Goal: Task Accomplishment & Management: Complete application form

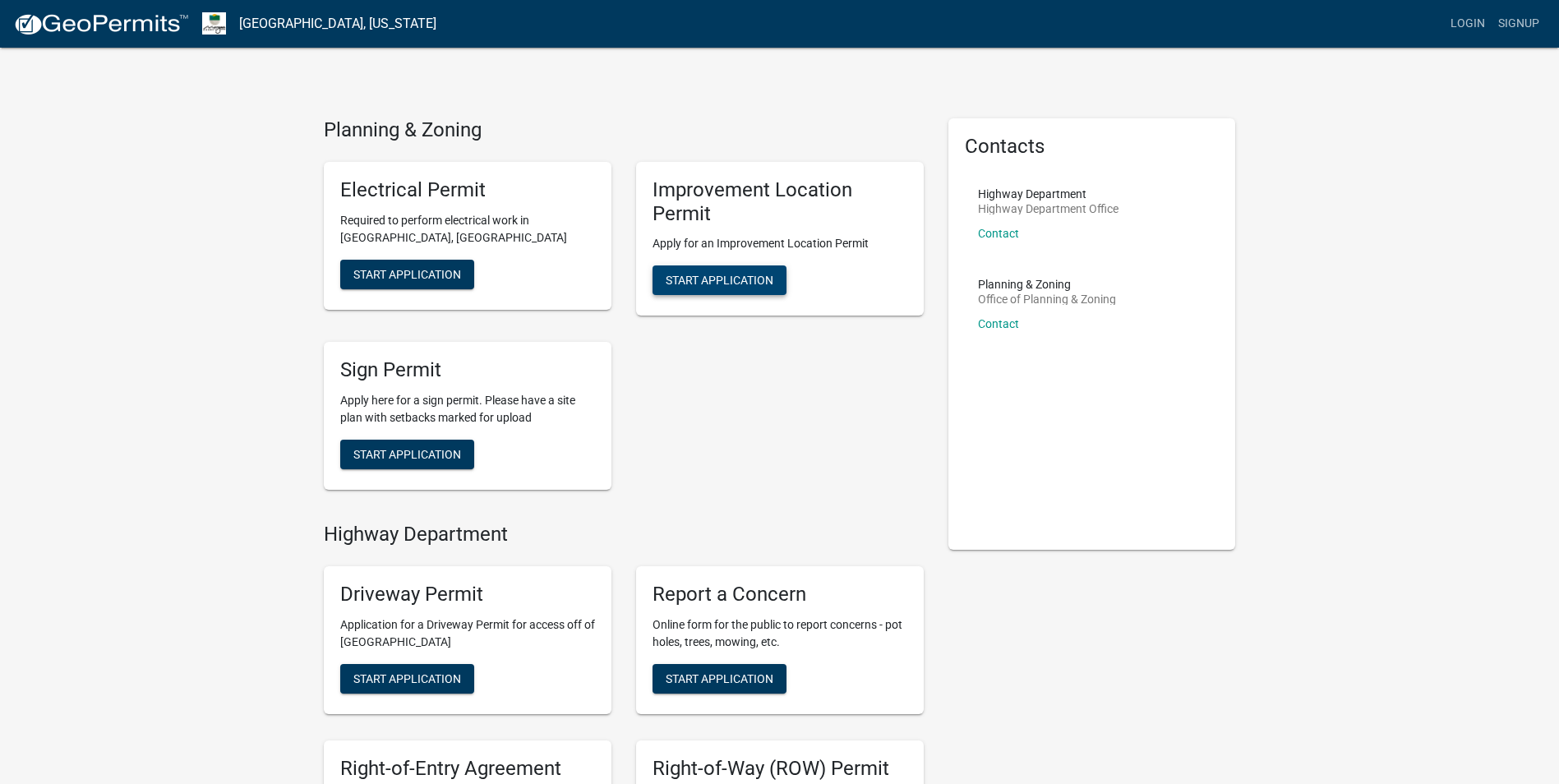
click at [708, 283] on span "Start Application" at bounding box center [719, 280] width 107 height 13
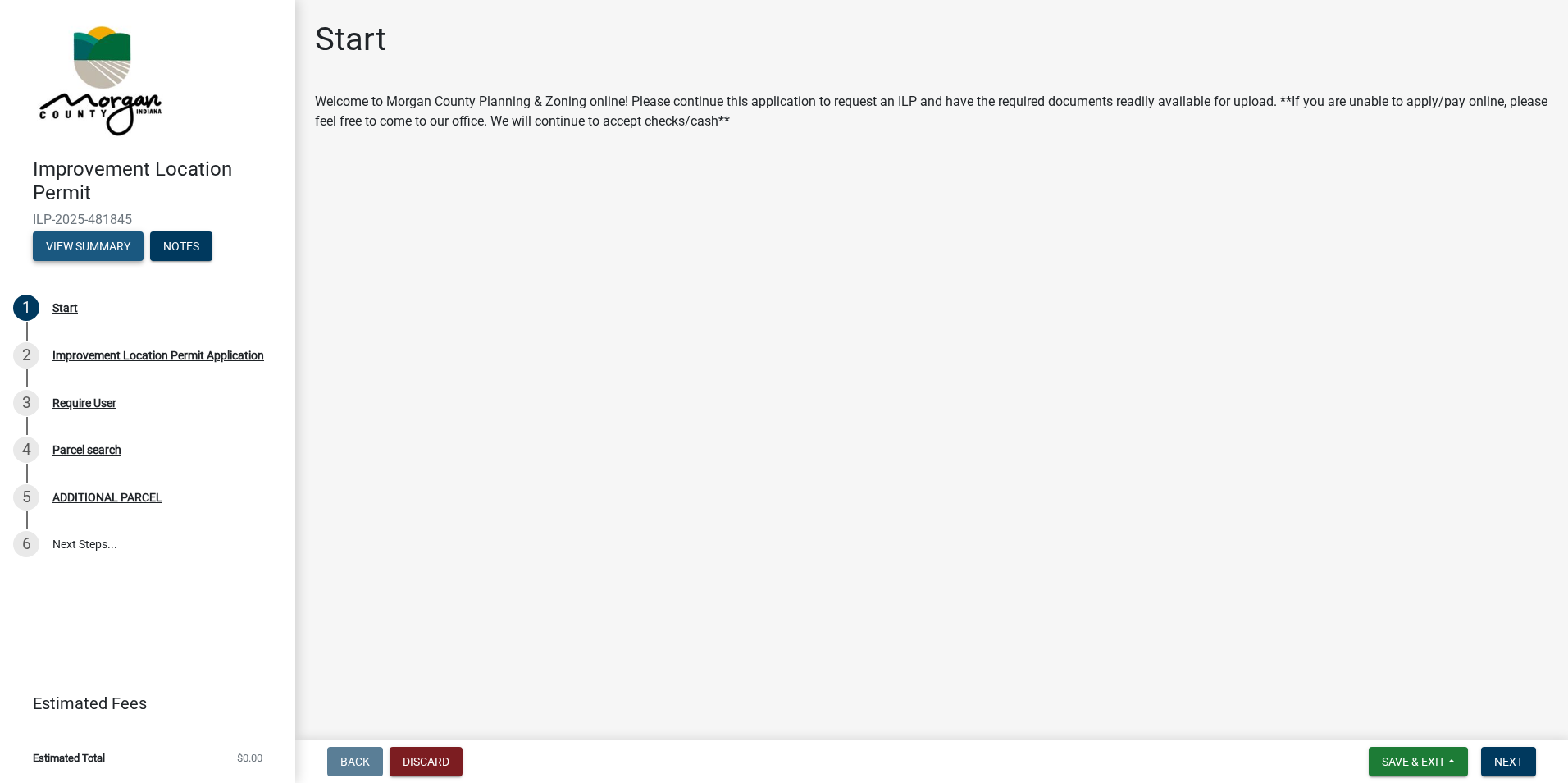
click at [69, 259] on button "View Summary" at bounding box center [87, 246] width 111 height 30
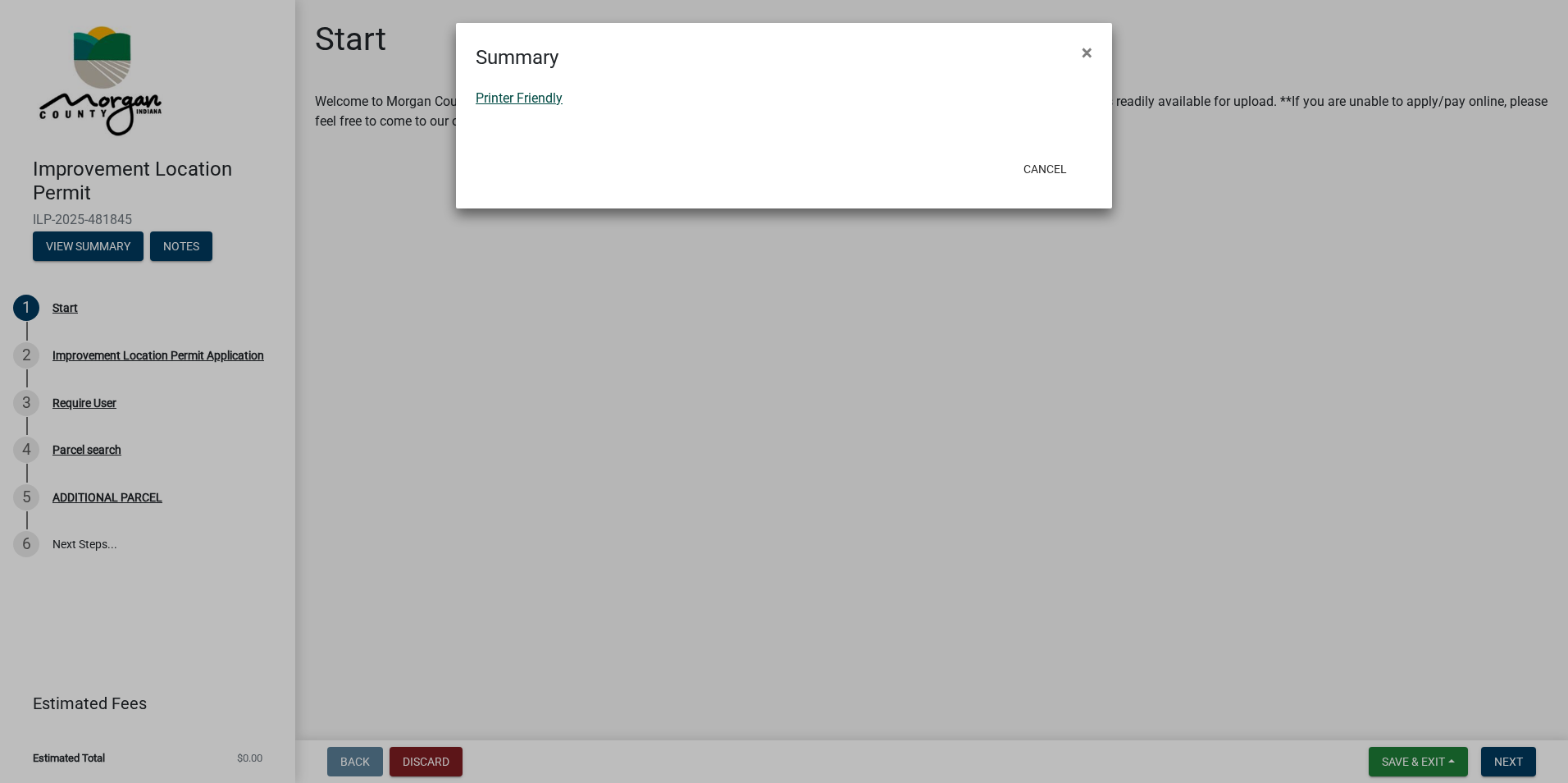
click at [546, 93] on link "Printer Friendly" at bounding box center [519, 98] width 87 height 16
click at [134, 326] on ngb-modal-window "Summary × Printer Friendly Cancel" at bounding box center [784, 392] width 1568 height 783
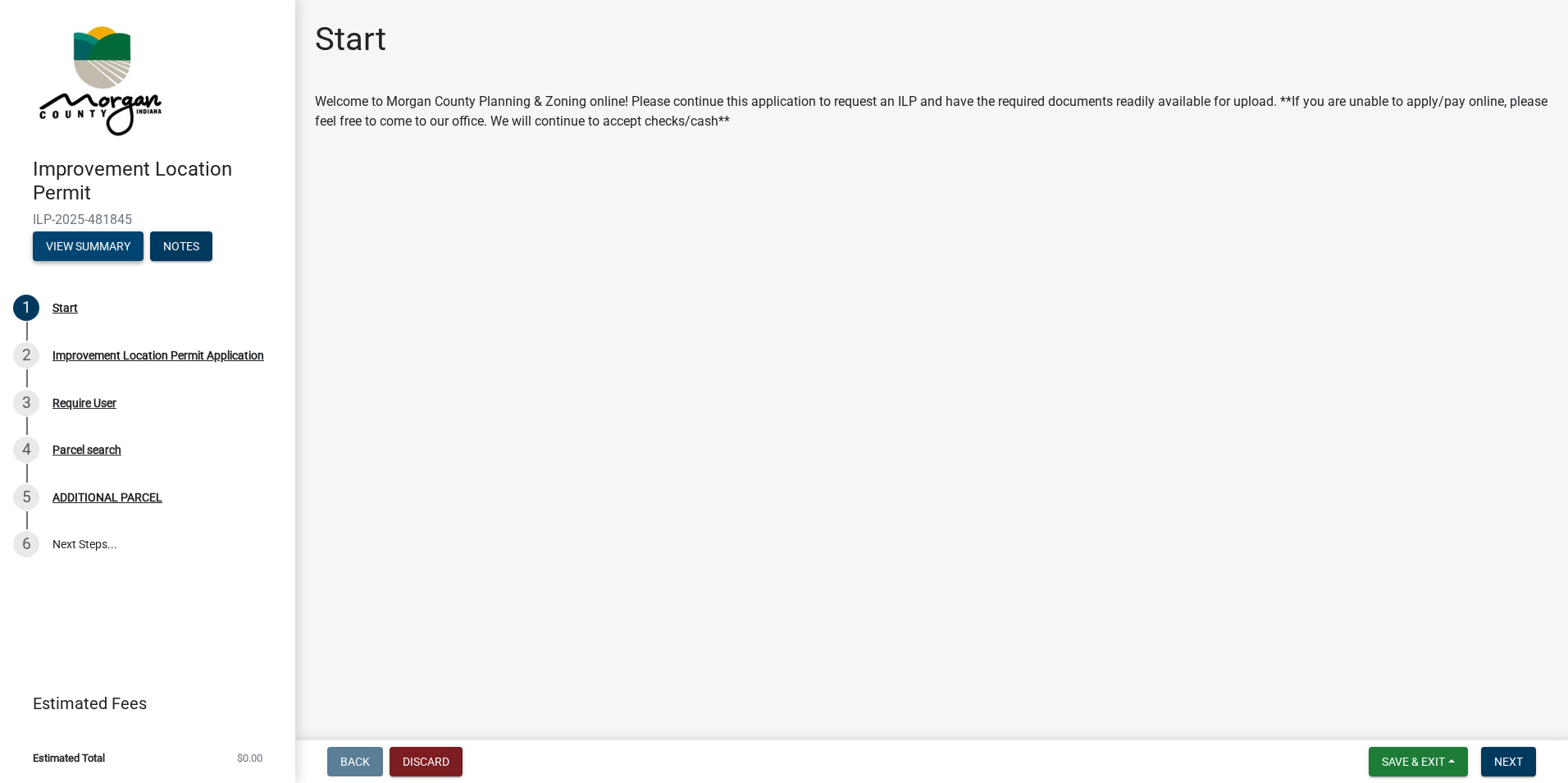
click at [104, 240] on button "View Summary" at bounding box center [87, 246] width 111 height 30
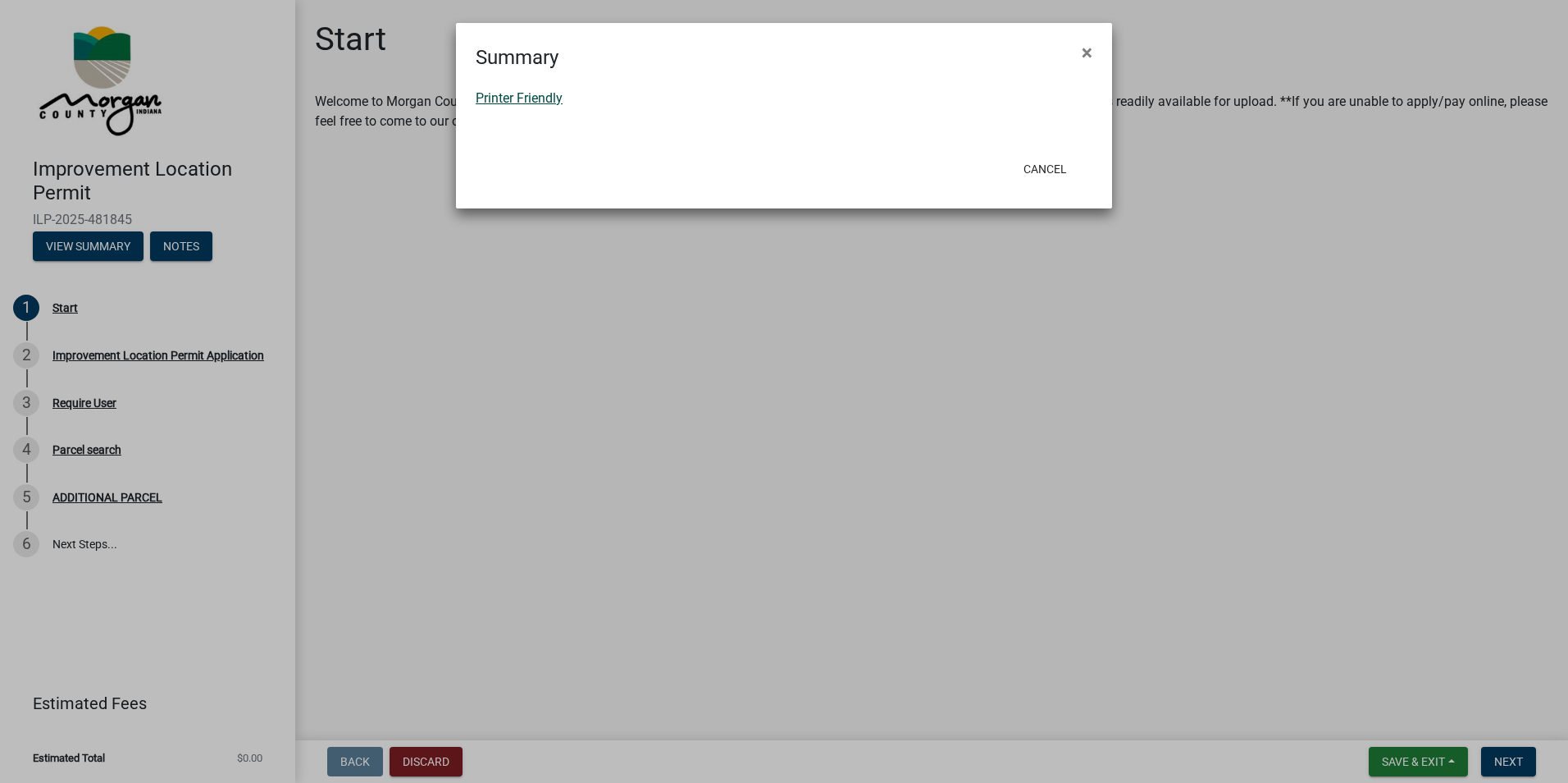
click at [504, 99] on link "Printer Friendly" at bounding box center [519, 98] width 87 height 16
click at [1084, 51] on span "×" at bounding box center [1087, 52] width 11 height 23
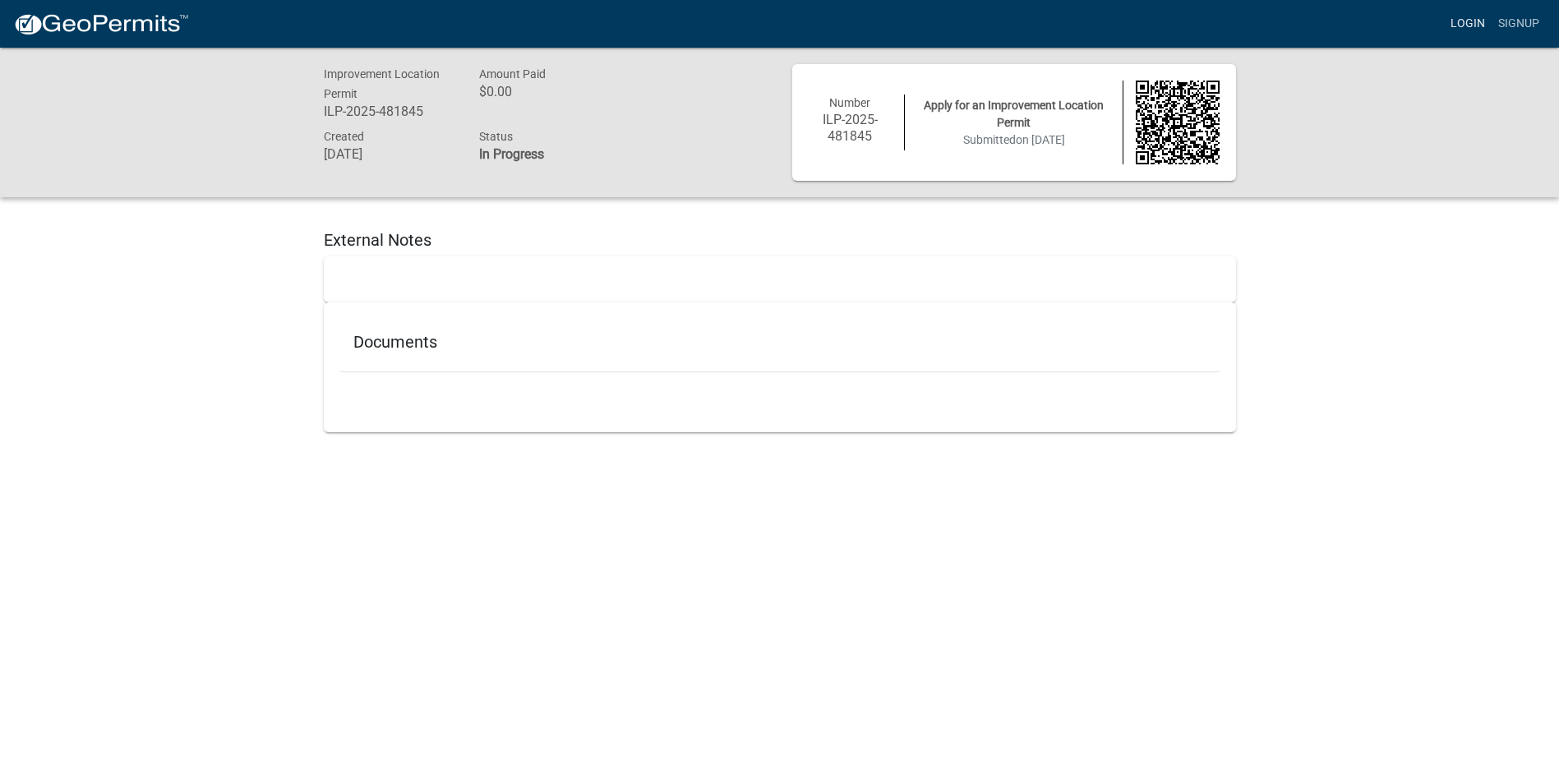
click at [1459, 23] on link "Login" at bounding box center [1467, 24] width 47 height 32
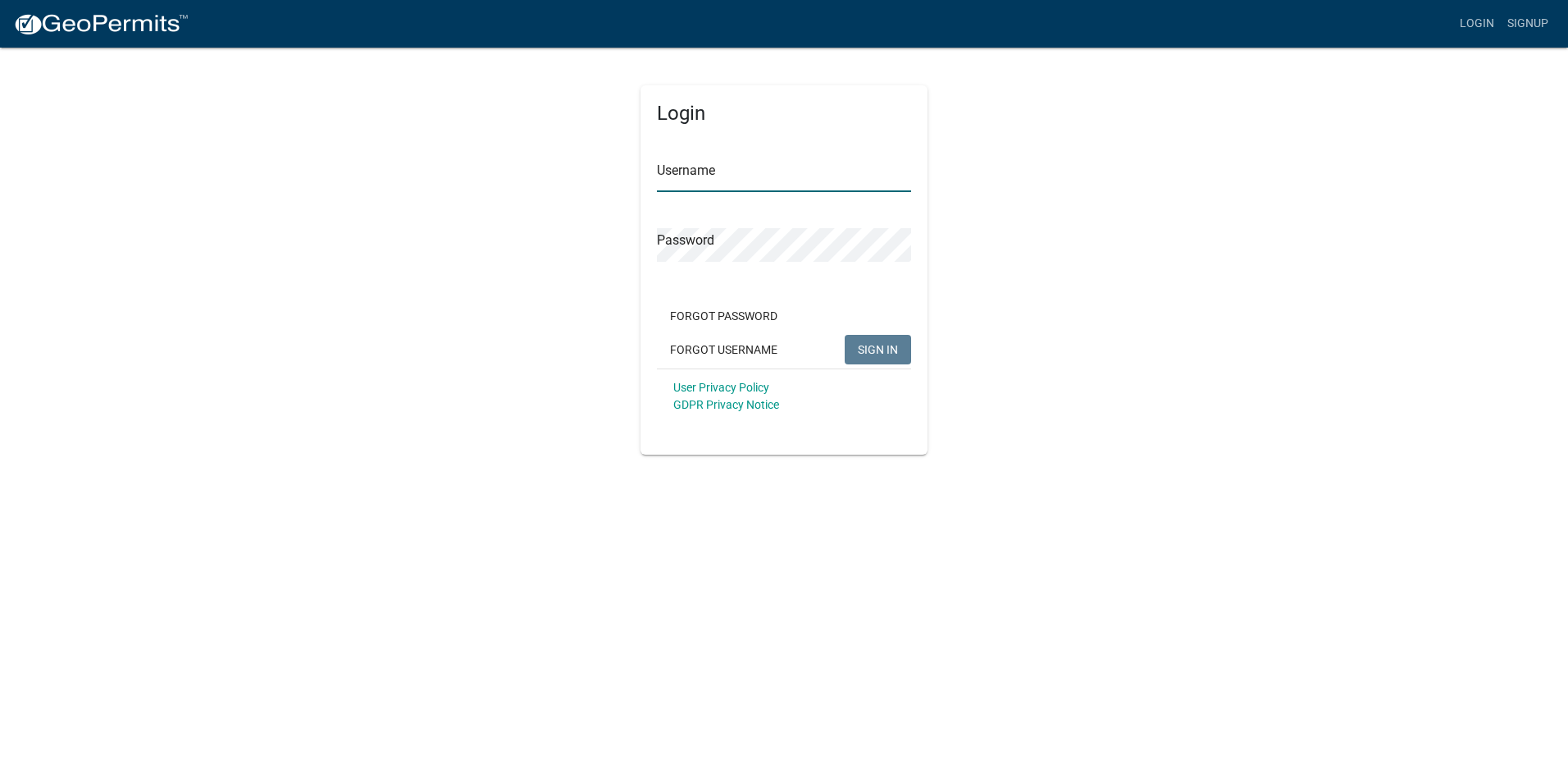
type input "Chovee"
click at [879, 352] on span "SIGN IN" at bounding box center [878, 349] width 40 height 13
click at [351, 485] on body "Internet Explorer does NOT work with GeoPermits. Get a new browser for more sec…" at bounding box center [784, 392] width 1568 height 783
click at [1095, 309] on div "Login Username Chovee Password Forgot Password Forgot Username SIGN IN User Pri…" at bounding box center [784, 250] width 935 height 409
click at [1471, 30] on link "Login" at bounding box center [1477, 24] width 47 height 32
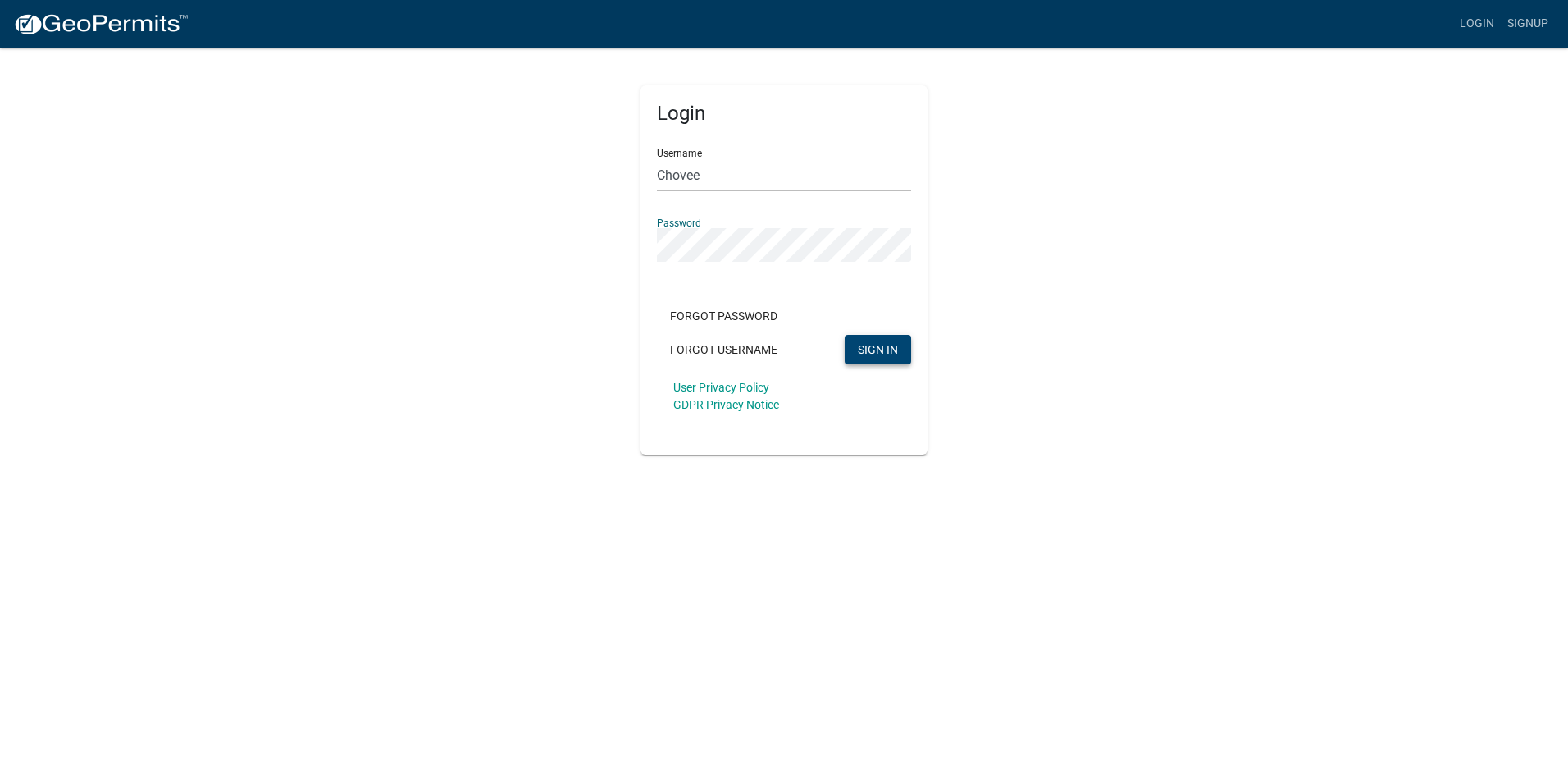
click at [589, 239] on div "Login Username Chovee Password Forgot Password Forgot Username SIGN IN User Pri…" at bounding box center [784, 250] width 935 height 409
click at [589, 238] on div "Login Username Chovee Password Forgot Password Forgot Username SIGN IN User Pri…" at bounding box center [784, 250] width 935 height 409
click at [864, 345] on span "SIGN IN" at bounding box center [878, 349] width 40 height 13
click at [681, 315] on button "Forgot Password" at bounding box center [724, 316] width 134 height 30
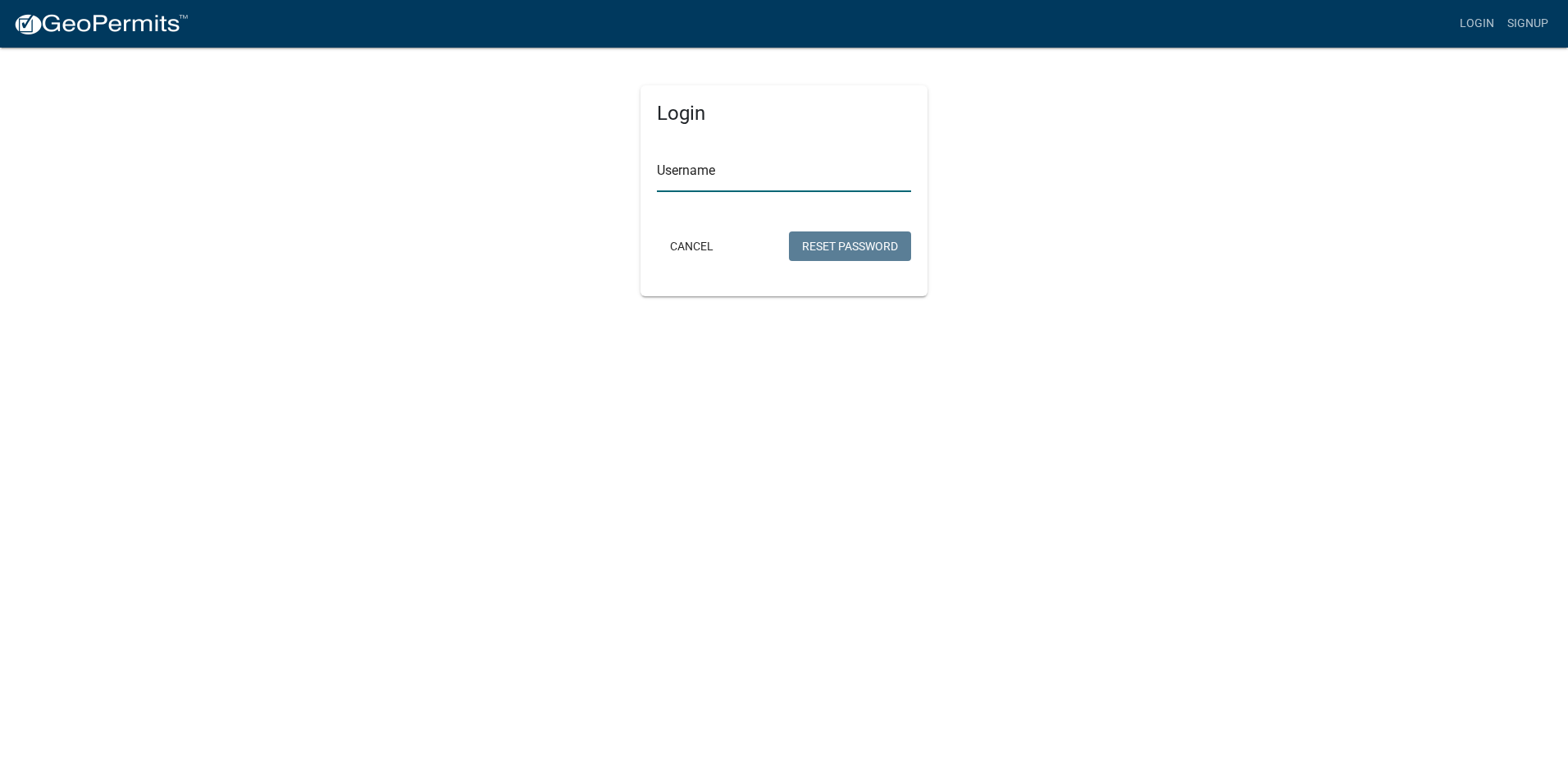
click at [685, 179] on input "Username" at bounding box center [784, 175] width 254 height 33
click at [842, 245] on button "Reset Password" at bounding box center [850, 246] width 122 height 30
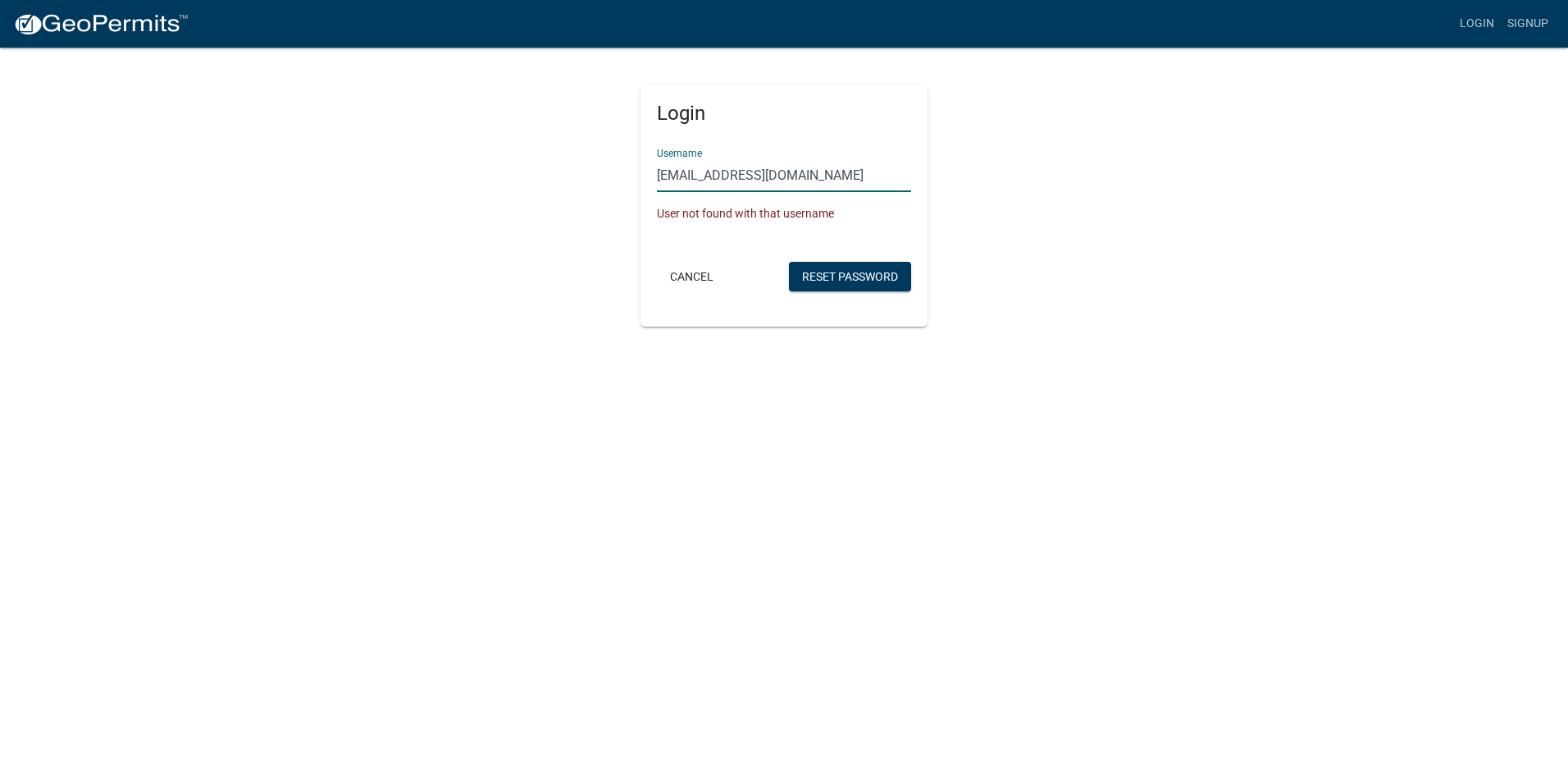
drag, startPoint x: 809, startPoint y: 178, endPoint x: 629, endPoint y: 194, distance: 180.7
click at [629, 194] on div "Login Username hoveec@yahoo.com User not found with that username Cancel Reset …" at bounding box center [784, 186] width 312 height 281
click at [634, 195] on div "Login Username Hoveec User not found with that username Cancel Reset Password" at bounding box center [784, 186] width 312 height 281
click at [824, 271] on button "Reset Password" at bounding box center [850, 277] width 122 height 30
drag, startPoint x: 692, startPoint y: 169, endPoint x: 607, endPoint y: 170, distance: 85.0
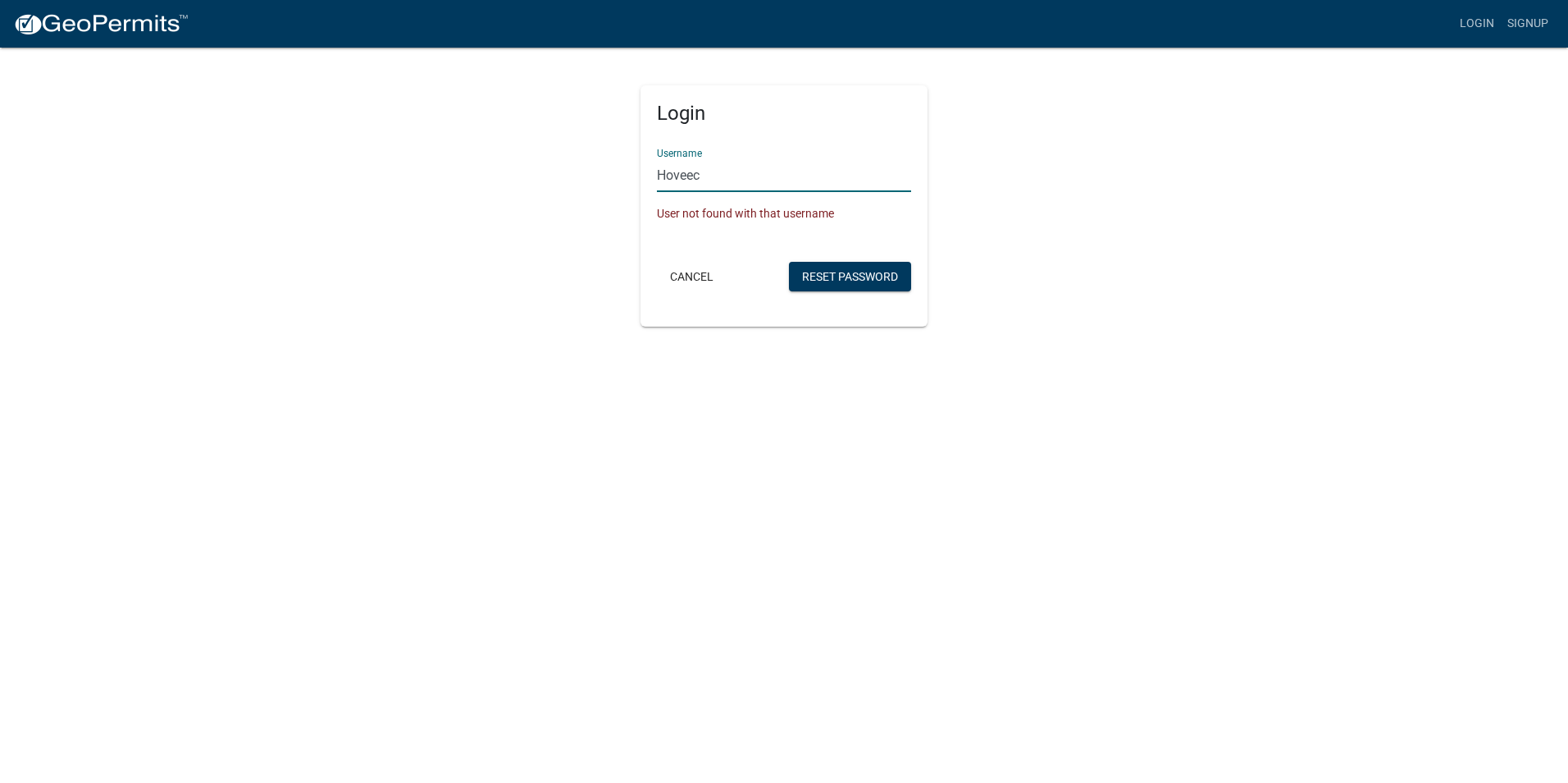
click at [607, 170] on div "Login Username Hoveec User not found with that username Cancel Reset Password" at bounding box center [784, 186] width 935 height 281
click at [810, 274] on button "Reset Password" at bounding box center [850, 277] width 122 height 30
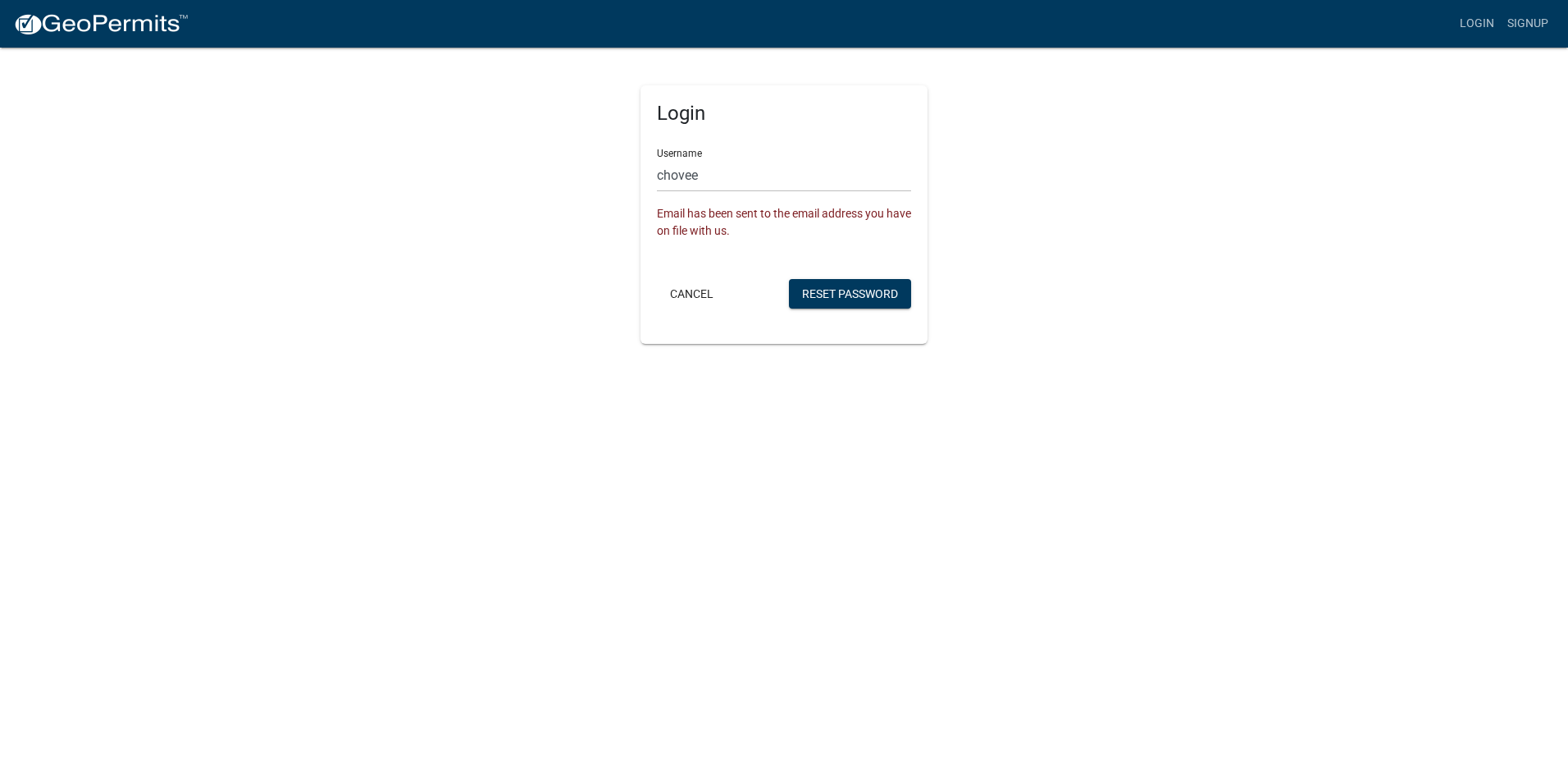
click at [524, 397] on body "Internet Explorer does NOT work with GeoPermits. Get a new browser for more sec…" at bounding box center [784, 392] width 1568 height 783
click at [417, 348] on body "Internet Explorer does NOT work with GeoPermits. Get a new browser for more sec…" at bounding box center [784, 392] width 1568 height 783
click at [243, 297] on app-login-view "more_horiz Login Signup Login Username chovee Email has been sent to the email …" at bounding box center [784, 172] width 1568 height 344
click at [514, 534] on body "Internet Explorer does NOT work with GeoPermits. Get a new browser for more sec…" at bounding box center [784, 392] width 1568 height 783
click at [339, 361] on body "Internet Explorer does NOT work with GeoPermits. Get a new browser for more sec…" at bounding box center [784, 392] width 1568 height 783
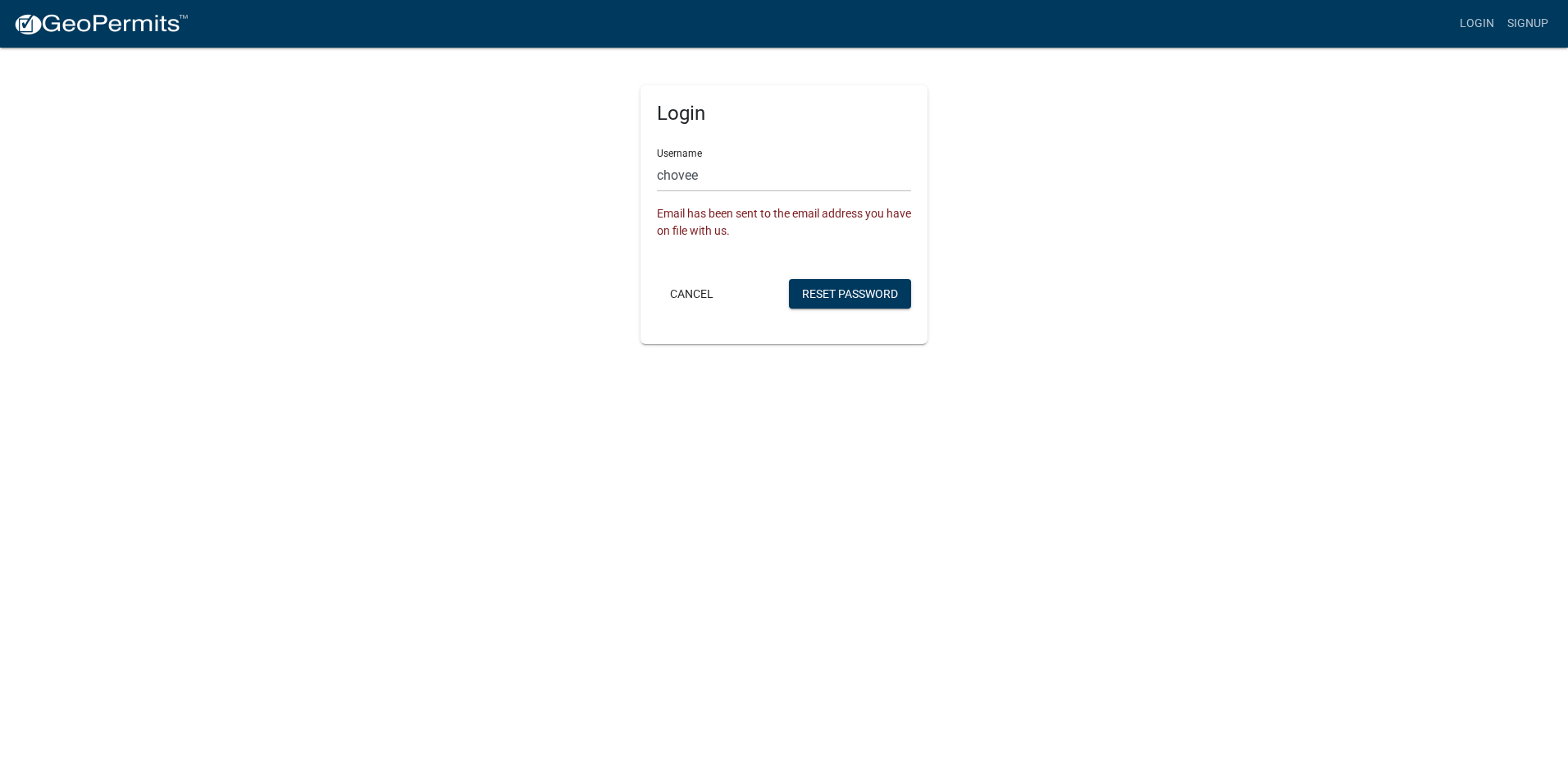
click at [1194, 308] on div "Login Username chovee Email has been sent to the email address you have on file…" at bounding box center [784, 195] width 935 height 298
click at [378, 340] on div "Login Username chovee Email has been sent to the email address you have on file…" at bounding box center [784, 195] width 935 height 298
click at [1464, 22] on link "Login" at bounding box center [1477, 24] width 47 height 32
drag, startPoint x: 712, startPoint y: 184, endPoint x: 627, endPoint y: 196, distance: 85.8
click at [628, 196] on div "Login Username chovee Email has been sent to the email address you have on file…" at bounding box center [784, 195] width 312 height 298
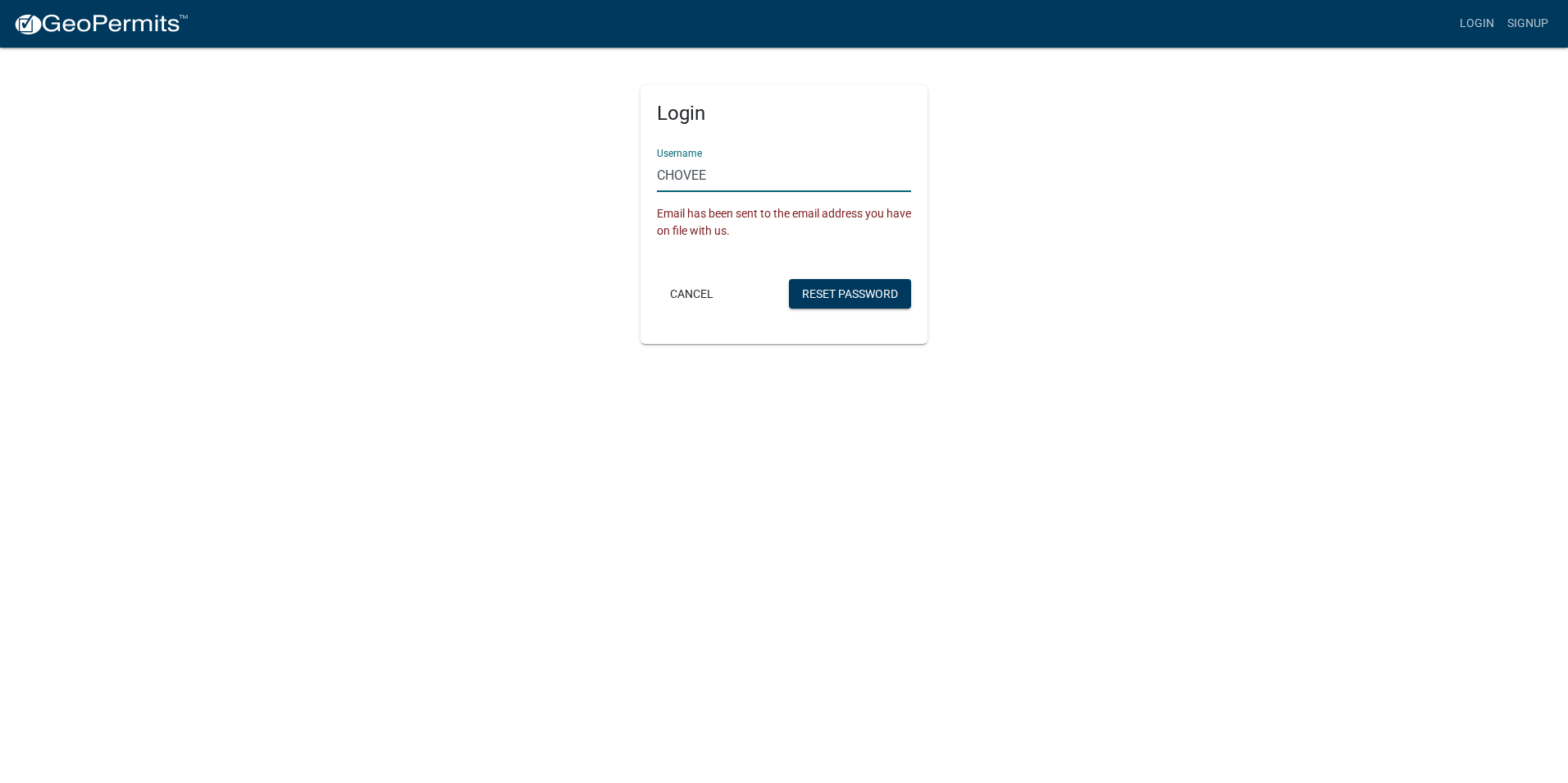
type input "CHOVEE"
click at [663, 241] on form "Username CHOVEE Email has been sent to the email address you have on file with …" at bounding box center [784, 224] width 254 height 177
click at [842, 291] on button "Reset Password" at bounding box center [850, 294] width 122 height 30
click at [381, 352] on body "Internet Explorer does NOT work with GeoPermits. Get a new browser for more sec…" at bounding box center [784, 392] width 1568 height 783
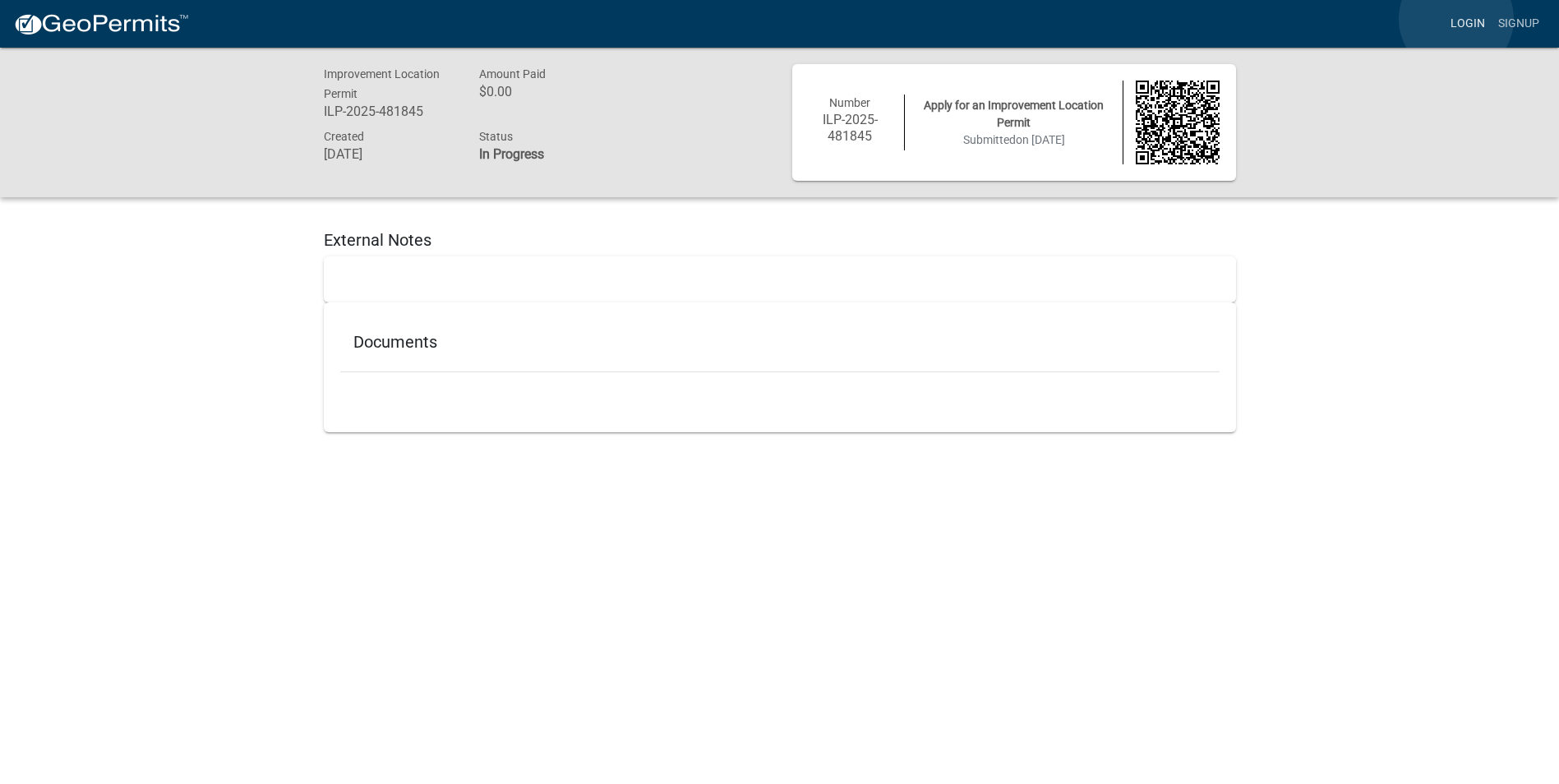
click at [1456, 18] on link "Login" at bounding box center [1467, 24] width 47 height 32
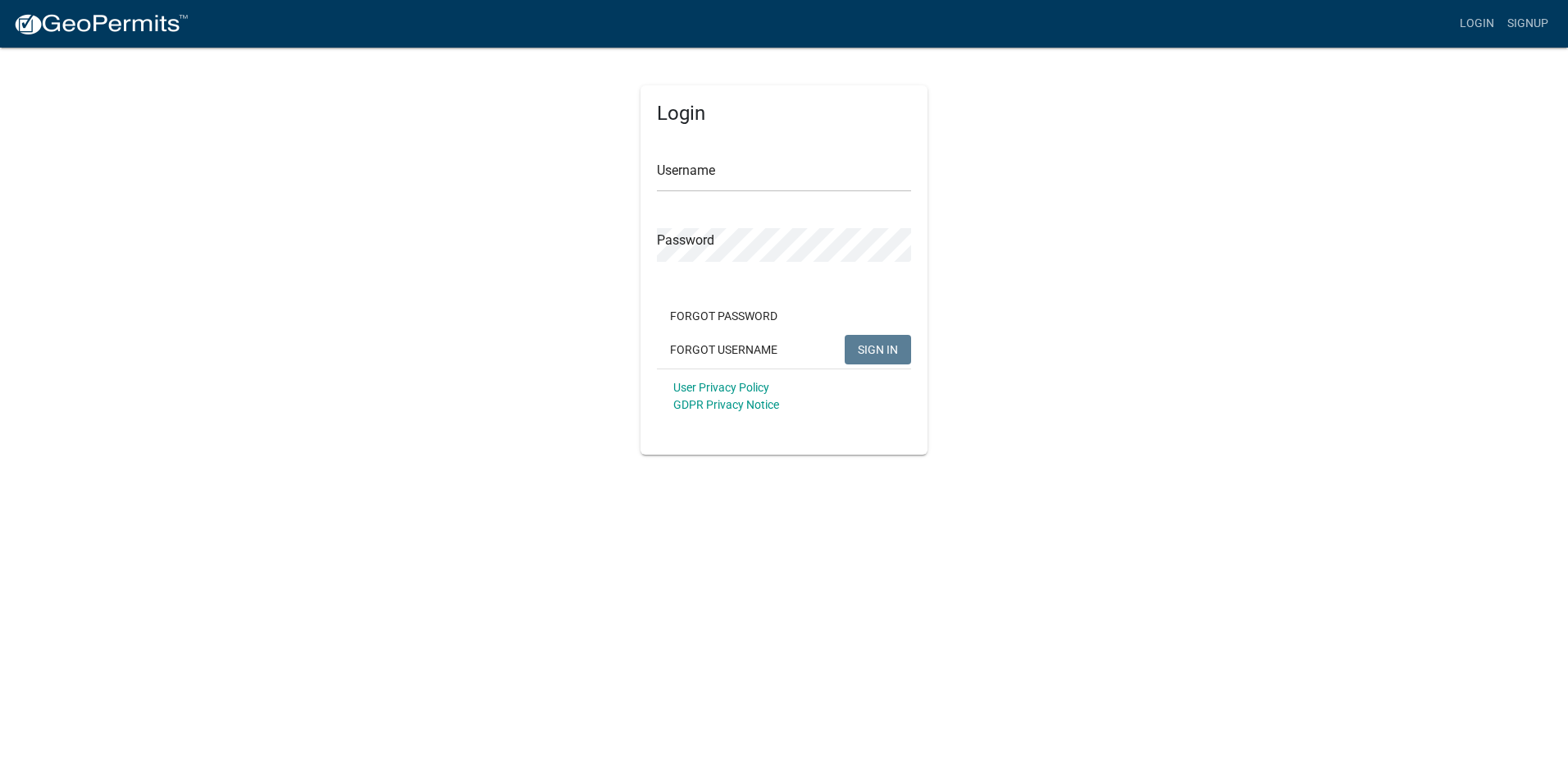
type input "Chovee"
click at [872, 337] on button "SIGN IN" at bounding box center [878, 350] width 66 height 30
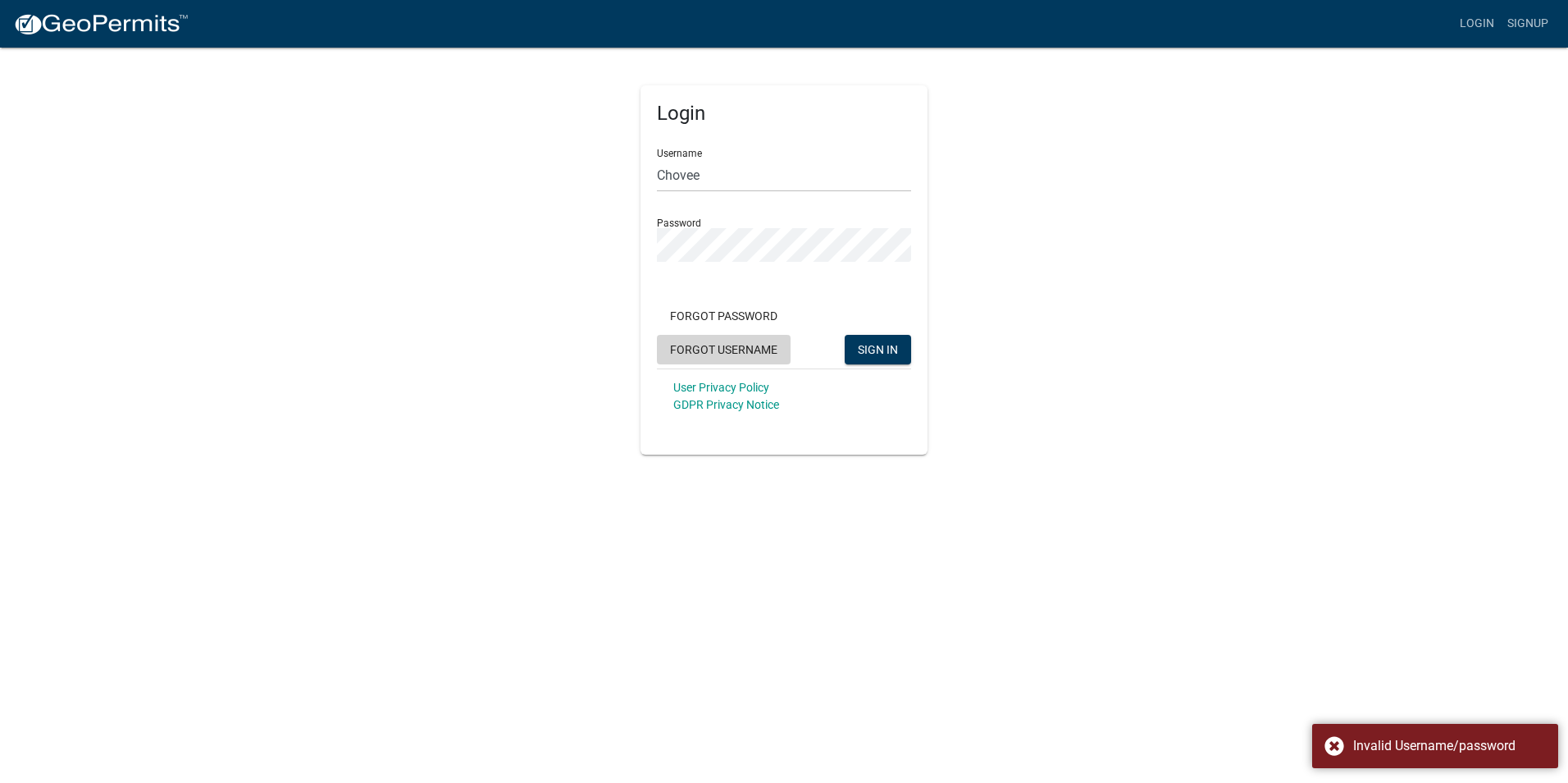
click at [712, 351] on button "Forgot Username" at bounding box center [724, 350] width 134 height 30
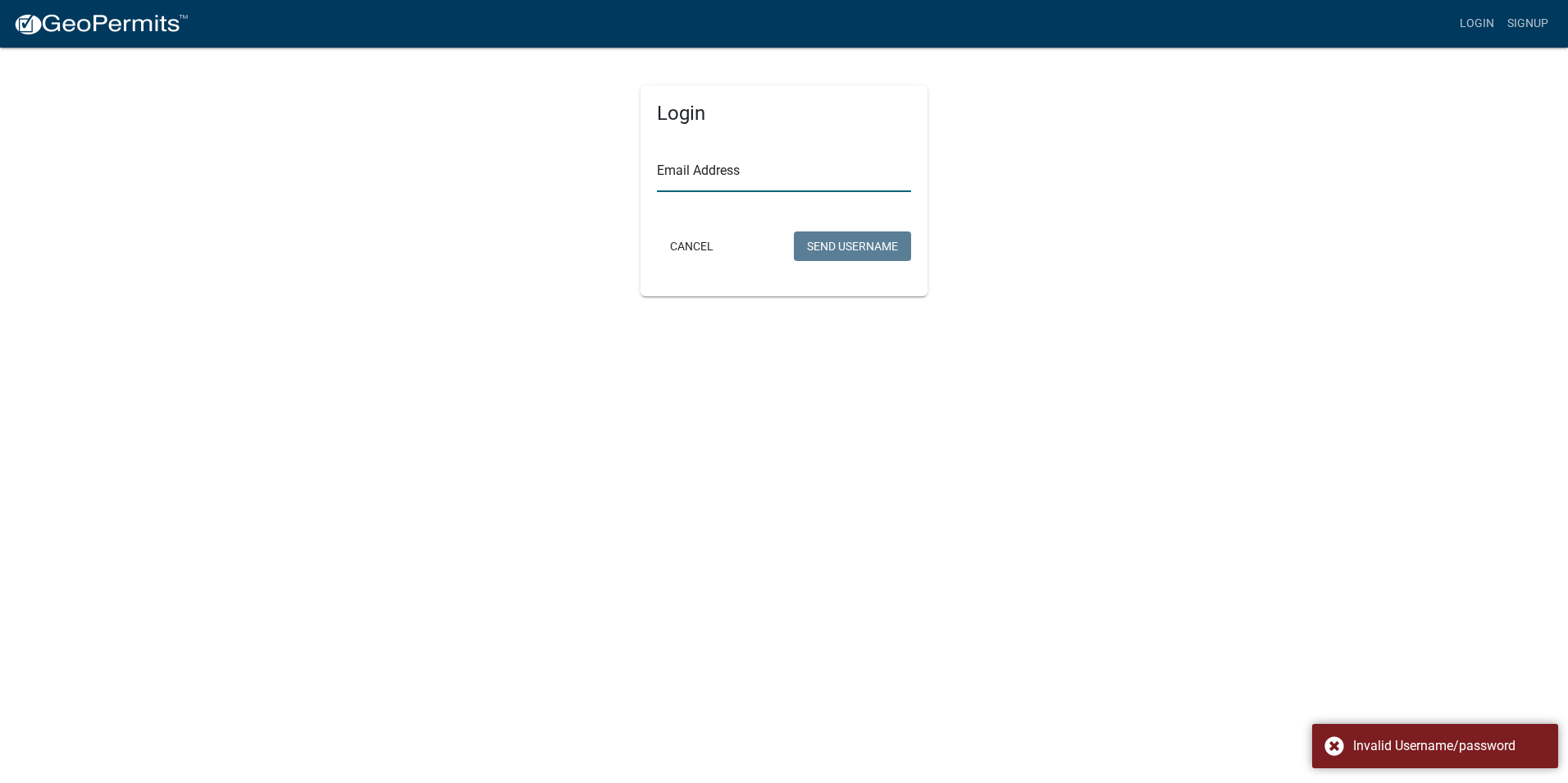
click at [673, 174] on input "Email Address" at bounding box center [784, 175] width 254 height 33
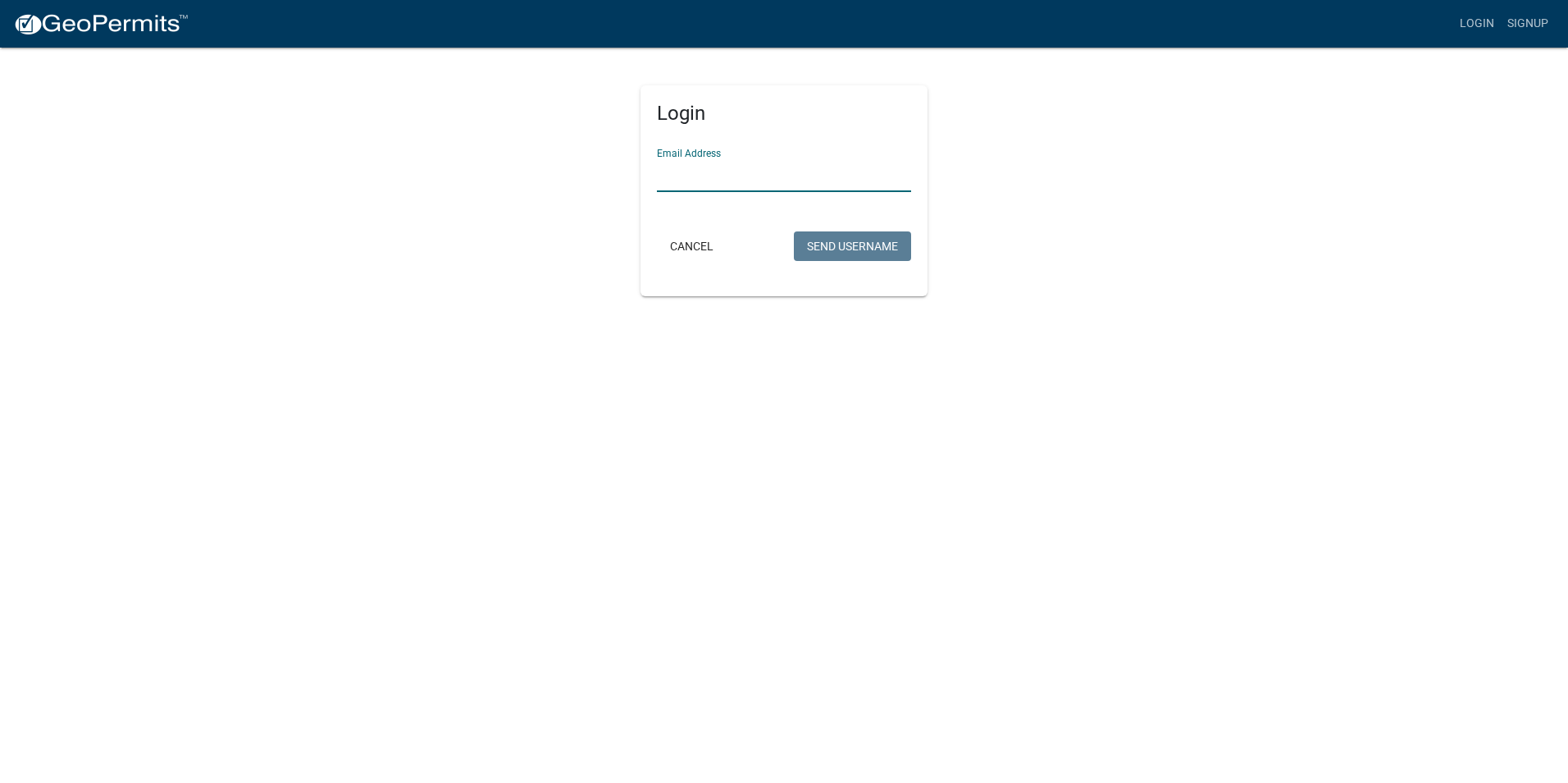
type input "hoveec@yahoo.com"
click at [847, 245] on button "Send Username" at bounding box center [853, 246] width 117 height 30
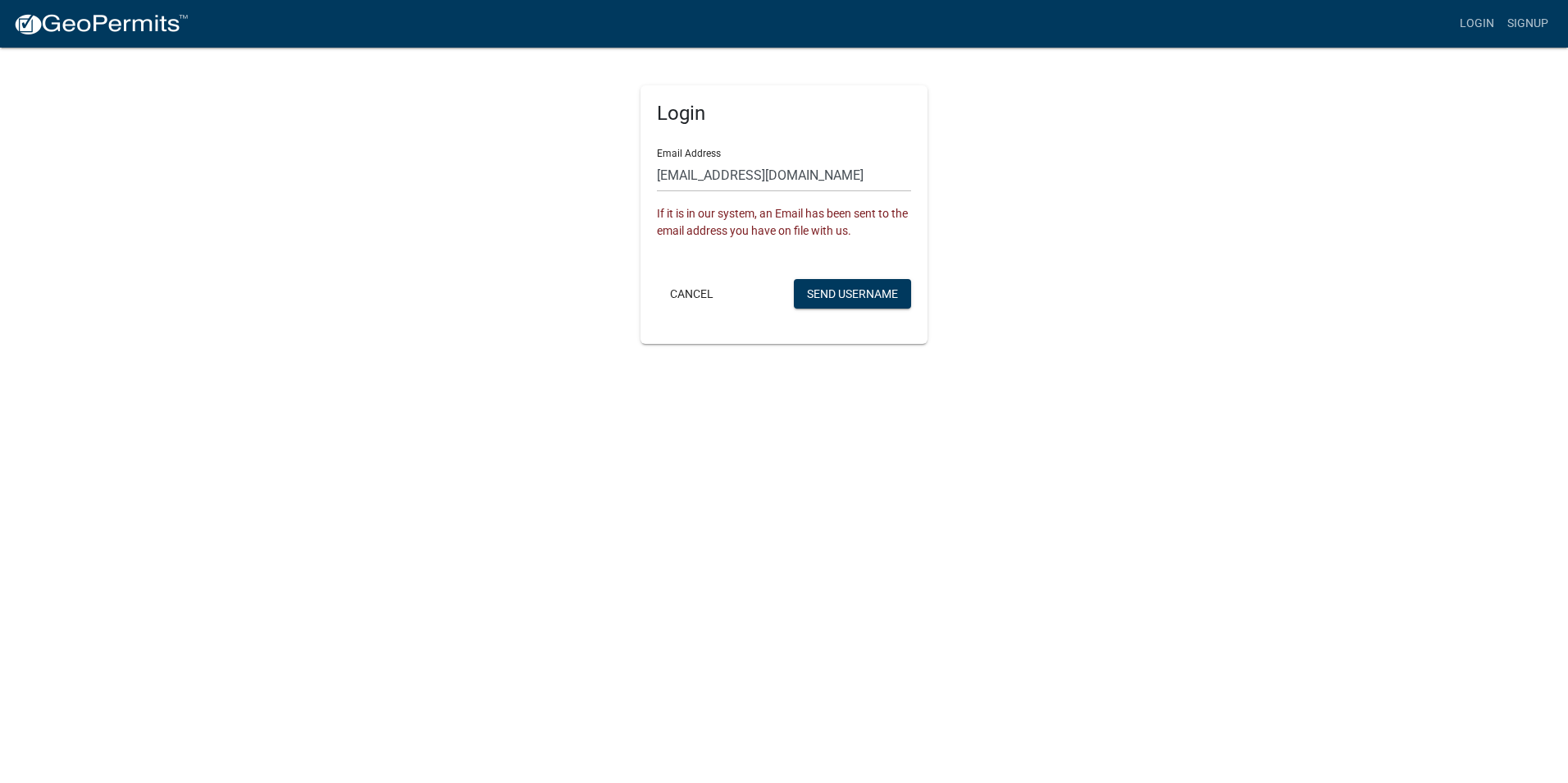
click at [1166, 155] on div "Login Email Address hoveec@yahoo.com If it is in our system, an Email has been …" at bounding box center [784, 195] width 935 height 298
click at [1472, 25] on link "Login" at bounding box center [1477, 24] width 47 height 32
click at [1469, 27] on link "Login" at bounding box center [1477, 24] width 47 height 32
click at [699, 292] on button "Cancel" at bounding box center [692, 294] width 70 height 30
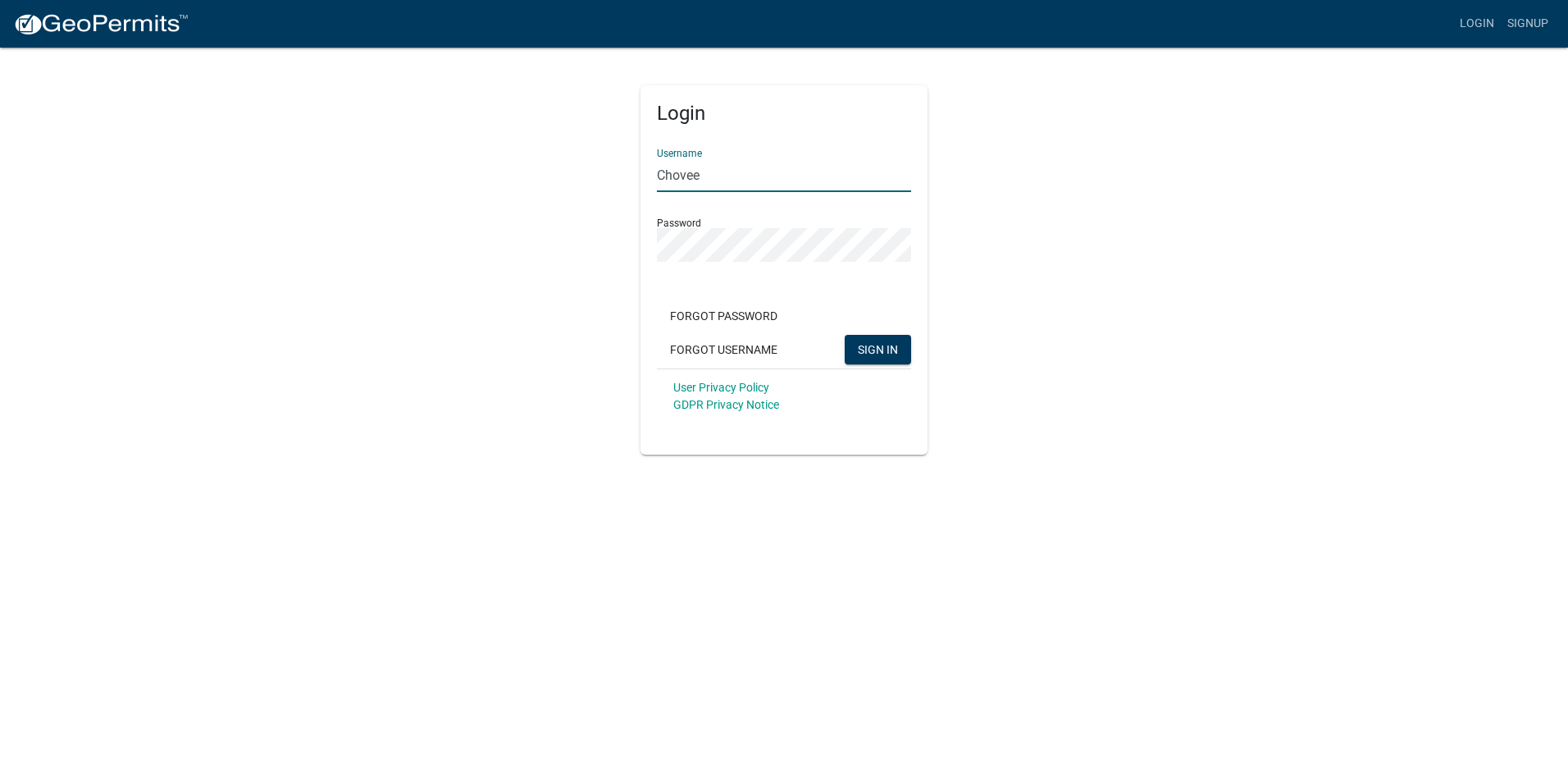
click at [747, 165] on input "Chovee" at bounding box center [784, 175] width 254 height 33
click at [696, 176] on input "Chovee" at bounding box center [784, 175] width 254 height 33
drag, startPoint x: 699, startPoint y: 175, endPoint x: 649, endPoint y: 190, distance: 52.2
click at [650, 188] on div "Login Username Chovee Password Forgot Password Forgot Username SIGN IN User Pri…" at bounding box center [784, 270] width 287 height 369
type input "Corriehovee"
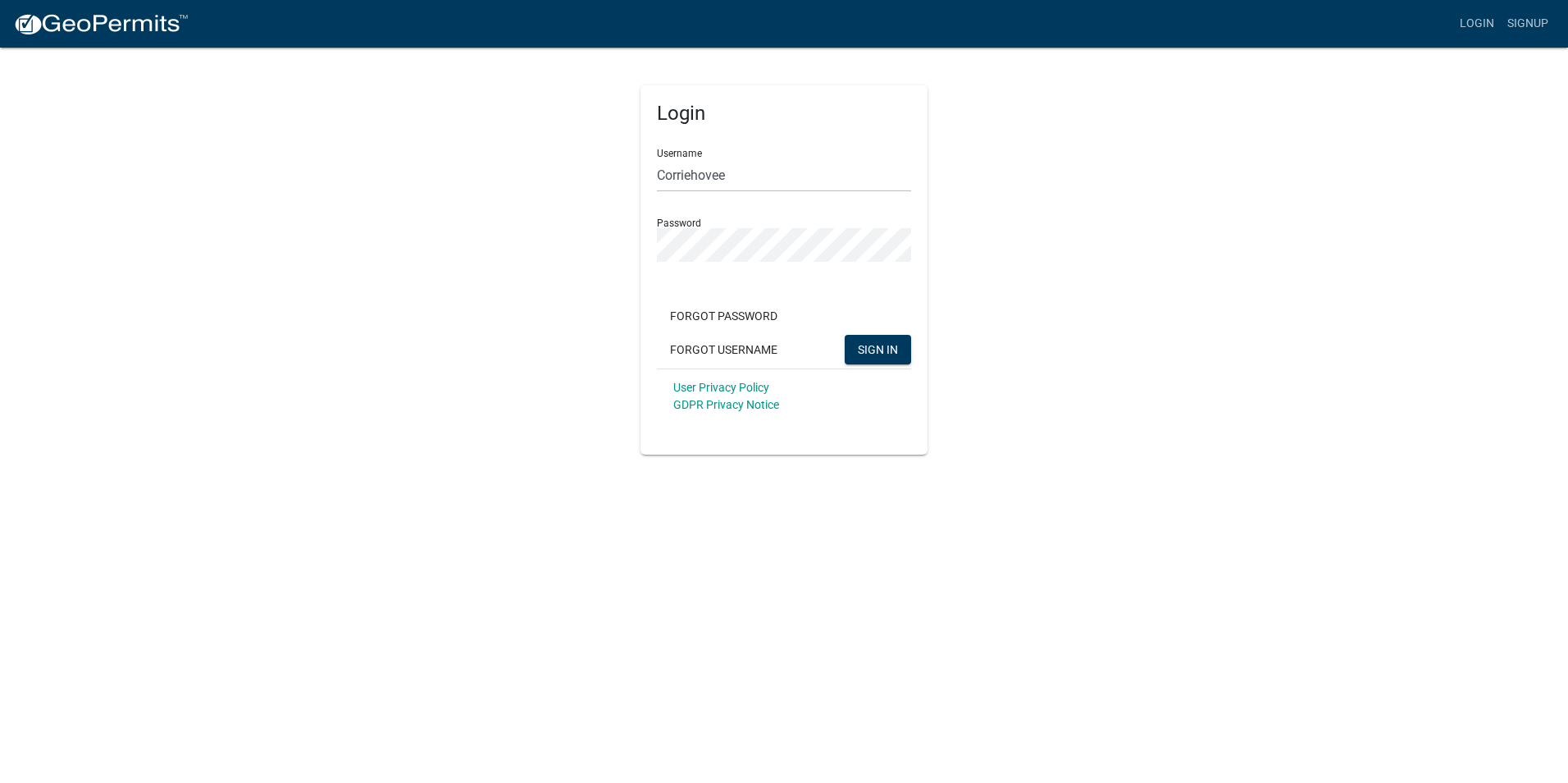
click at [565, 231] on div "Login Username Corriehovee Password Forgot Password Forgot Username SIGN IN Use…" at bounding box center [784, 250] width 935 height 409
click at [883, 352] on span "SIGN IN" at bounding box center [878, 349] width 40 height 13
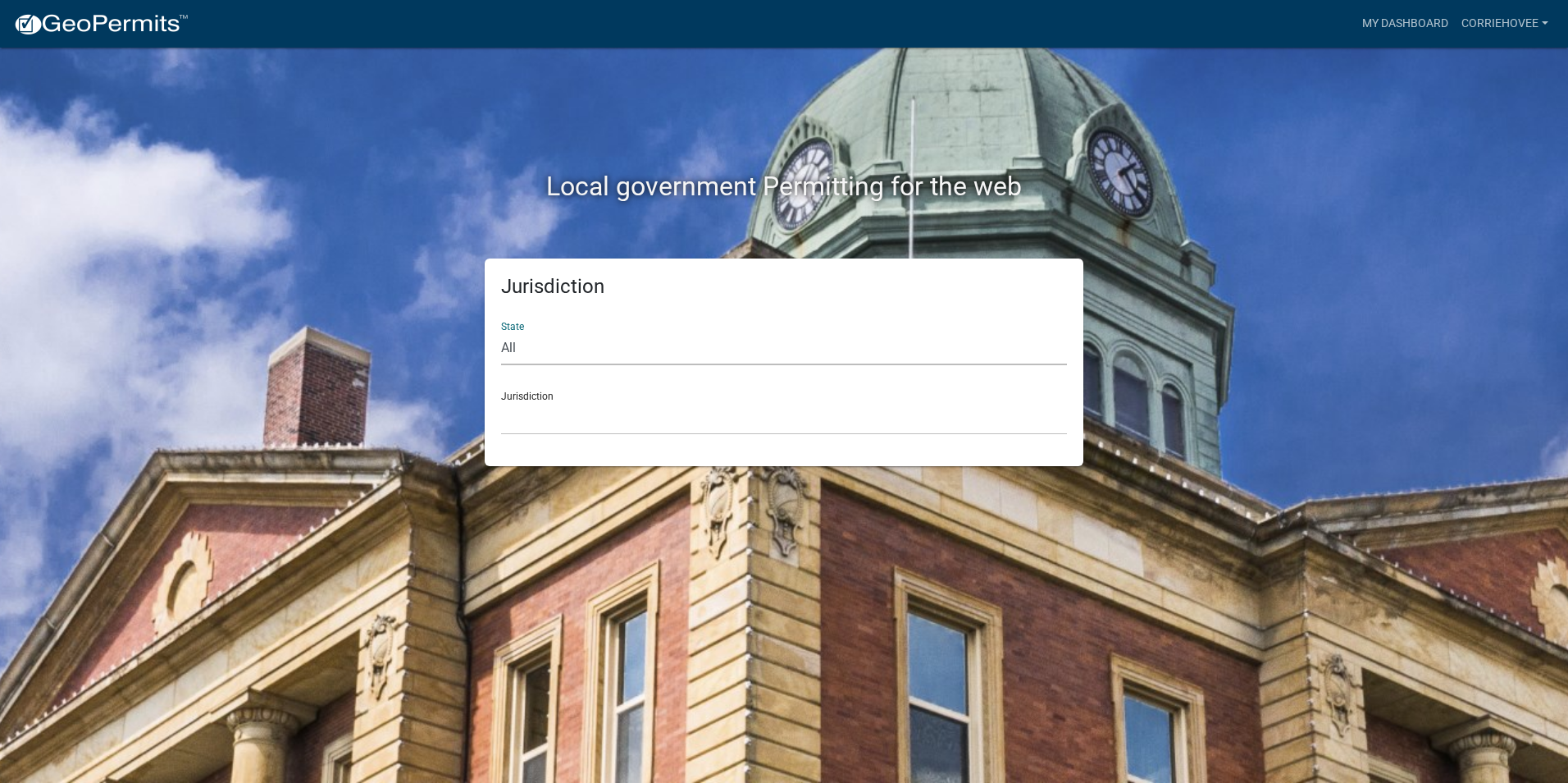
click at [521, 347] on select "All Colorado Georgia Indiana Iowa Kansas Minnesota Ohio South Carolina Wisconsin" at bounding box center [784, 348] width 566 height 33
select select "[US_STATE]"
click at [501, 332] on select "All Colorado Georgia Indiana Iowa Kansas Minnesota Ohio South Carolina Wisconsin" at bounding box center [784, 348] width 566 height 33
click at [553, 415] on select "City of Charlestown, Indiana City of Jeffersonville, Indiana City of Logansport…" at bounding box center [784, 418] width 566 height 33
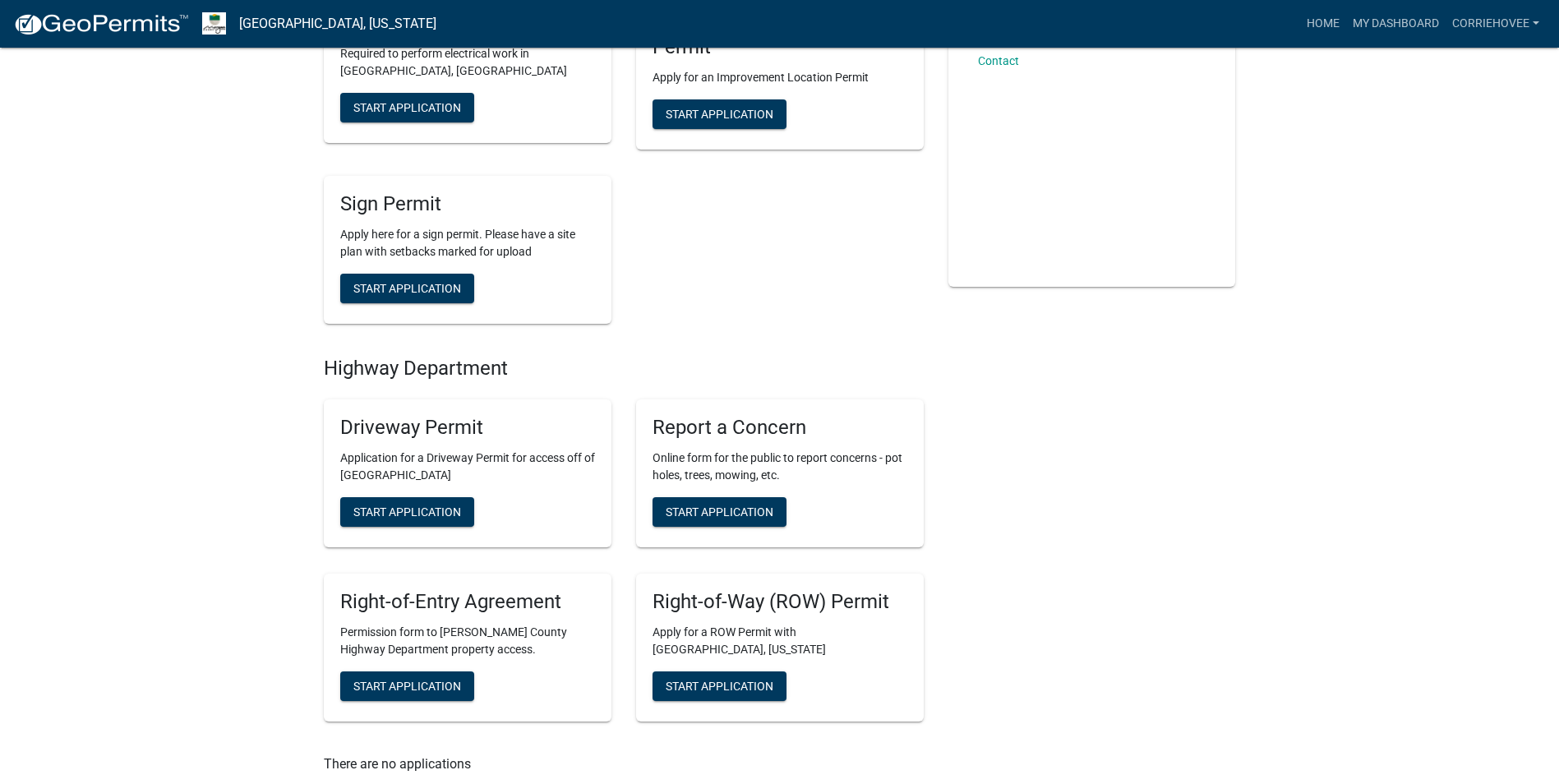
scroll to position [14, 0]
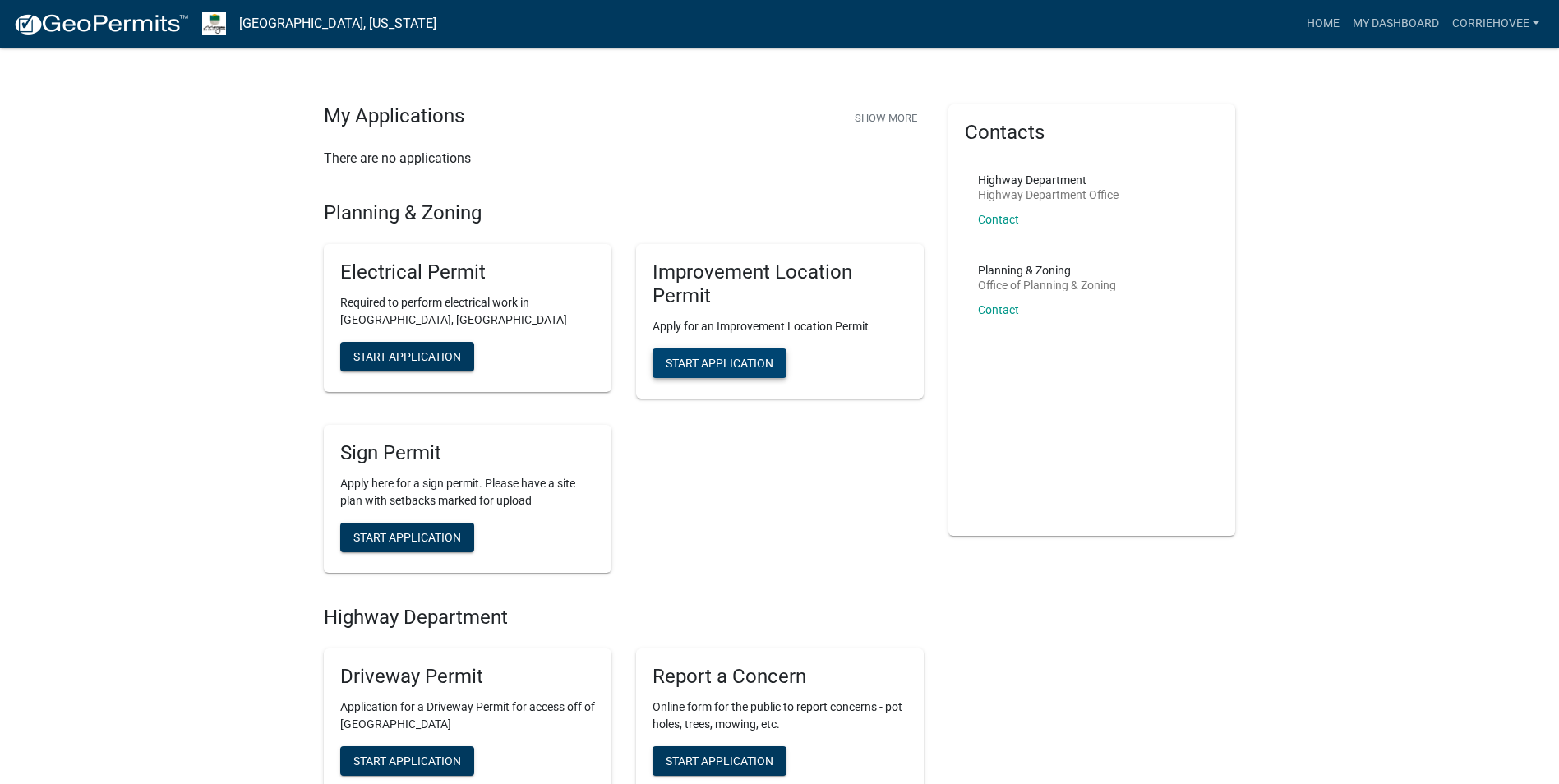
click at [739, 371] on button "Start Application" at bounding box center [719, 364] width 134 height 30
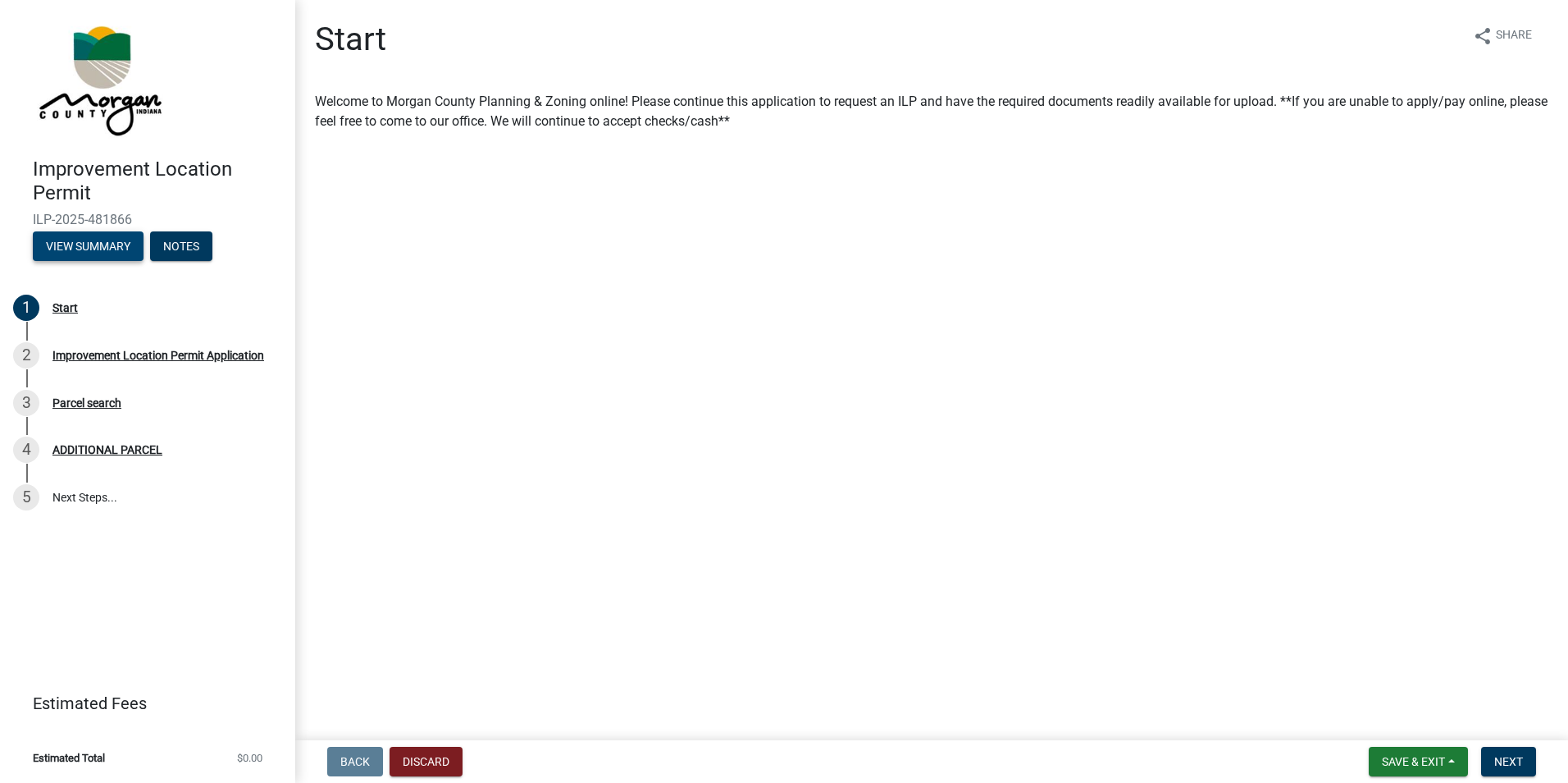
click at [90, 248] on button "View Summary" at bounding box center [87, 246] width 111 height 30
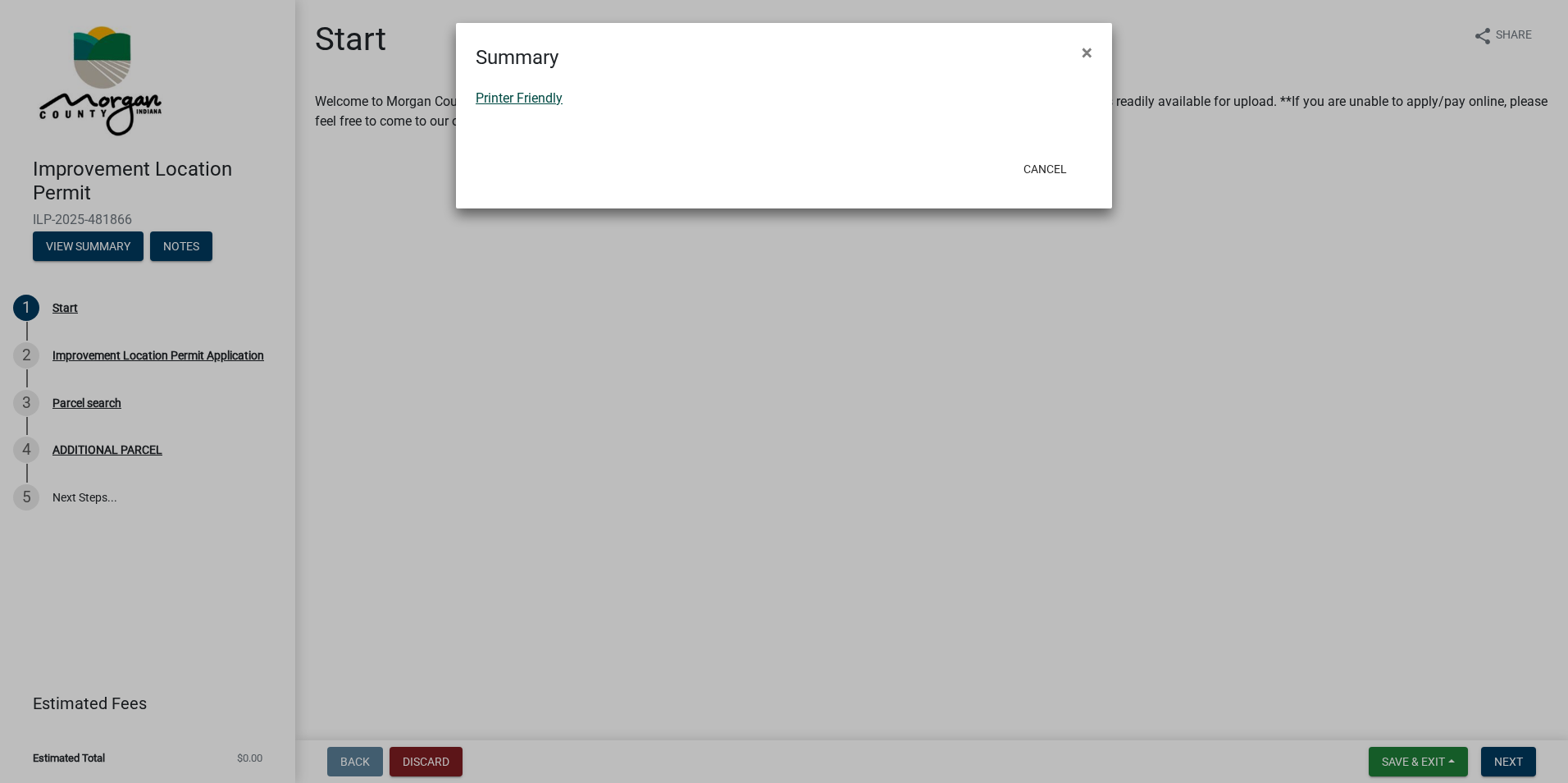
click at [513, 96] on link "Printer Friendly" at bounding box center [519, 98] width 87 height 16
click at [1095, 39] on button "×" at bounding box center [1087, 52] width 37 height 46
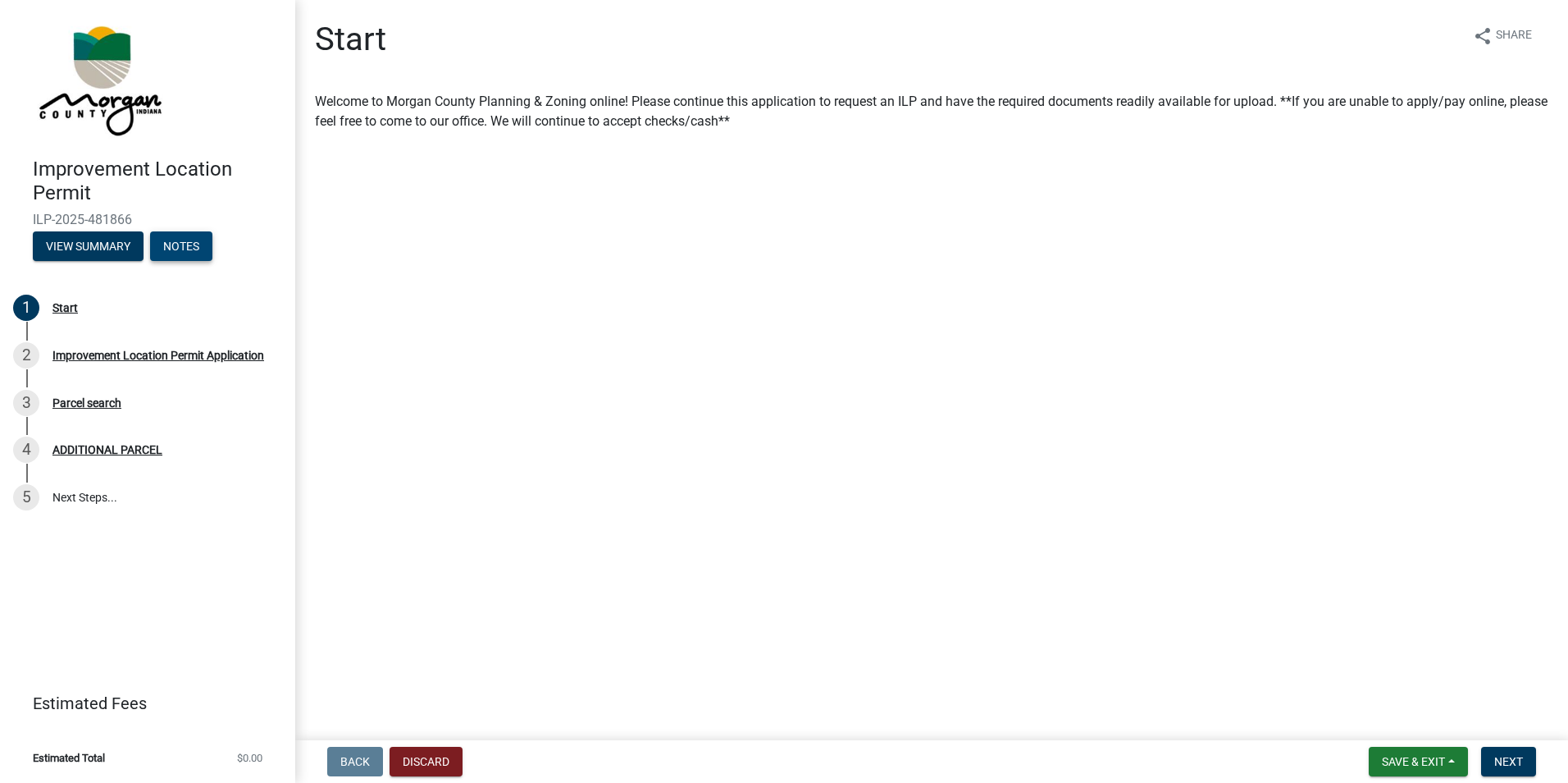
click at [190, 249] on button "Notes" at bounding box center [181, 246] width 62 height 30
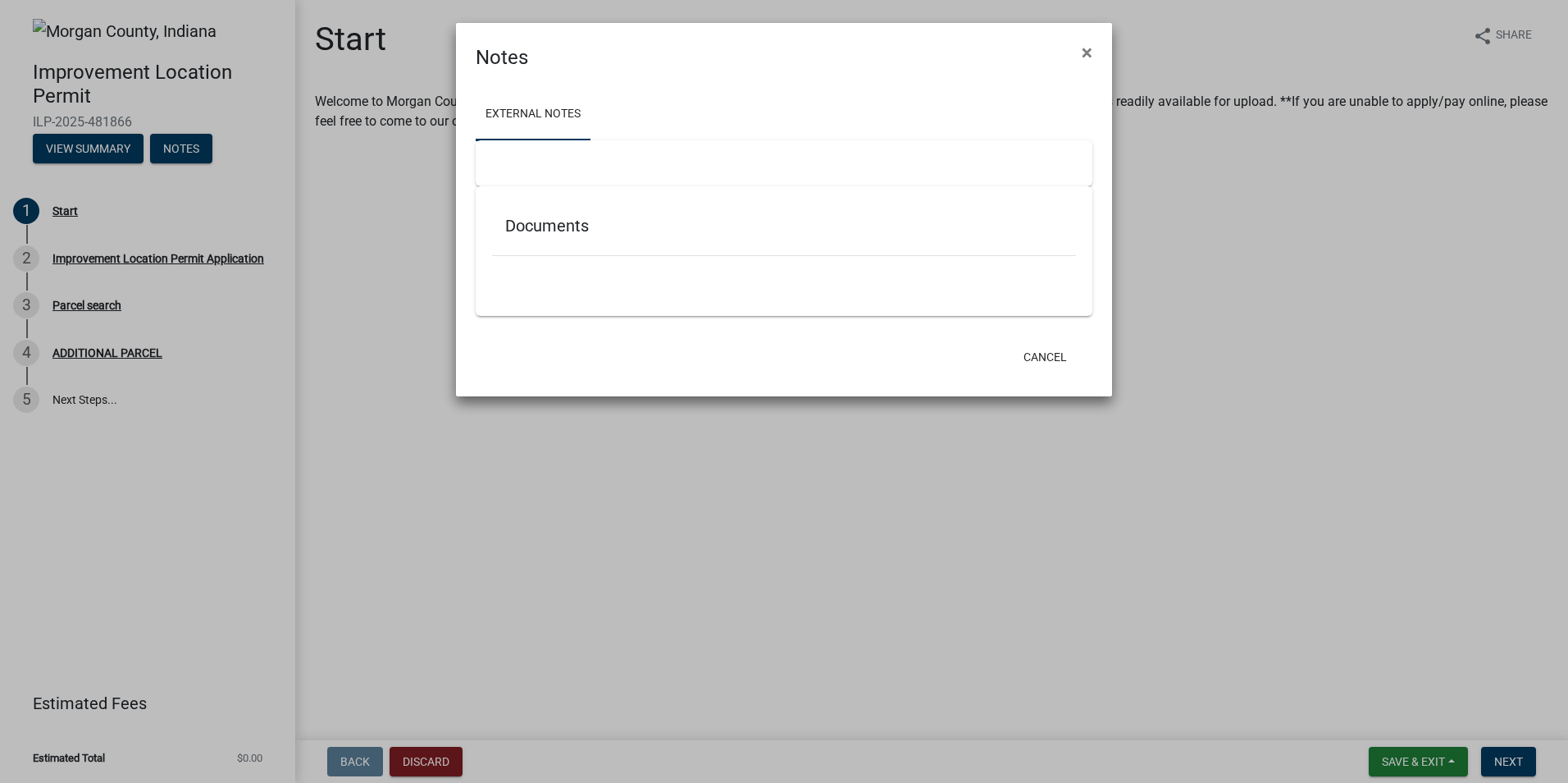
click at [669, 155] on div at bounding box center [784, 163] width 617 height 46
click at [714, 297] on div "Documents" at bounding box center [784, 251] width 617 height 130
click at [528, 164] on div at bounding box center [784, 163] width 617 height 46
click at [1084, 52] on span "×" at bounding box center [1087, 52] width 11 height 23
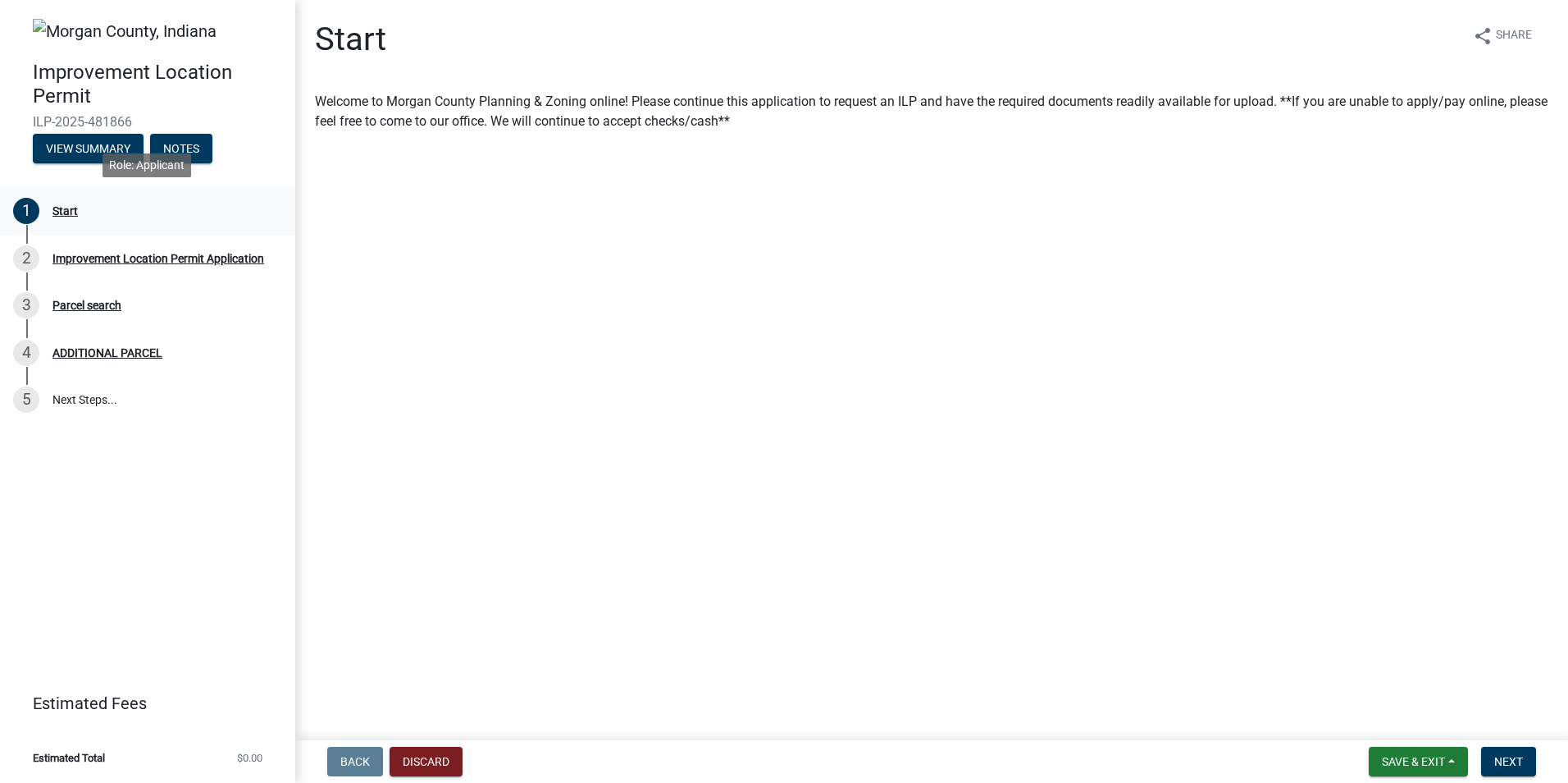
click at [58, 214] on div "Start" at bounding box center [65, 211] width 26 height 12
click at [1492, 761] on button "Next" at bounding box center [1509, 761] width 55 height 30
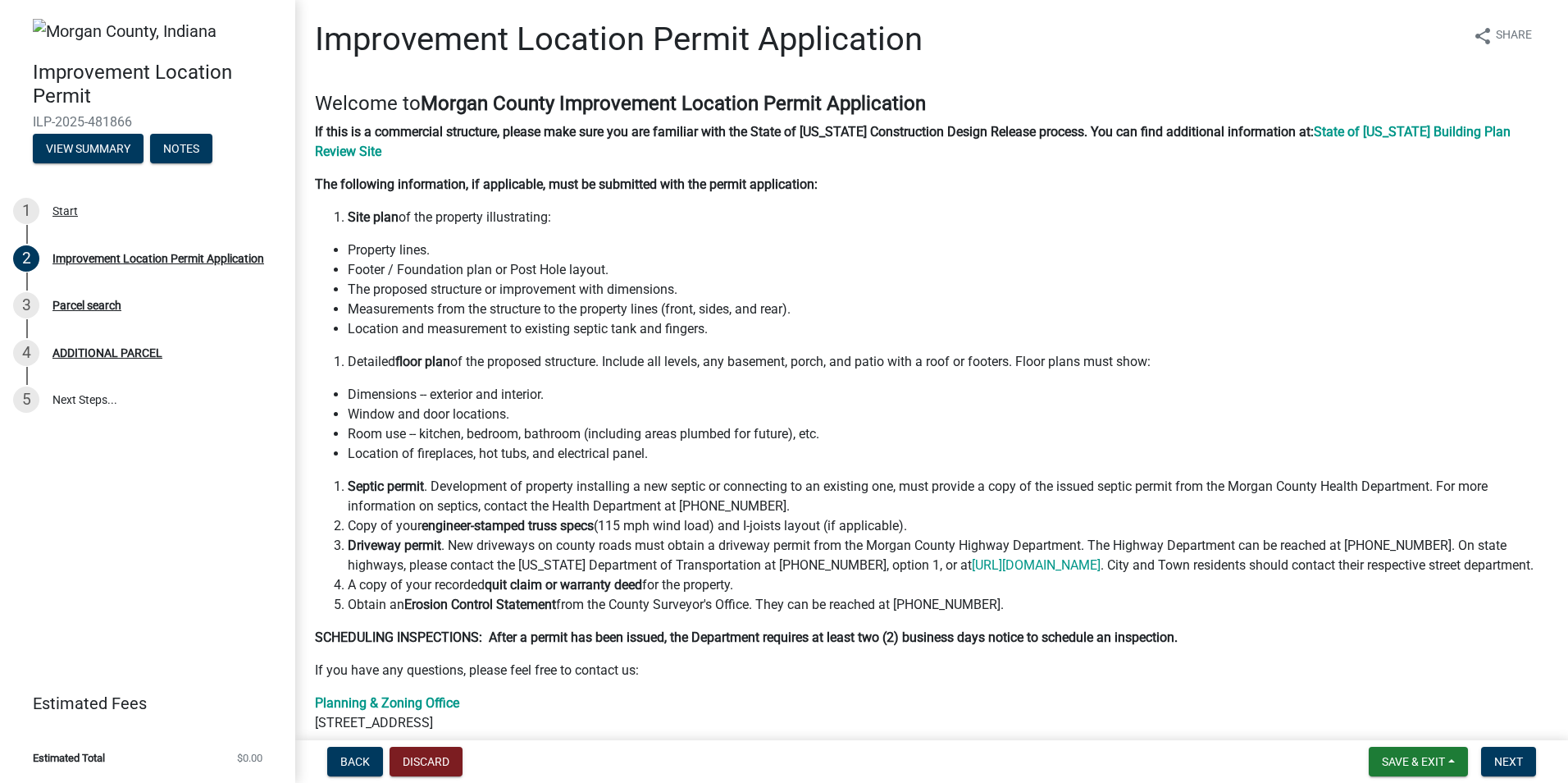
click at [684, 223] on li "Site plan of the property illustrating:" at bounding box center [948, 218] width 1201 height 20
click at [754, 302] on li "Measurements from the structure to the property lines (front, sides, and rear)." at bounding box center [948, 309] width 1201 height 20
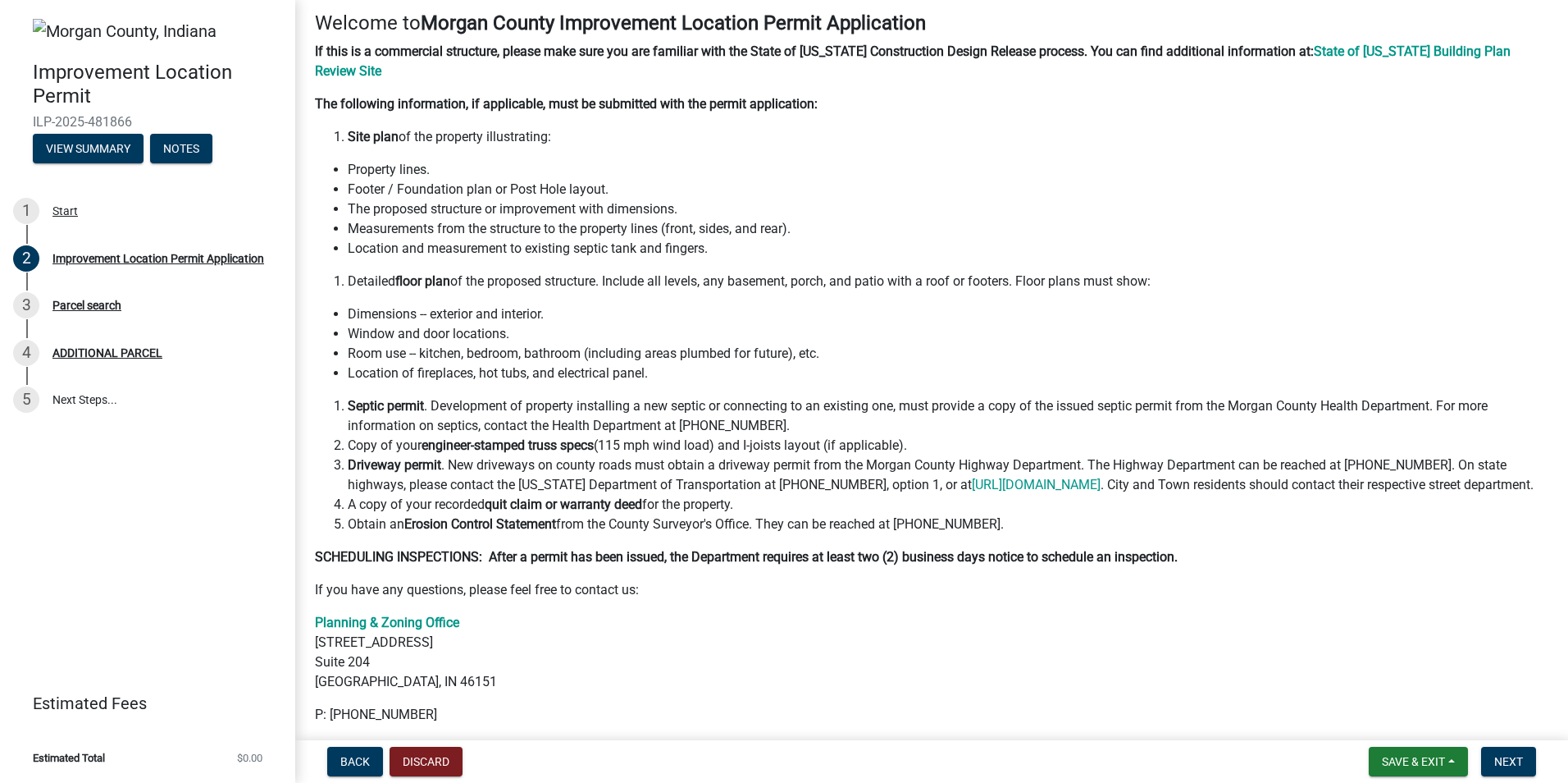
scroll to position [168, 0]
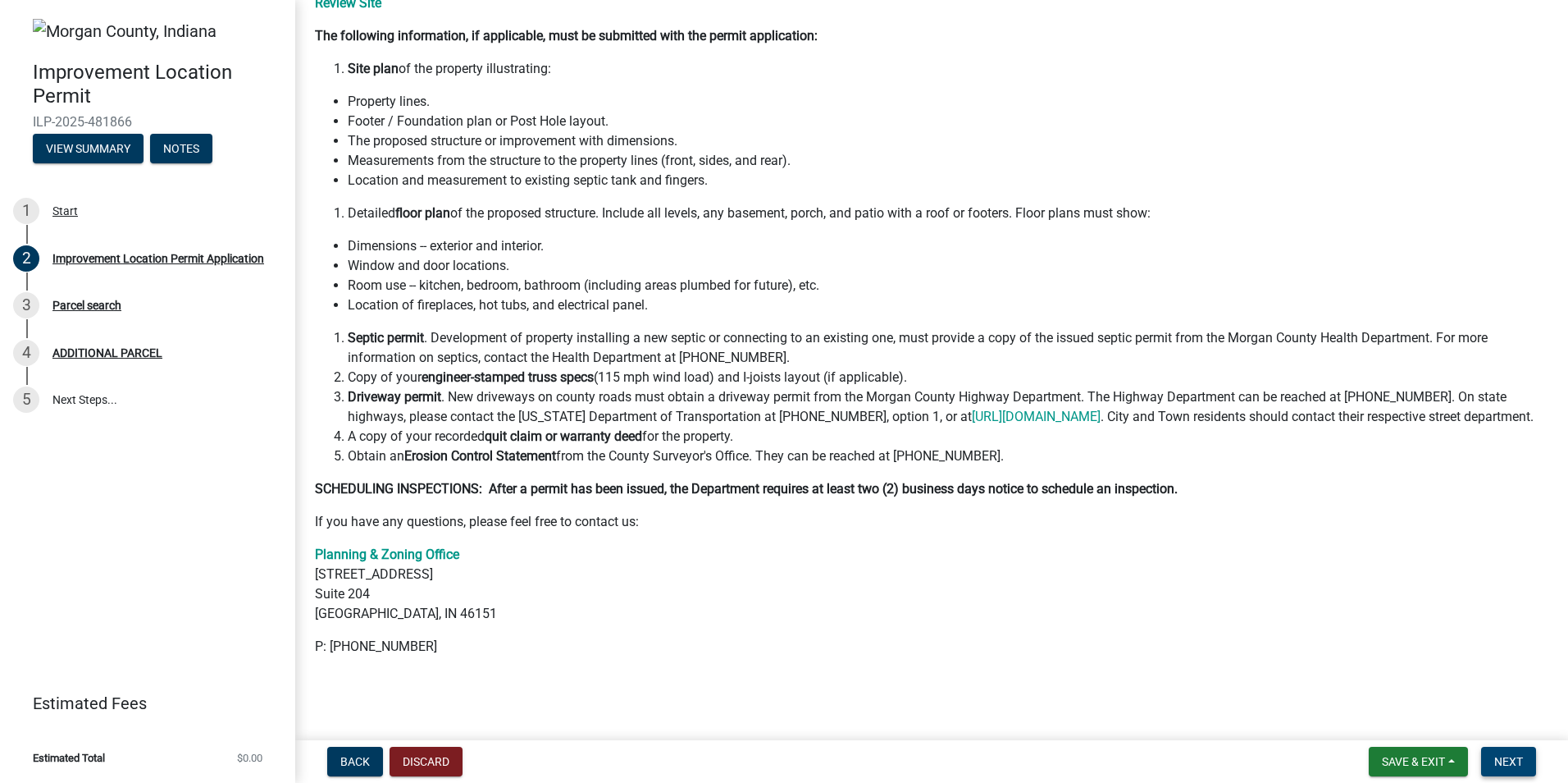
click at [1501, 763] on span "Next" at bounding box center [1509, 761] width 29 height 13
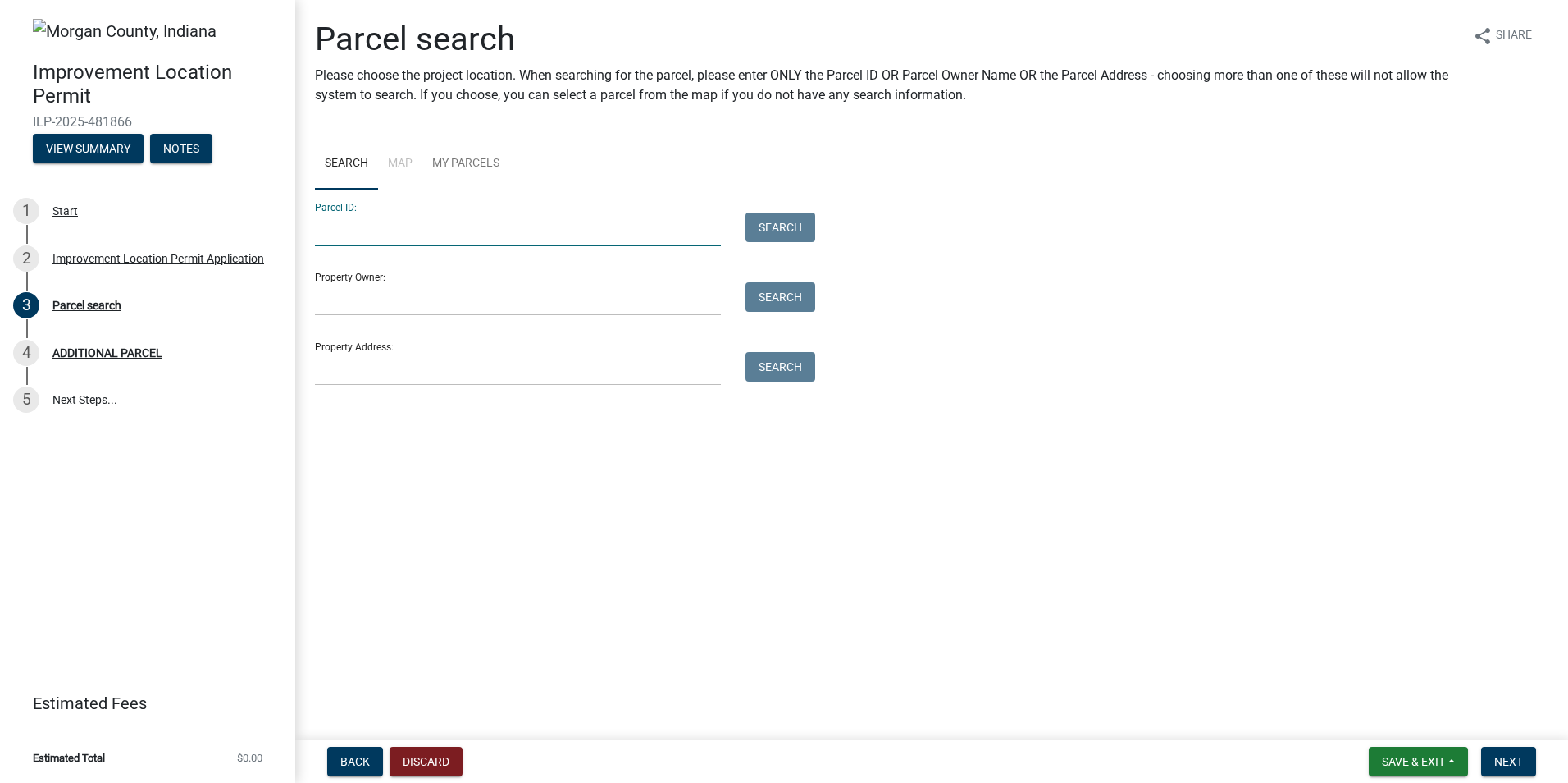
click at [495, 219] on input "Parcel ID:" at bounding box center [518, 229] width 406 height 33
type input "55-07-24-100-002.004-002"
click at [348, 304] on input "Property Owner:" at bounding box center [518, 299] width 406 height 33
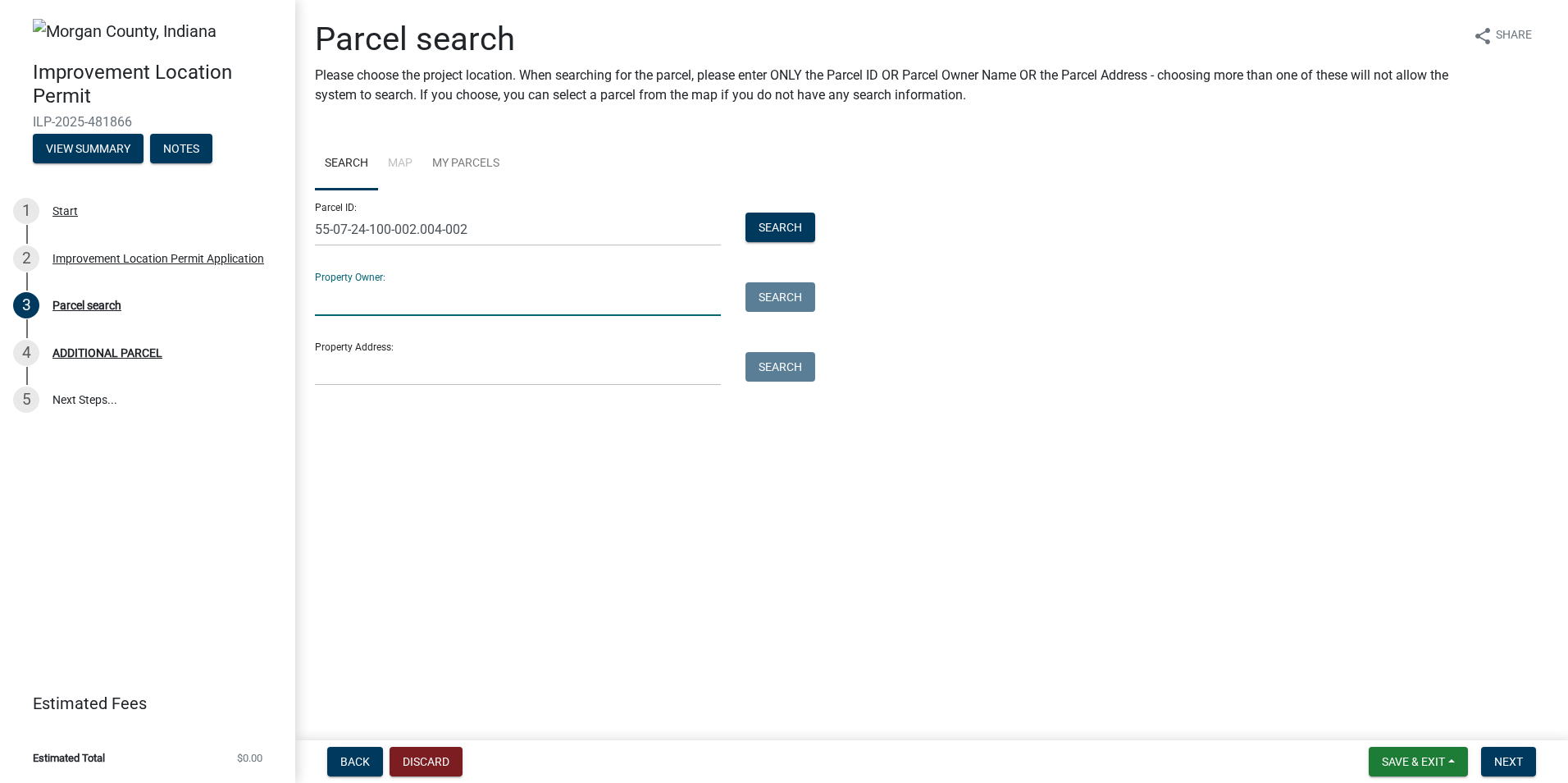
type input "M"
type input "Jim Alfrey and Corrie Hovee"
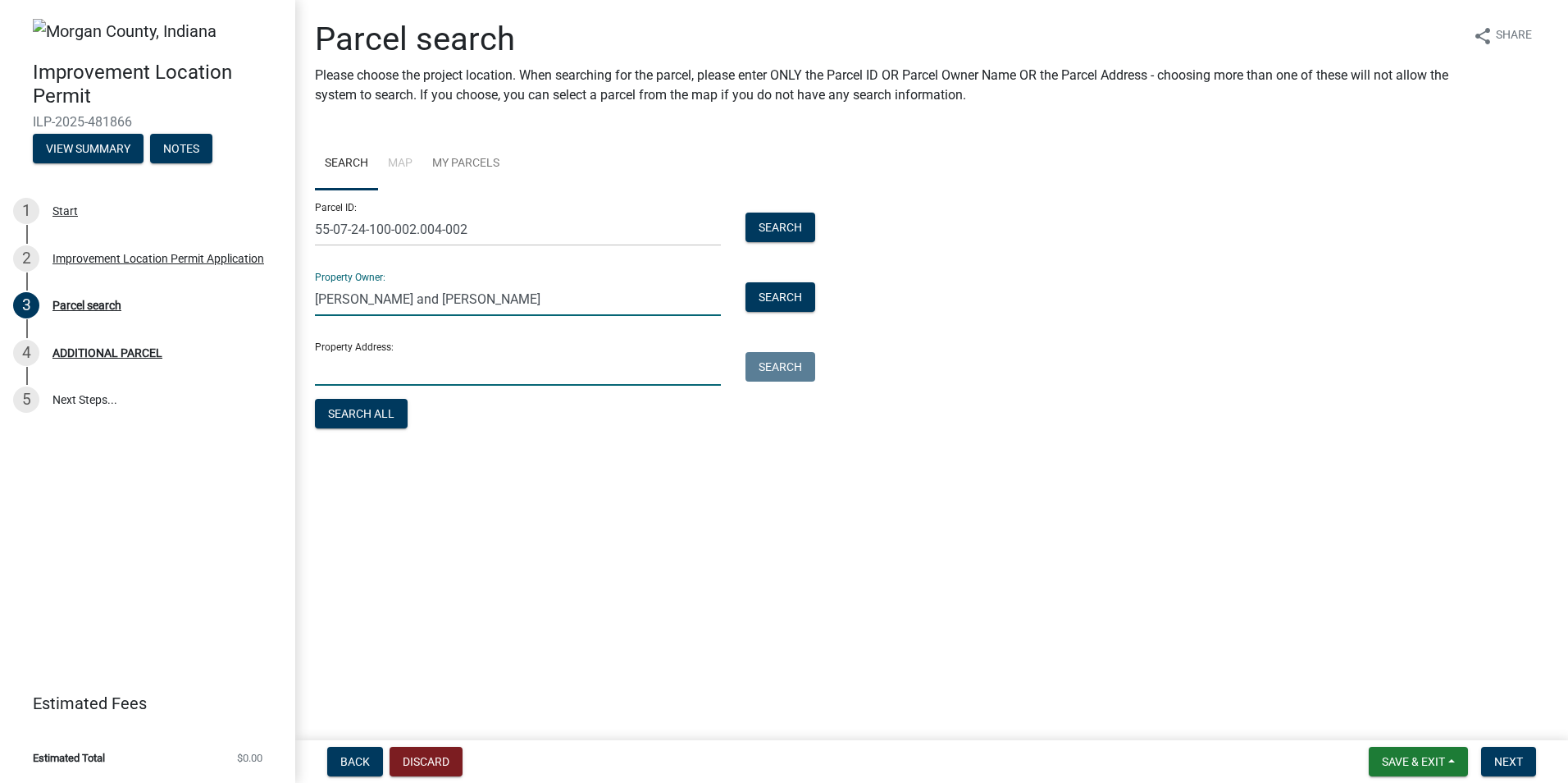
click at [350, 372] on input "Property Address:" at bounding box center [518, 368] width 406 height 33
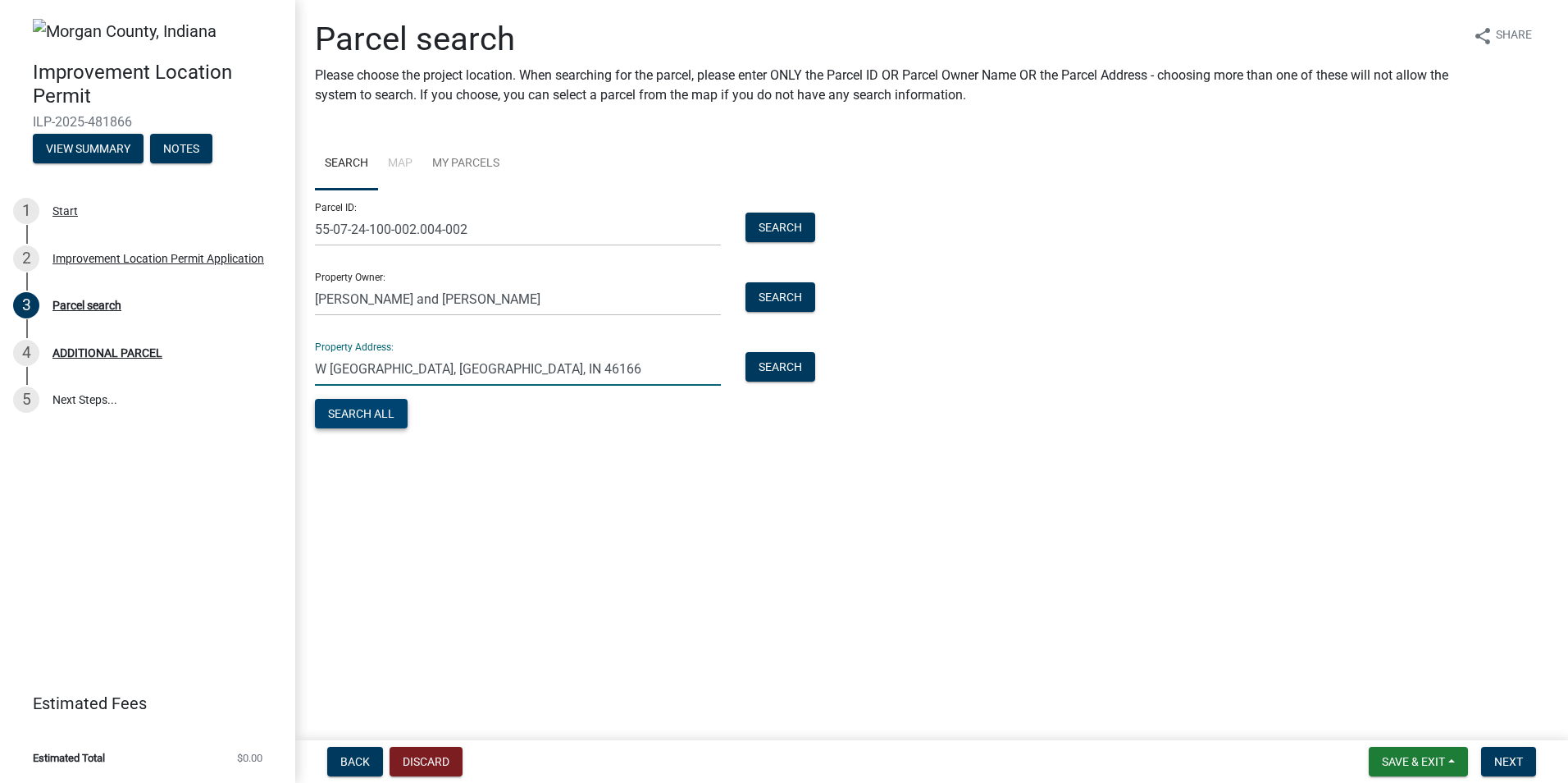
type input "W Lewisville Rd, Paragon, IN 46166"
click at [351, 407] on button "Search All" at bounding box center [361, 414] width 93 height 30
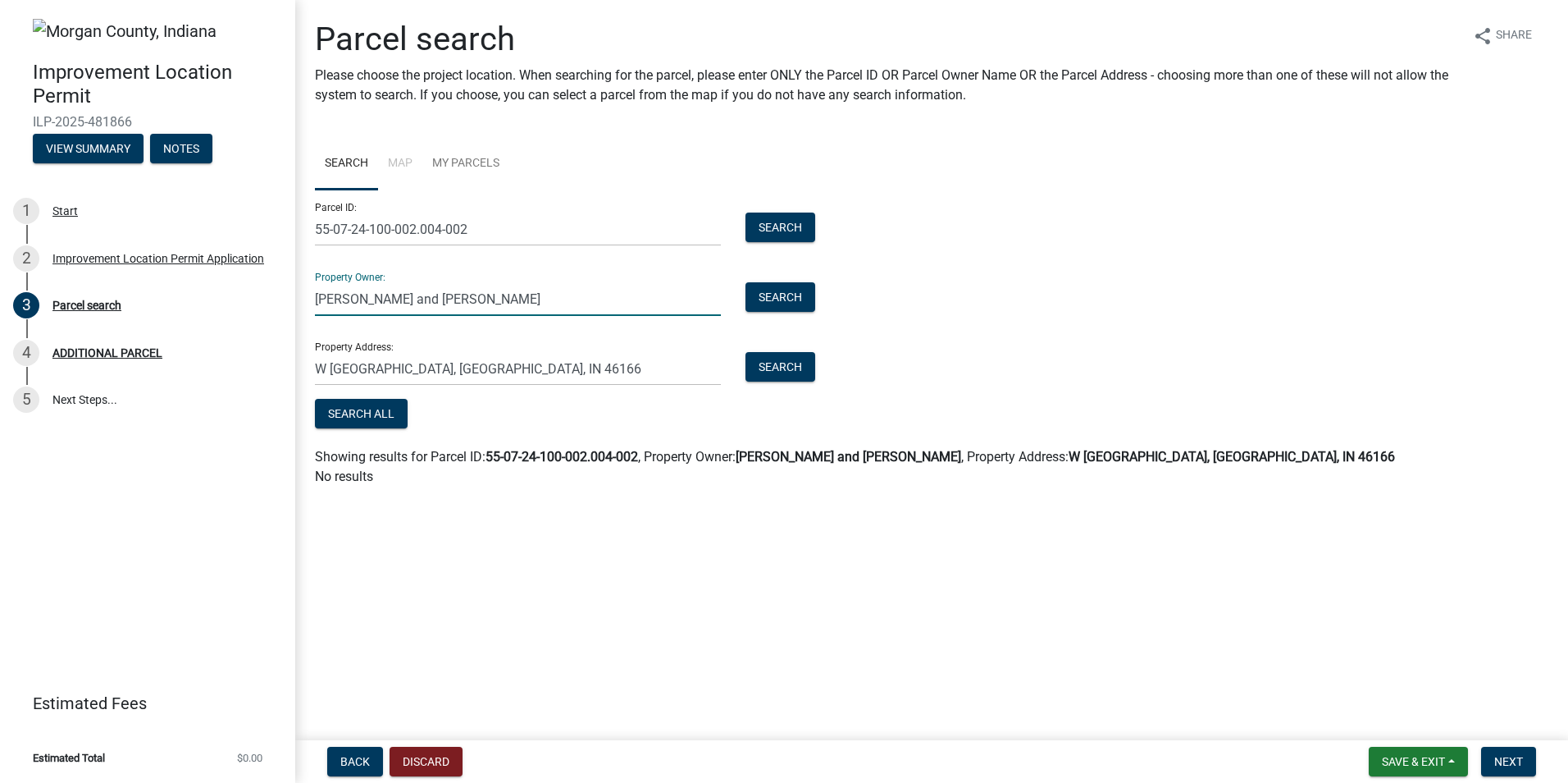
click at [435, 307] on input "Jim Alfrey and Corrie Hovee" at bounding box center [518, 299] width 406 height 33
drag, startPoint x: 496, startPoint y: 303, endPoint x: 310, endPoint y: 288, distance: 186.6
click at [310, 288] on div "Jim Alfrey and Corrie Hovee" at bounding box center [518, 299] width 430 height 33
type input "Alfrey Jim & Hovee Corrie"
click at [378, 424] on button "Search All" at bounding box center [361, 414] width 93 height 30
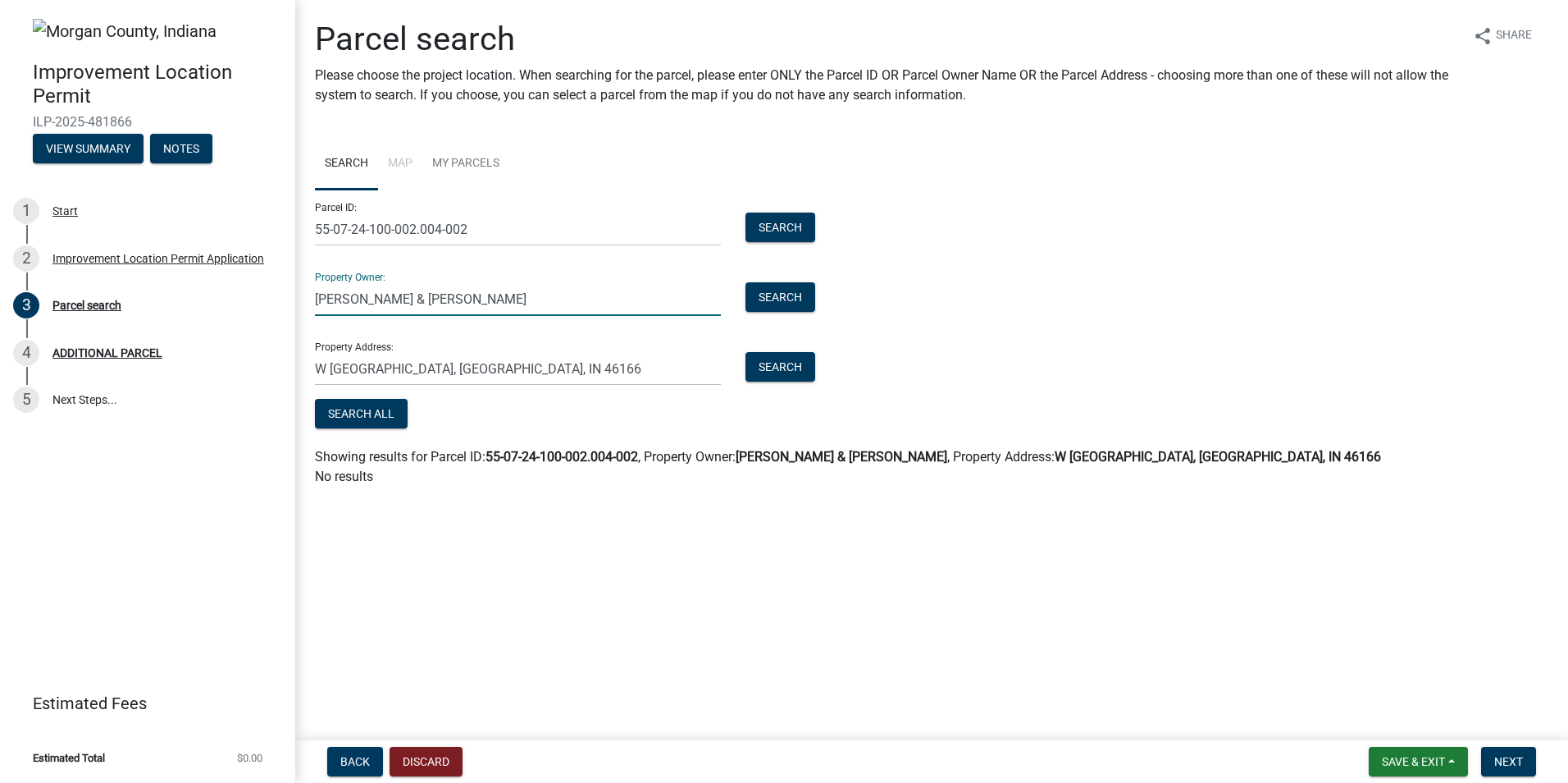
drag, startPoint x: 484, startPoint y: 300, endPoint x: 303, endPoint y: 280, distance: 182.1
click at [307, 283] on div "Alfrey Jim & Hovee Corrie" at bounding box center [518, 299] width 430 height 33
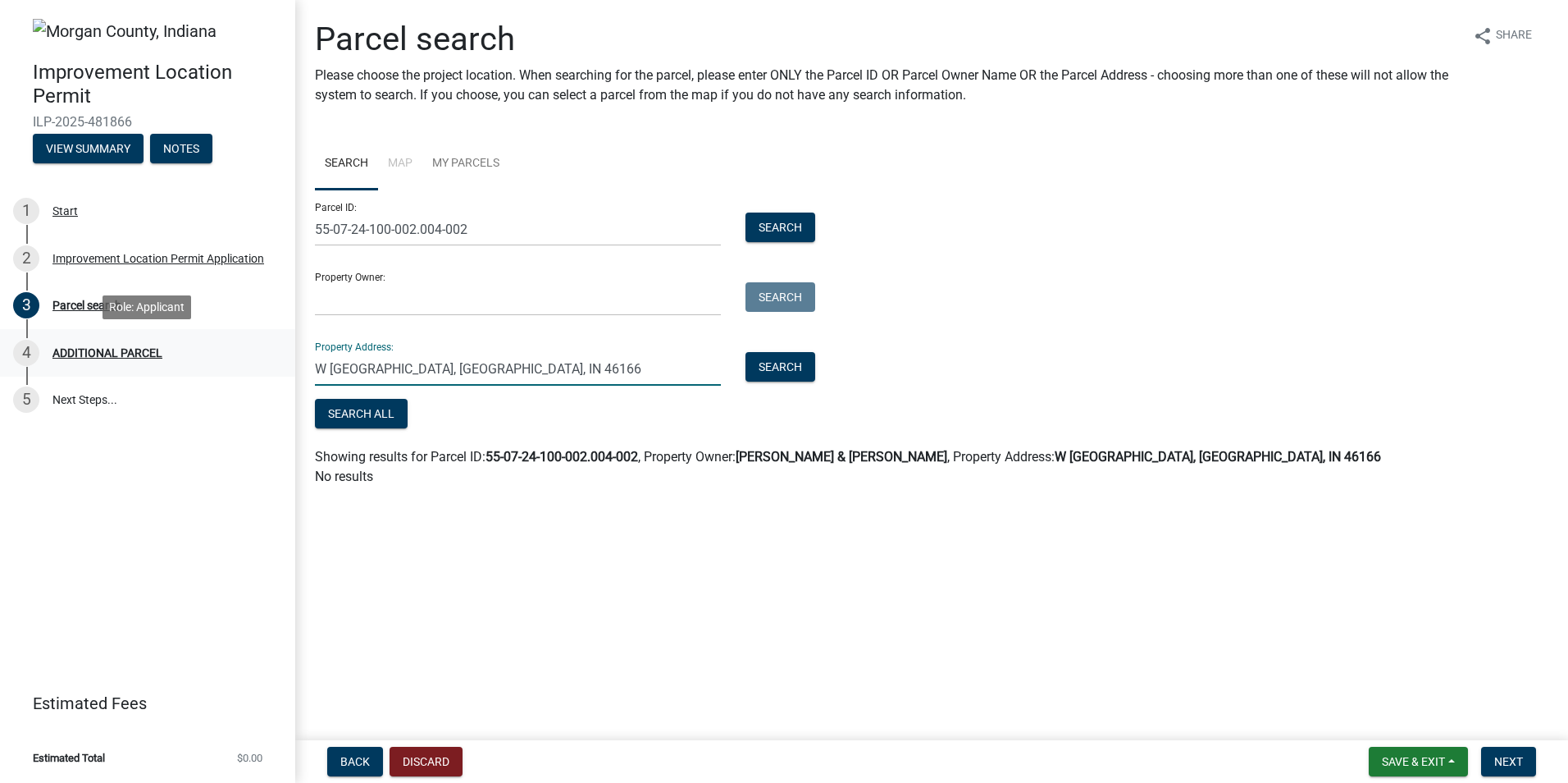
drag, startPoint x: 532, startPoint y: 364, endPoint x: 268, endPoint y: 362, distance: 264.0
click at [268, 362] on div "Improvement Location Permit ILP-2025-481866 View Summary Notes 1 Start 2 Improv…" at bounding box center [784, 392] width 1568 height 783
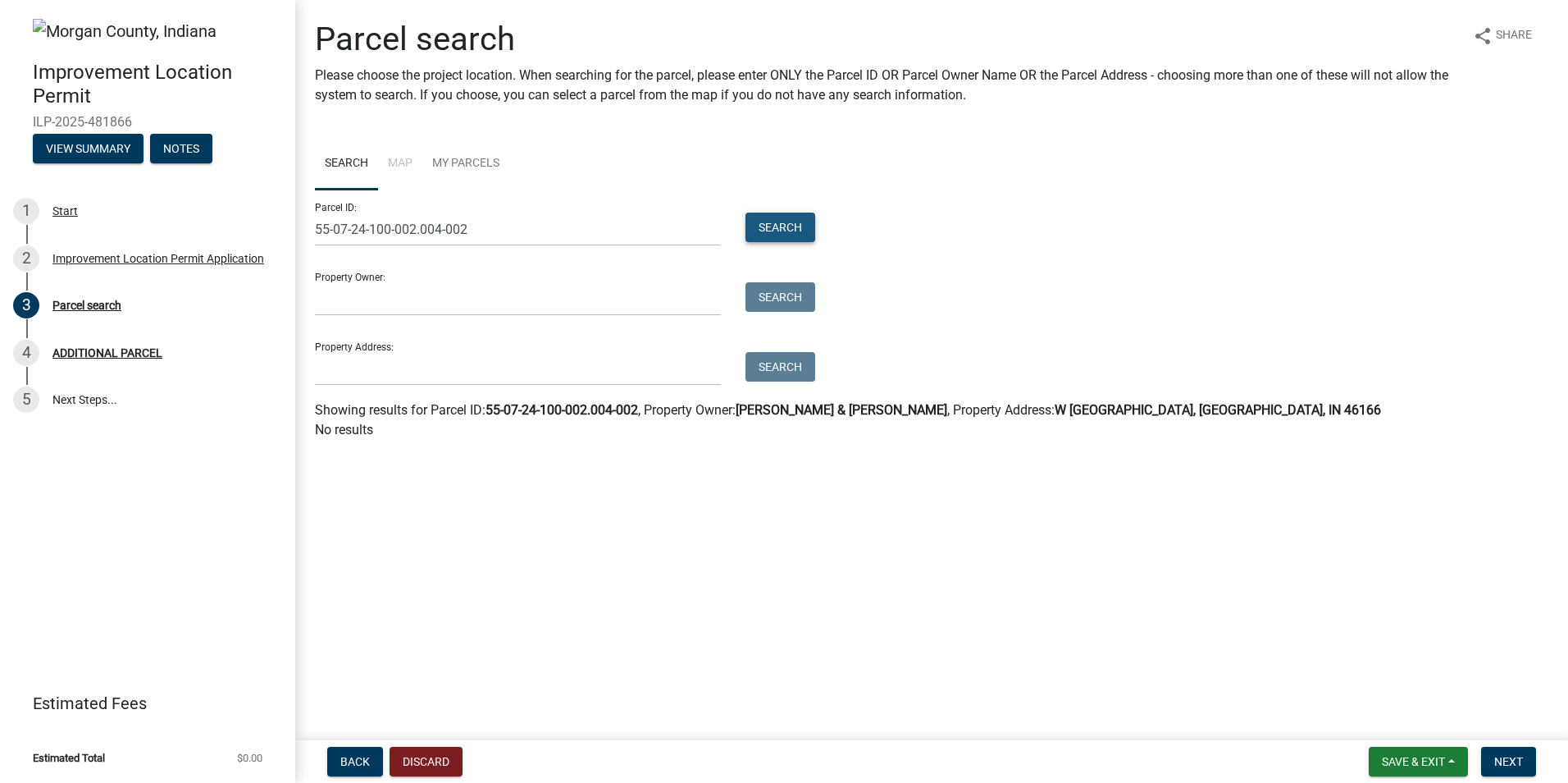
click at [787, 226] on button "Search" at bounding box center [780, 228] width 70 height 30
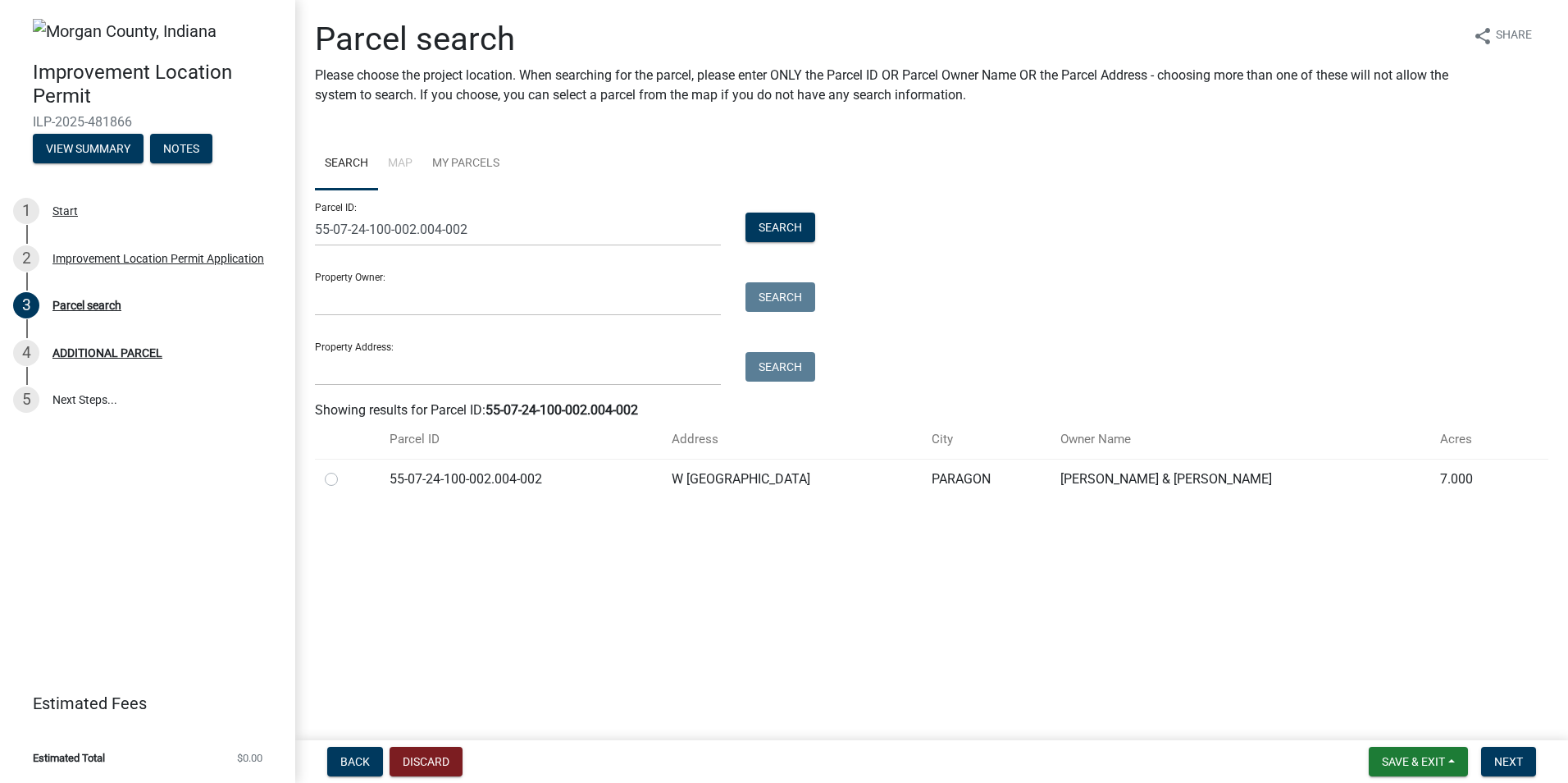
click at [345, 470] on label at bounding box center [345, 470] width 0 height 0
click at [345, 480] on input "radio" at bounding box center [350, 475] width 11 height 11
radio input "true"
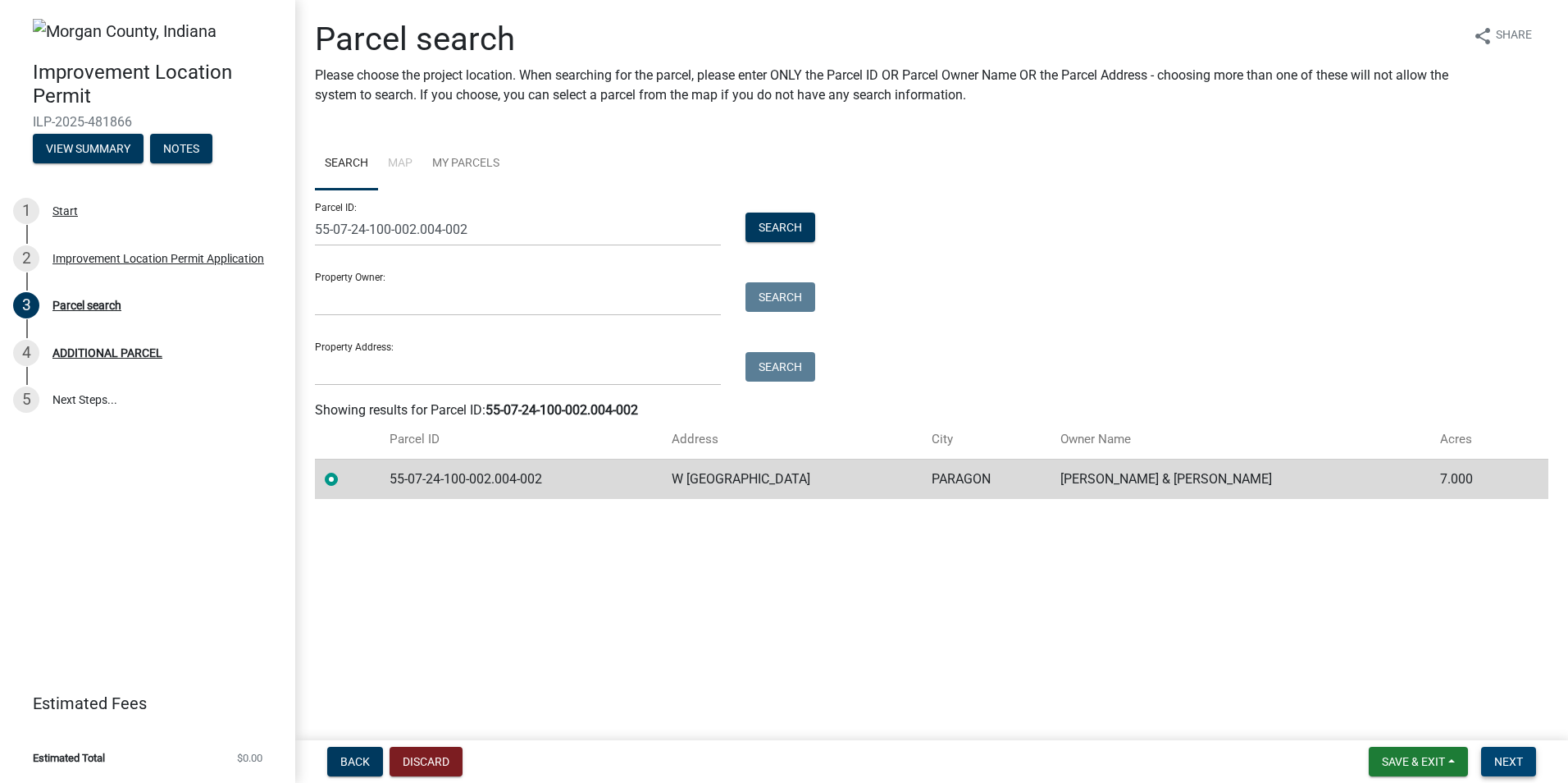
click at [1492, 761] on button "Next" at bounding box center [1509, 761] width 55 height 30
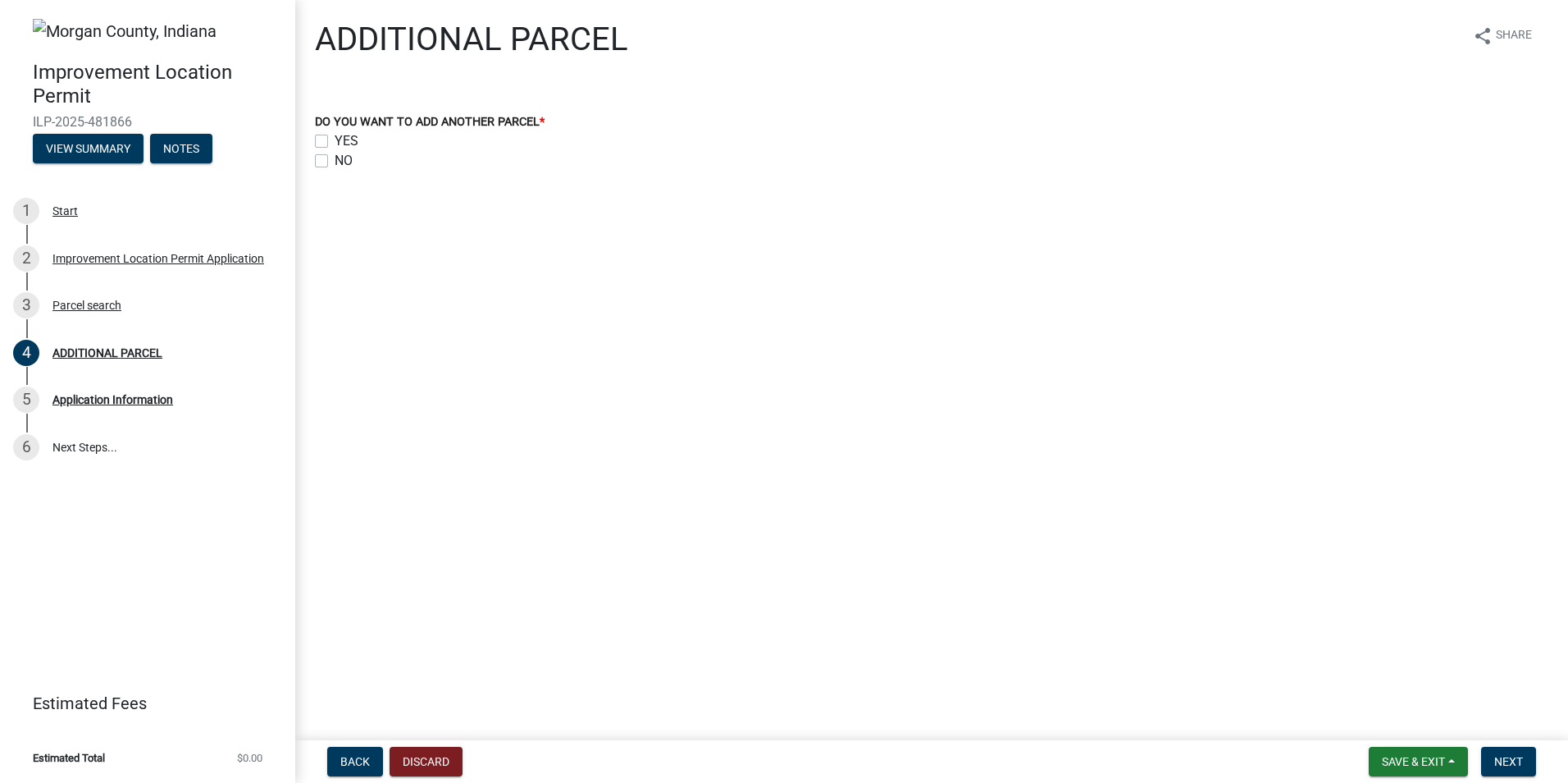
click at [335, 160] on label "NO" at bounding box center [344, 161] width 18 height 20
click at [335, 160] on input "NO" at bounding box center [340, 156] width 11 height 11
checkbox input "true"
checkbox input "false"
checkbox input "true"
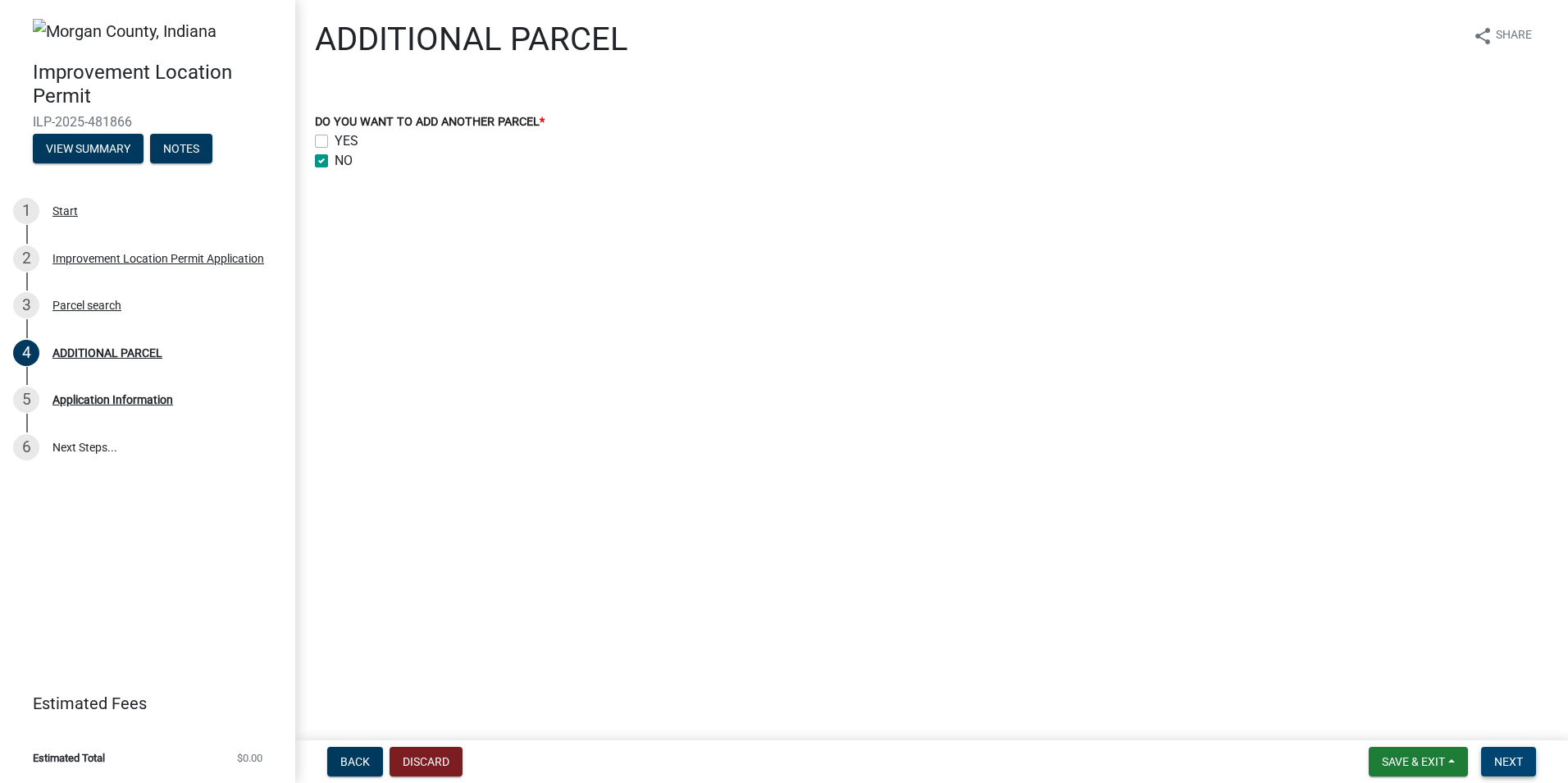
click at [1498, 760] on span "Next" at bounding box center [1509, 761] width 29 height 13
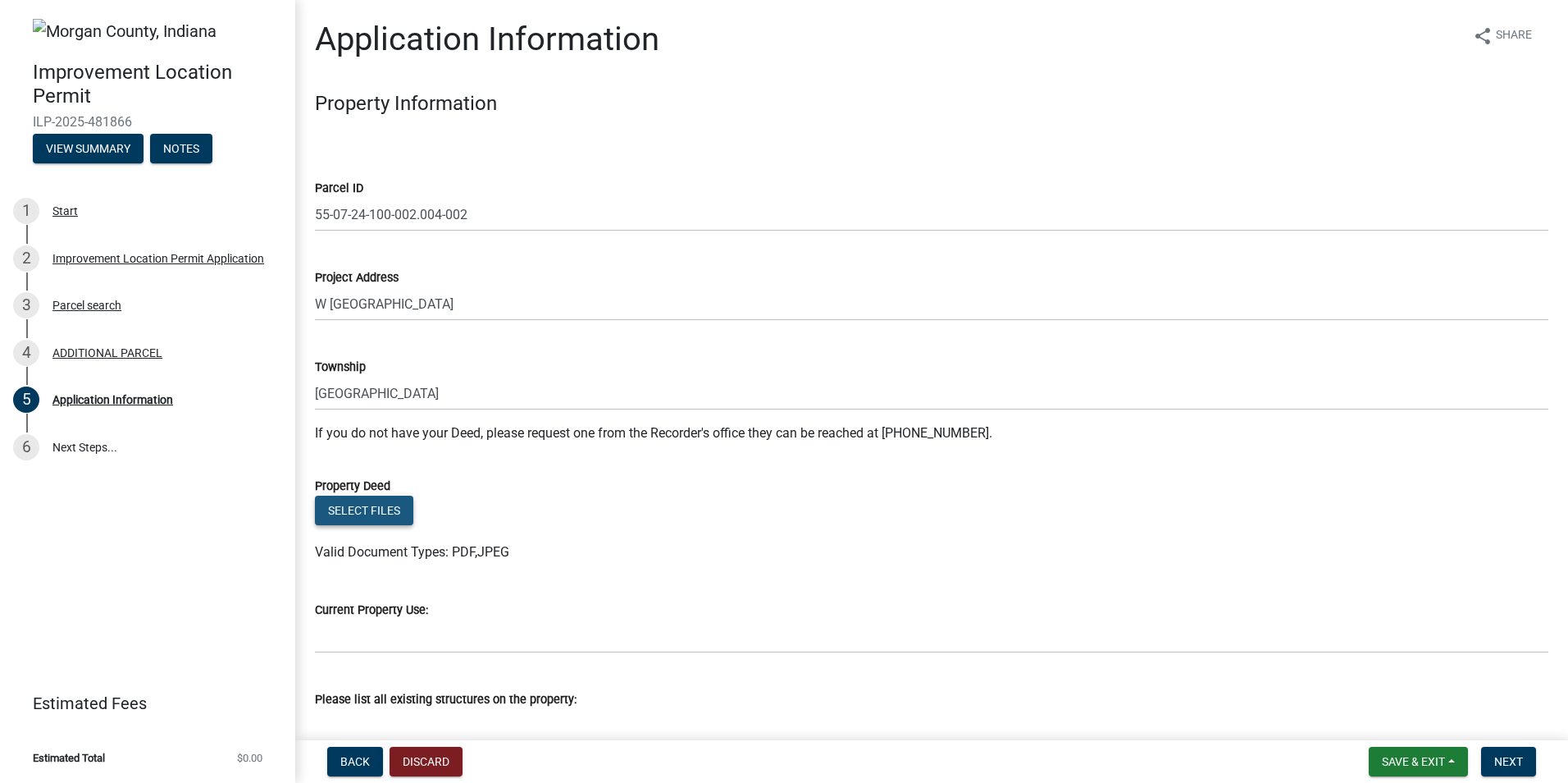
click at [356, 508] on button "Select files" at bounding box center [364, 510] width 98 height 30
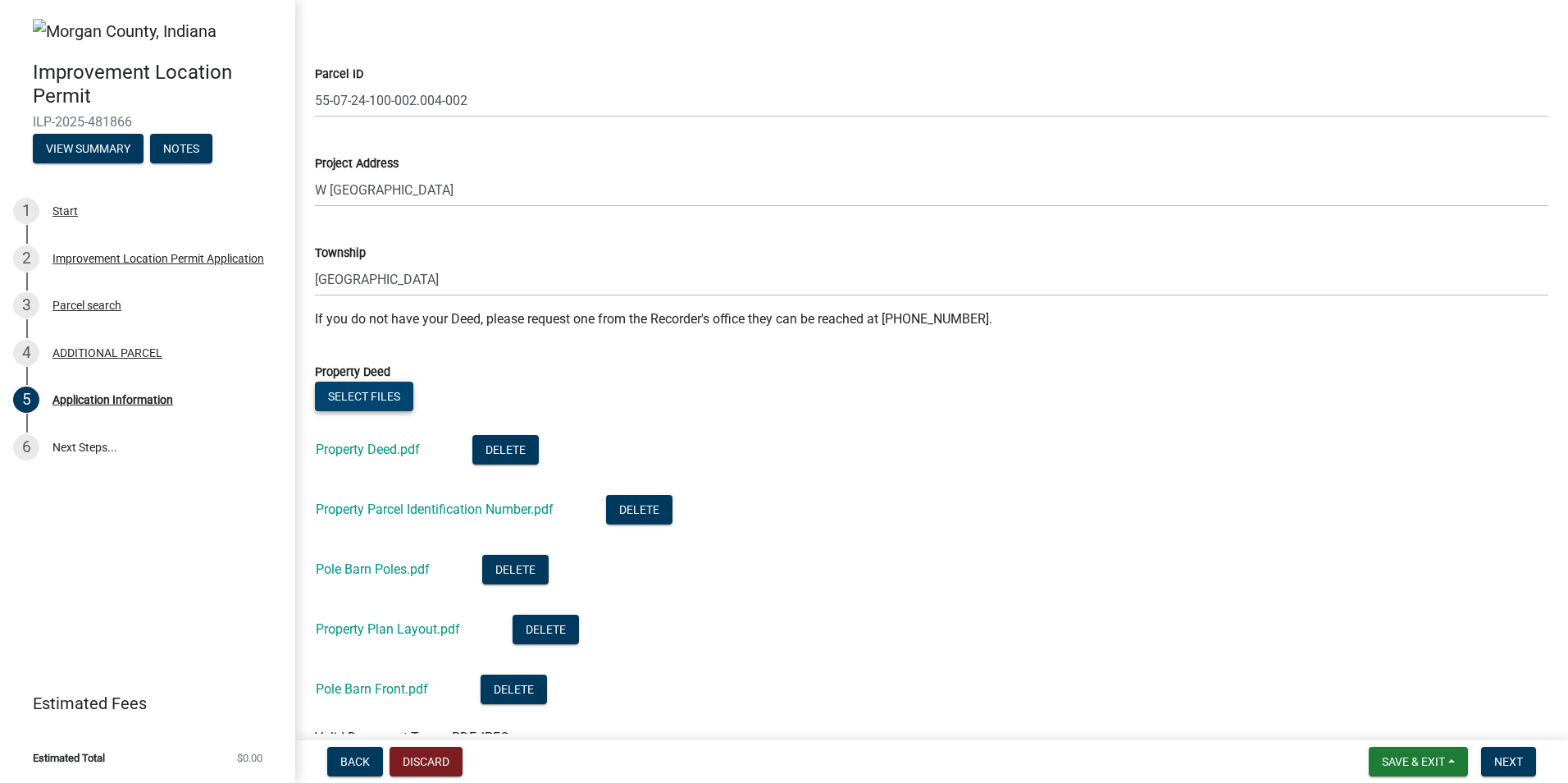
scroll to position [328, 0]
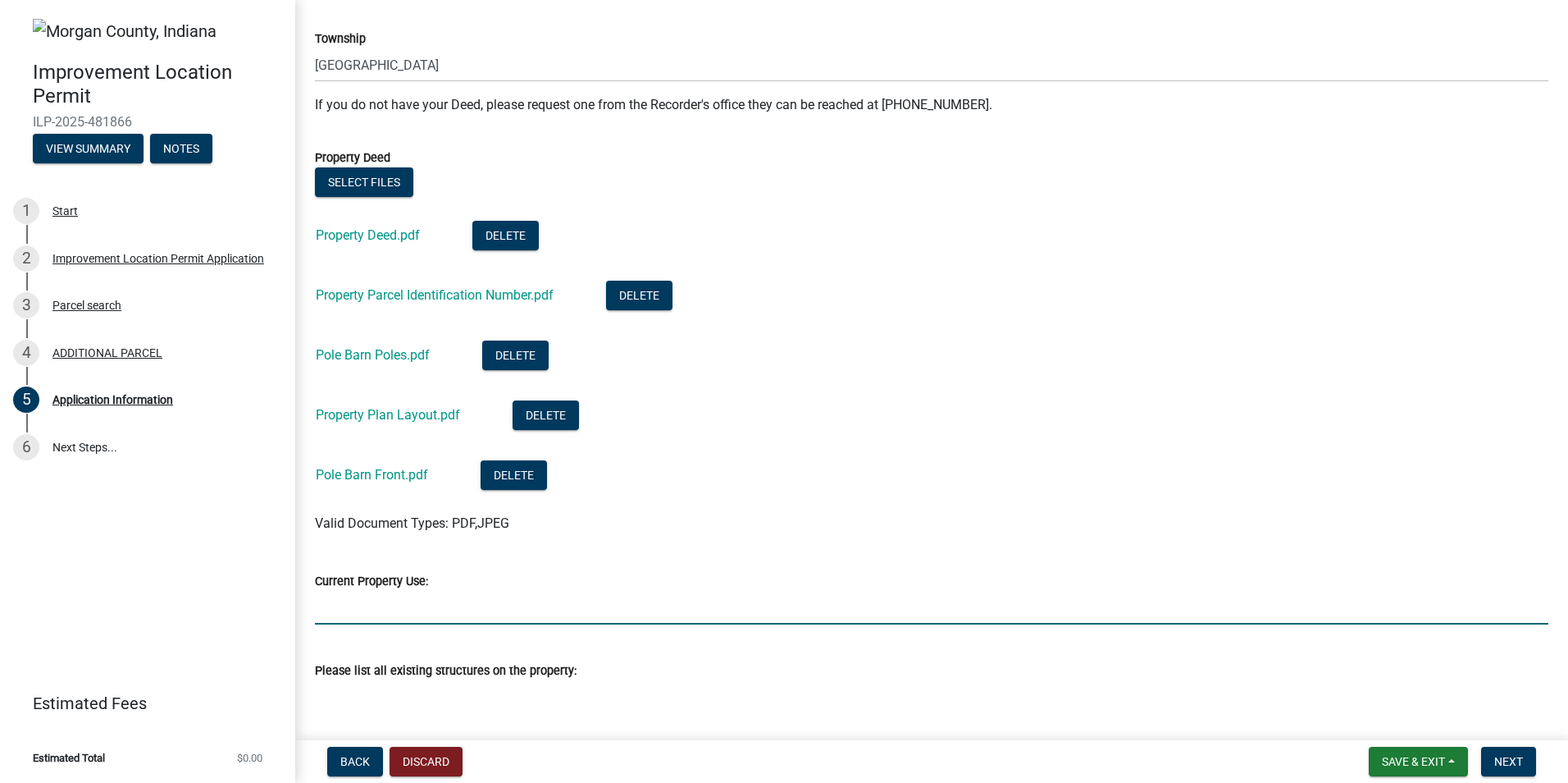
click at [334, 610] on input "Current Property Use:" at bounding box center [931, 608] width 1234 height 33
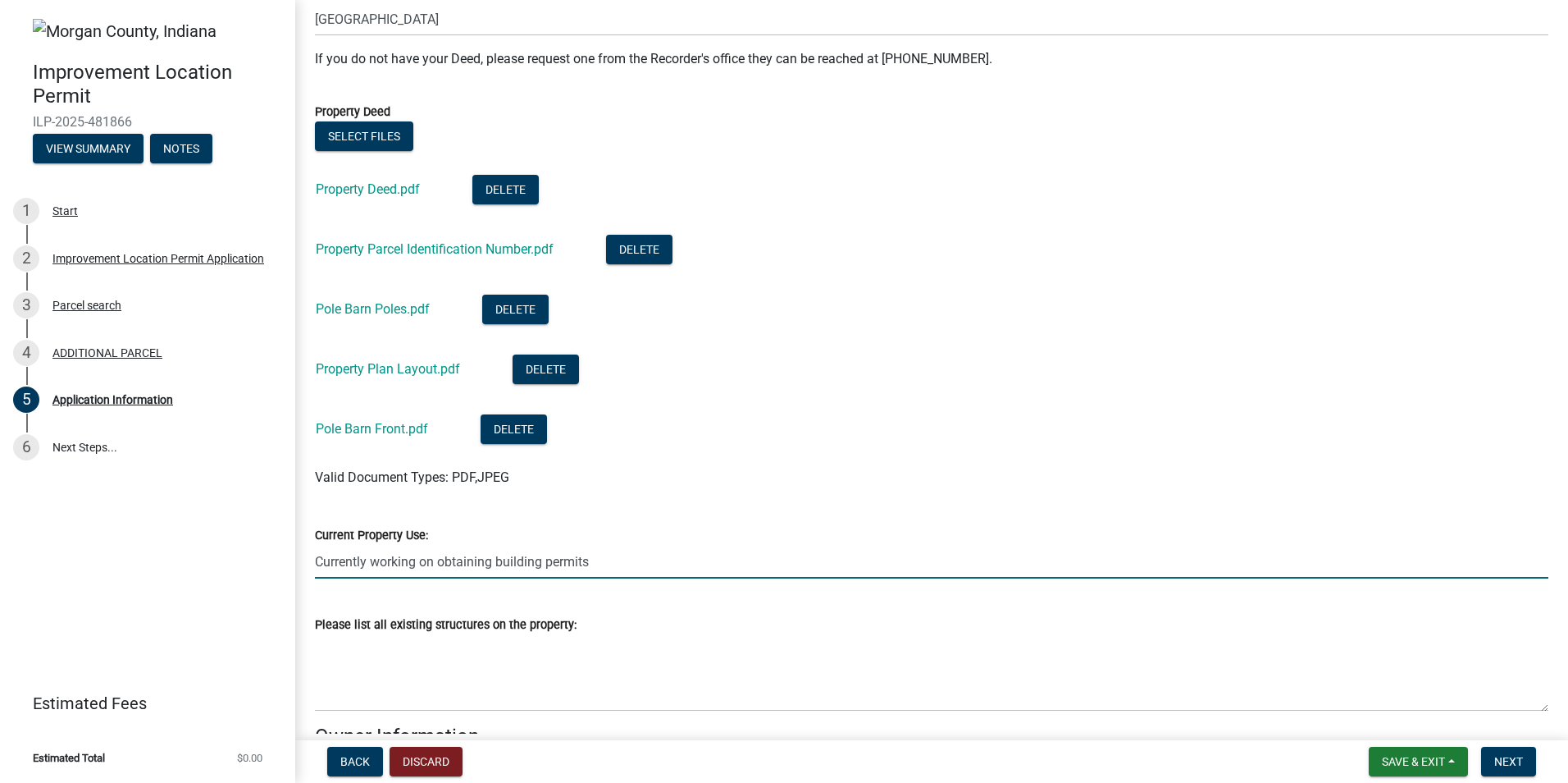
scroll to position [657, 0]
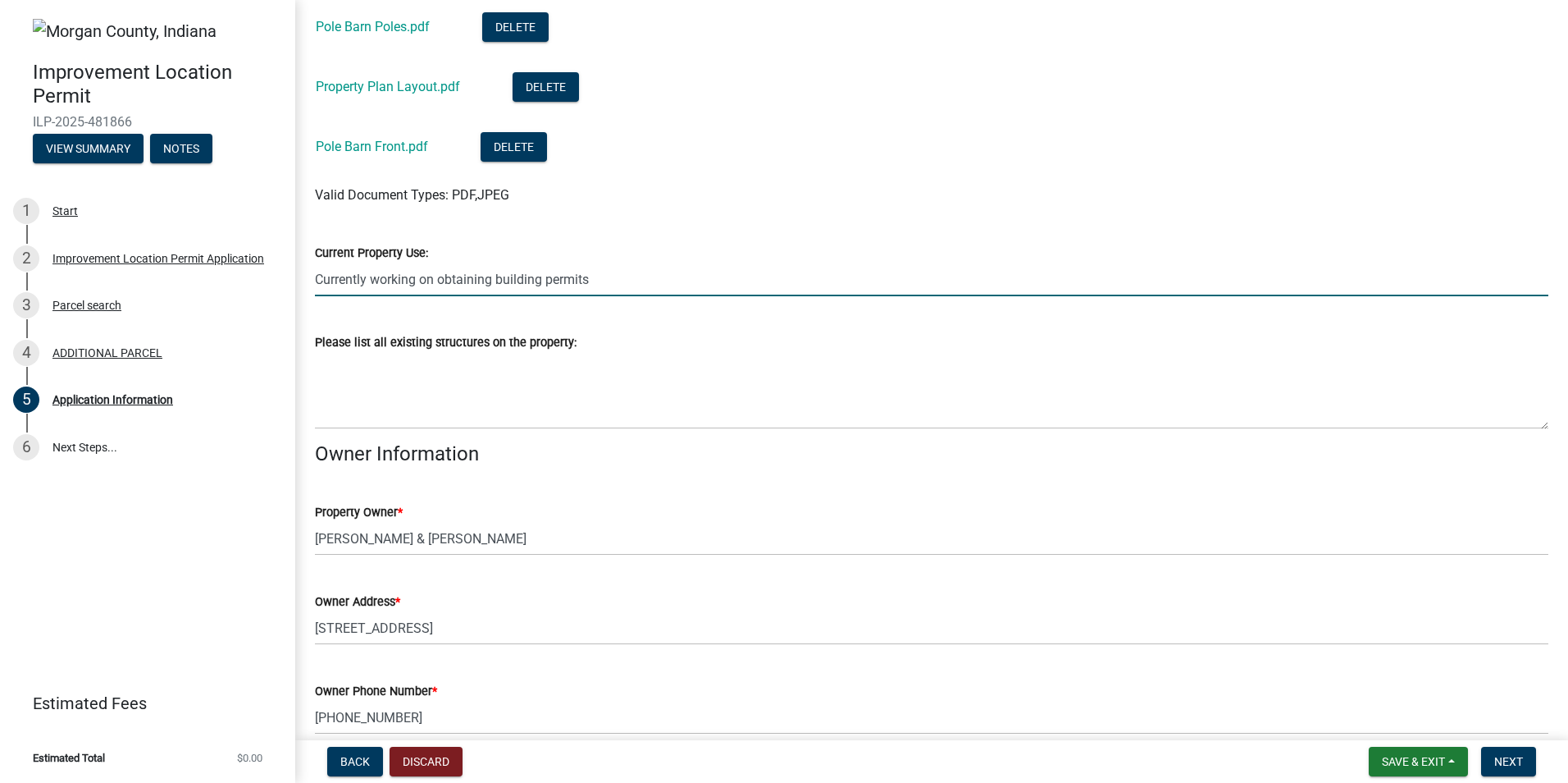
type input "Currently working on obtaining building permits"
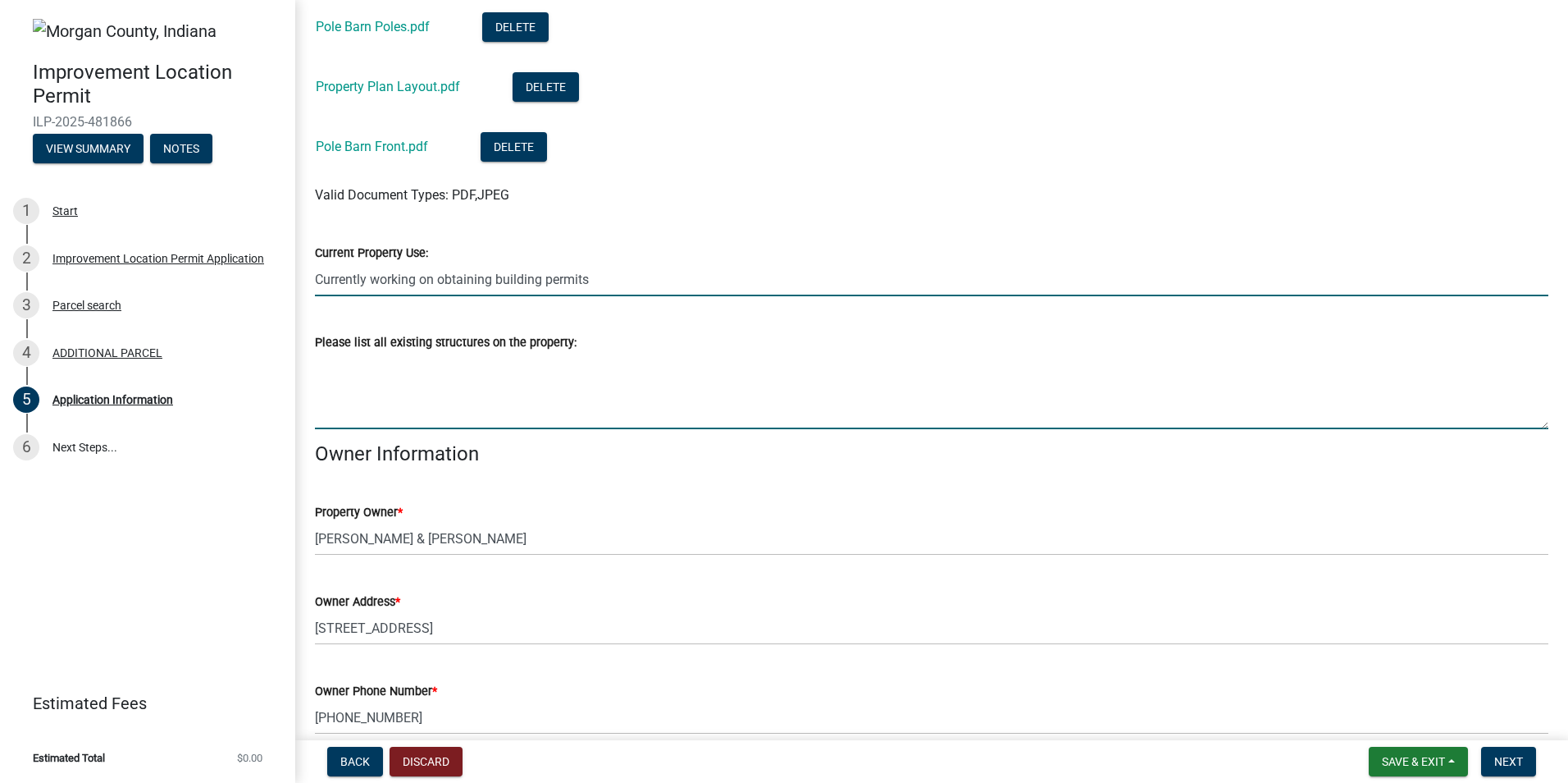
click at [588, 409] on textarea "Please list all existing structures on the property:" at bounding box center [931, 390] width 1234 height 77
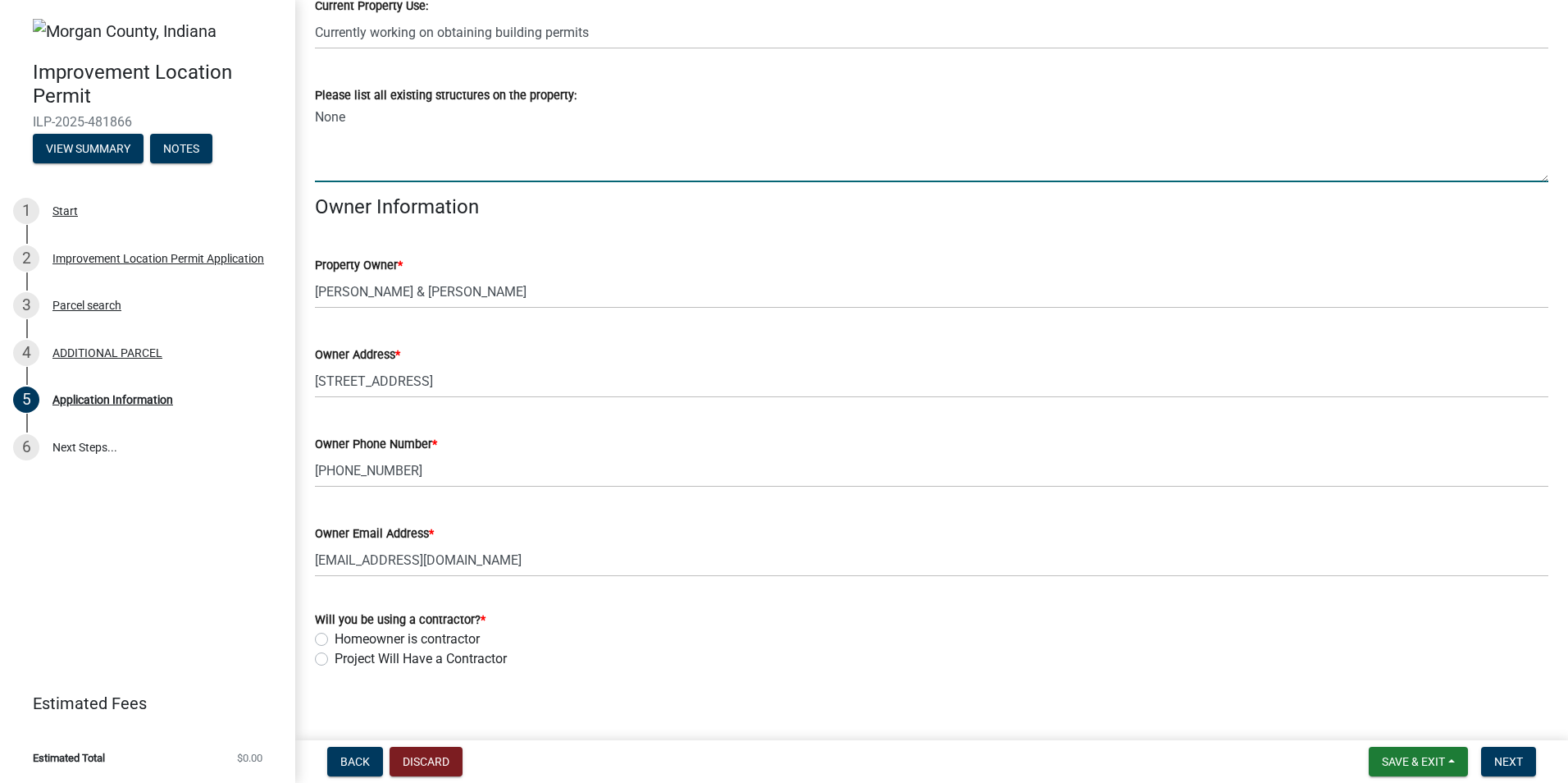
scroll to position [918, 0]
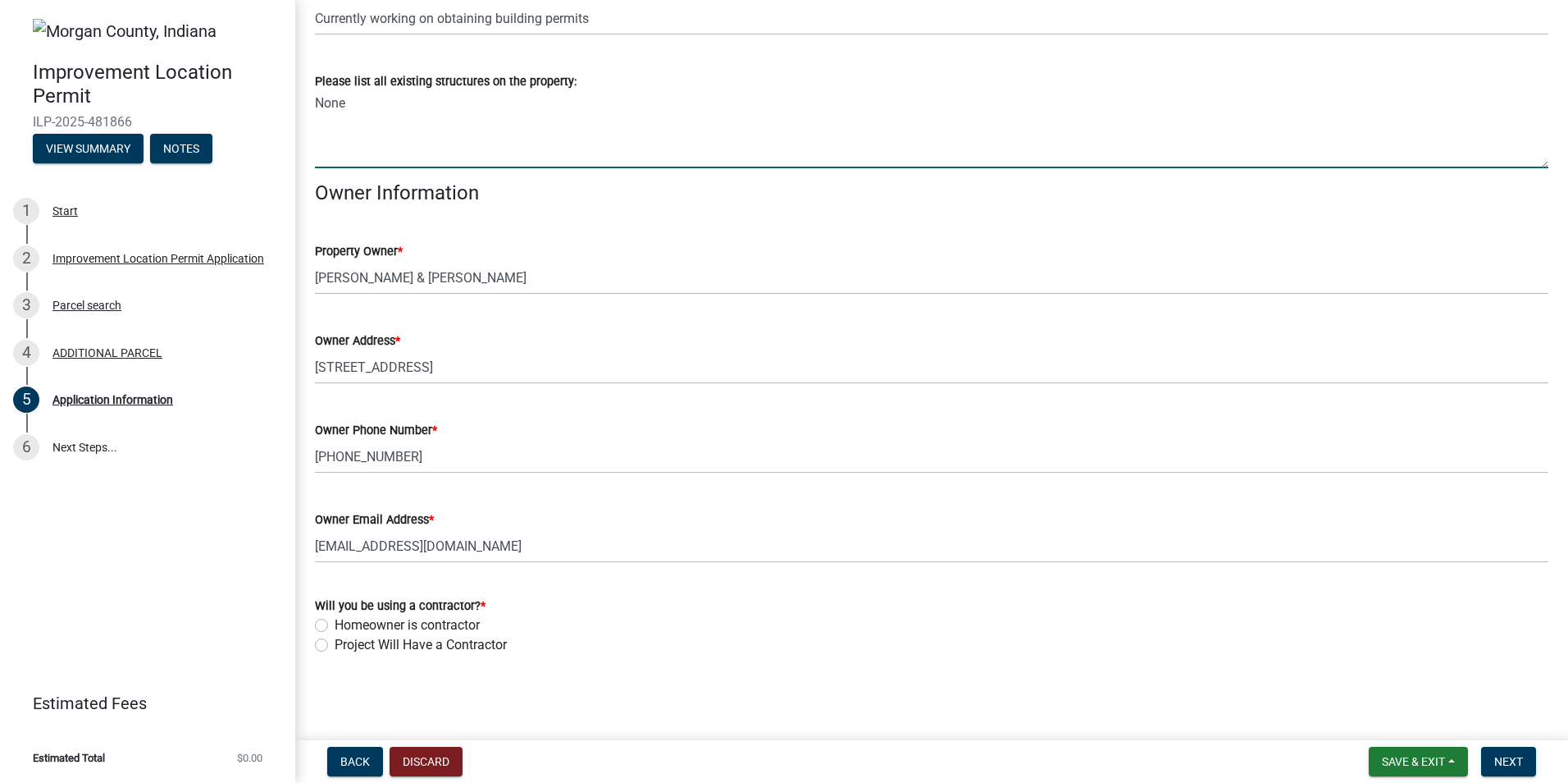
type textarea "None"
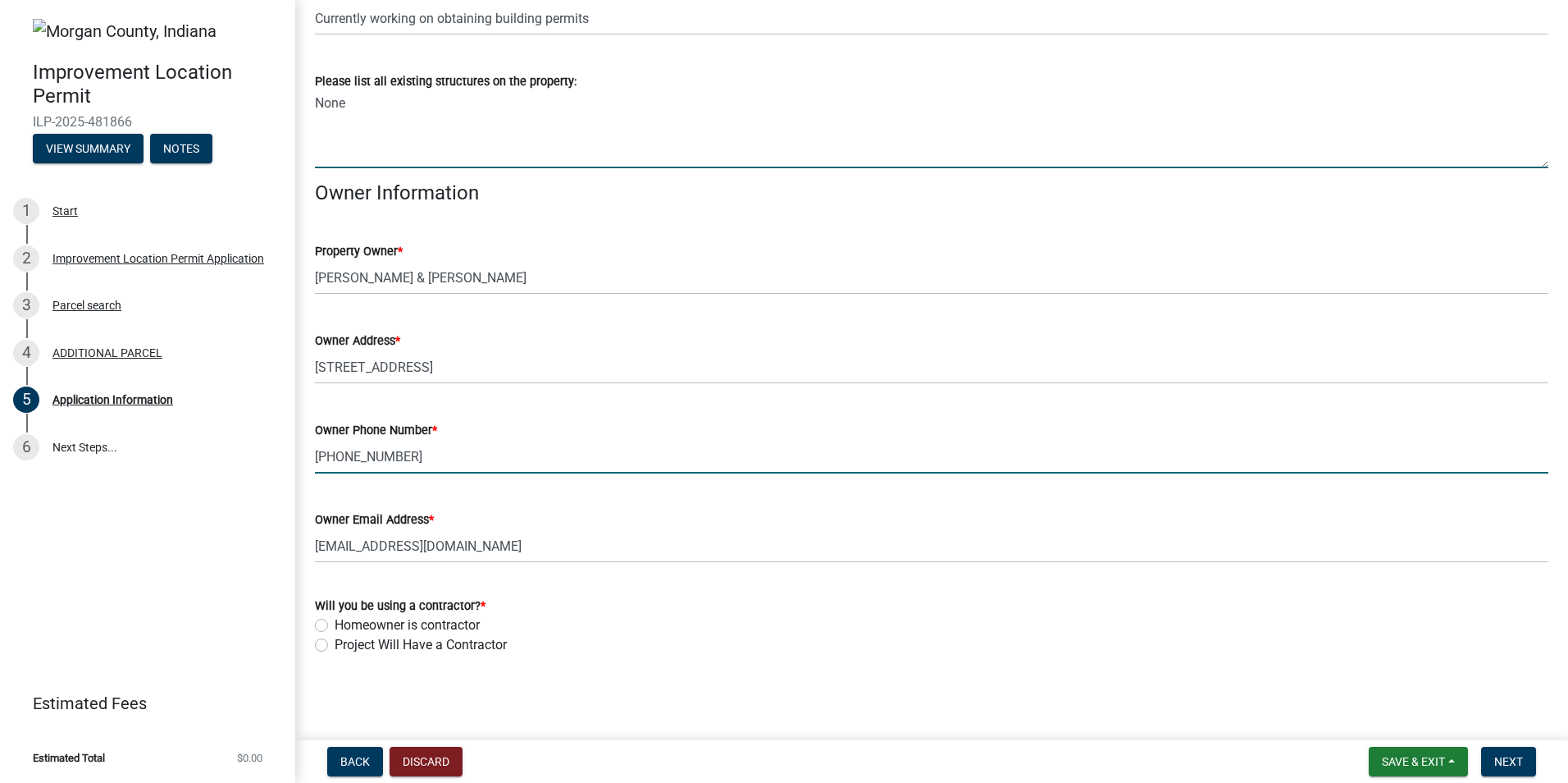
click at [487, 465] on input "317-366-8969" at bounding box center [931, 456] width 1234 height 33
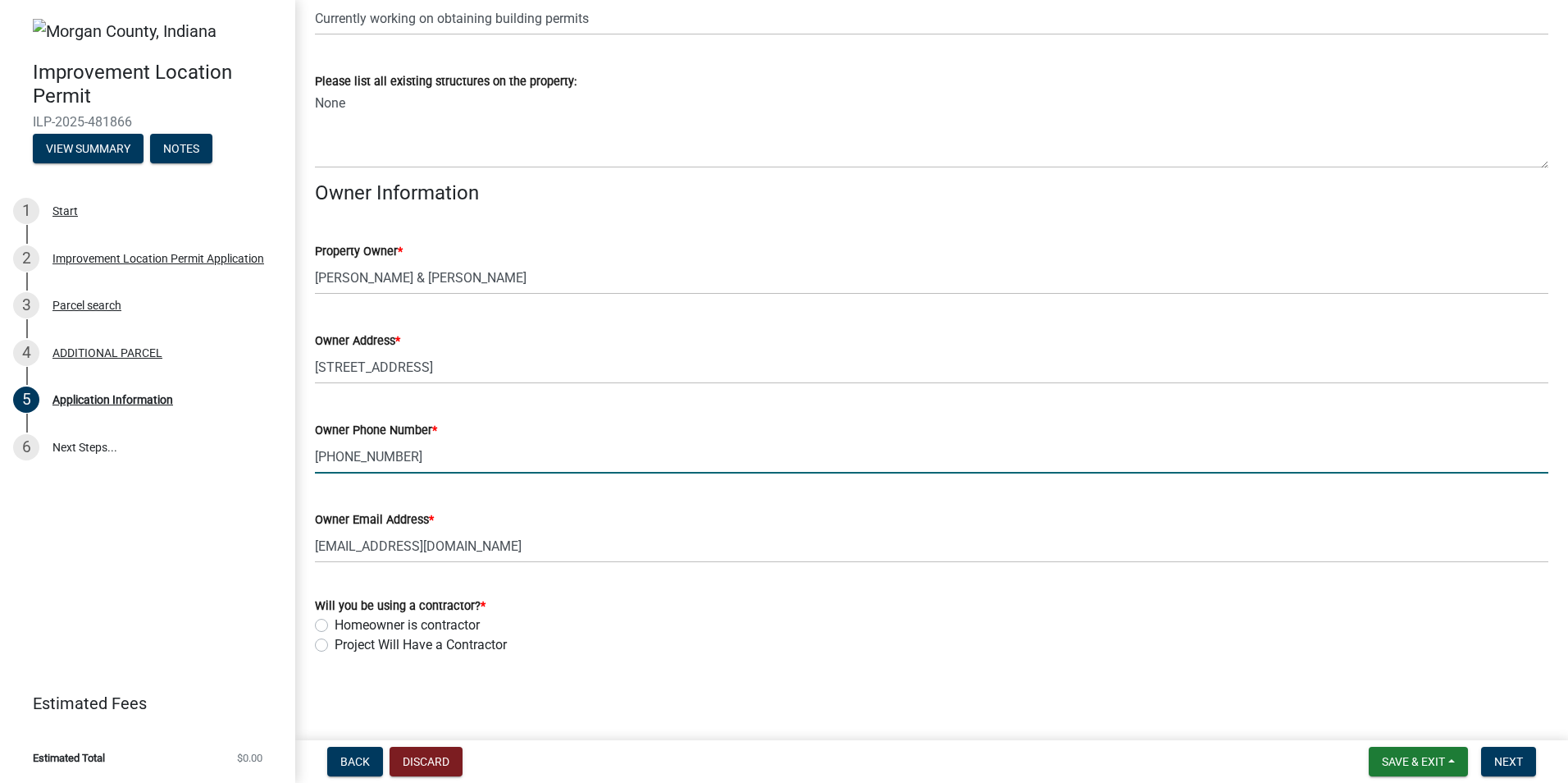
click at [335, 625] on label "Homeowner is contractor" at bounding box center [407, 625] width 145 height 20
click at [335, 625] on input "Homeowner is contractor" at bounding box center [340, 620] width 11 height 11
radio input "true"
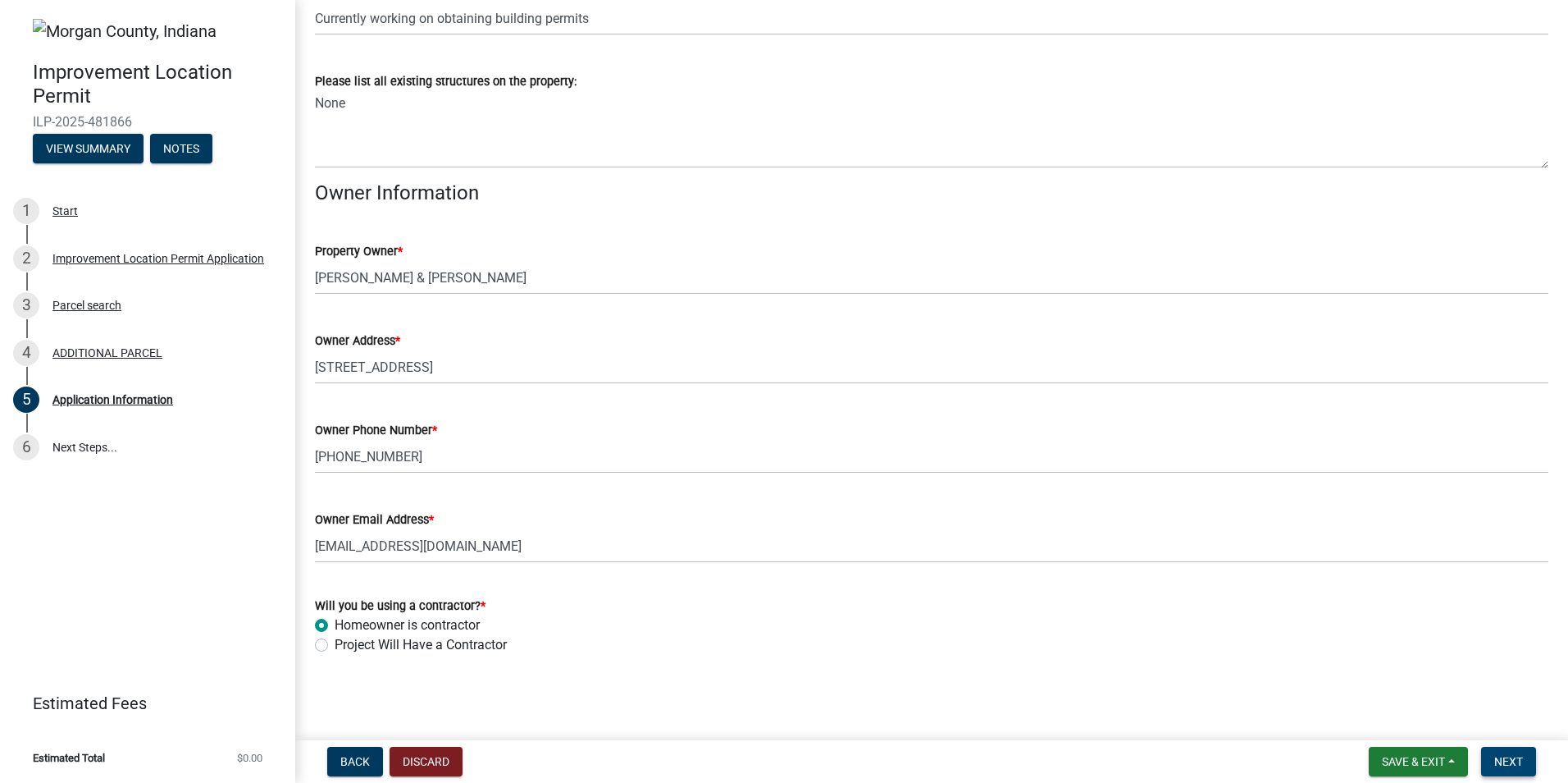
drag, startPoint x: 1511, startPoint y: 756, endPoint x: 1442, endPoint y: 686, distance: 98.3
click at [1509, 756] on span "Next" at bounding box center [1509, 761] width 29 height 13
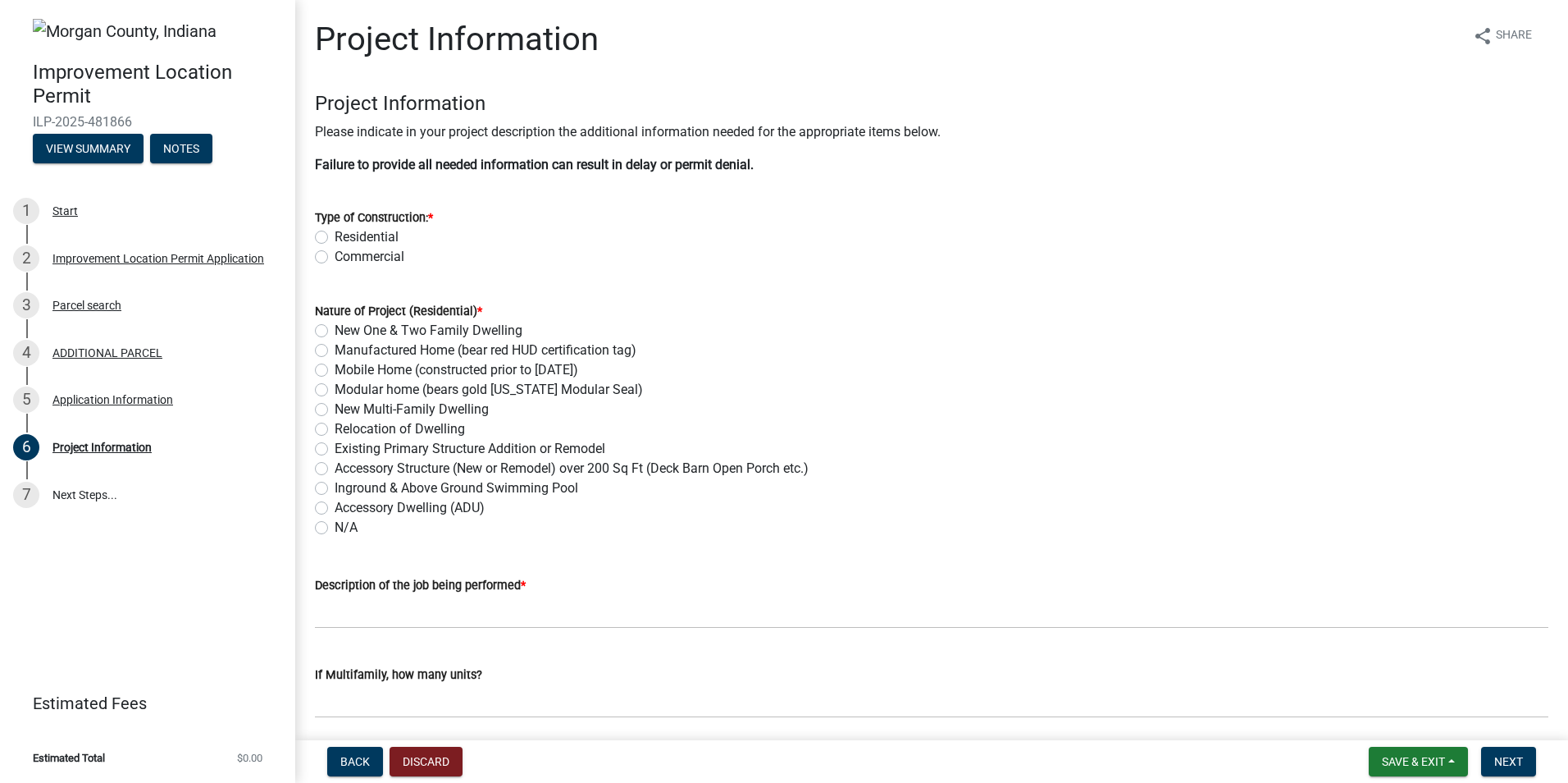
click at [335, 234] on label "Residential" at bounding box center [366, 237] width 64 height 20
click at [335, 234] on input "Residential" at bounding box center [340, 232] width 11 height 11
radio input "true"
click at [335, 532] on label "N/A" at bounding box center [347, 528] width 23 height 20
click at [335, 529] on input "N/A" at bounding box center [340, 523] width 11 height 11
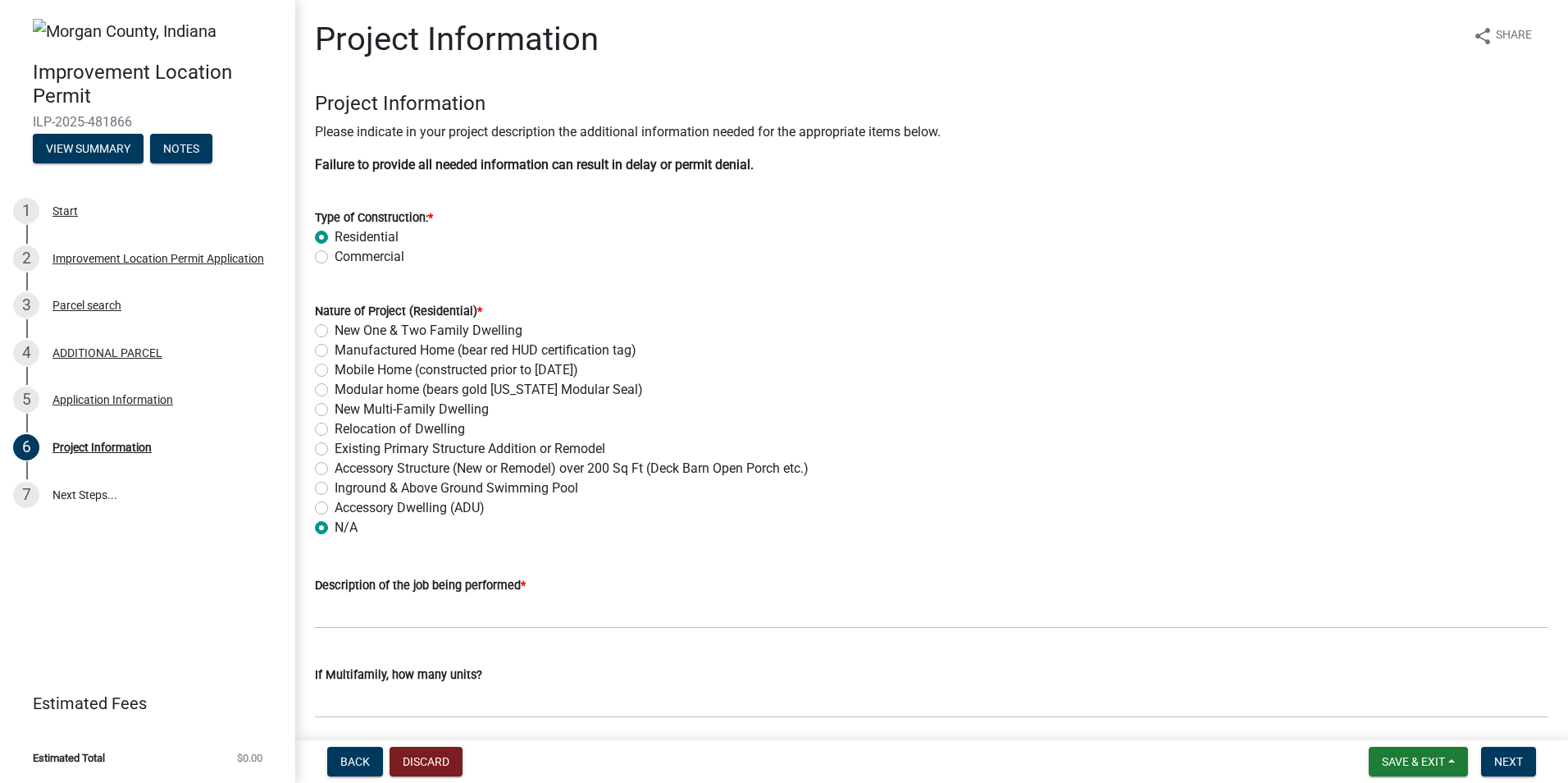
radio input "true"
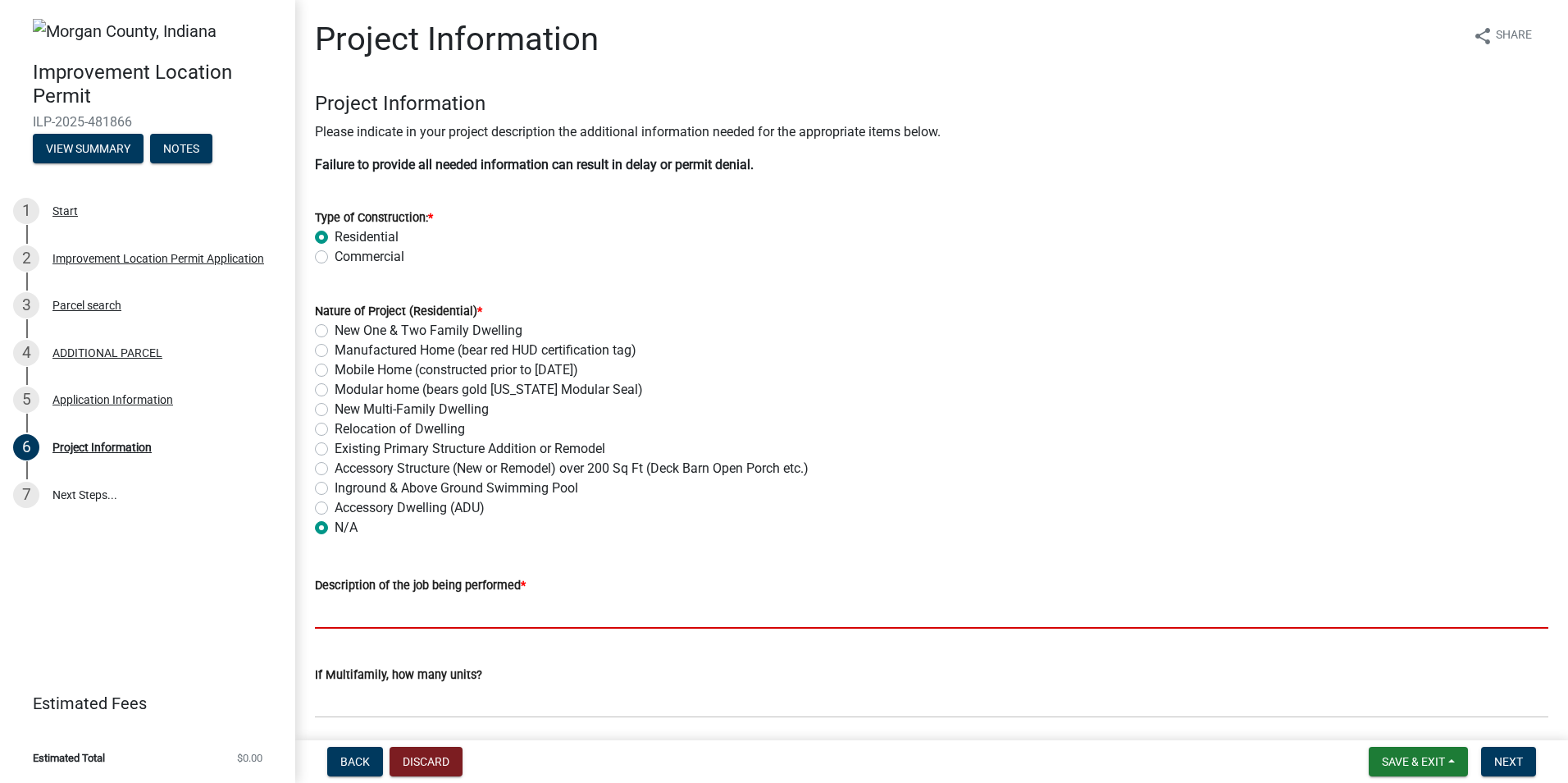
click at [360, 622] on input "Description of the job being performed *" at bounding box center [931, 612] width 1234 height 33
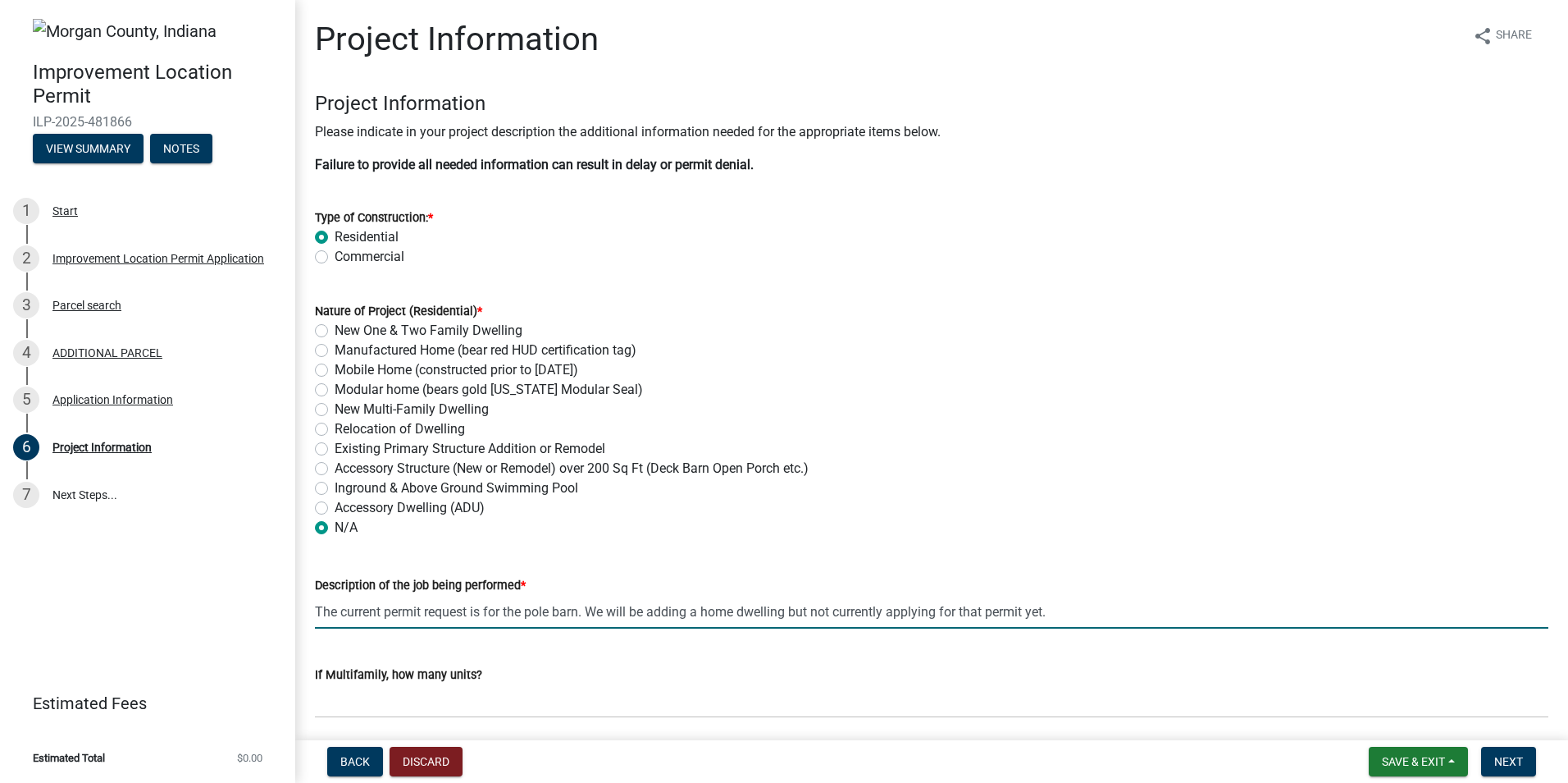
click at [787, 610] on input "The current permit request is for the pole barn. We will be adding a home dwell…" at bounding box center [931, 612] width 1234 height 33
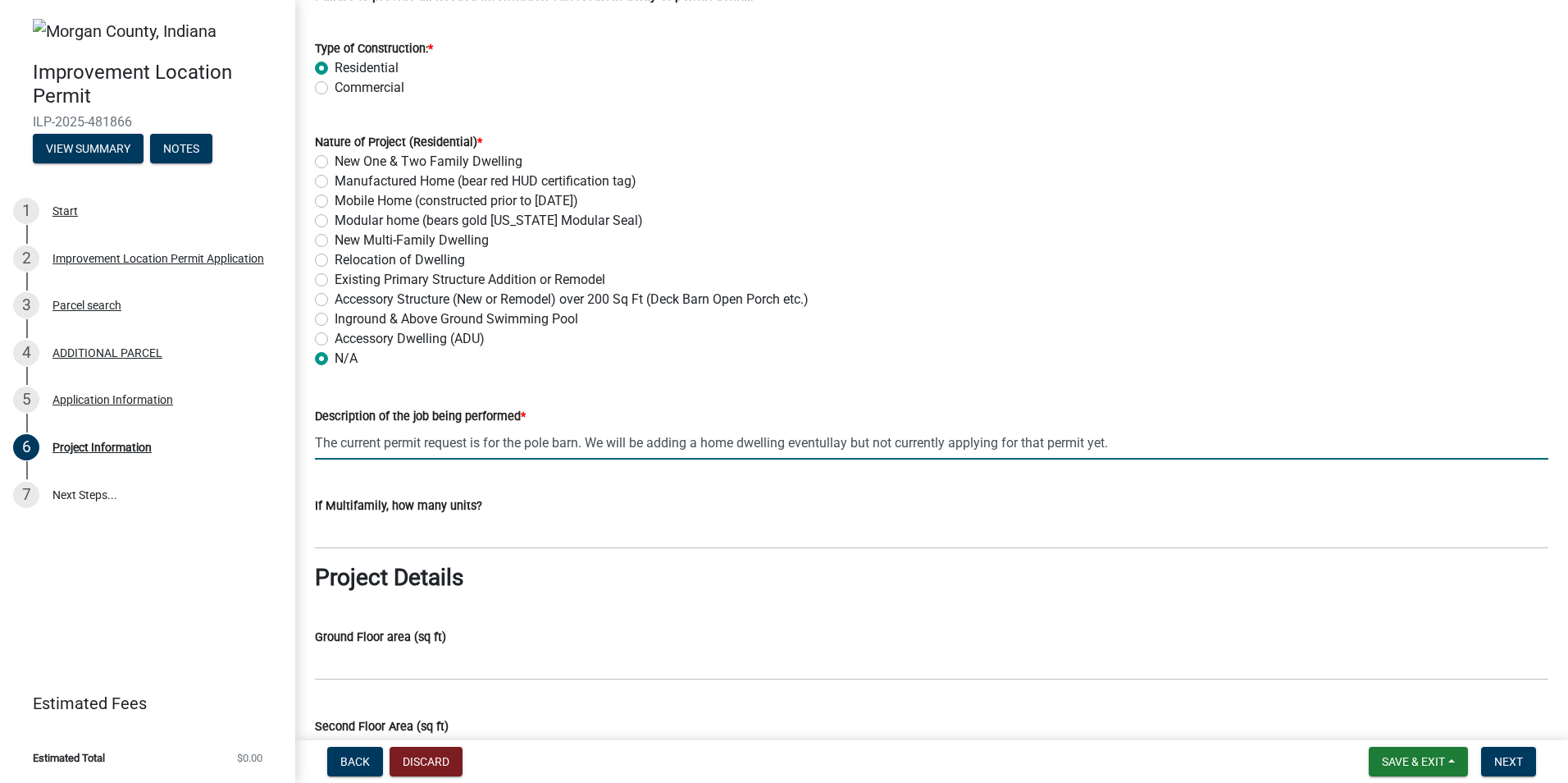
scroll to position [328, 0]
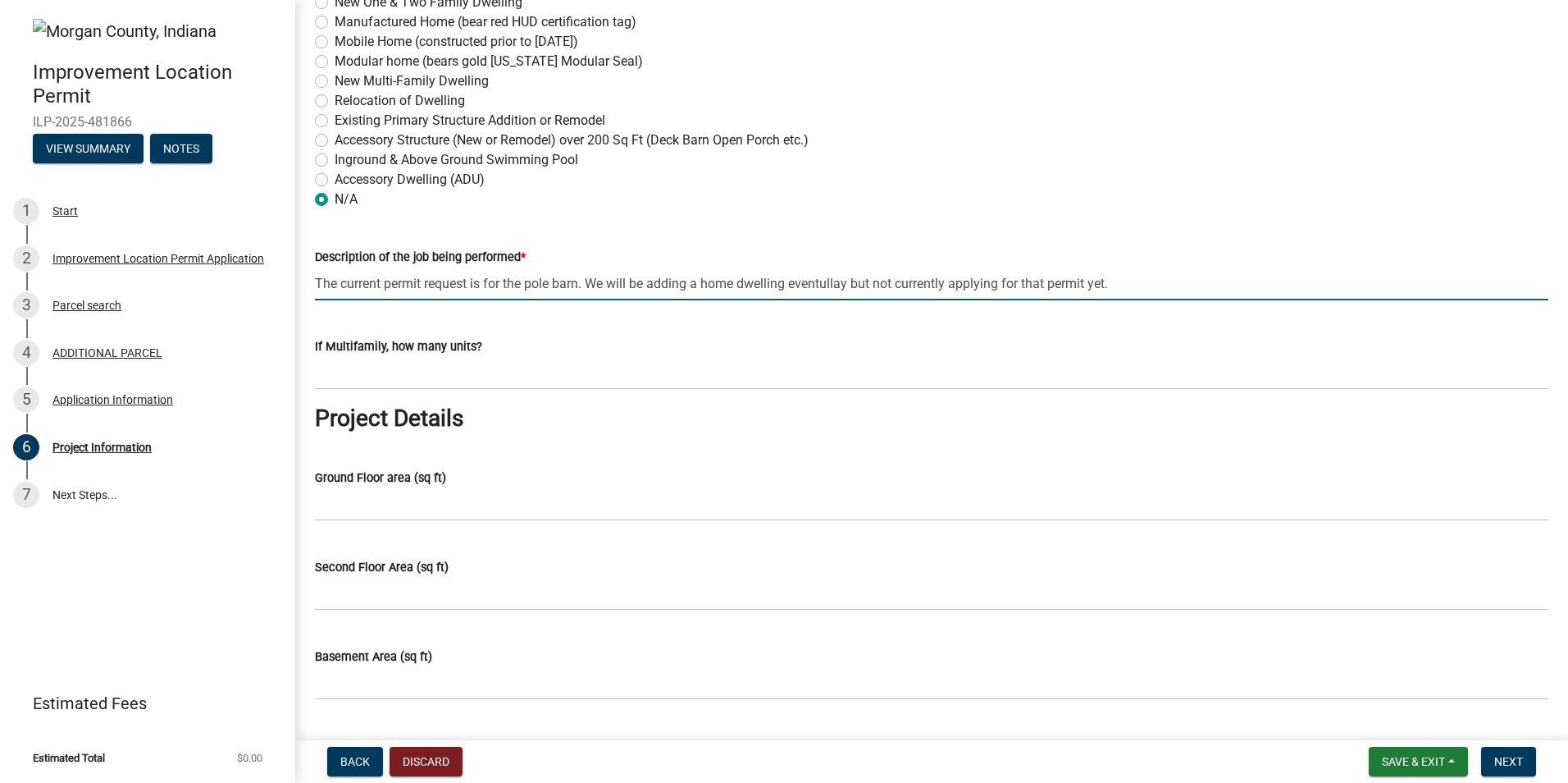
type input "The current permit request is for the pole barn. We will be adding a home dwell…"
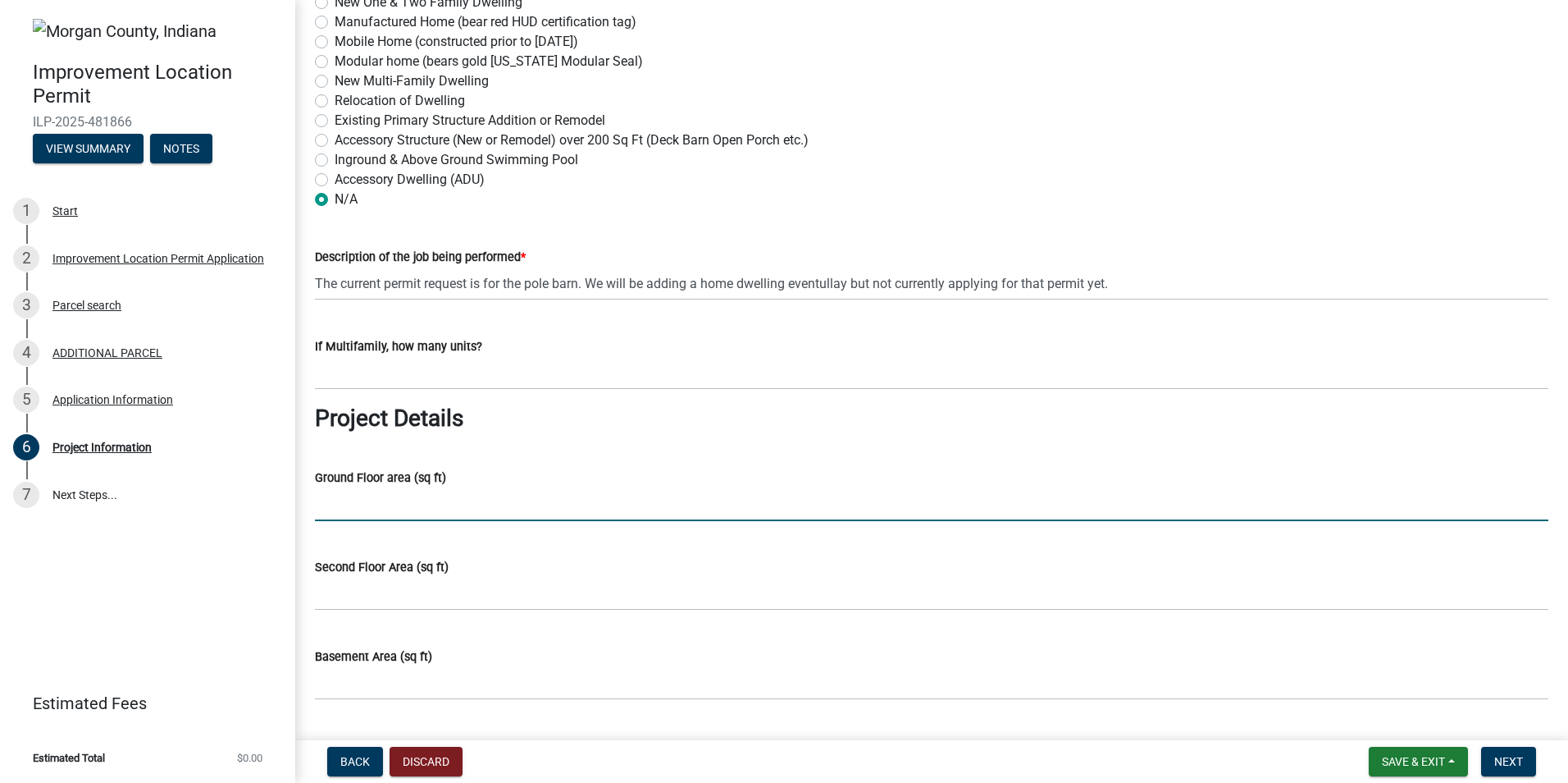
click at [428, 511] on input "Ground Floor area (sq ft)" at bounding box center [931, 504] width 1234 height 33
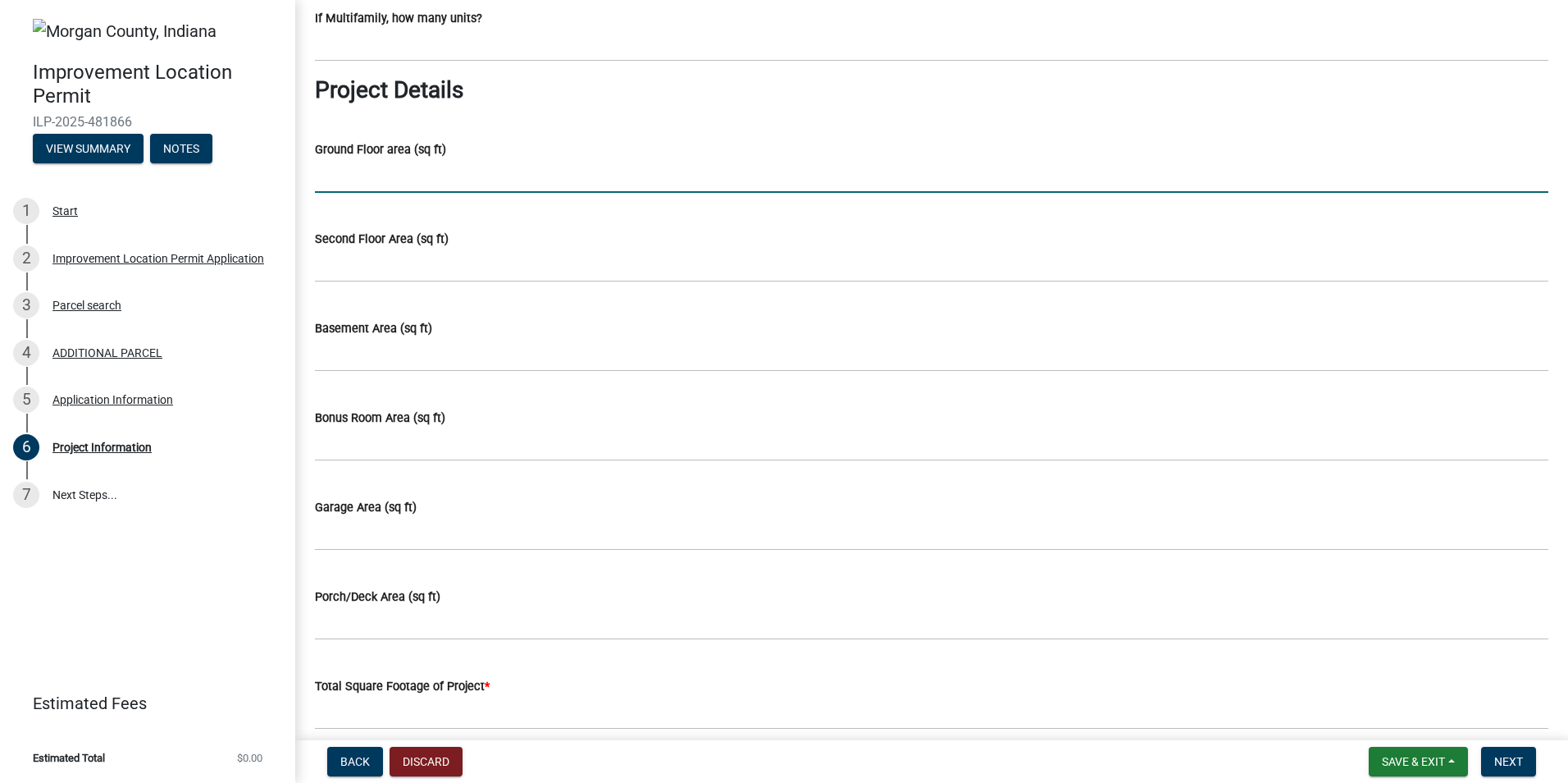
scroll to position [1066, 0]
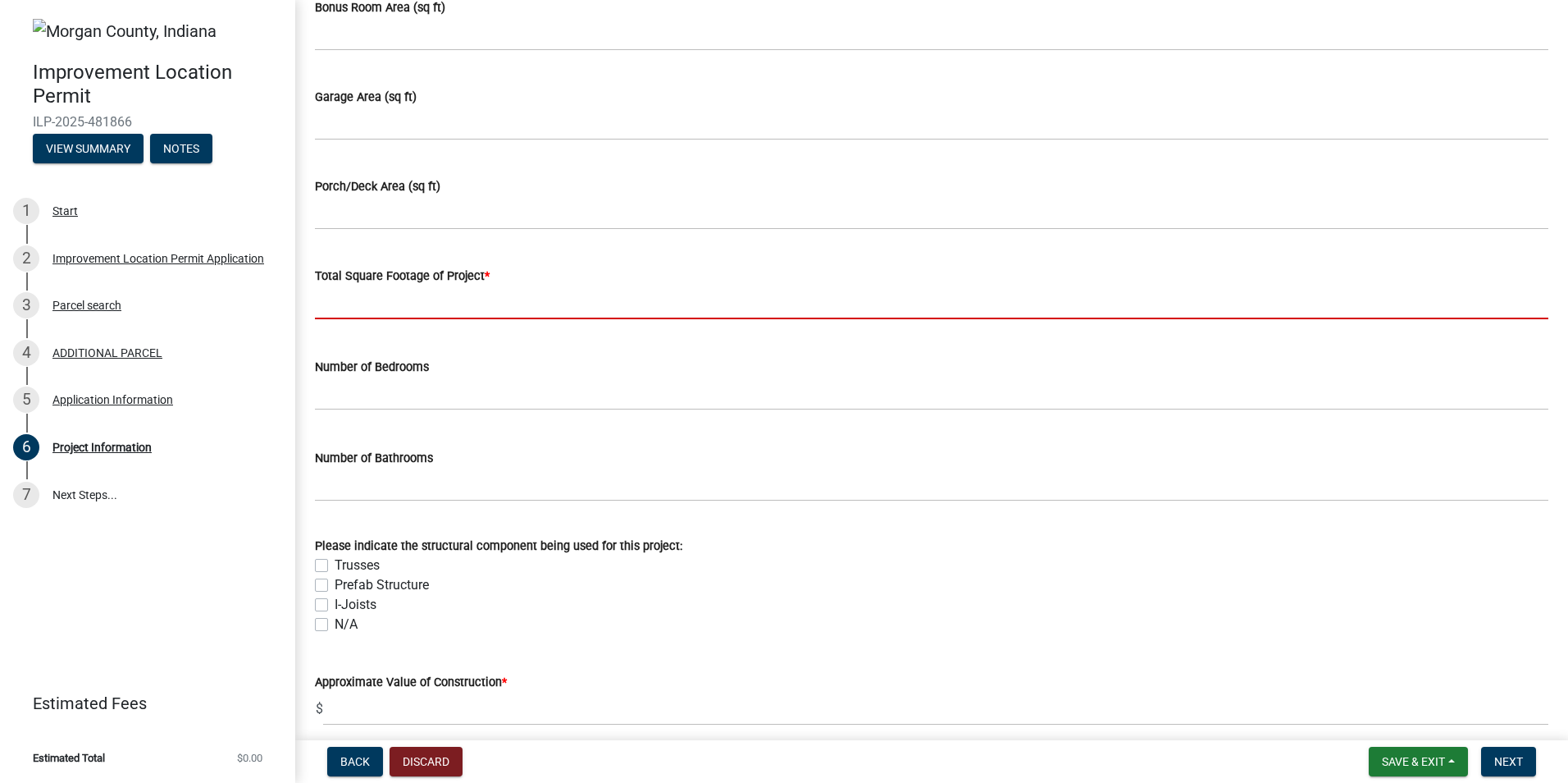
click at [408, 301] on input "text" at bounding box center [931, 303] width 1234 height 33
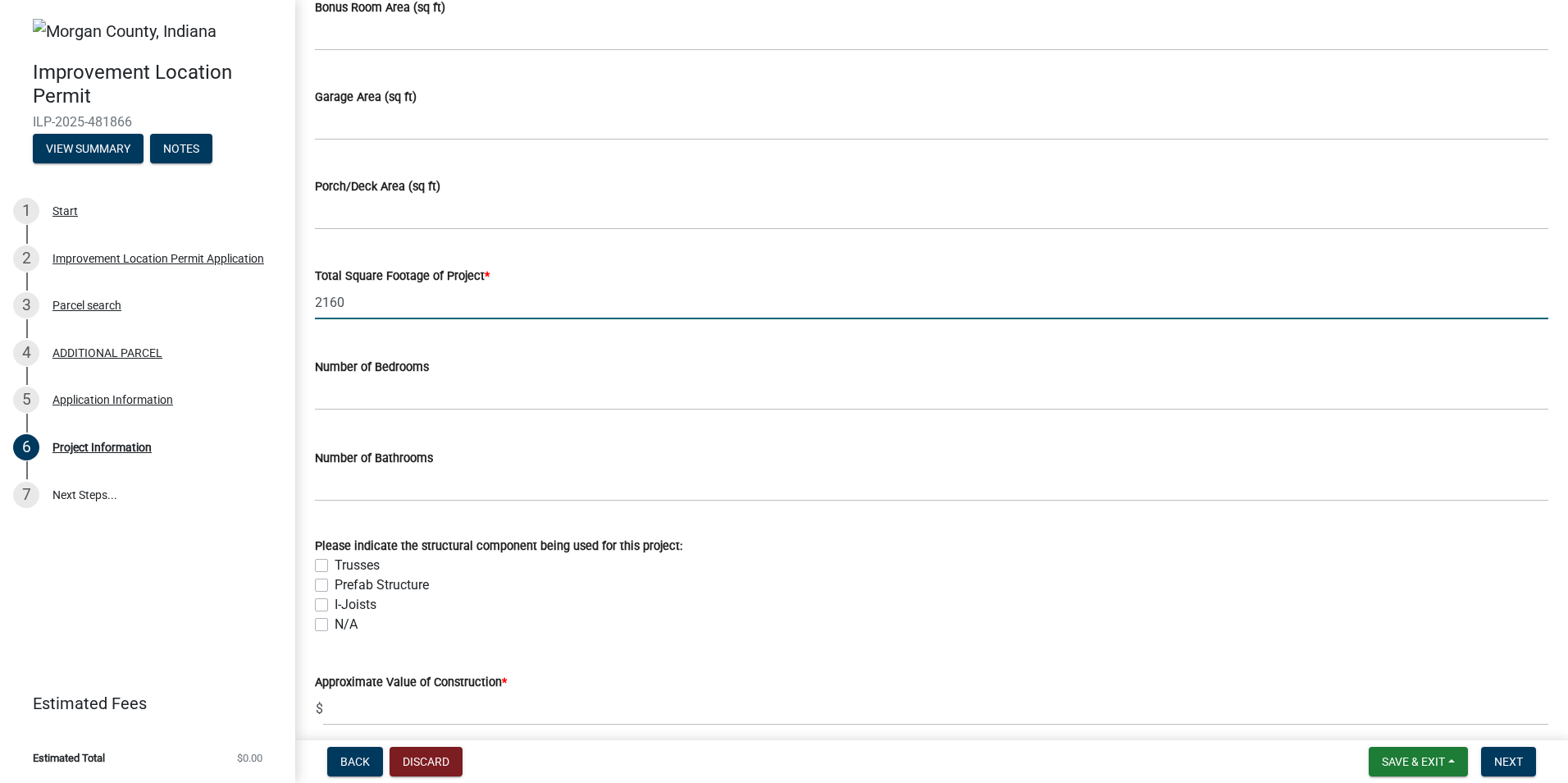
type input "2160"
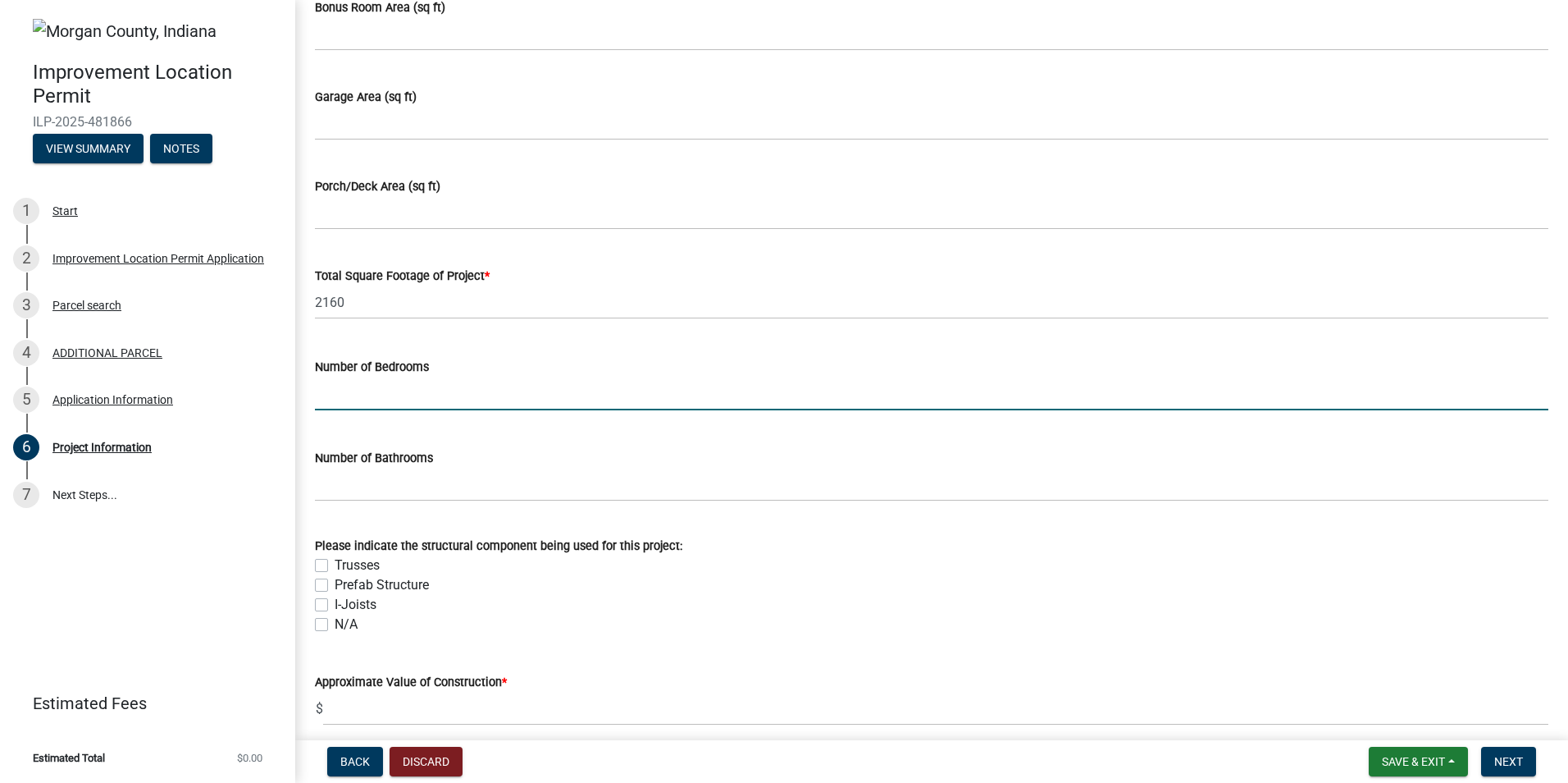
click at [354, 394] on input "text" at bounding box center [931, 393] width 1234 height 33
type input "0"
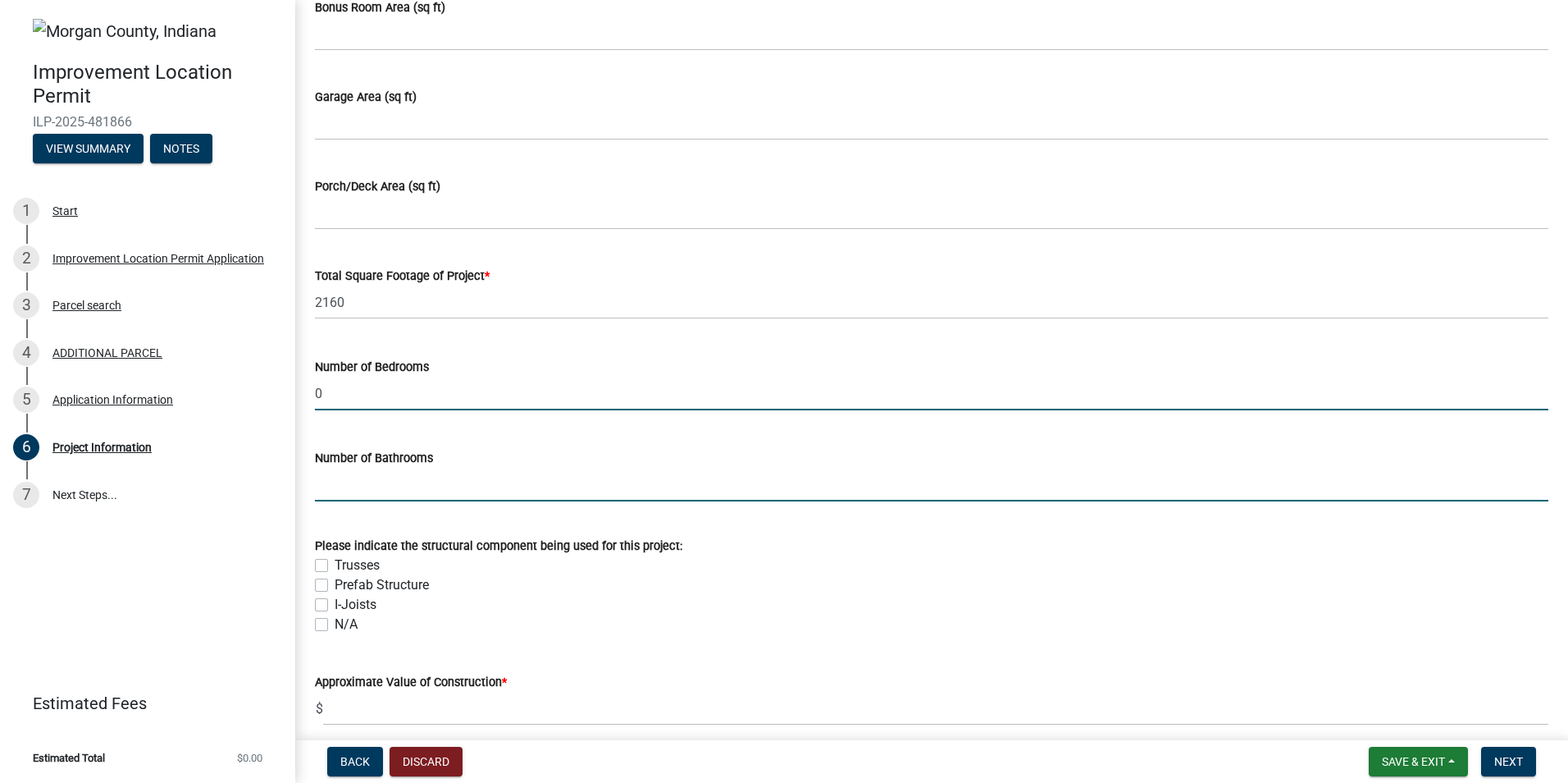
click at [326, 485] on input "text" at bounding box center [931, 485] width 1234 height 33
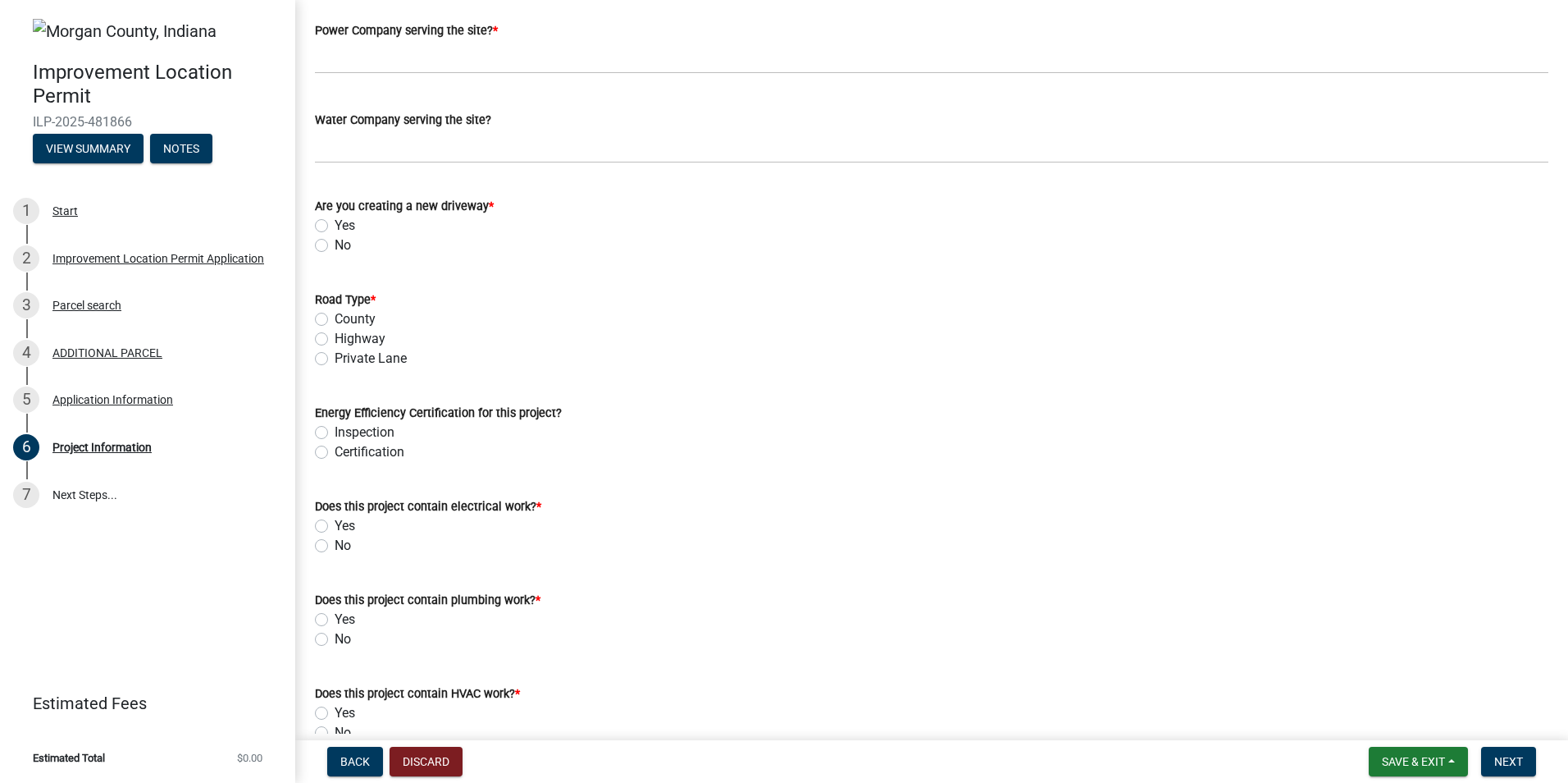
scroll to position [1805, 0]
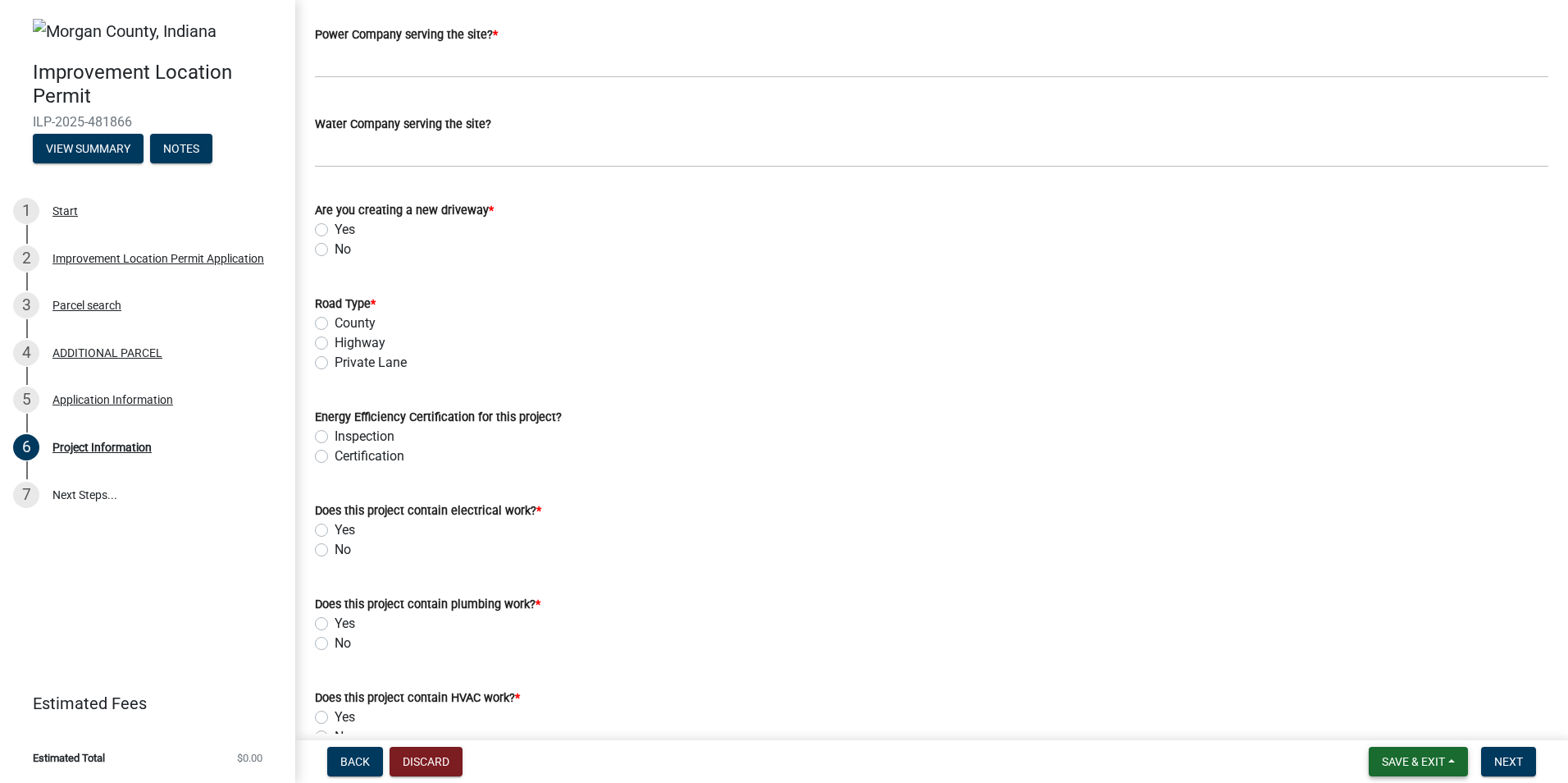
type input "0"
click at [1399, 757] on span "Save & Exit" at bounding box center [1413, 761] width 63 height 13
drag, startPoint x: 1375, startPoint y: 723, endPoint x: 1327, endPoint y: 696, distance: 55.1
click at [1375, 725] on button "Save & Exit" at bounding box center [1403, 718] width 131 height 39
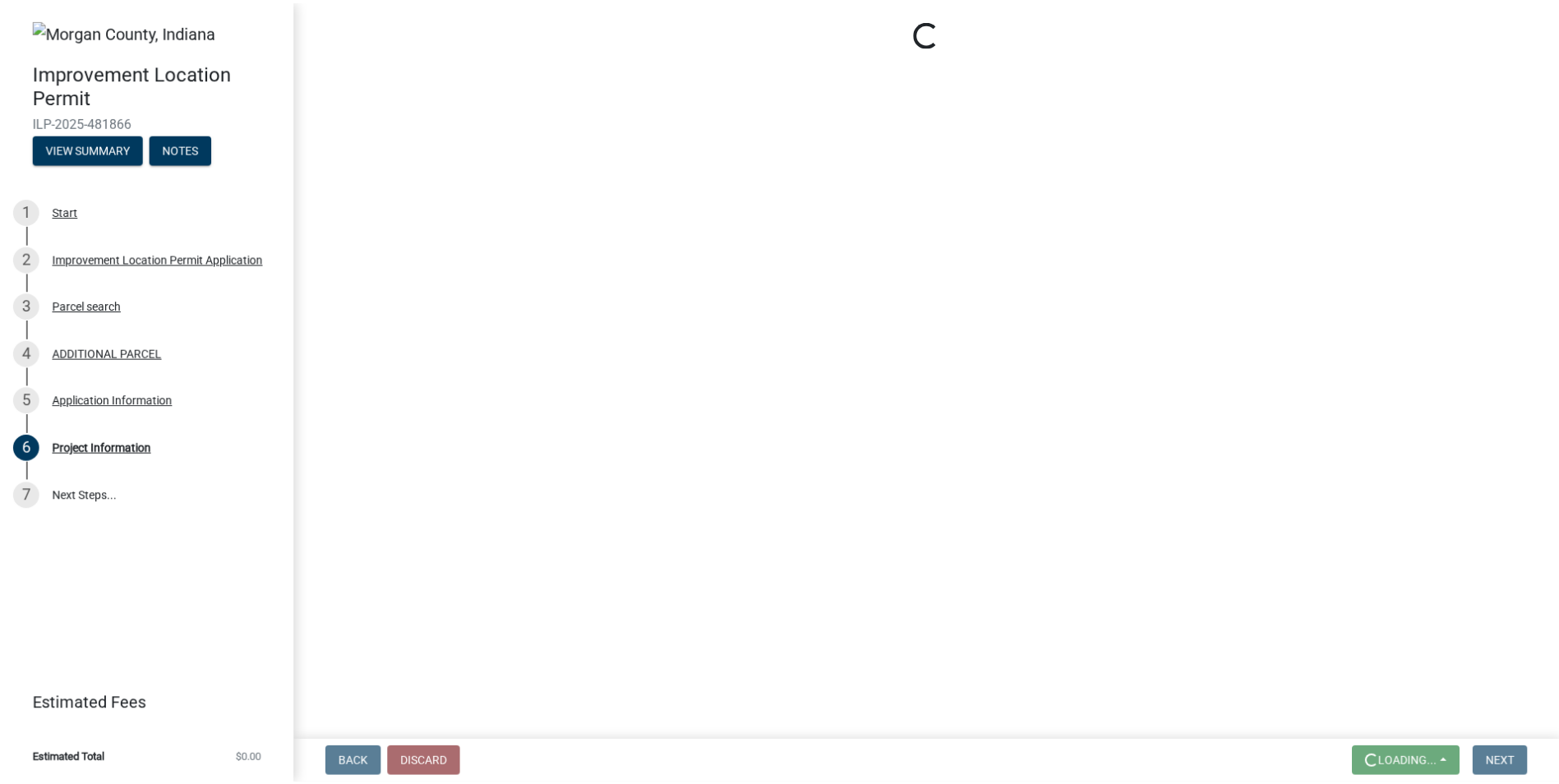
scroll to position [0, 0]
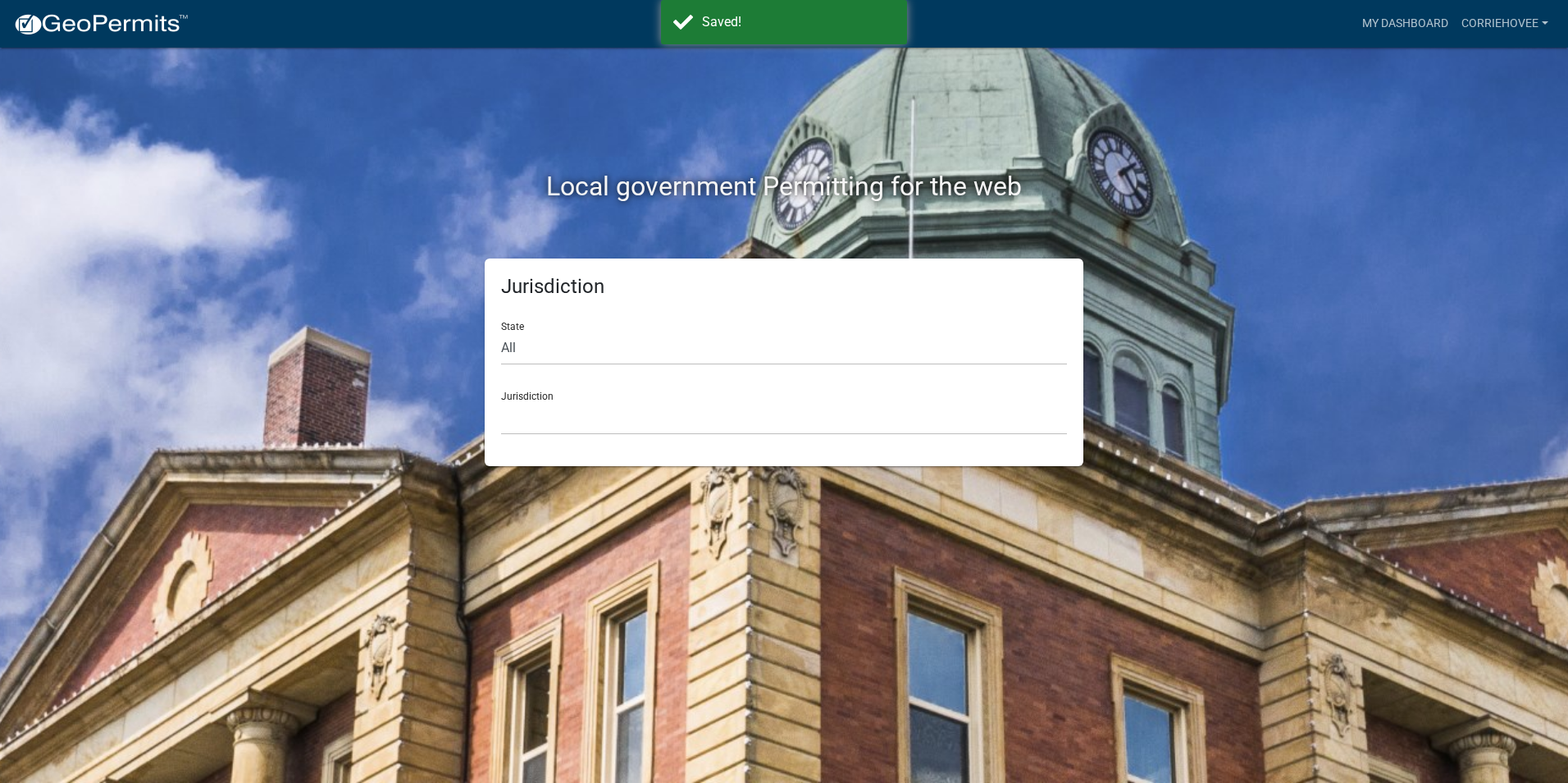
click at [1431, 113] on div "Local government Permitting for the web Jurisdiction State All Colorado Georgia…" at bounding box center [784, 392] width 1568 height 783
click at [1486, 22] on link "corriehovee" at bounding box center [1505, 24] width 100 height 32
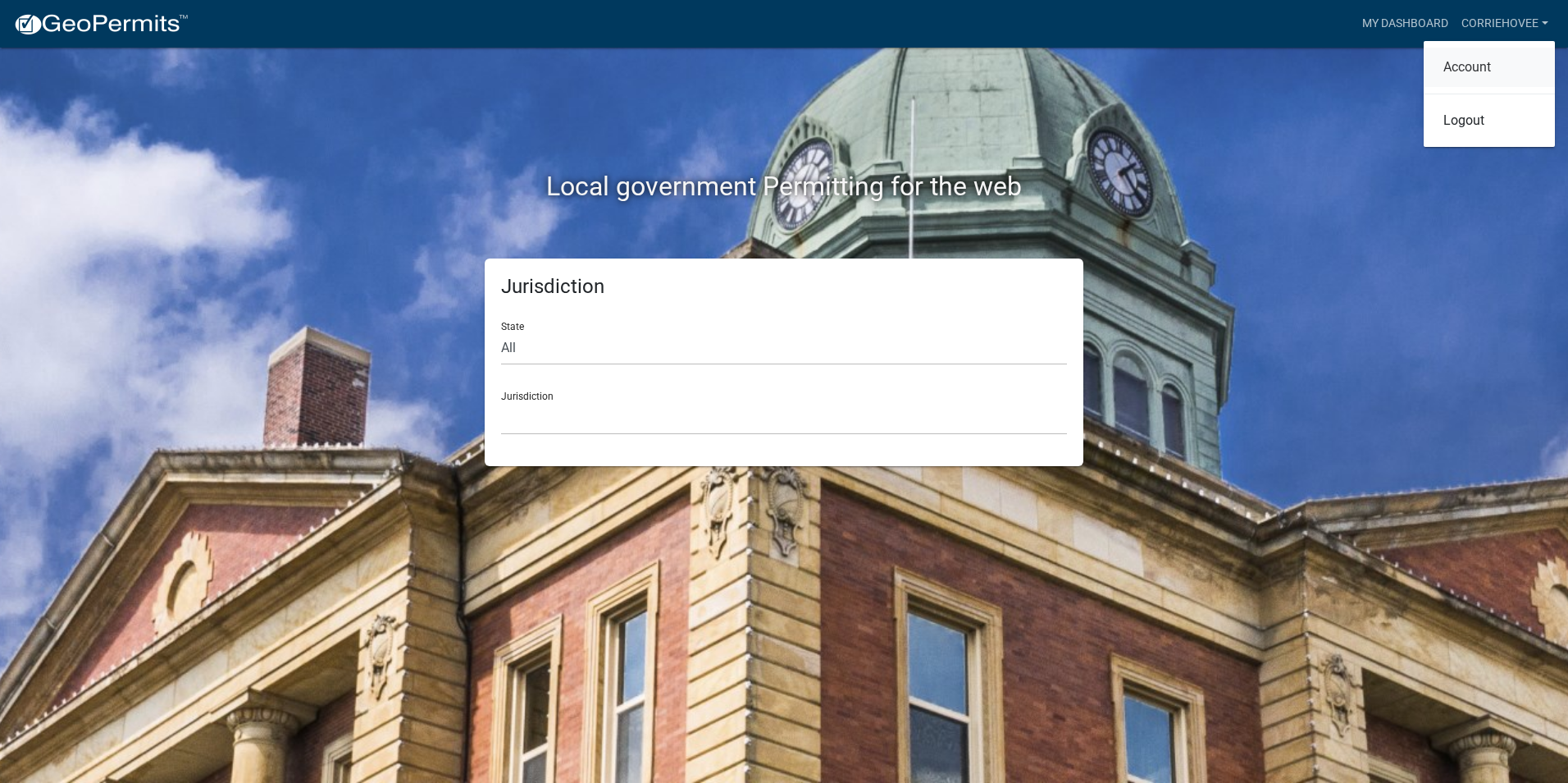
click at [1458, 72] on link "Account" at bounding box center [1490, 66] width 131 height 39
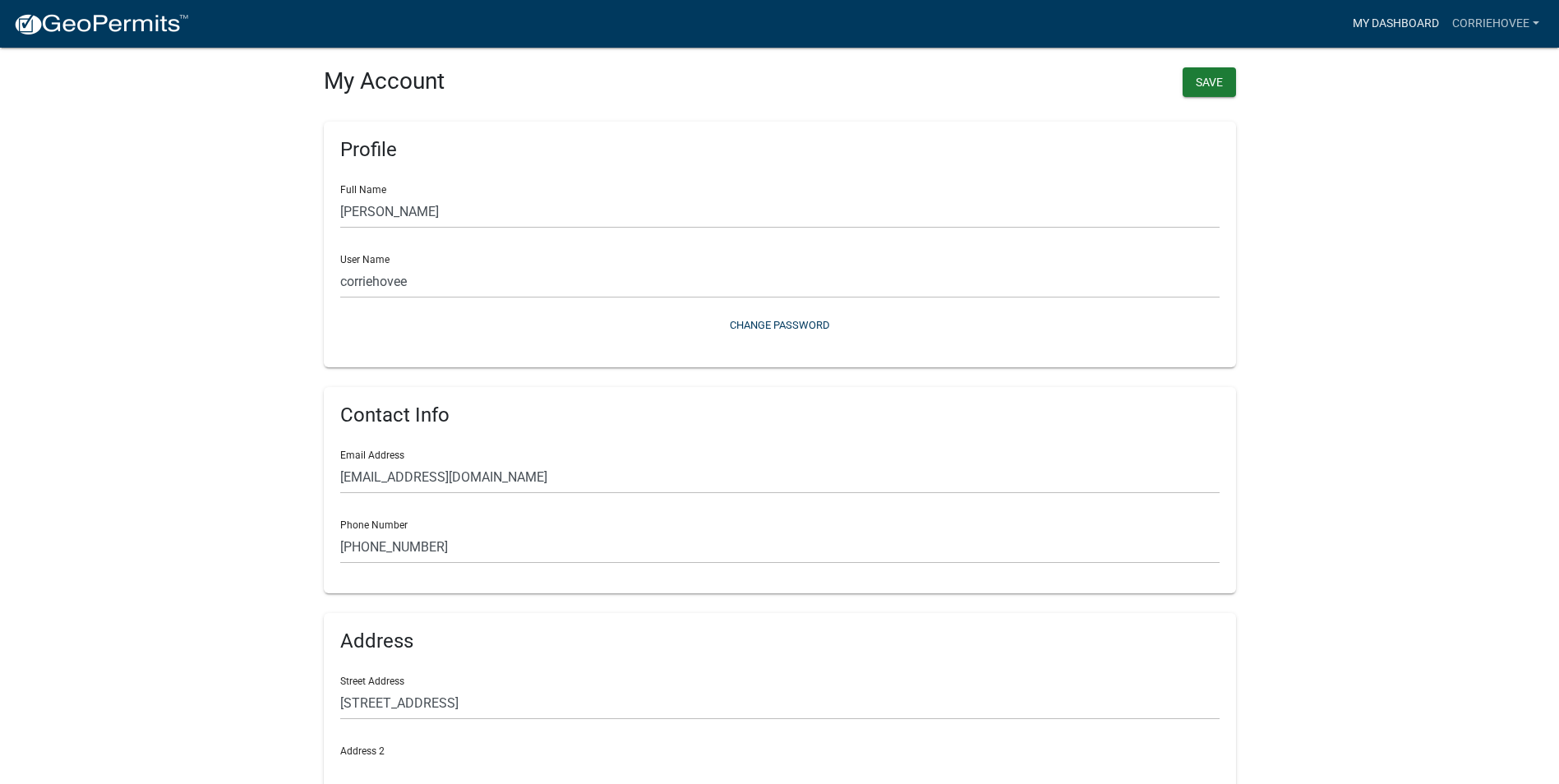
click at [1380, 26] on link "My Dashboard" at bounding box center [1395, 24] width 99 height 32
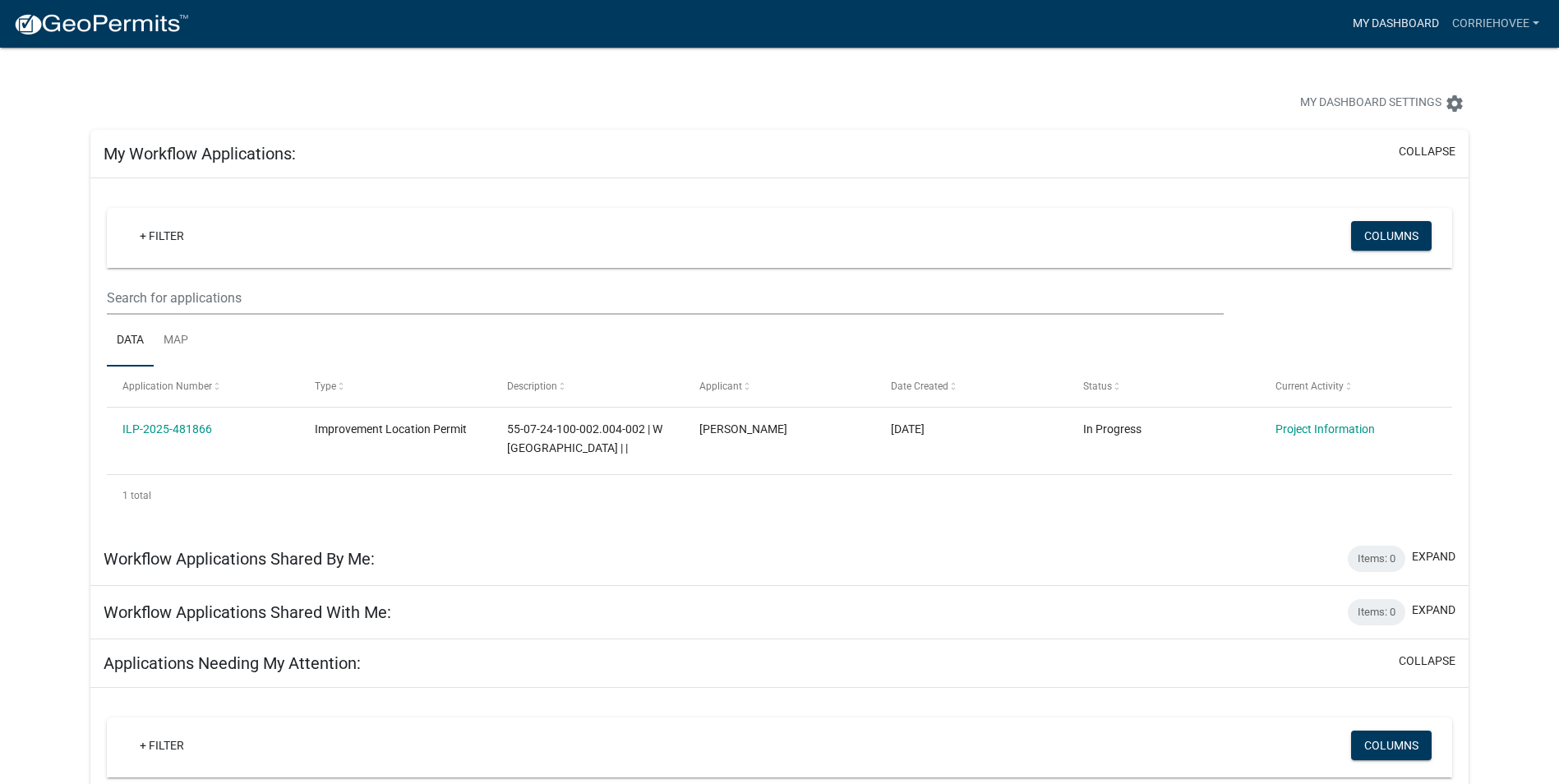
click at [1363, 27] on link "My Dashboard" at bounding box center [1395, 24] width 99 height 32
click at [1468, 17] on link "corriehovee" at bounding box center [1495, 24] width 100 height 32
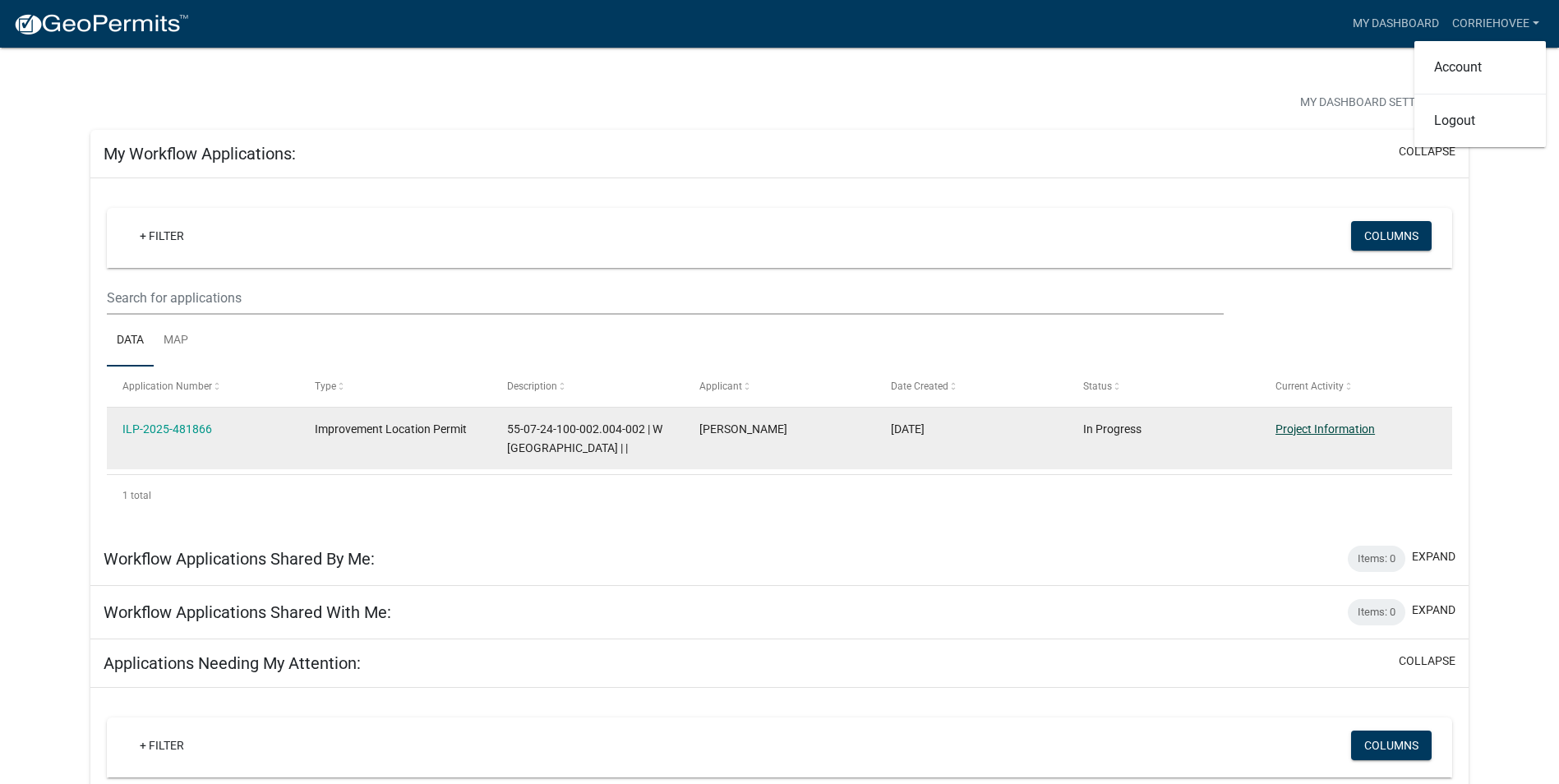
click at [1317, 429] on link "Project Information" at bounding box center [1324, 429] width 99 height 13
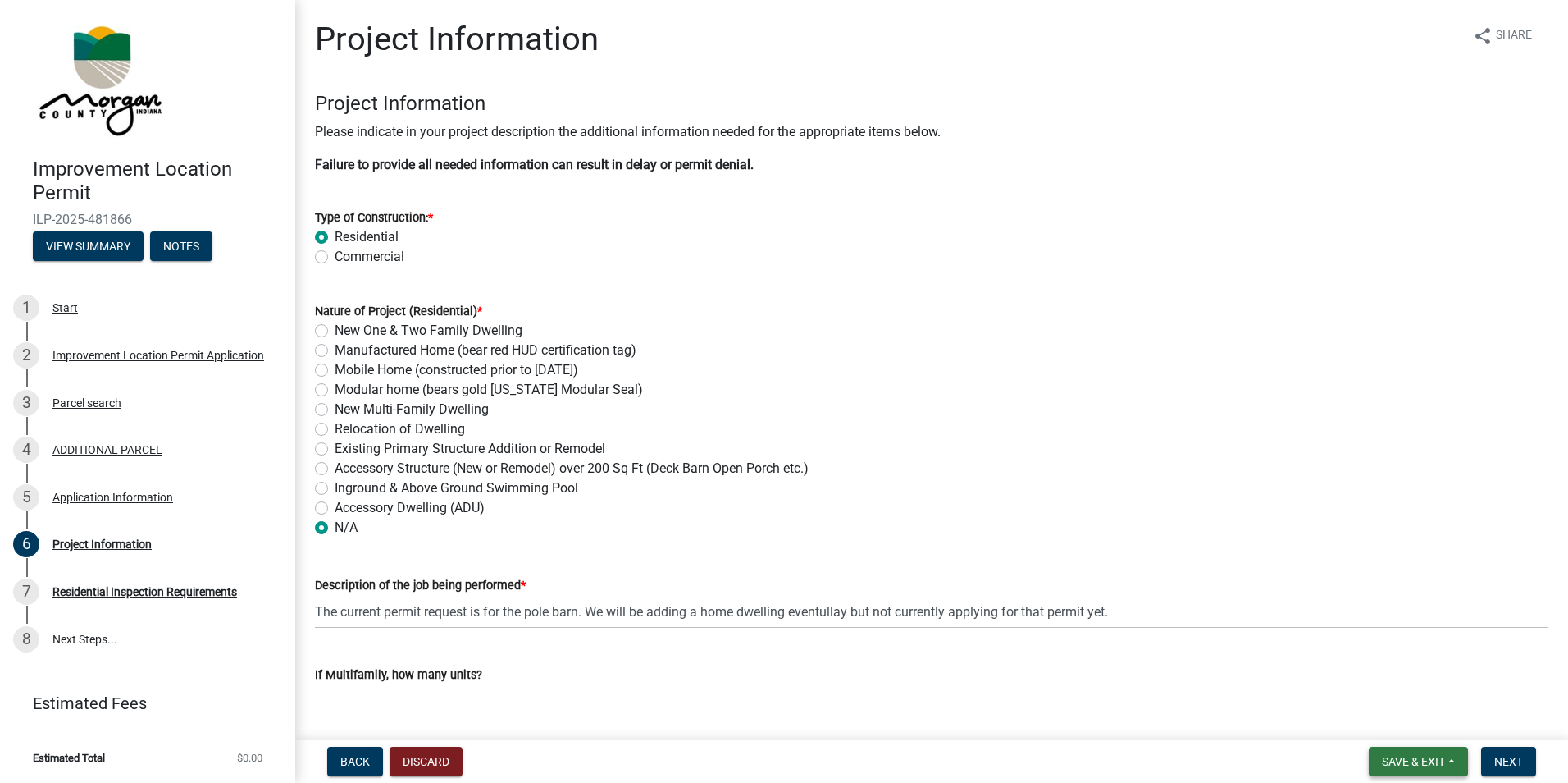
drag, startPoint x: 1443, startPoint y: 754, endPoint x: 1434, endPoint y: 746, distance: 12.0
click at [1442, 755] on span "Save & Exit" at bounding box center [1413, 761] width 63 height 13
click at [1381, 720] on button "Save & Exit" at bounding box center [1403, 718] width 131 height 39
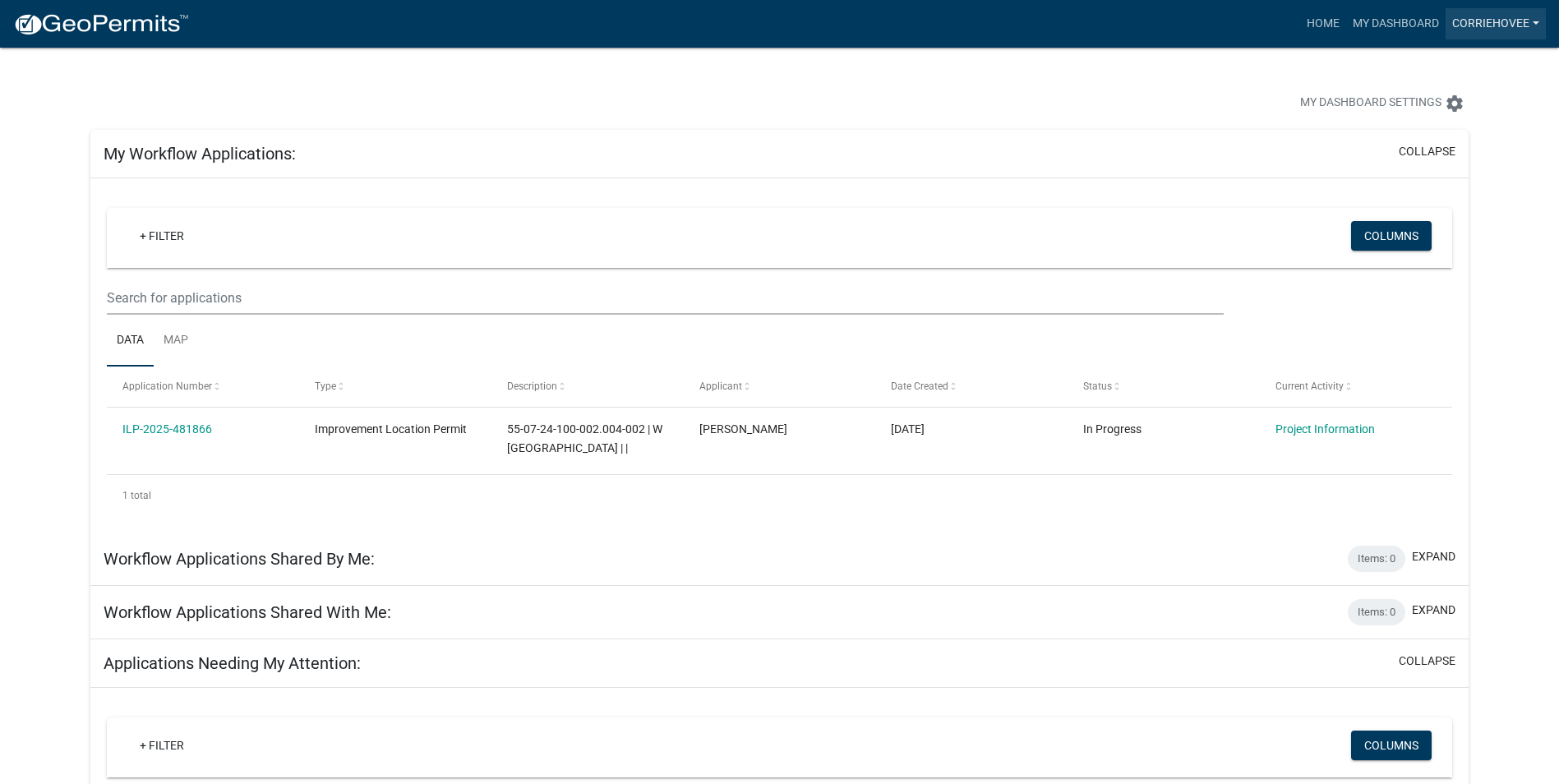
click at [1471, 27] on link "corriehovee" at bounding box center [1495, 24] width 100 height 32
click at [1449, 68] on link "Account" at bounding box center [1480, 67] width 132 height 39
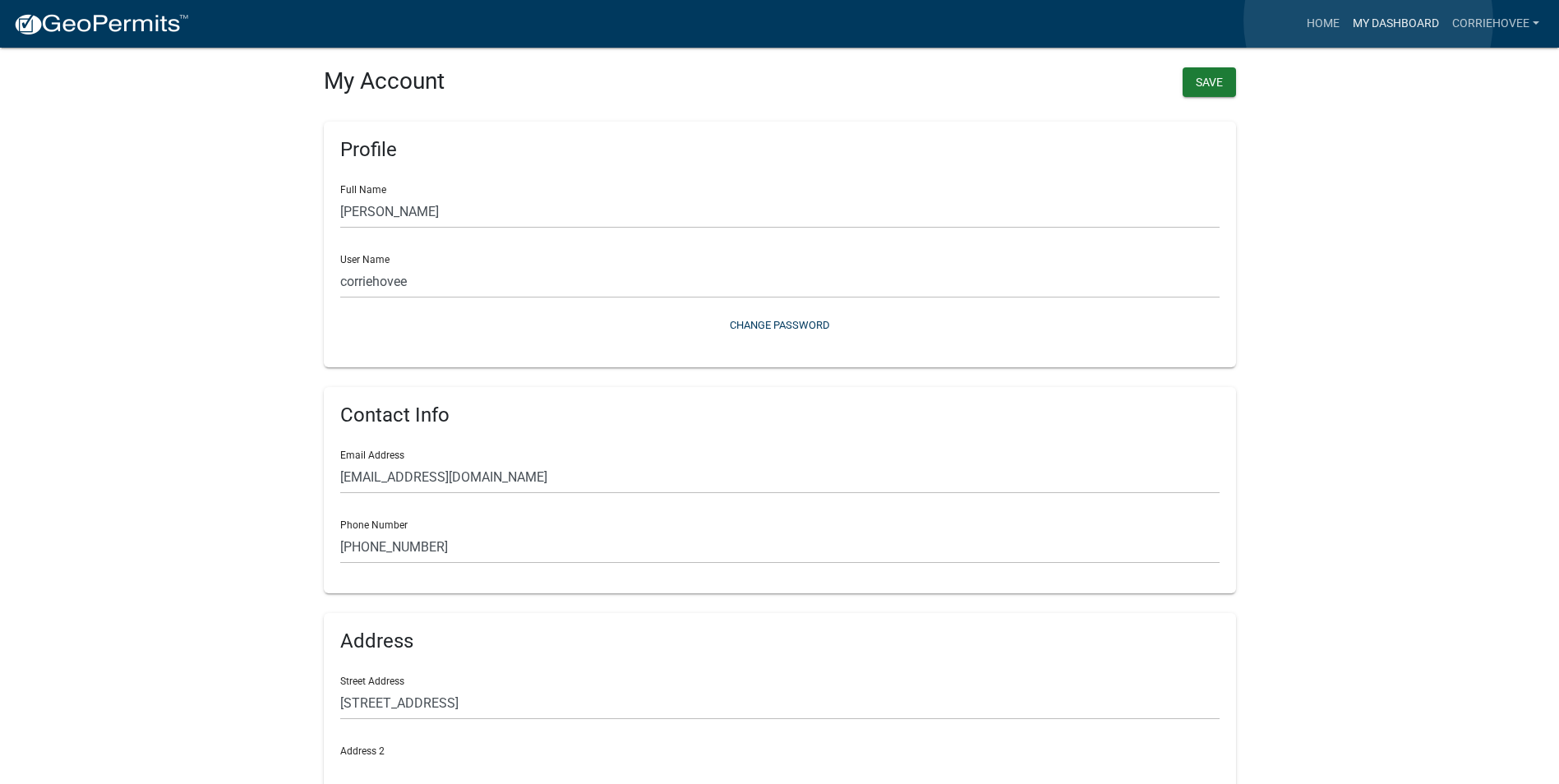
click at [1369, 21] on link "My Dashboard" at bounding box center [1395, 24] width 99 height 32
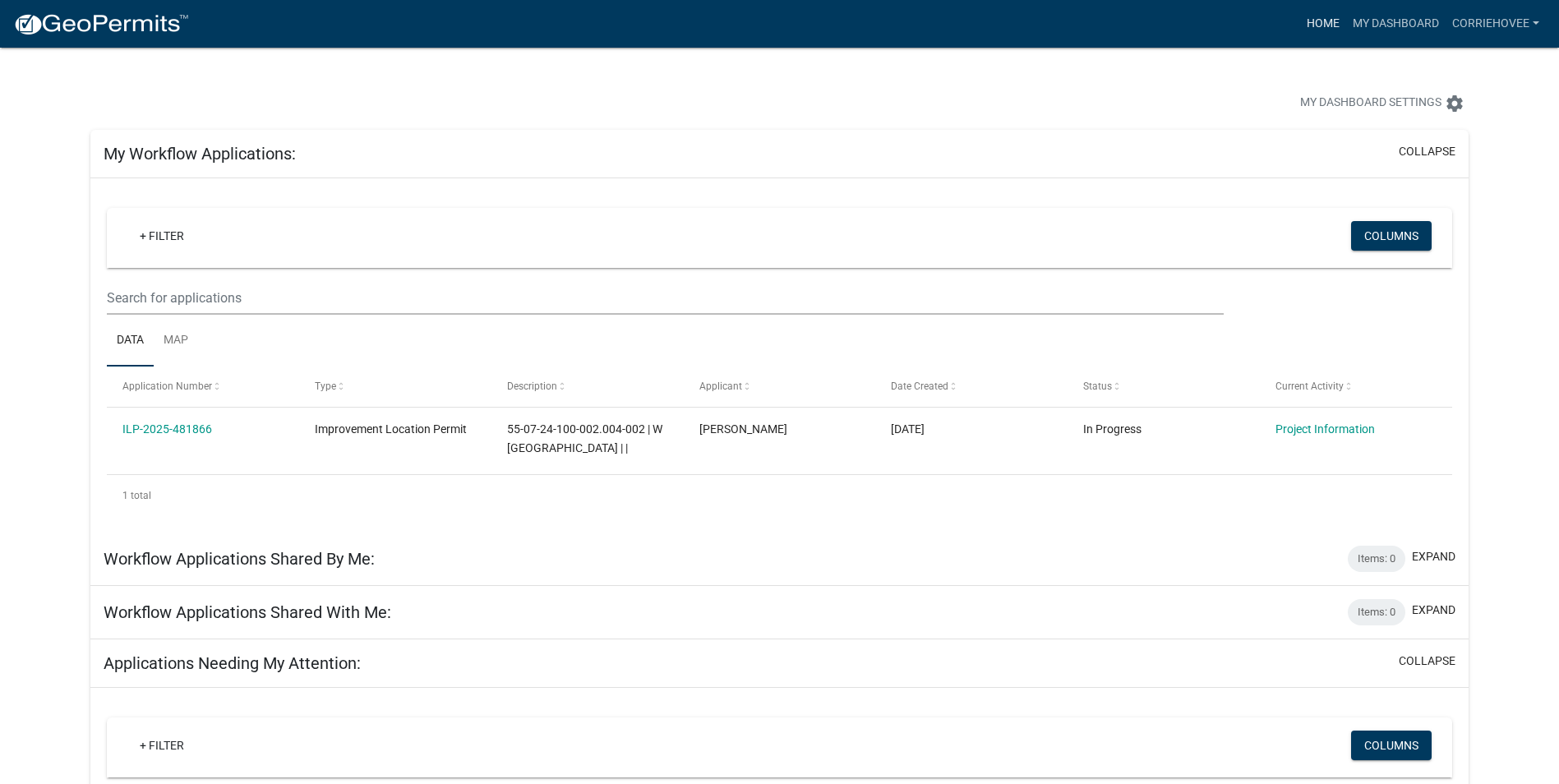
click at [1315, 27] on link "Home" at bounding box center [1323, 24] width 46 height 32
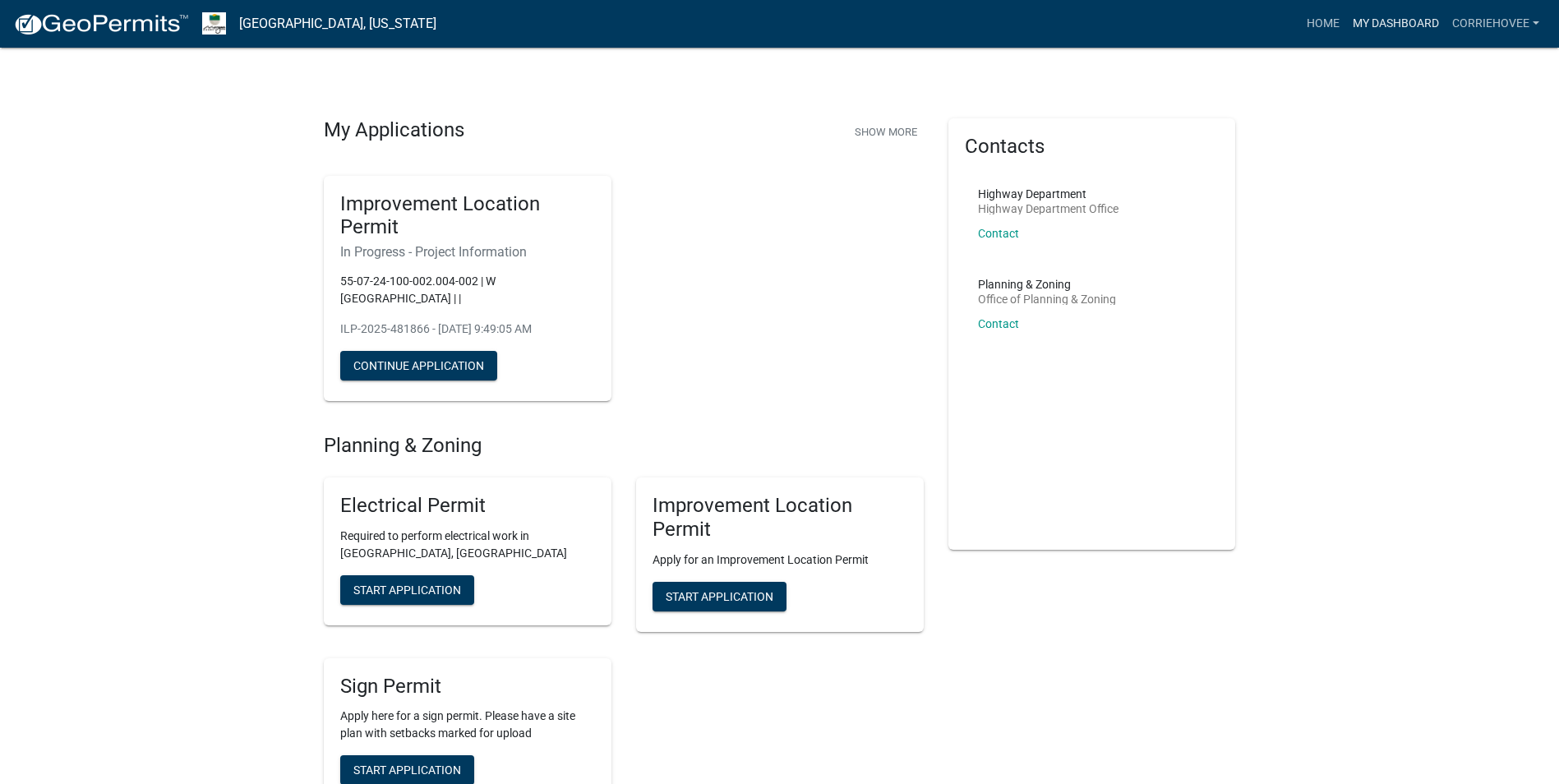
click at [1373, 30] on link "My Dashboard" at bounding box center [1395, 24] width 99 height 32
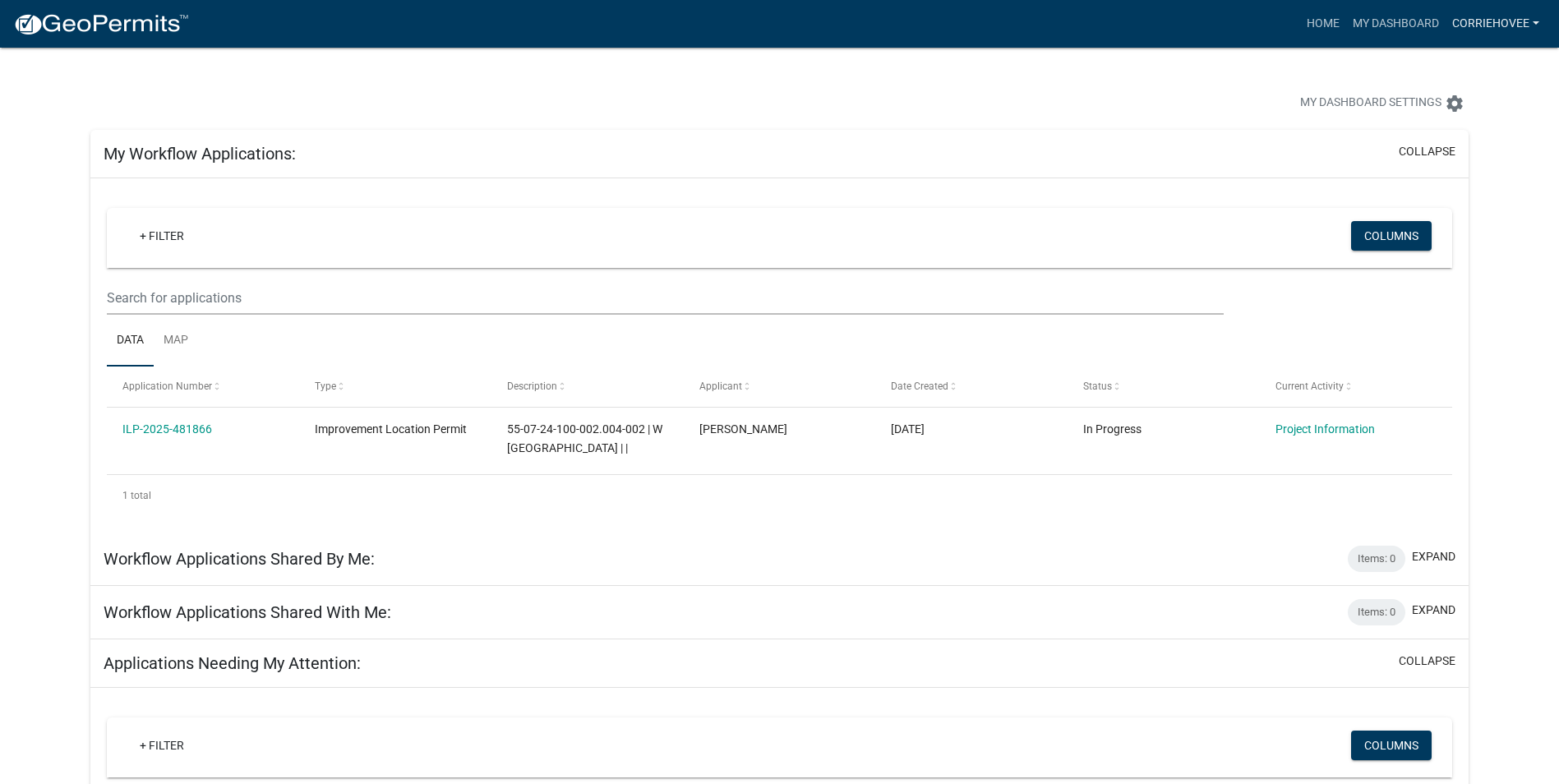
click at [1463, 26] on link "corriehovee" at bounding box center [1495, 24] width 100 height 32
click at [1435, 119] on link "Logout" at bounding box center [1480, 120] width 132 height 39
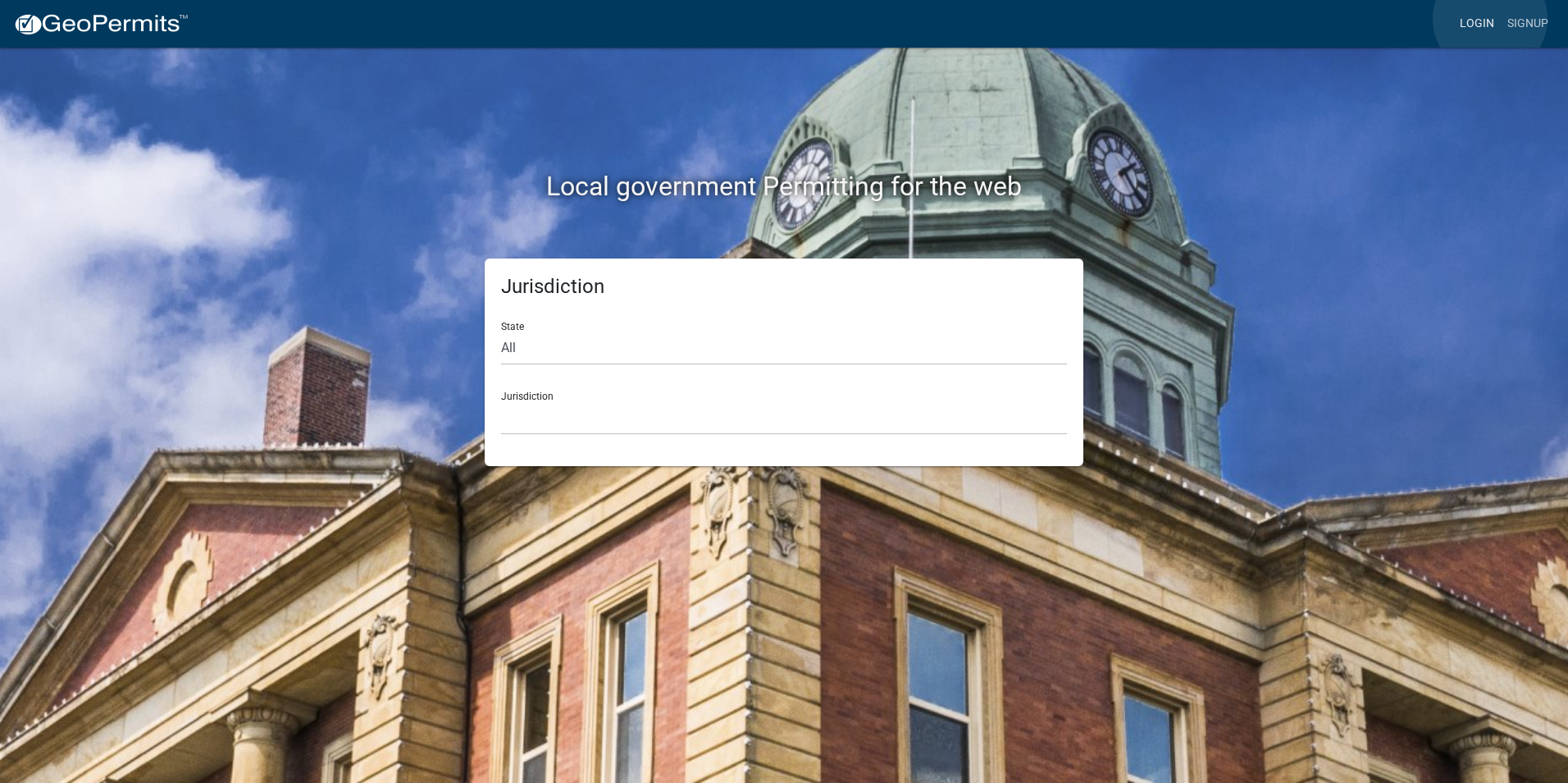
click at [1491, 20] on link "Login" at bounding box center [1477, 24] width 47 height 32
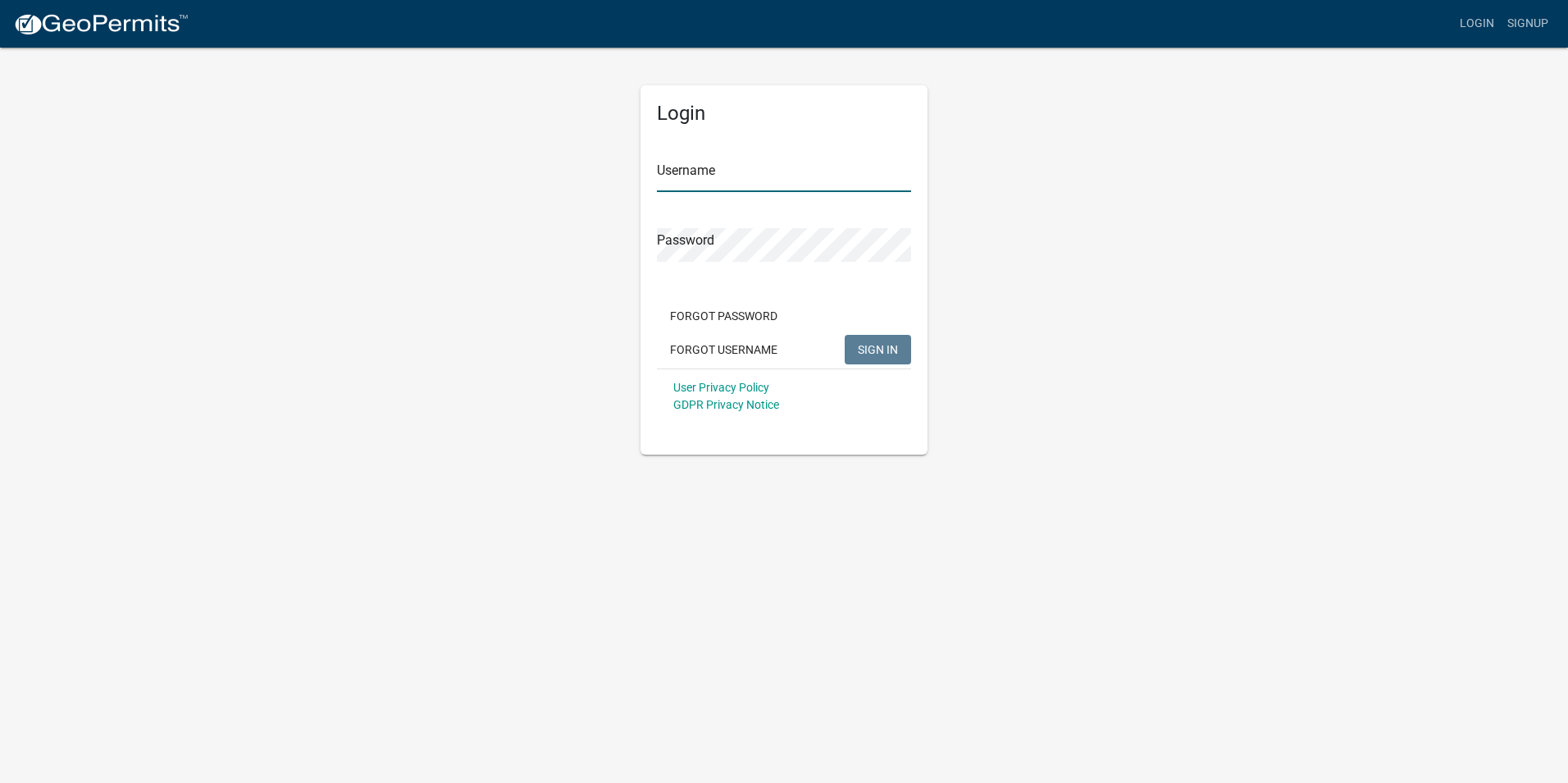
type input "Corriehovee"
click at [862, 351] on span "SIGN IN" at bounding box center [878, 349] width 40 height 13
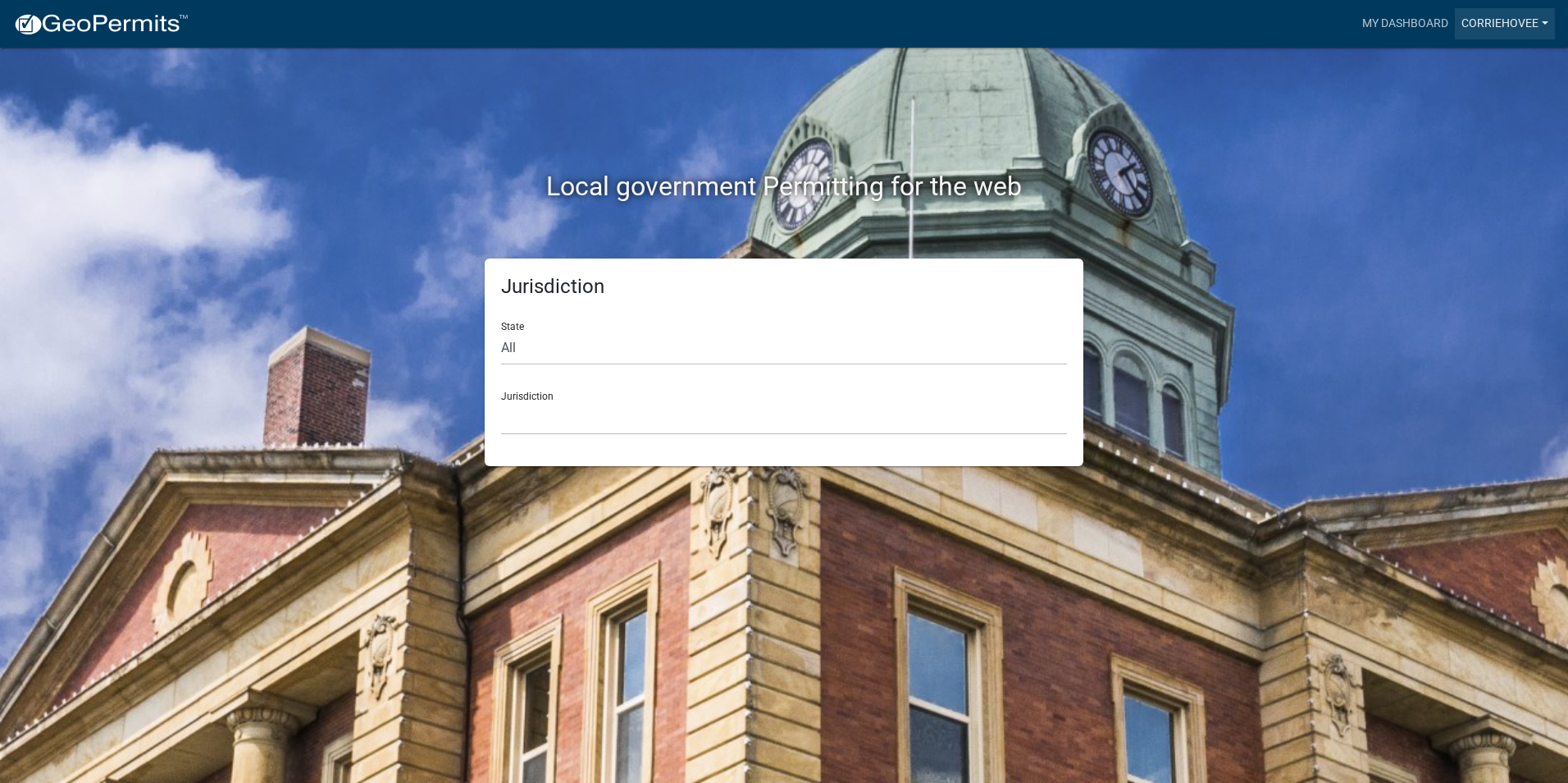
click at [1502, 21] on link "corriehovee" at bounding box center [1505, 24] width 100 height 32
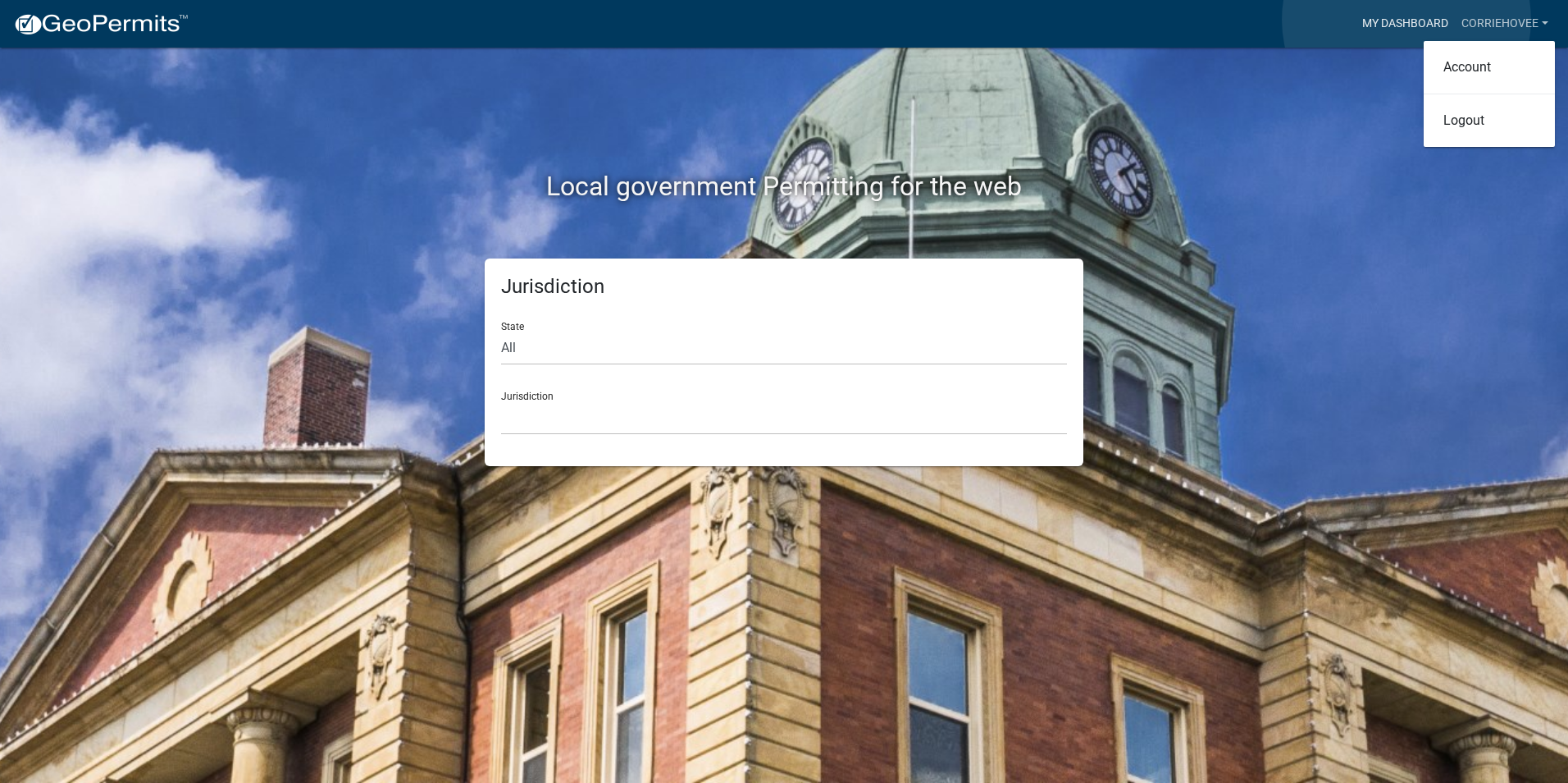
click at [1407, 20] on link "My Dashboard" at bounding box center [1405, 24] width 99 height 32
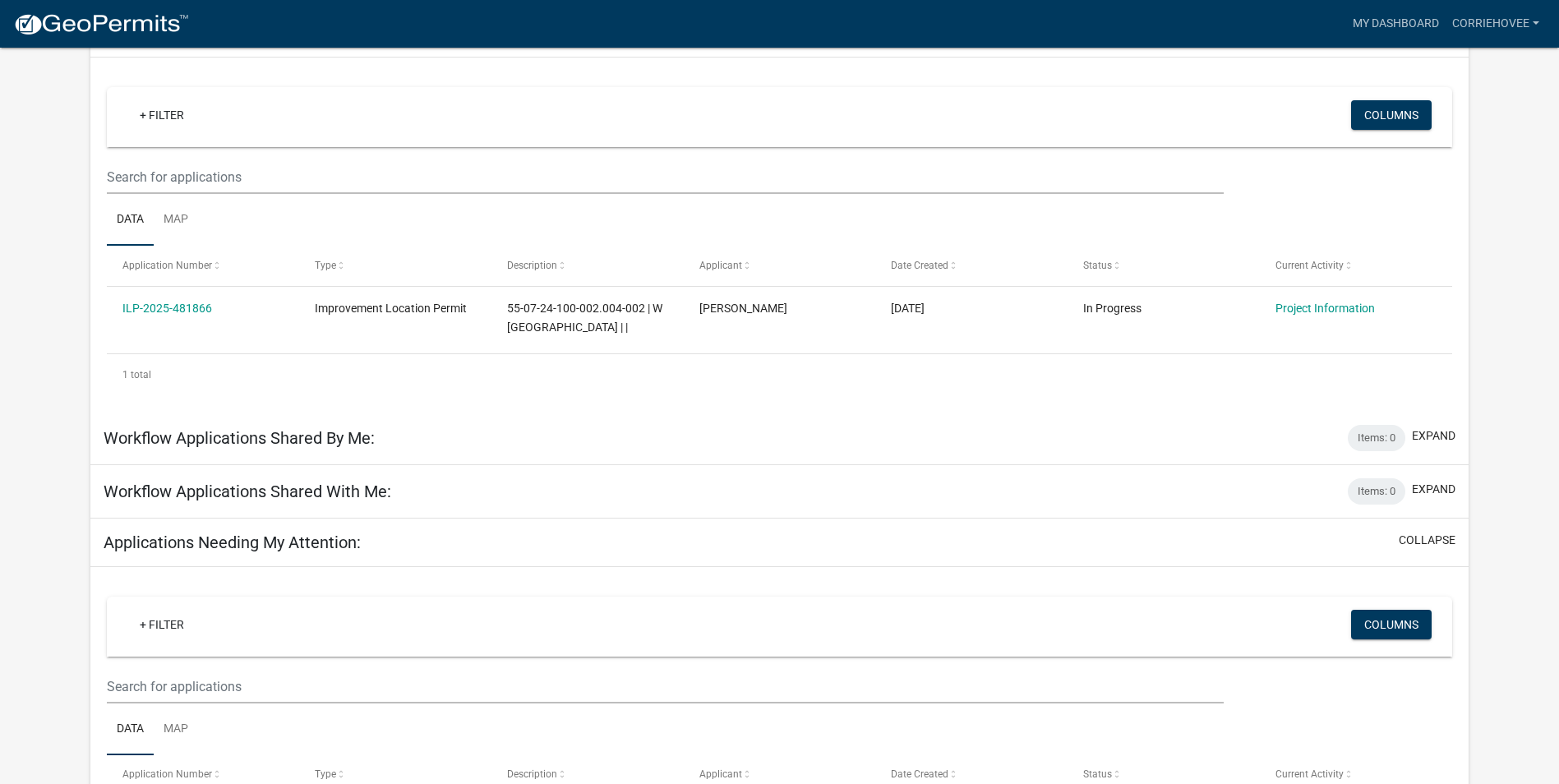
scroll to position [164, 0]
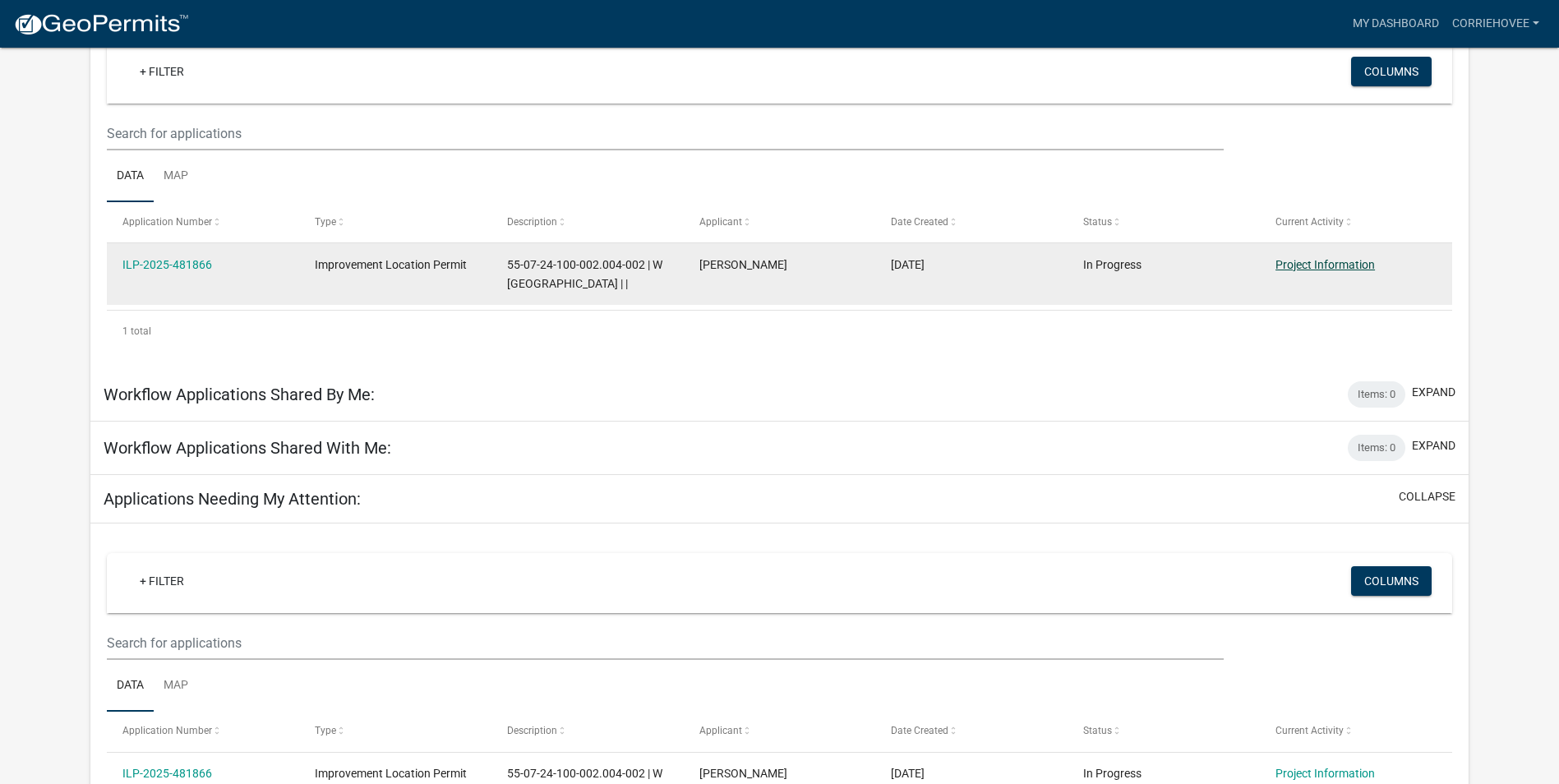
click at [1287, 265] on link "Project Information" at bounding box center [1324, 265] width 99 height 13
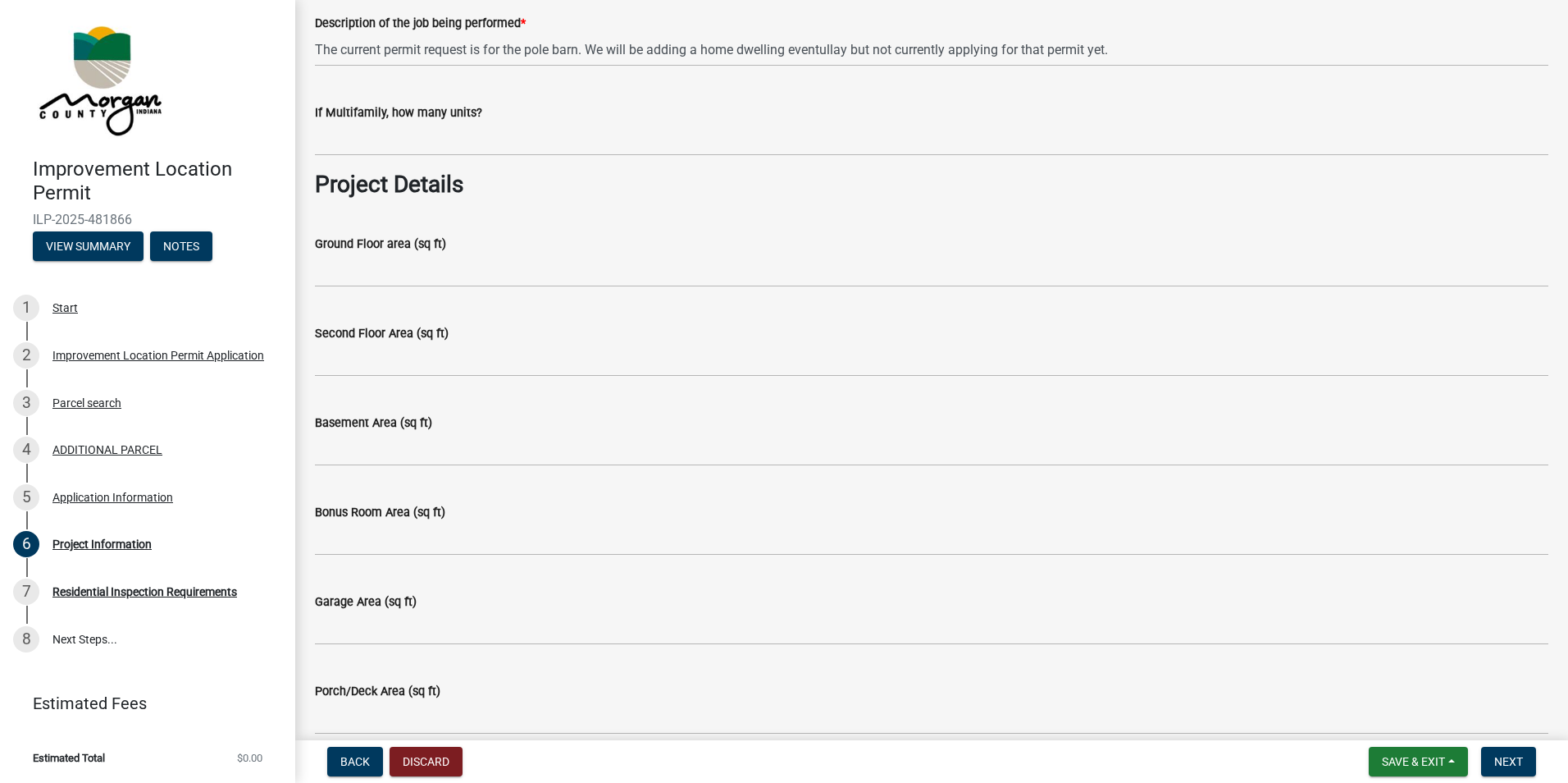
scroll to position [574, 0]
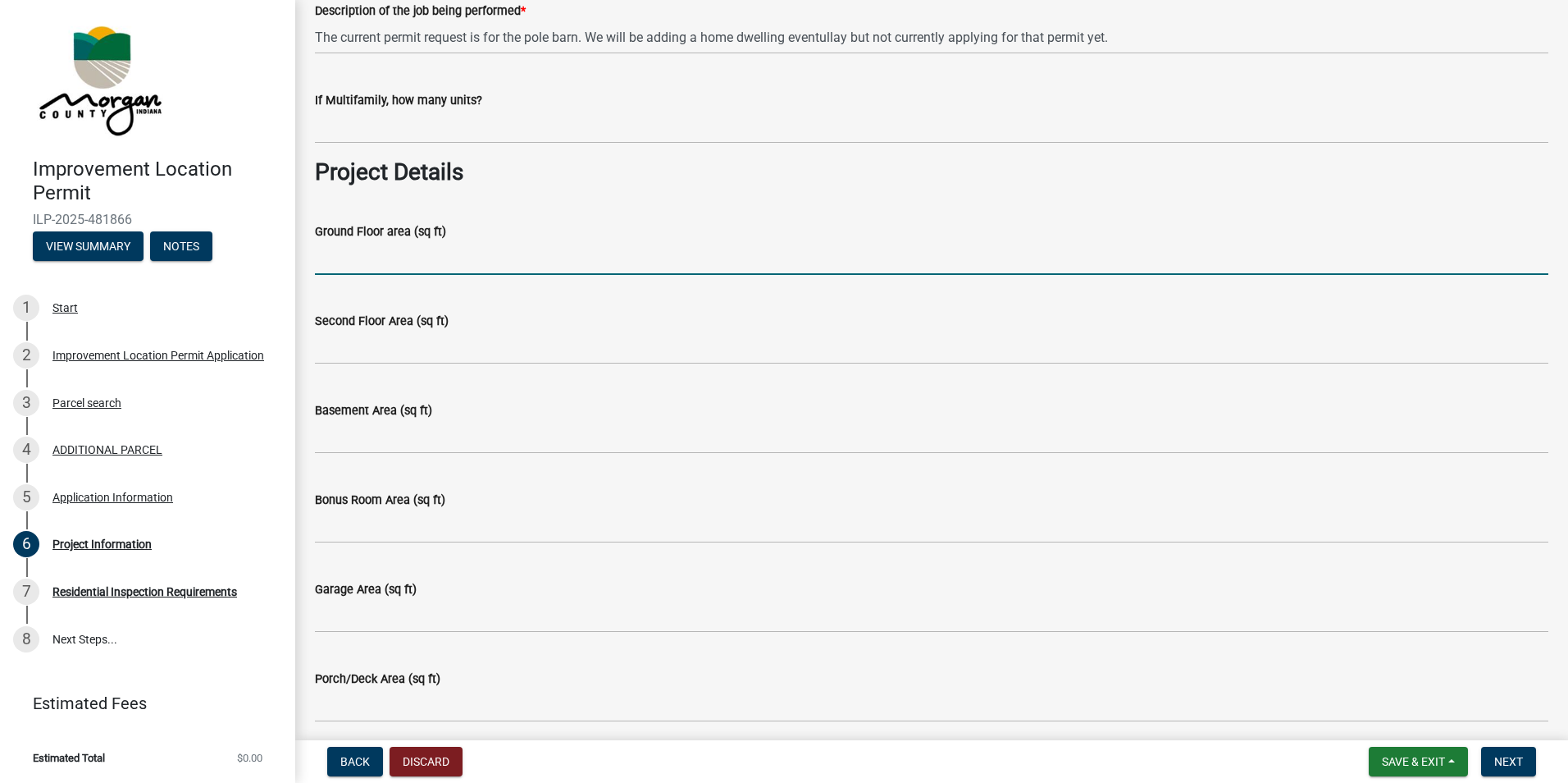
click at [364, 259] on input "Ground Floor area (sq ft)" at bounding box center [931, 258] width 1234 height 33
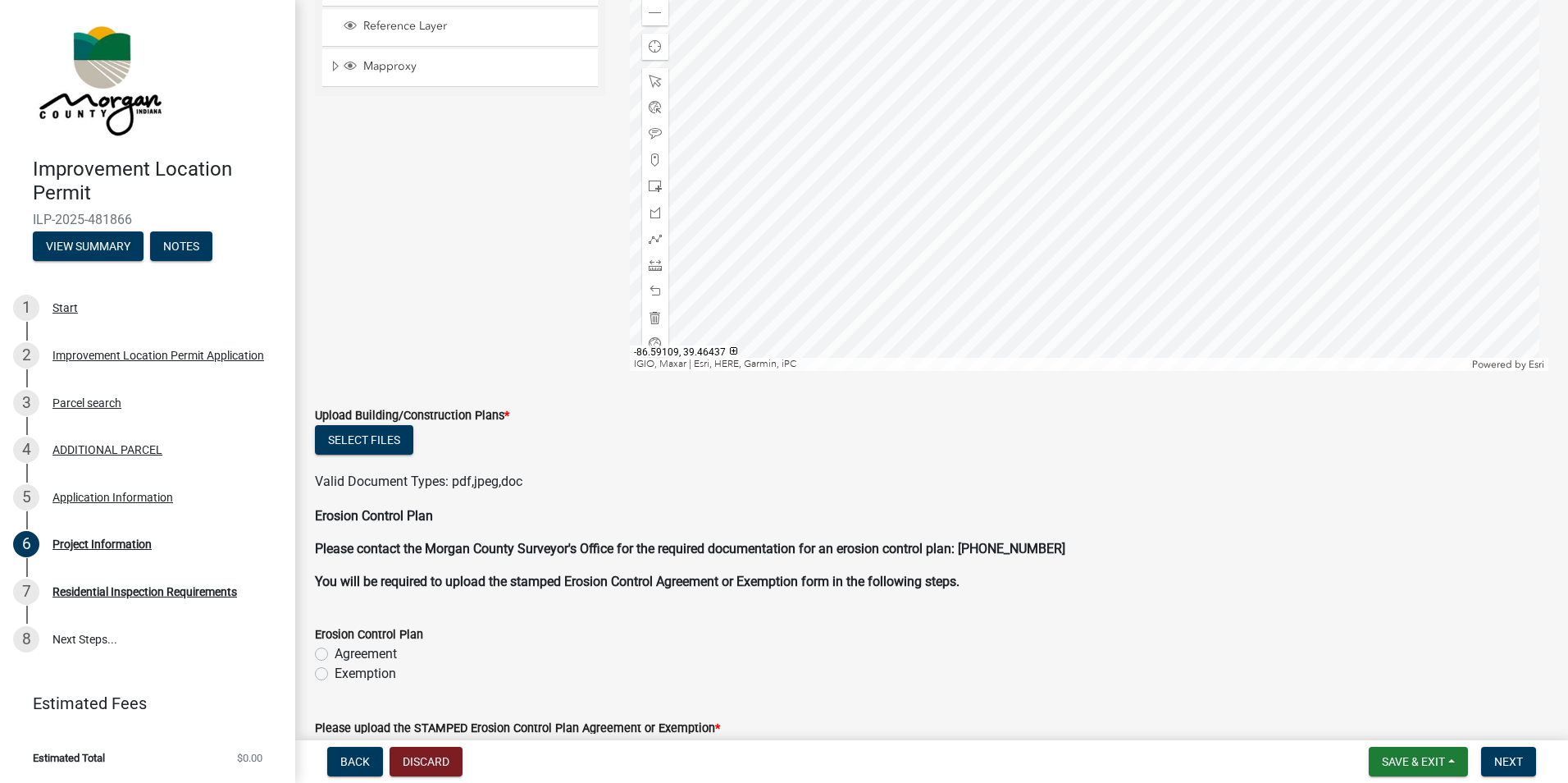
scroll to position [3220, 0]
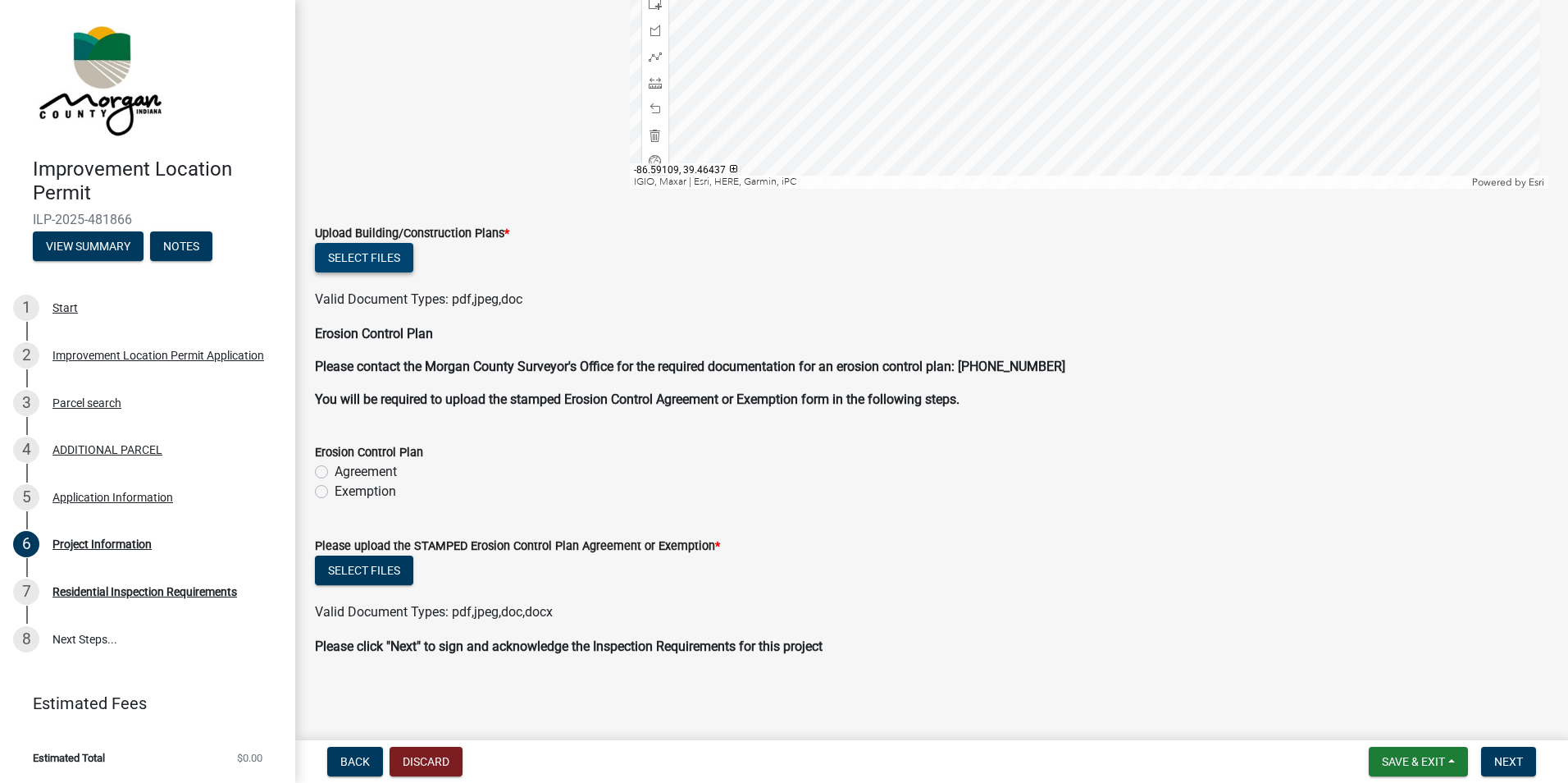
click at [330, 259] on button "Select files" at bounding box center [364, 258] width 98 height 30
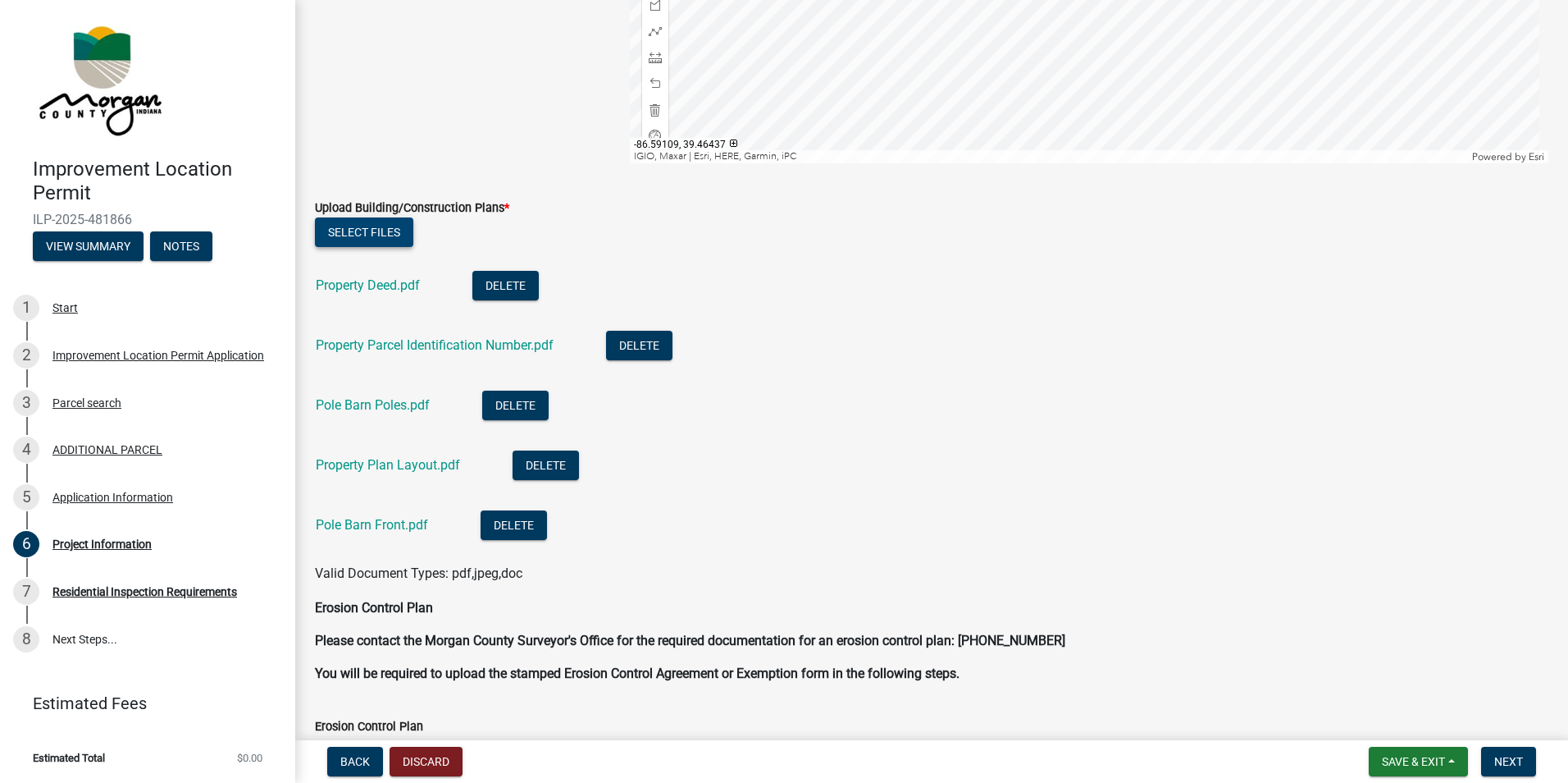
scroll to position [3438, 0]
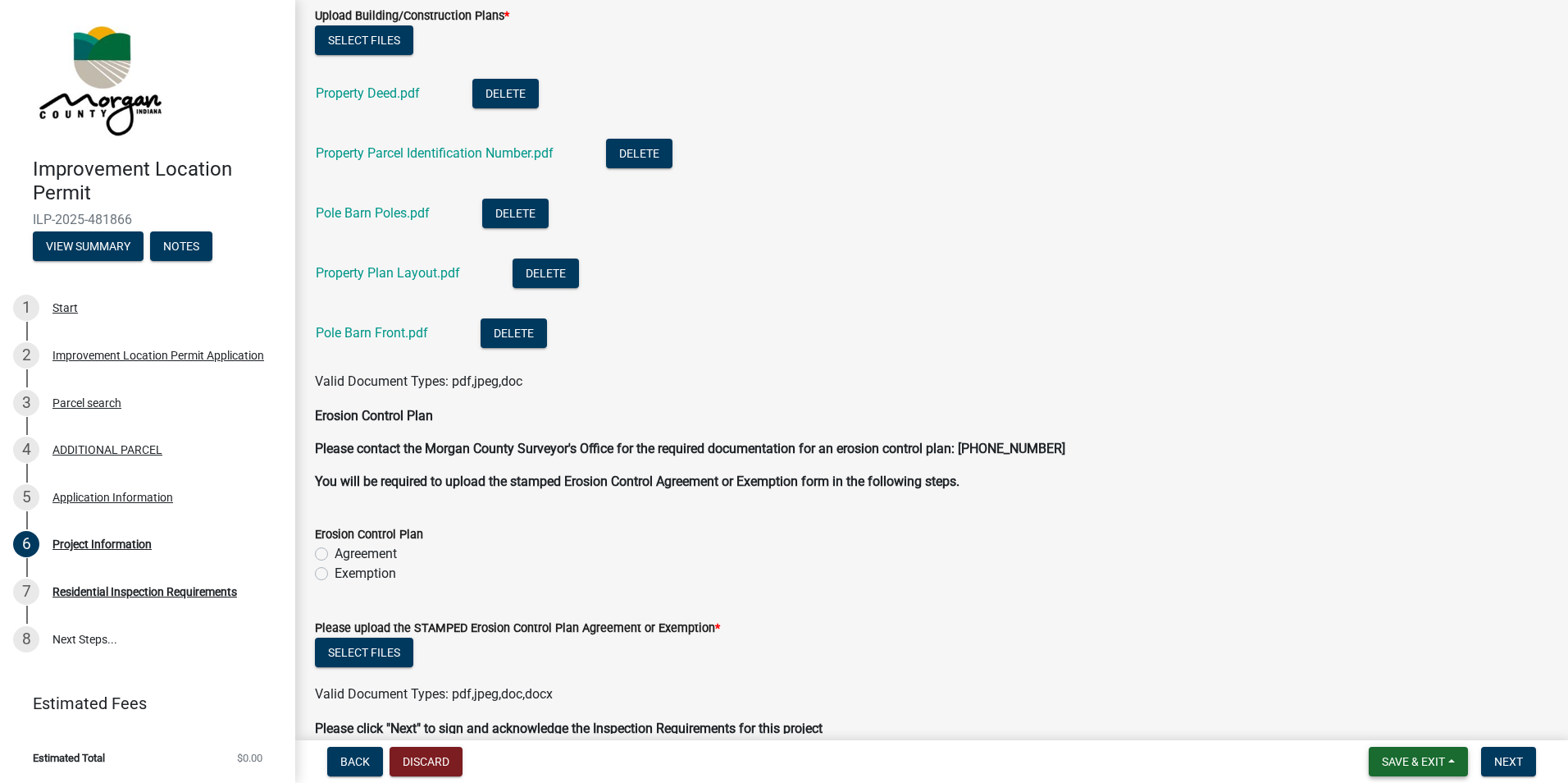
drag, startPoint x: 1418, startPoint y: 767, endPoint x: 1331, endPoint y: 694, distance: 113.6
click at [1405, 764] on span "Save & Exit" at bounding box center [1413, 761] width 63 height 13
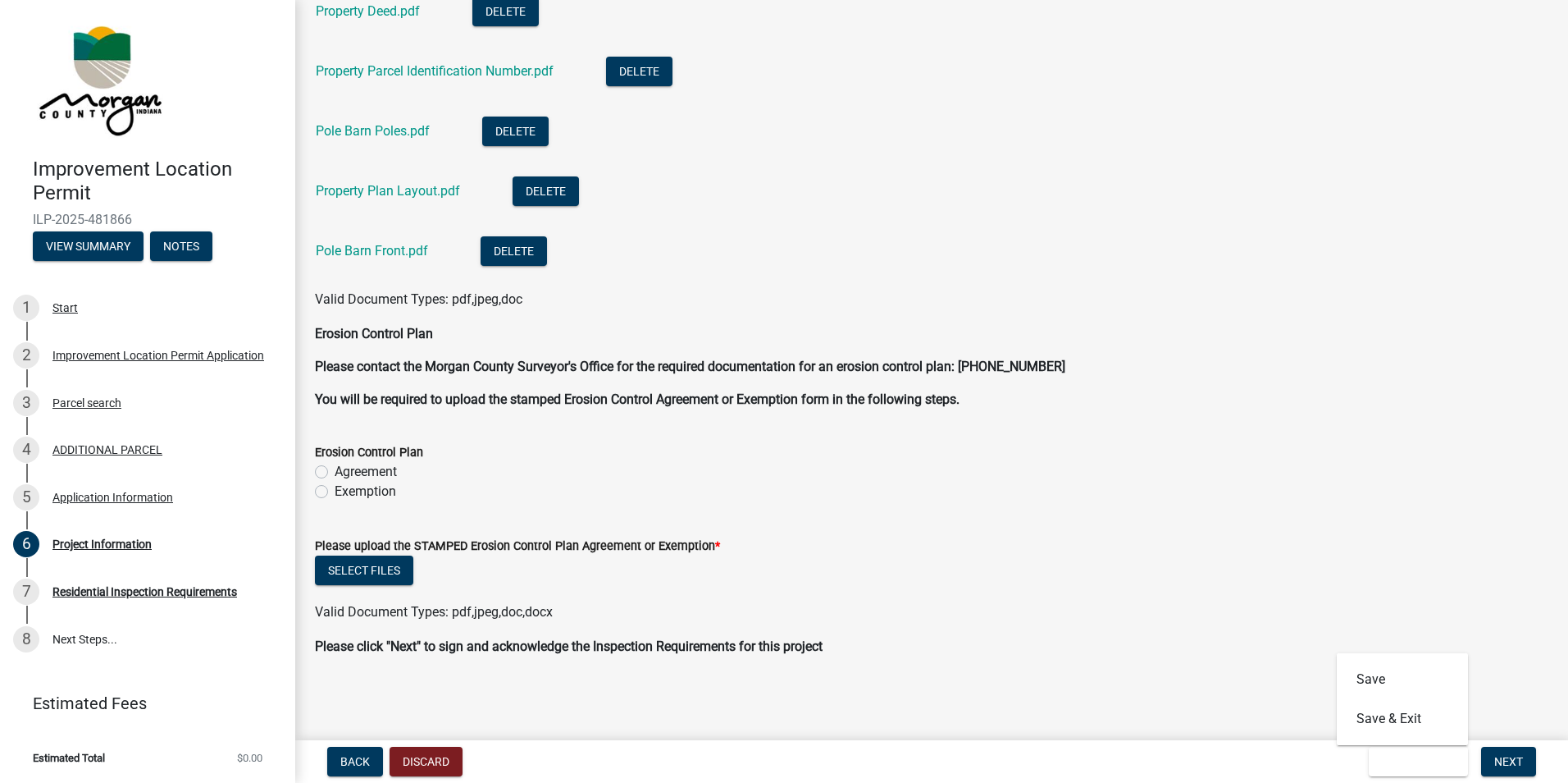
click at [1230, 580] on div "Select files" at bounding box center [931, 572] width 1234 height 33
click at [1401, 765] on span "Save & Exit" at bounding box center [1413, 761] width 63 height 13
click at [1374, 717] on button "Save & Exit" at bounding box center [1403, 718] width 131 height 39
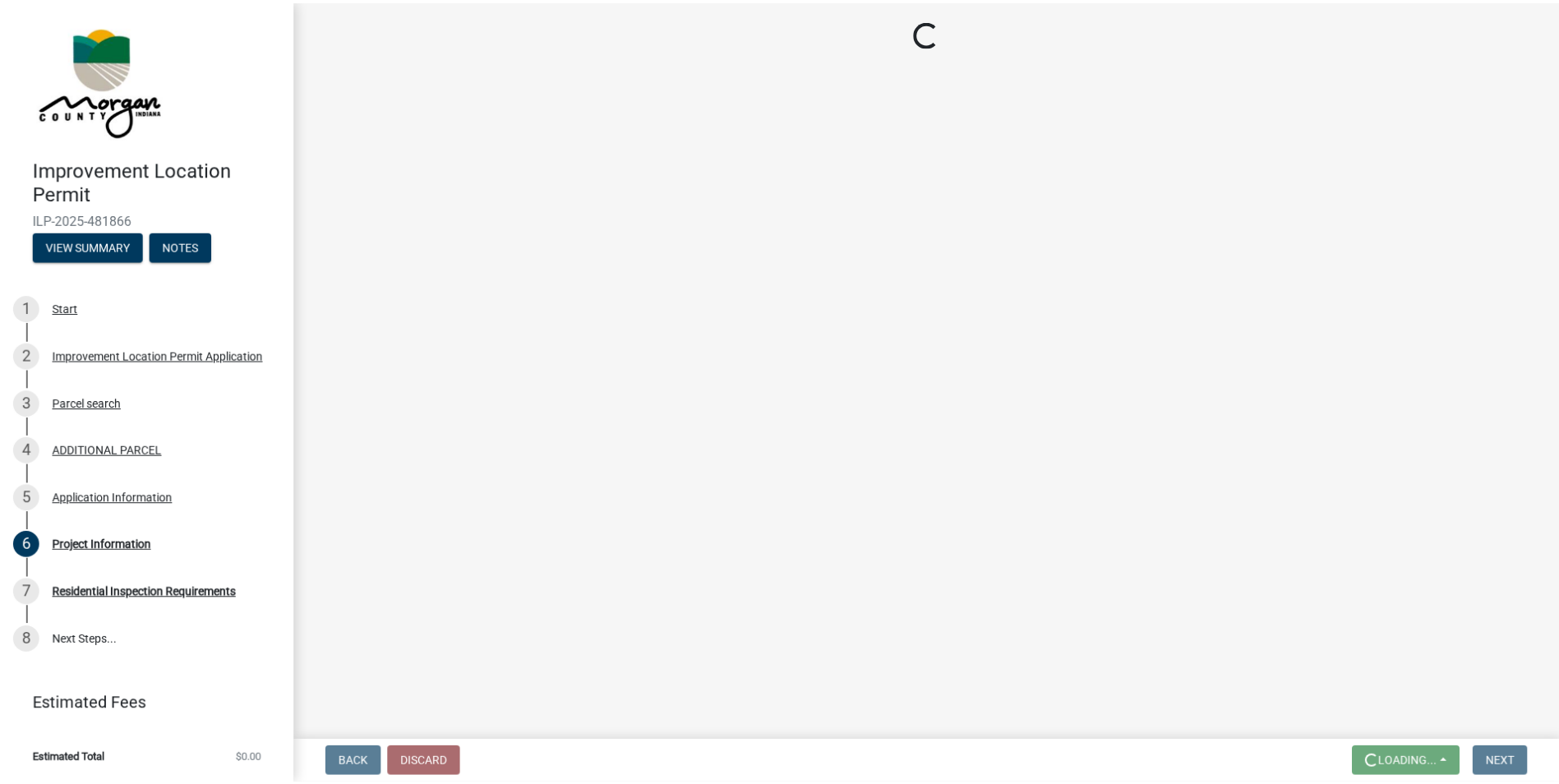
scroll to position [0, 0]
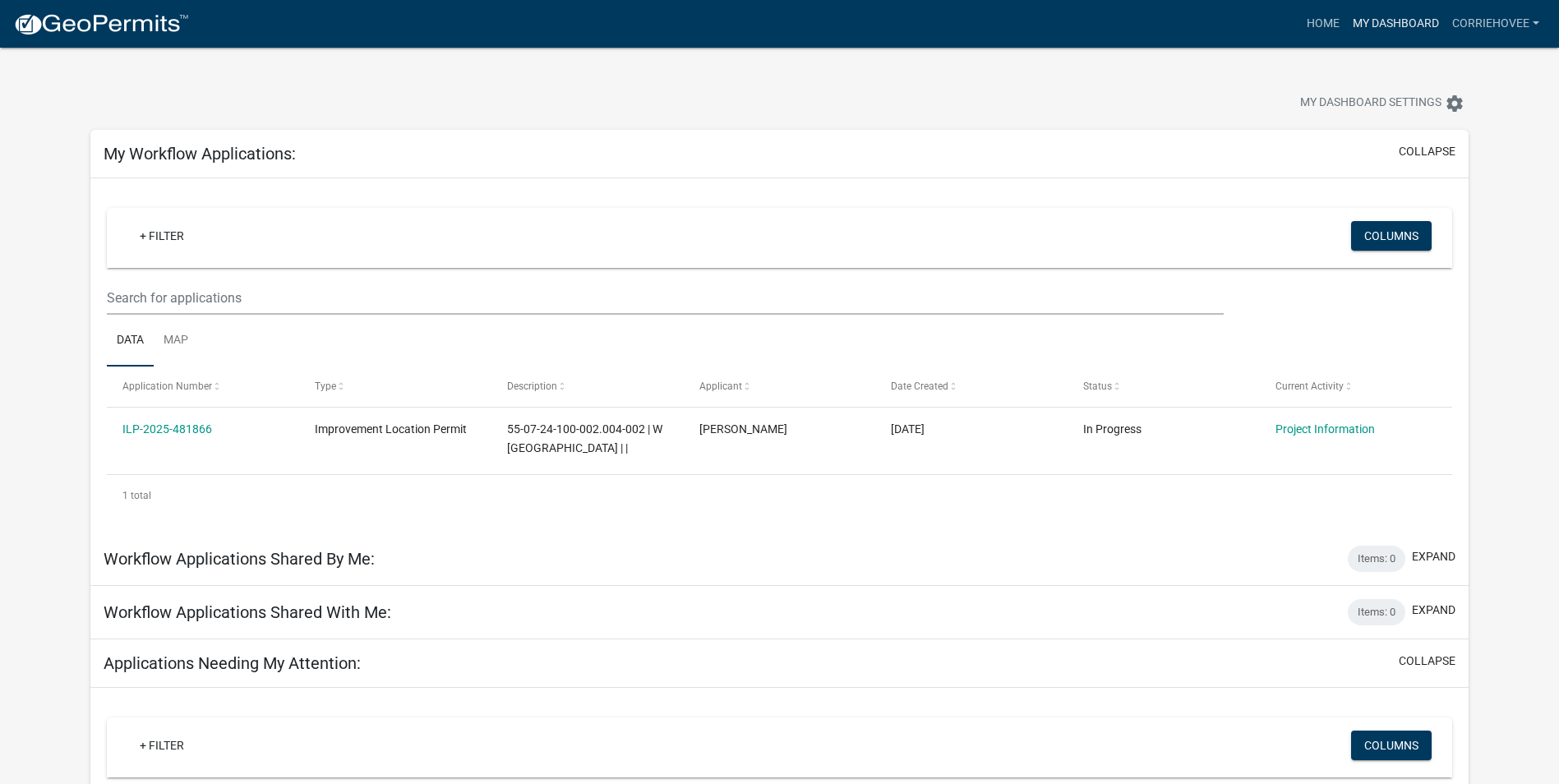
click at [1417, 29] on link "My Dashboard" at bounding box center [1395, 24] width 99 height 32
click at [1381, 29] on link "My Dashboard" at bounding box center [1395, 24] width 99 height 32
click at [1414, 22] on link "My Dashboard" at bounding box center [1395, 24] width 99 height 32
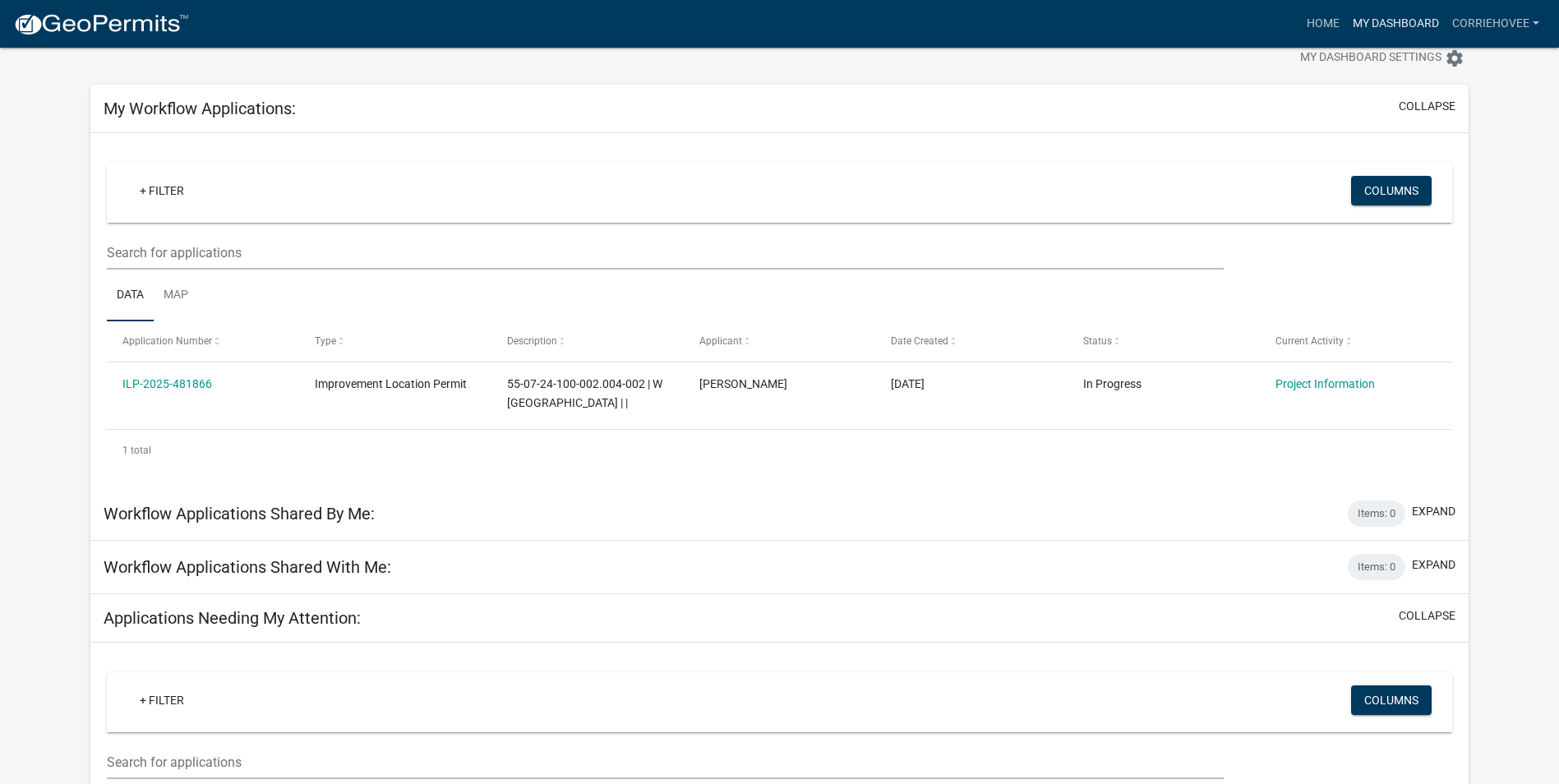
scroll to position [82, 0]
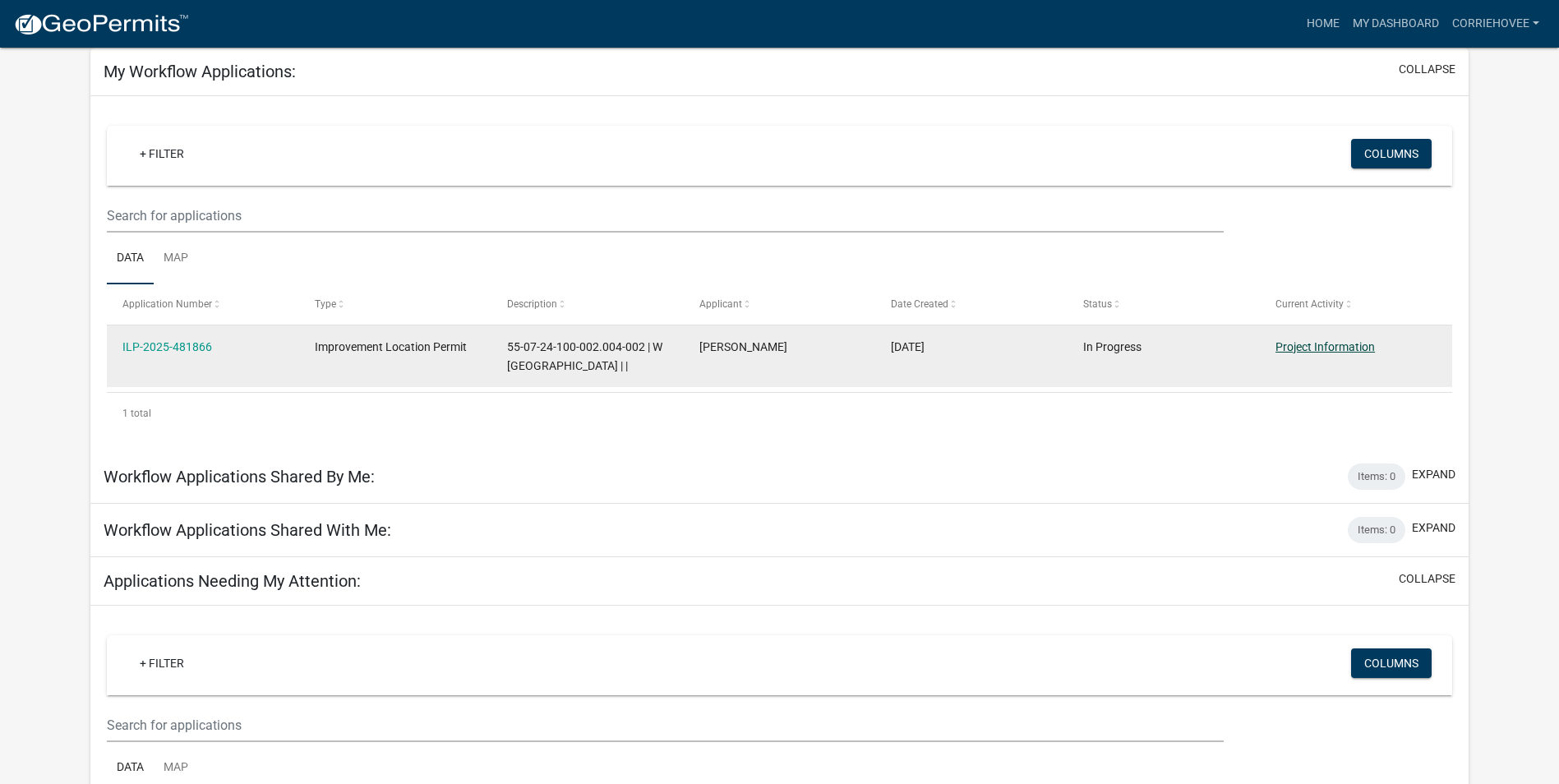
click at [1349, 346] on link "Project Information" at bounding box center [1324, 347] width 99 height 13
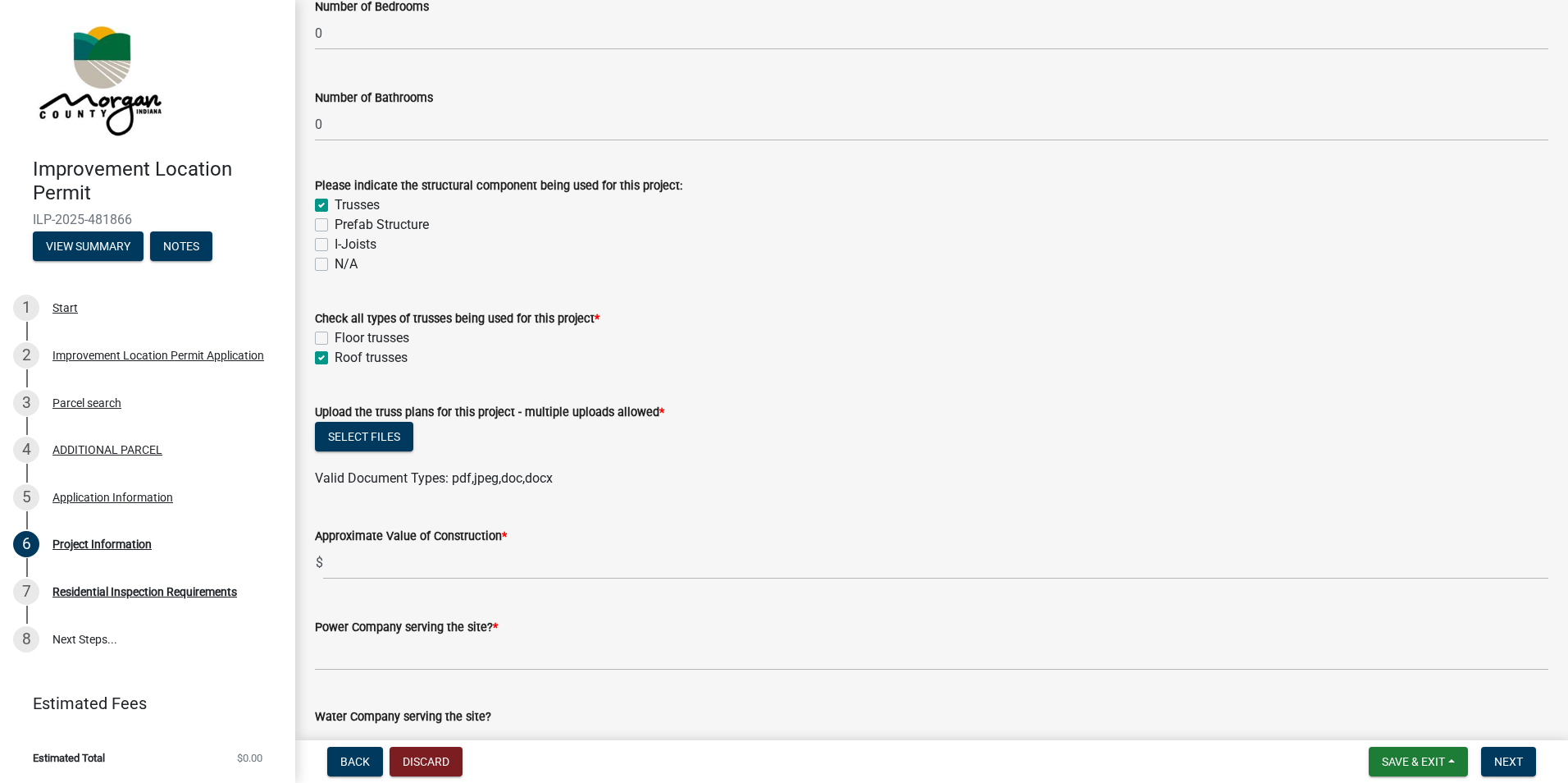
scroll to position [1559, 0]
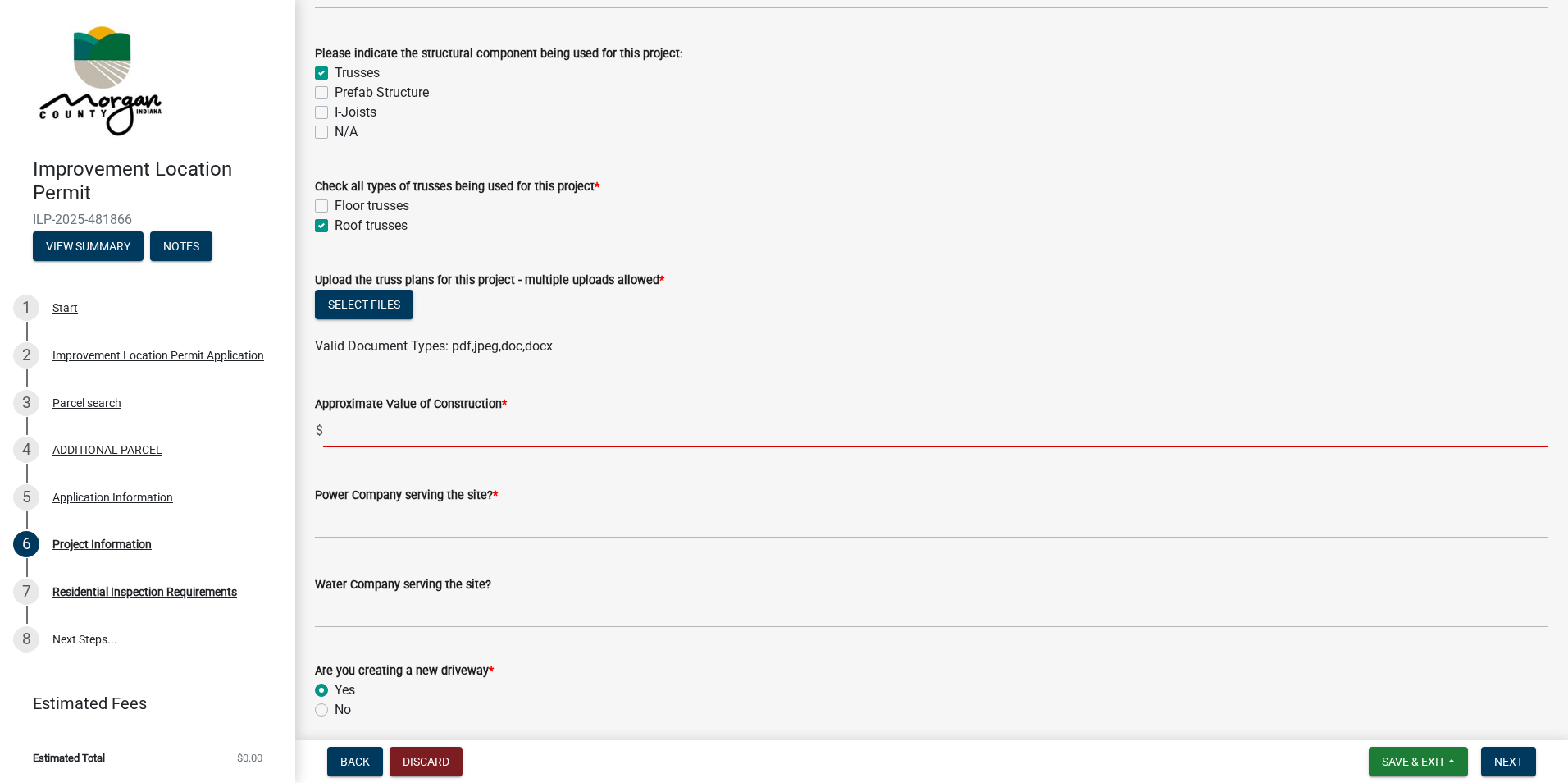
click at [332, 421] on input "text" at bounding box center [936, 431] width 1226 height 33
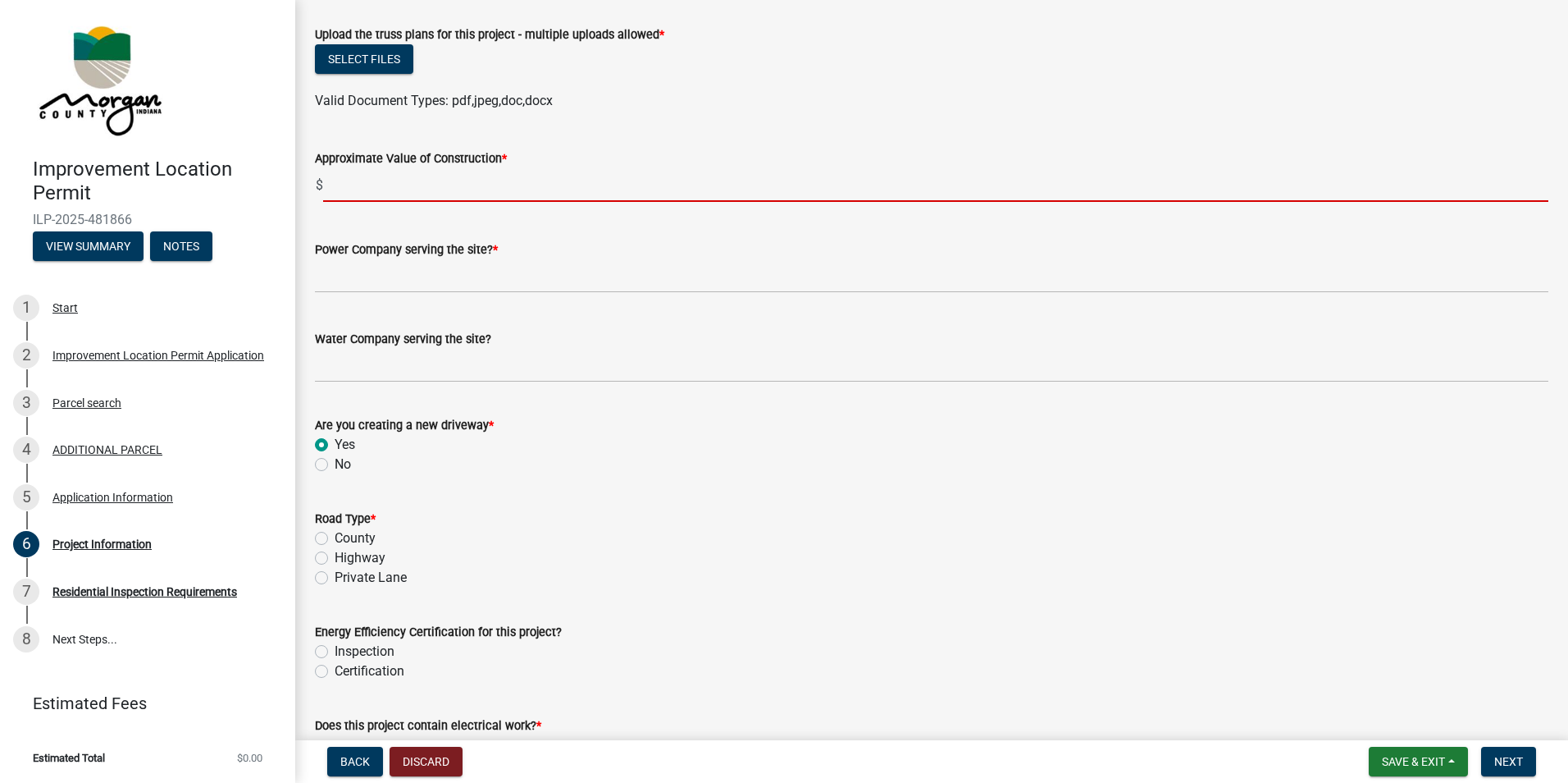
scroll to position [1805, 0]
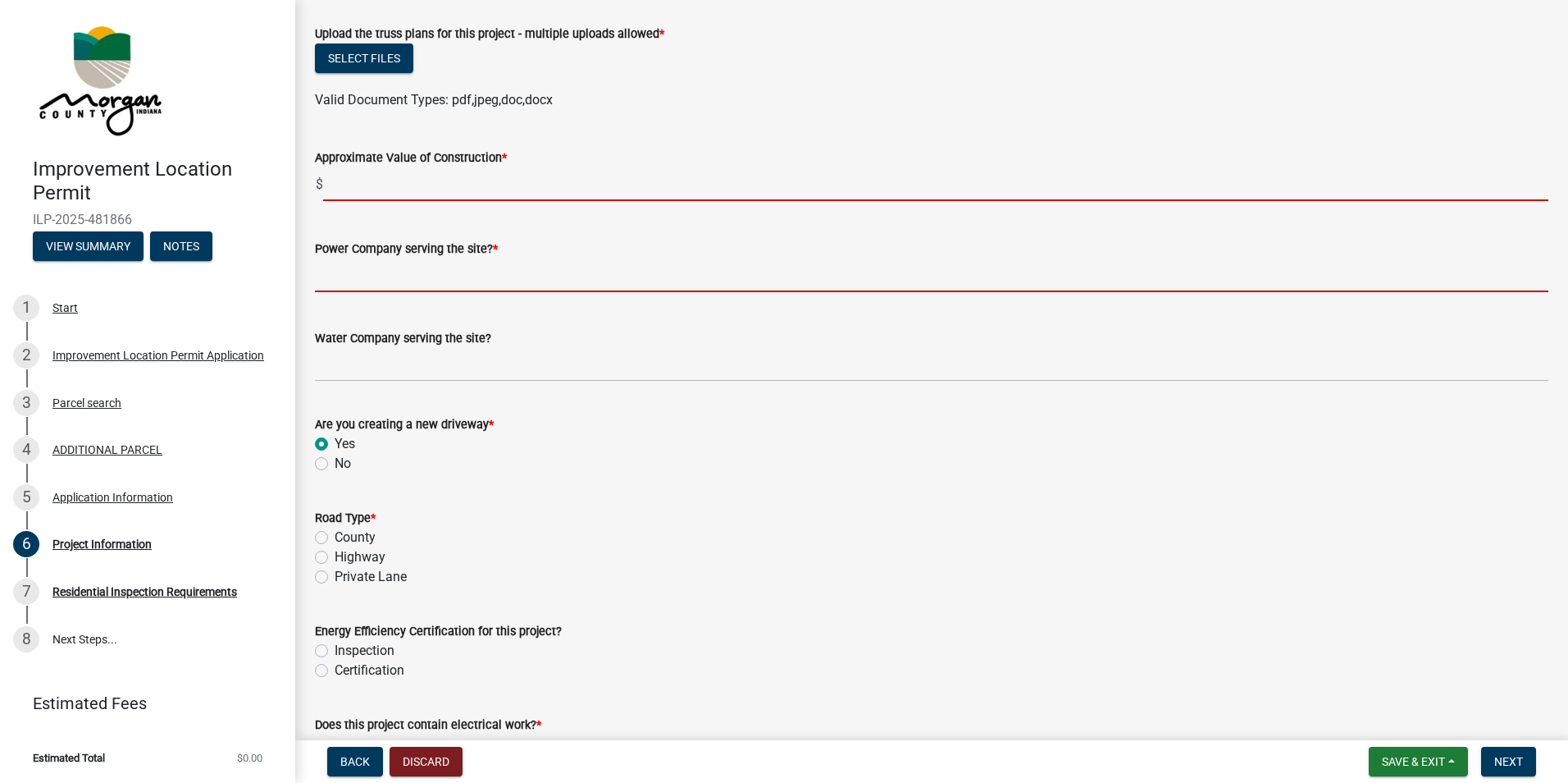
click at [337, 273] on form "Power Company serving the site? *" at bounding box center [931, 265] width 1234 height 53
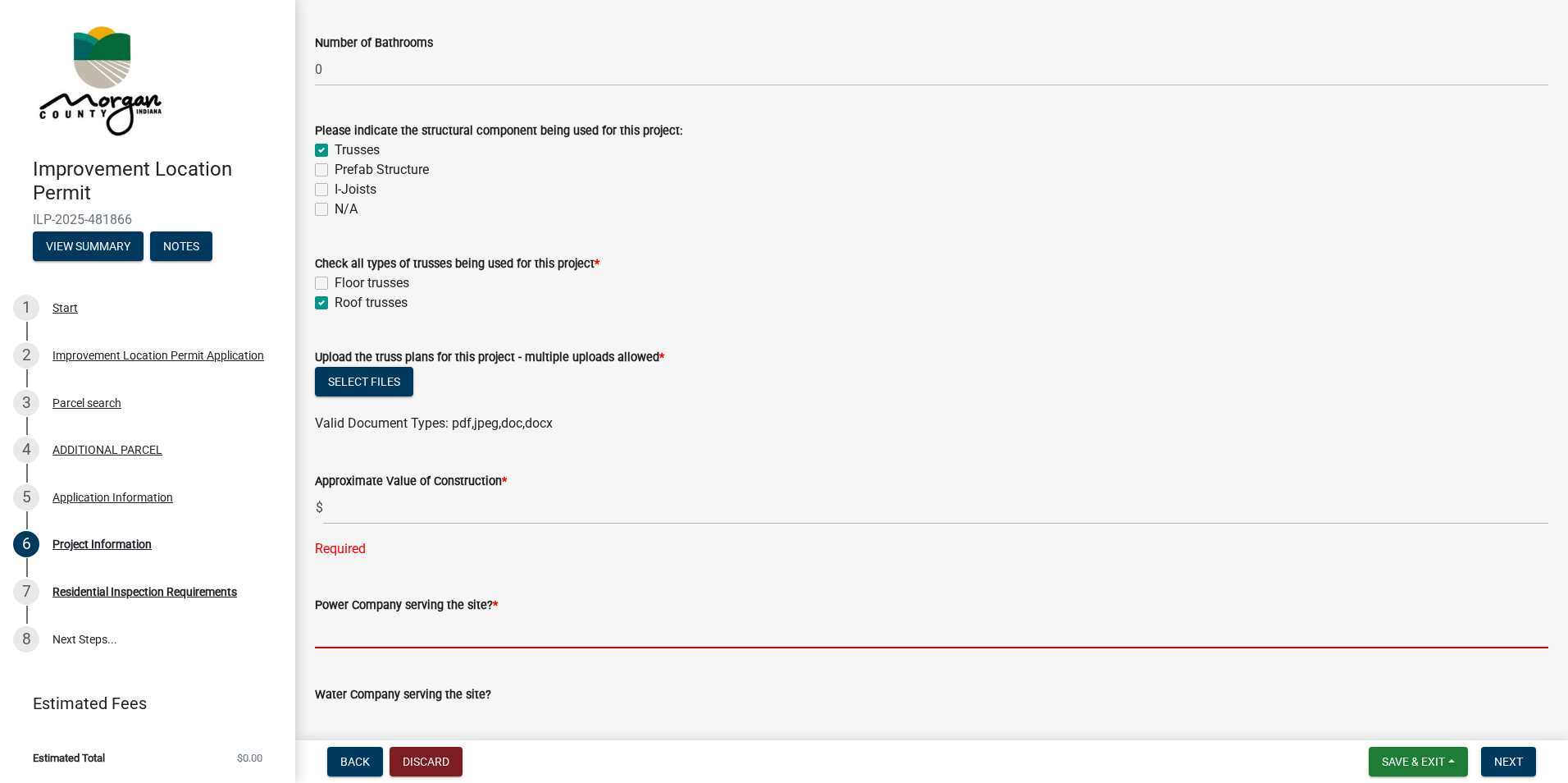
scroll to position [1559, 0]
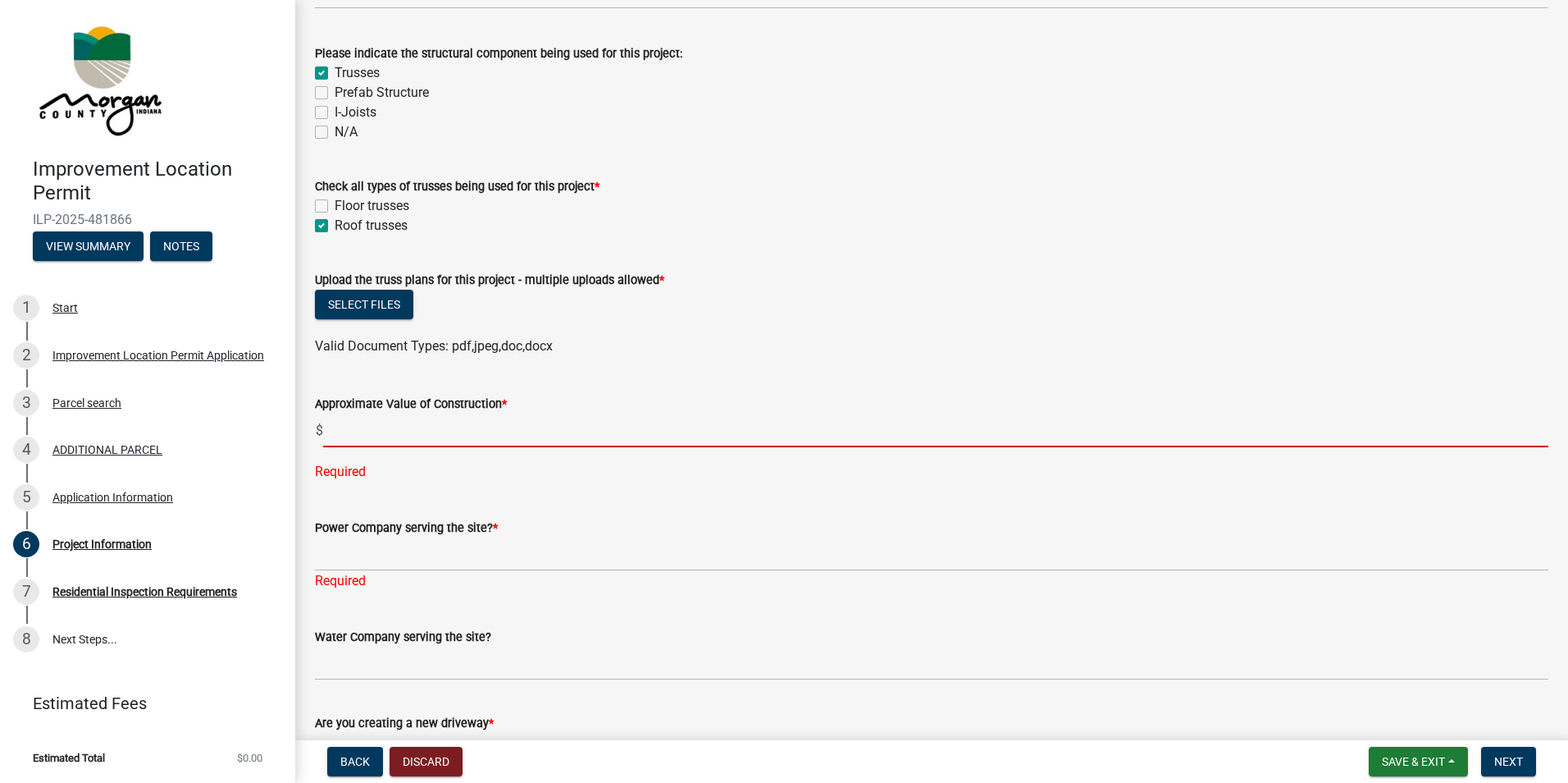
click at [348, 437] on input "text" at bounding box center [936, 431] width 1226 height 33
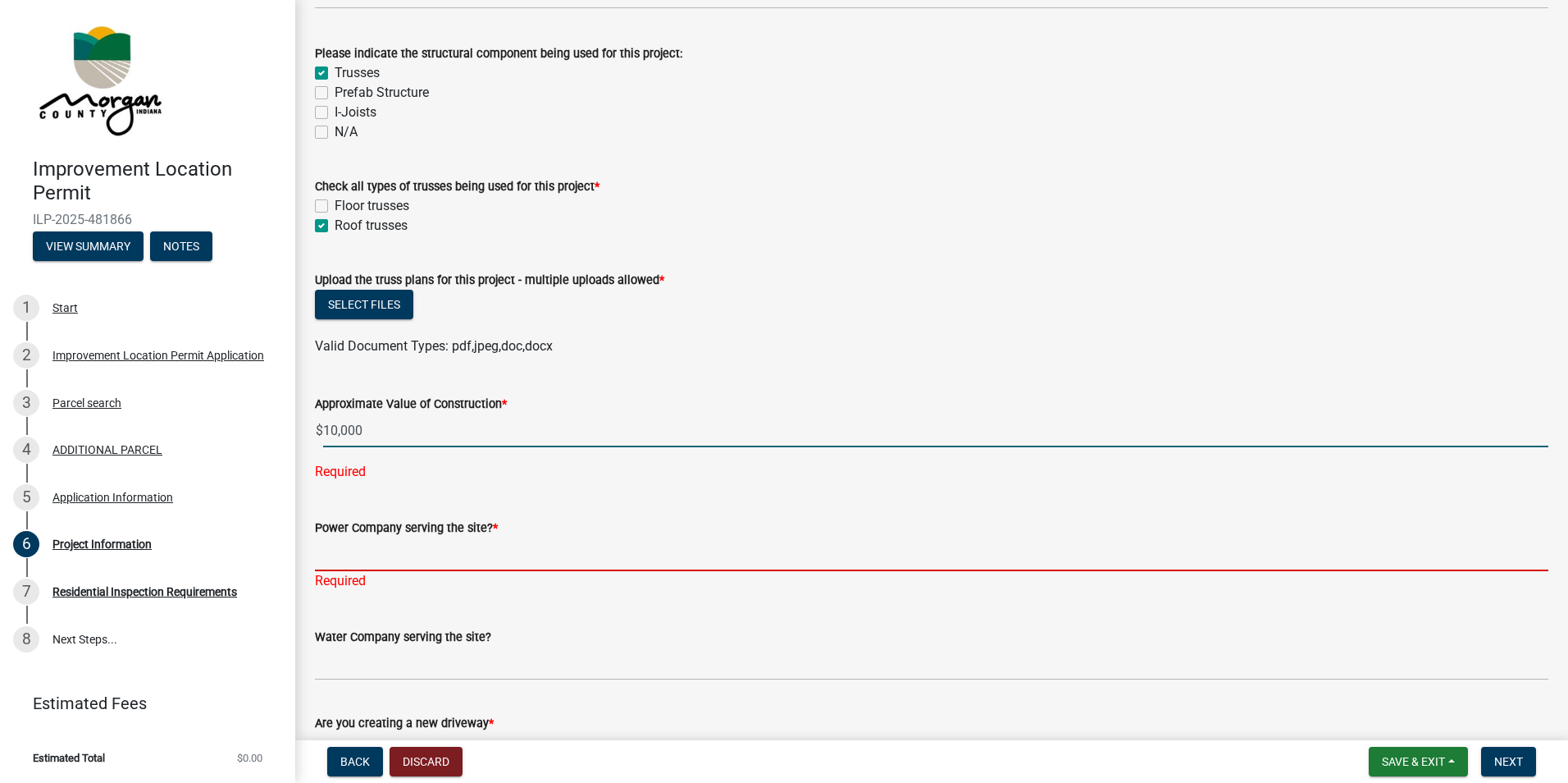
type input "10000"
click at [337, 557] on div "Power Company serving the site? * Required" at bounding box center [931, 542] width 1234 height 96
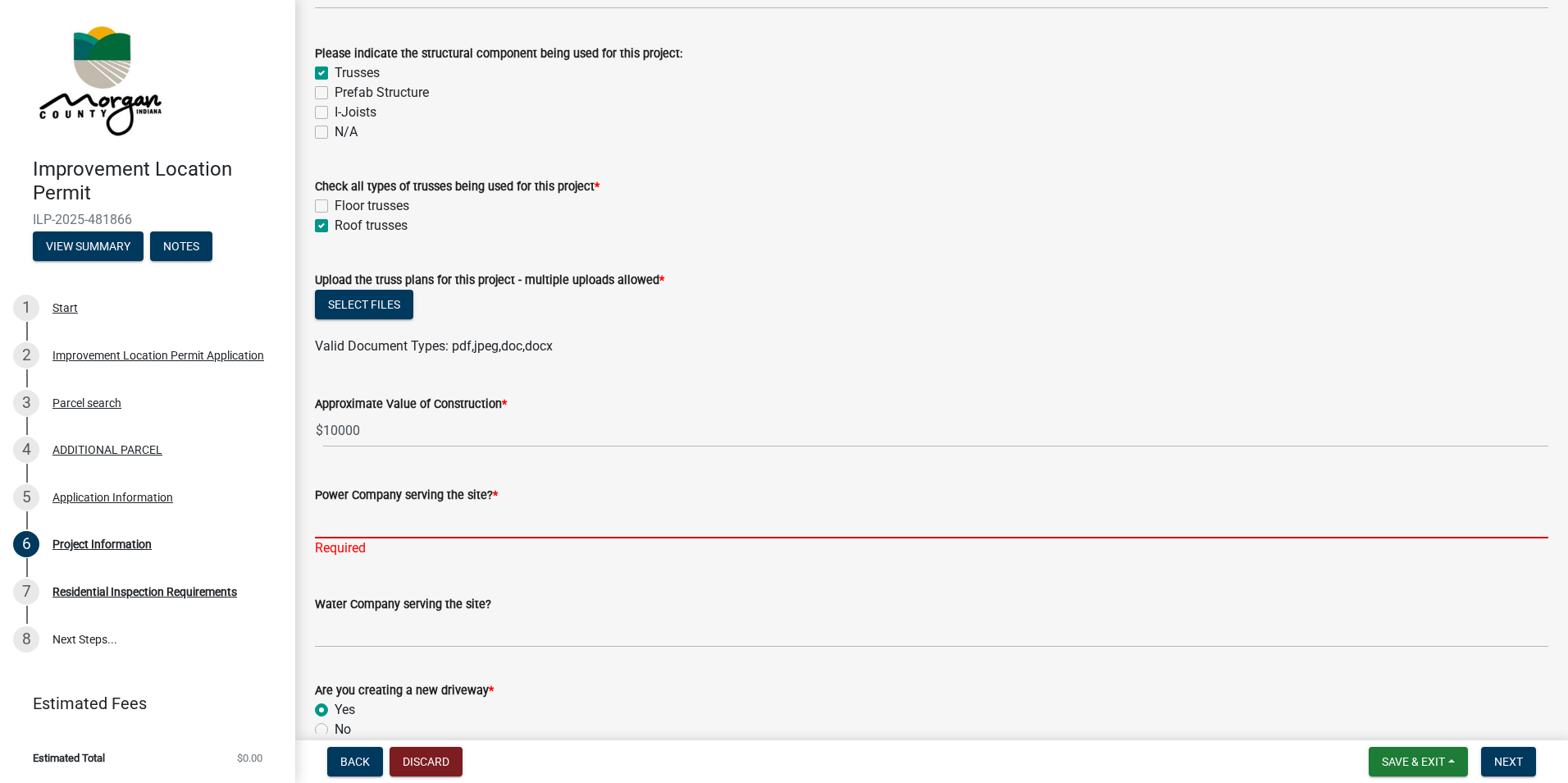
click at [330, 529] on input "Power Company serving the site? *" at bounding box center [931, 521] width 1234 height 33
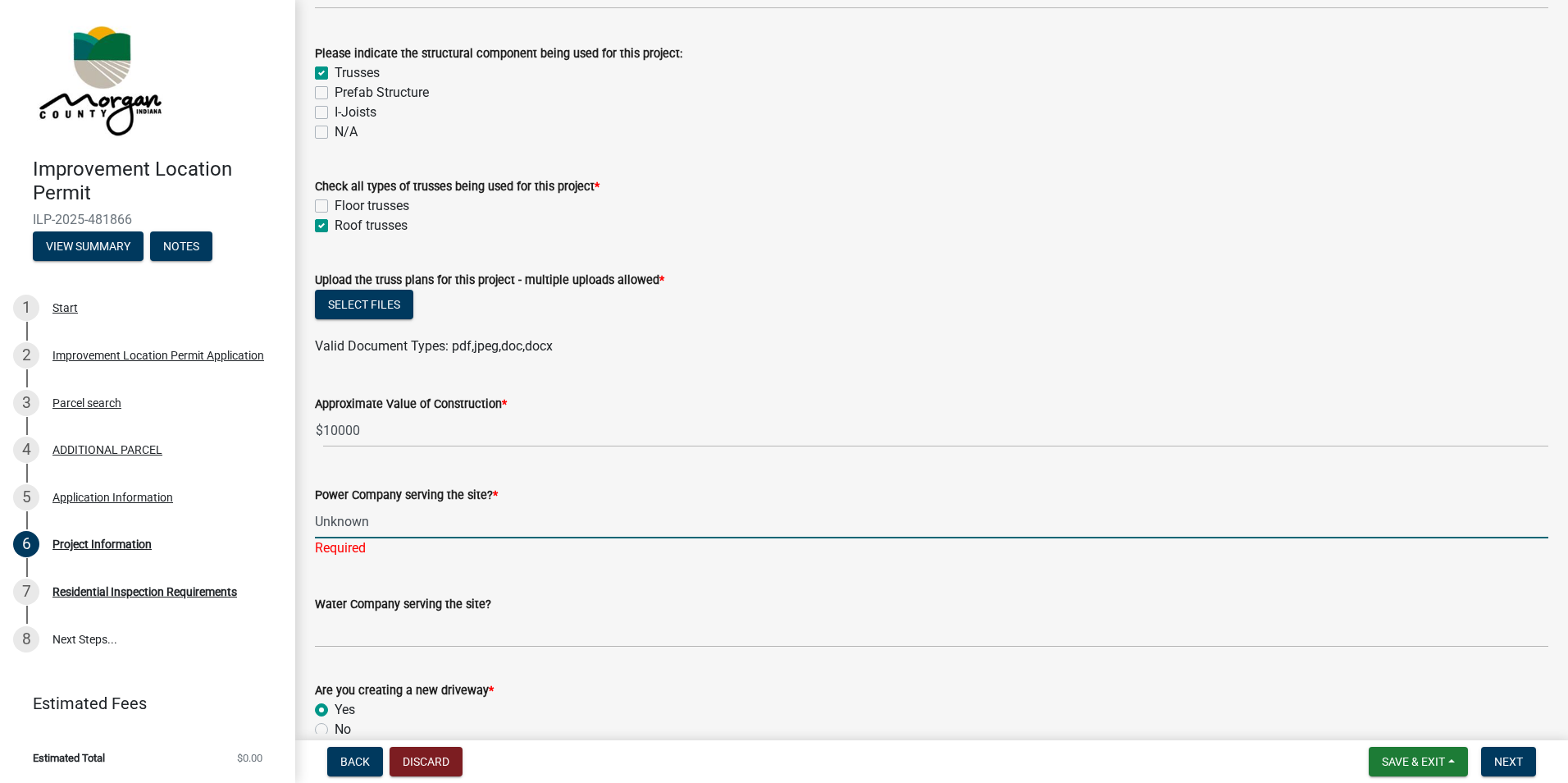
type input "Unknown"
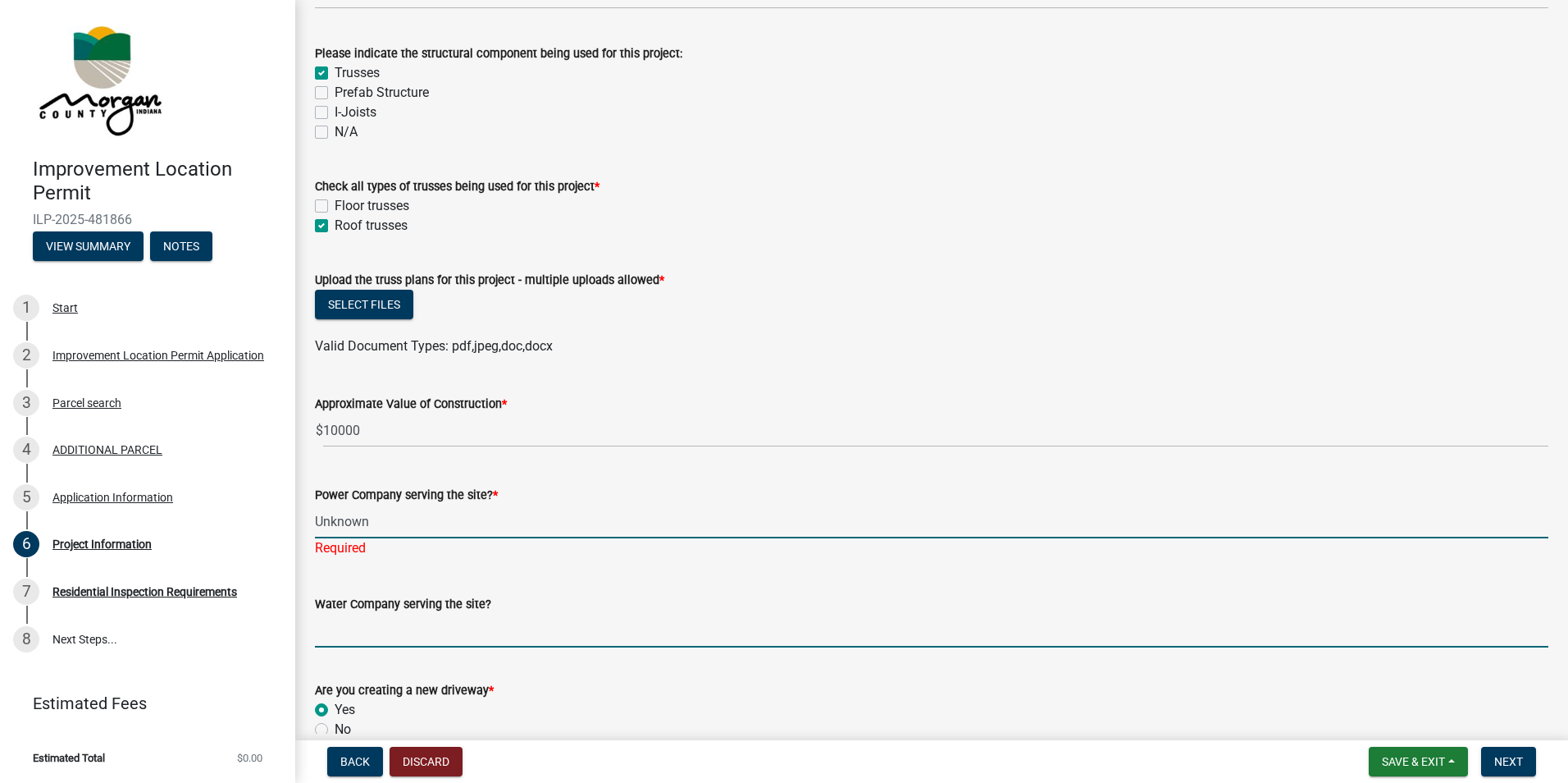
click at [334, 633] on wm-data-entity-input "Water Company serving the site?" at bounding box center [931, 616] width 1234 height 90
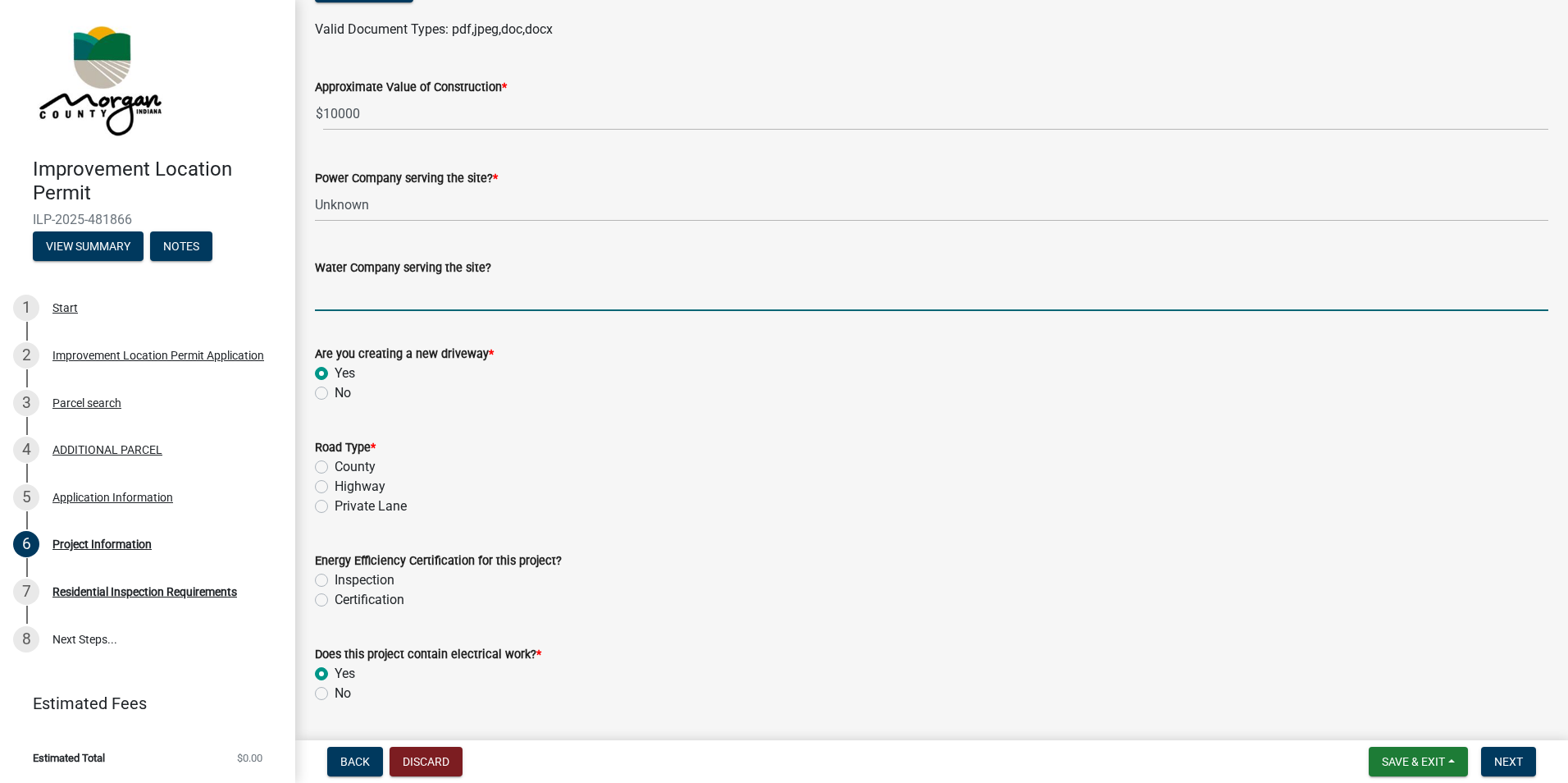
scroll to position [1887, 0]
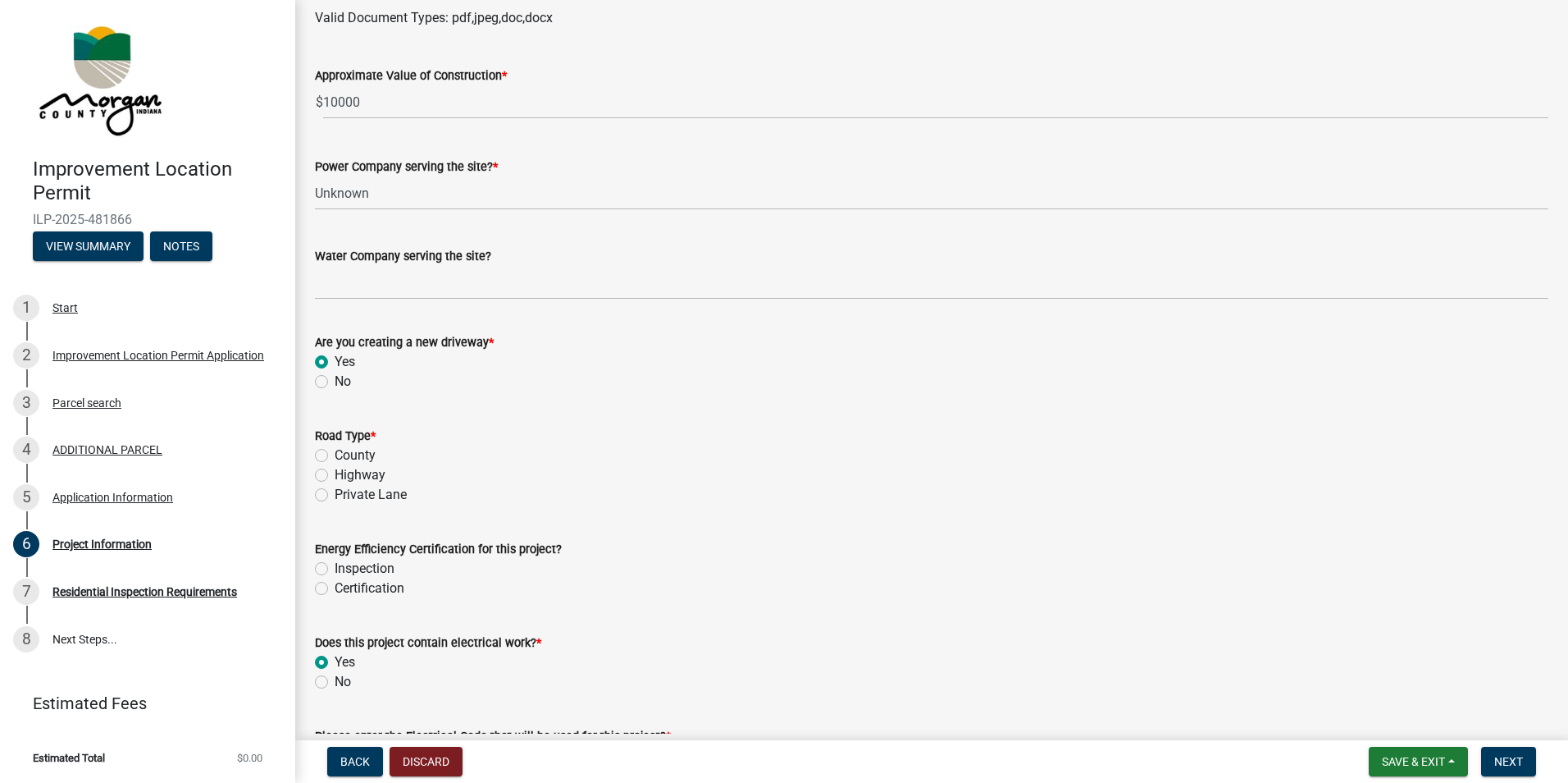
click at [335, 490] on label "Private Lane" at bounding box center [371, 495] width 72 height 20
click at [335, 490] on input "Private Lane" at bounding box center [340, 490] width 11 height 11
radio input "true"
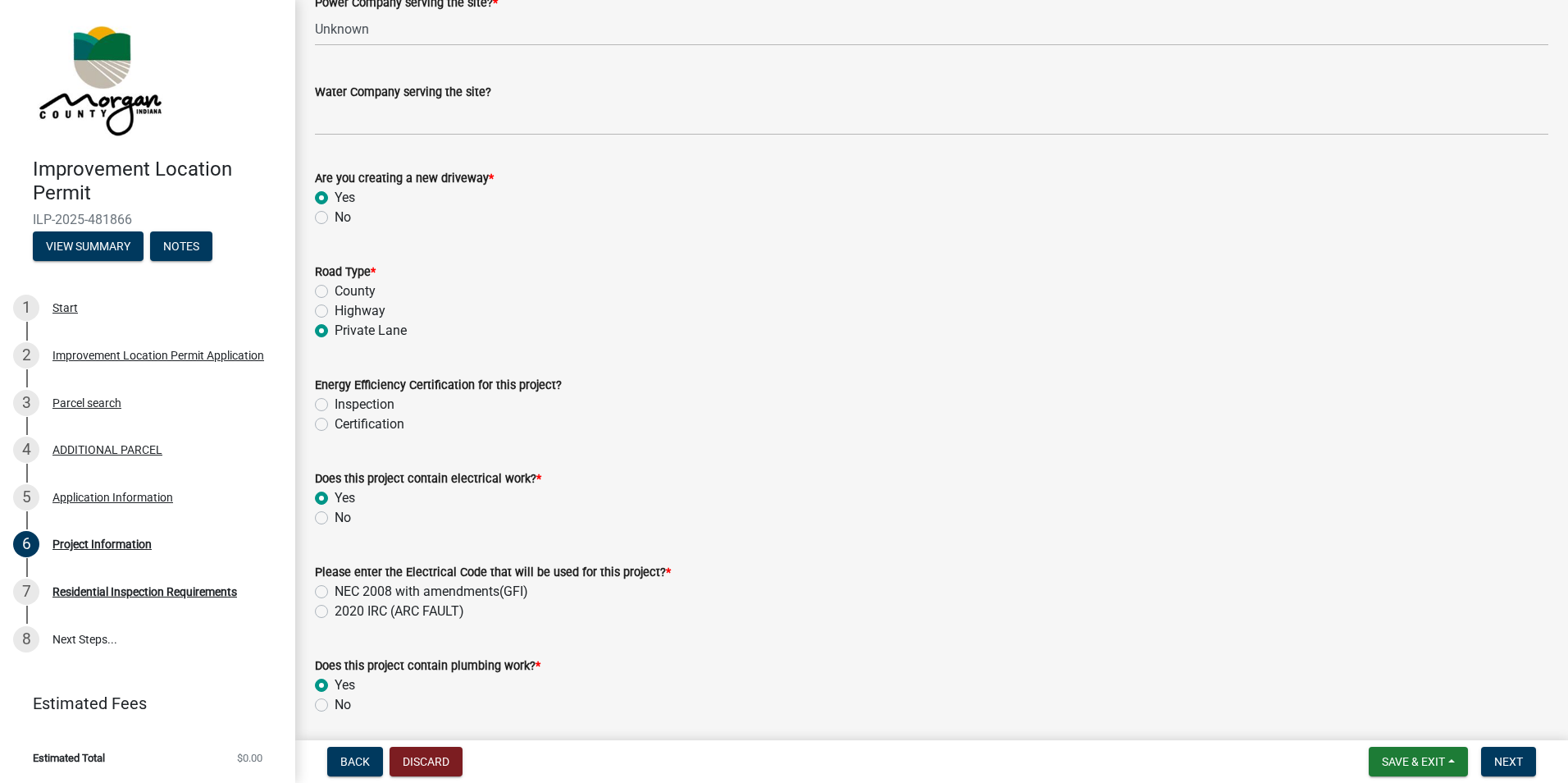
scroll to position [2215, 0]
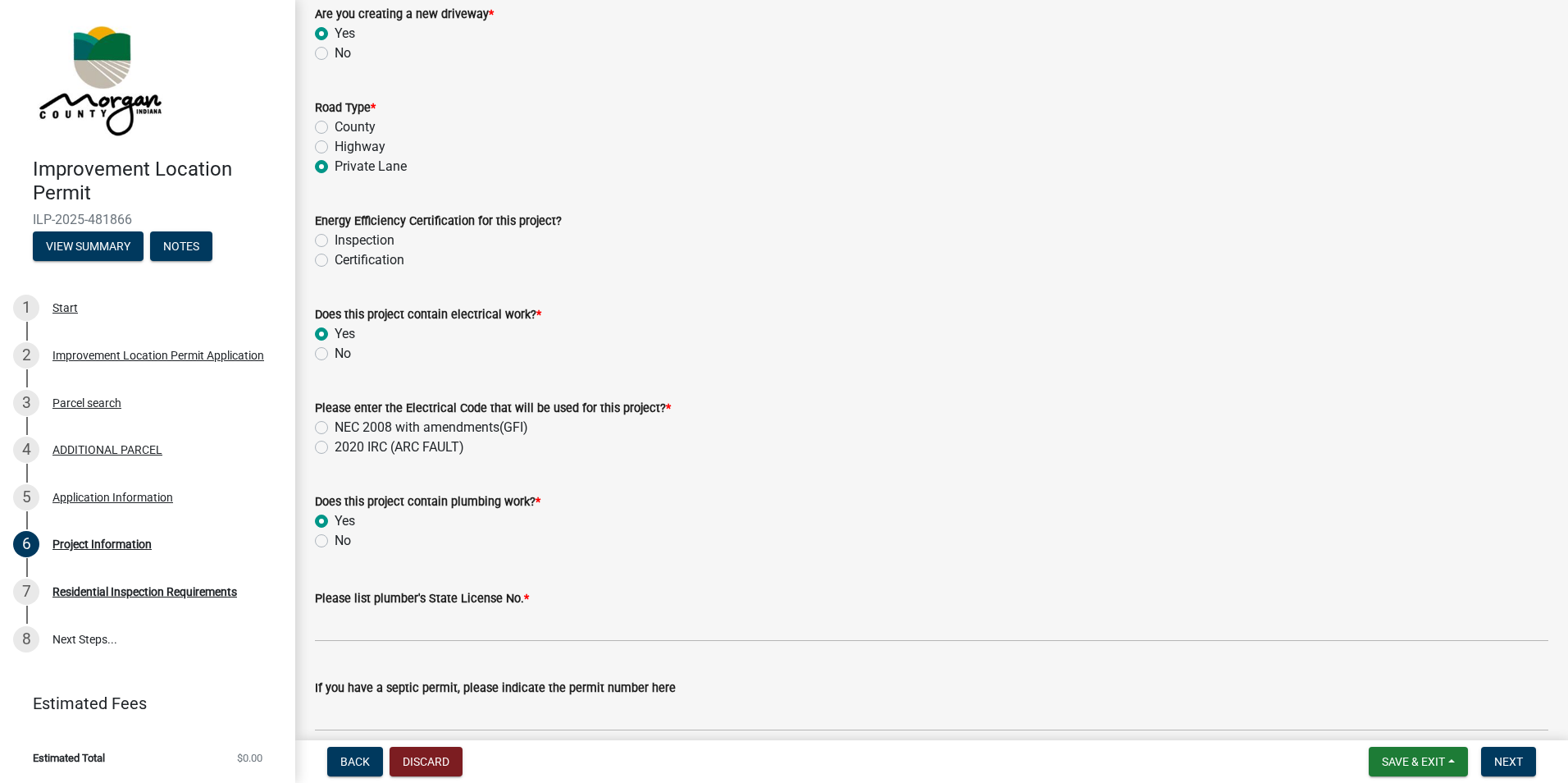
click at [335, 444] on label "2020 IRC (ARC FAULT)" at bounding box center [400, 447] width 130 height 20
click at [335, 444] on input "2020 IRC (ARC FAULT)" at bounding box center [340, 442] width 11 height 11
radio input "true"
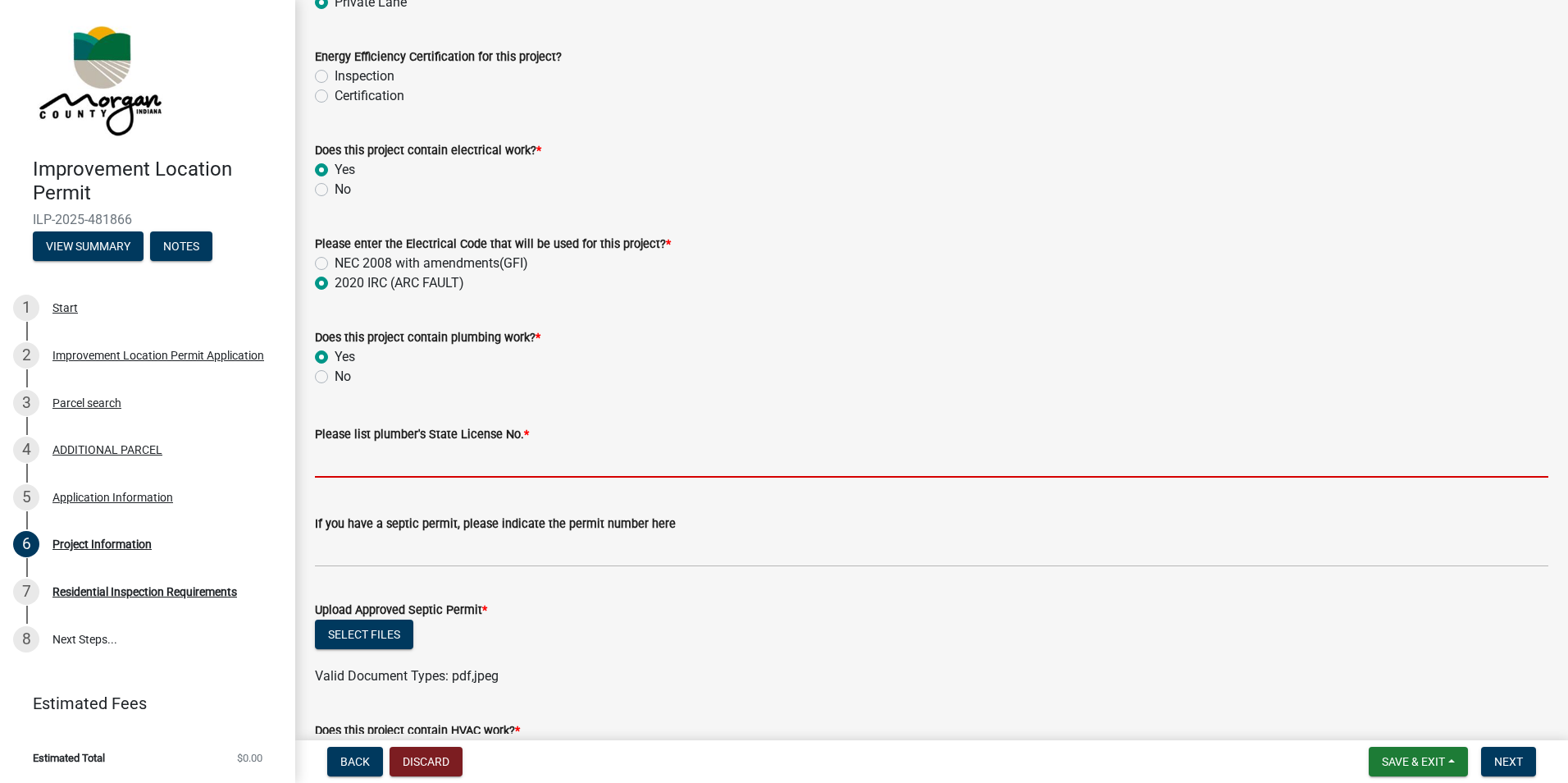
click at [396, 467] on input "Please list plumber's State License No. *" at bounding box center [931, 460] width 1234 height 33
type input "P"
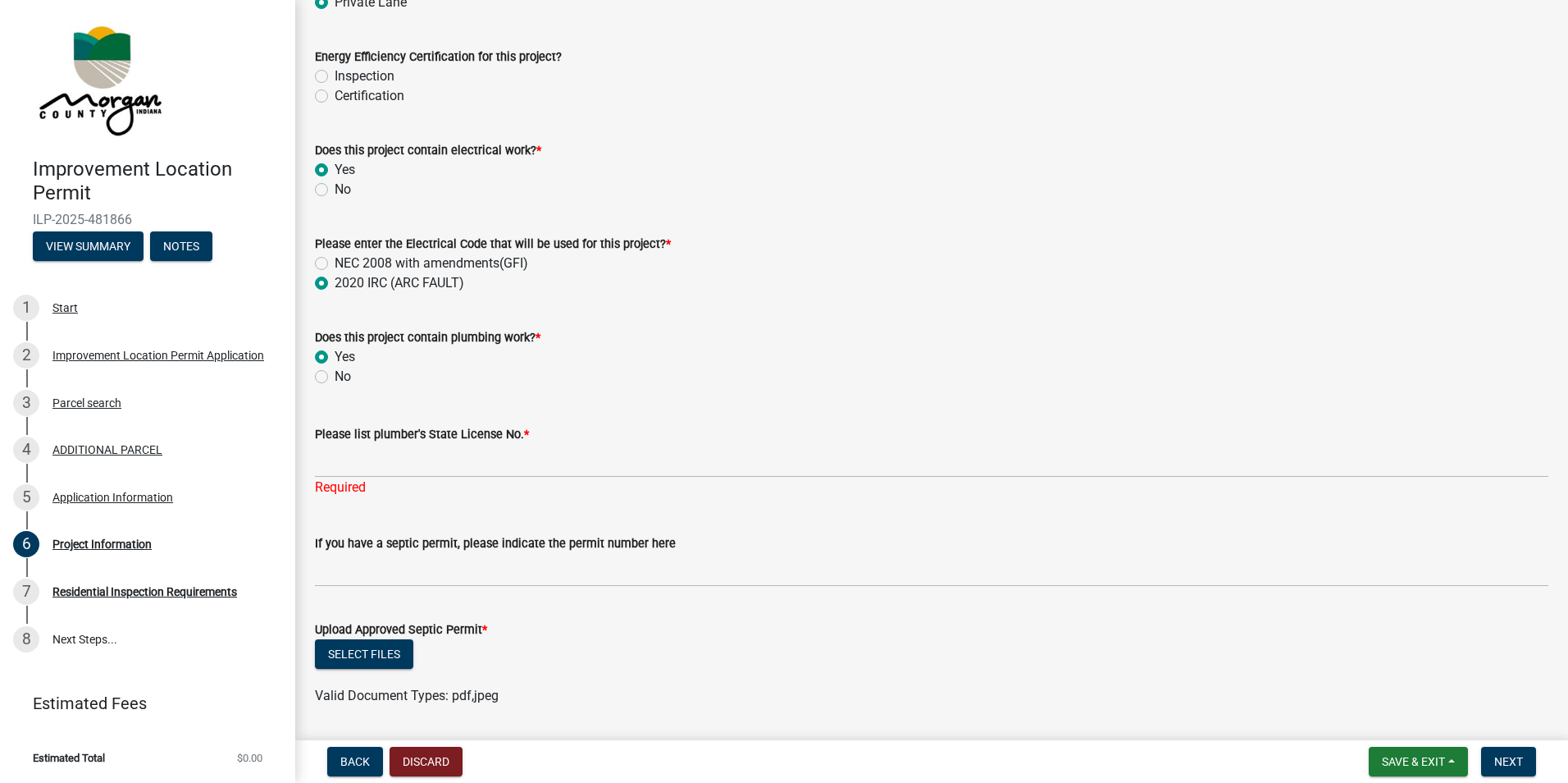
click at [335, 378] on label "No" at bounding box center [343, 377] width 17 height 20
click at [335, 377] on input "No" at bounding box center [340, 372] width 11 height 11
radio input "true"
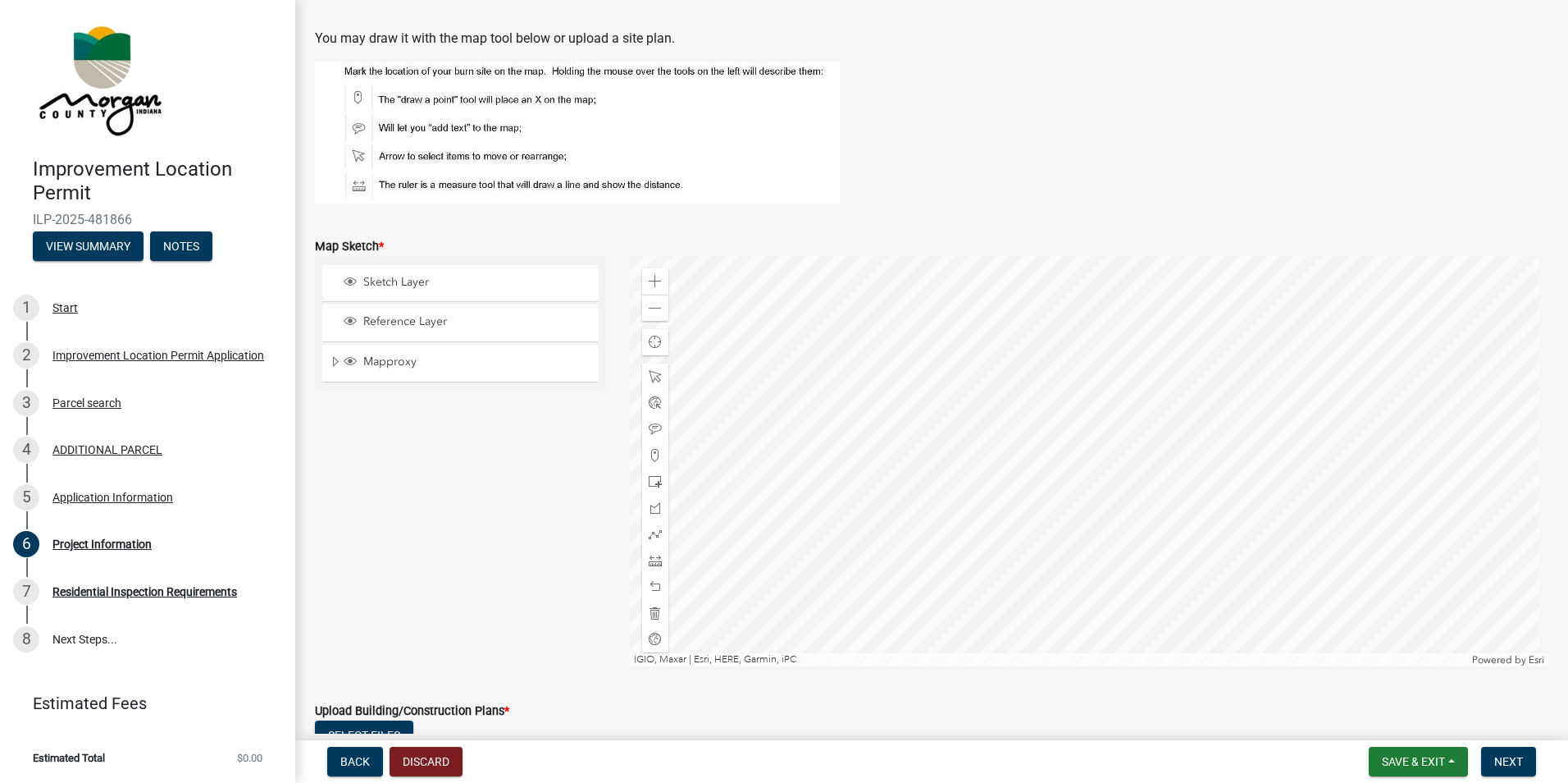
scroll to position [3282, 0]
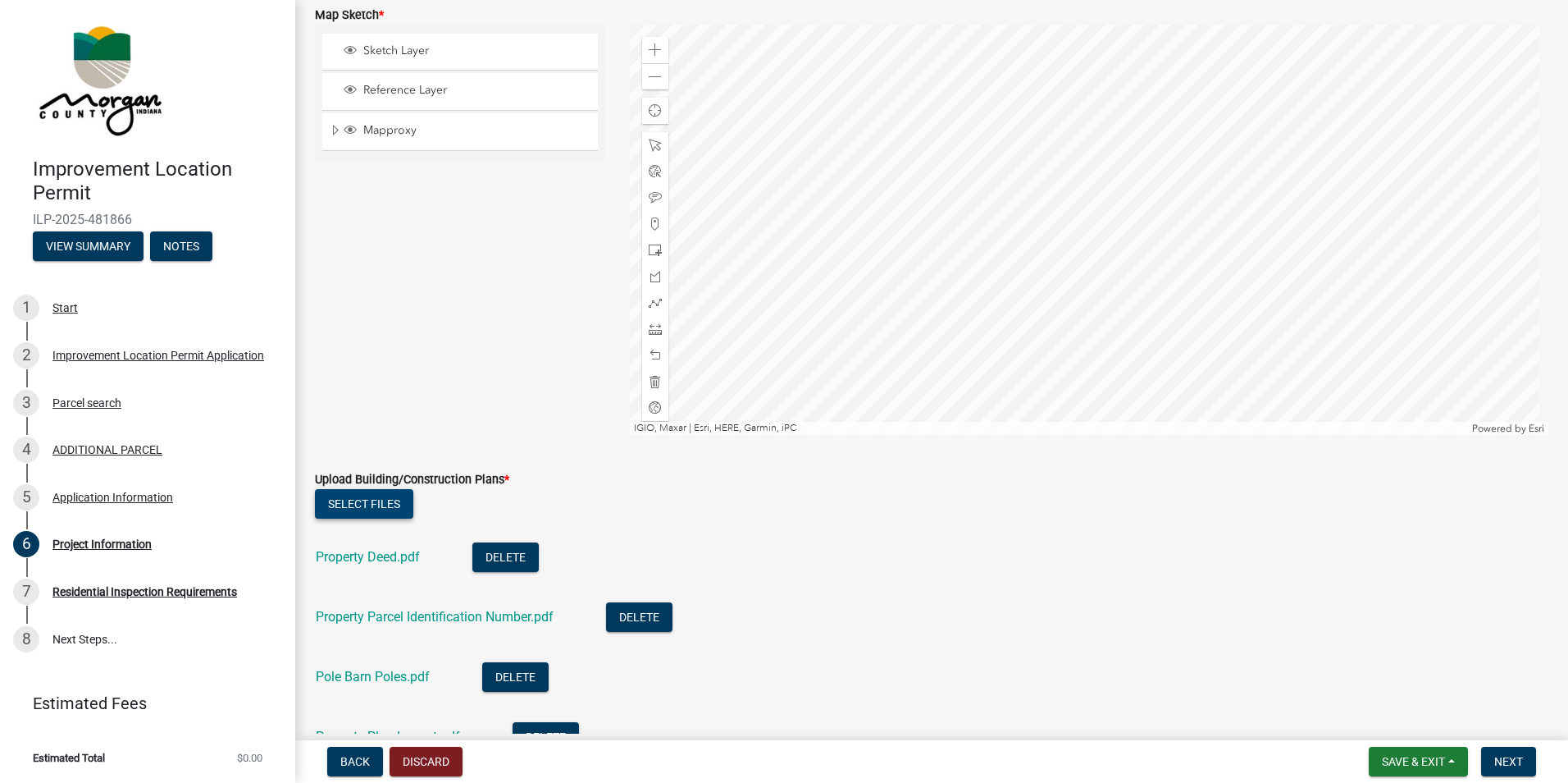
click at [356, 510] on button "Select files" at bounding box center [364, 504] width 98 height 30
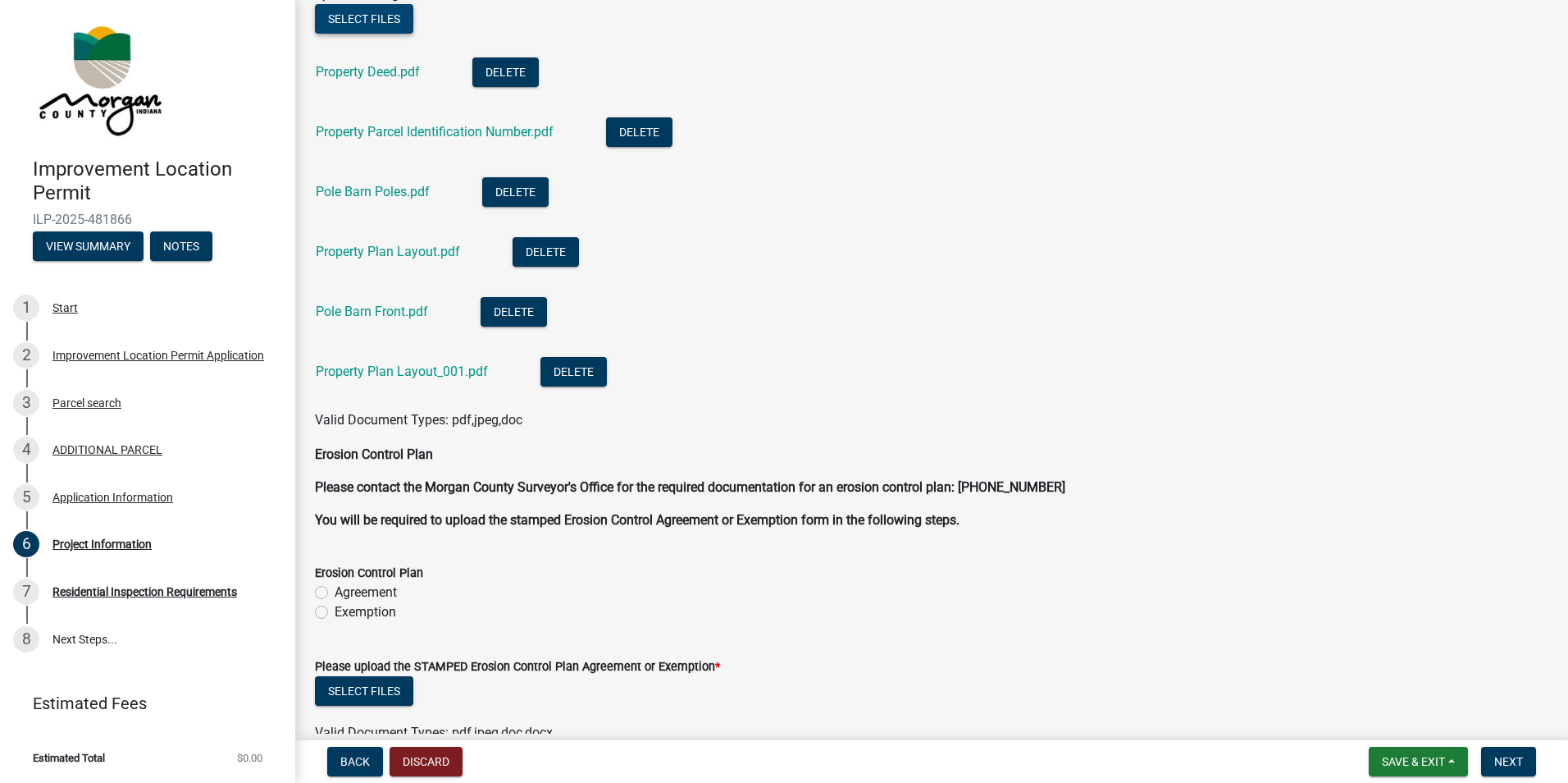
scroll to position [3775, 0]
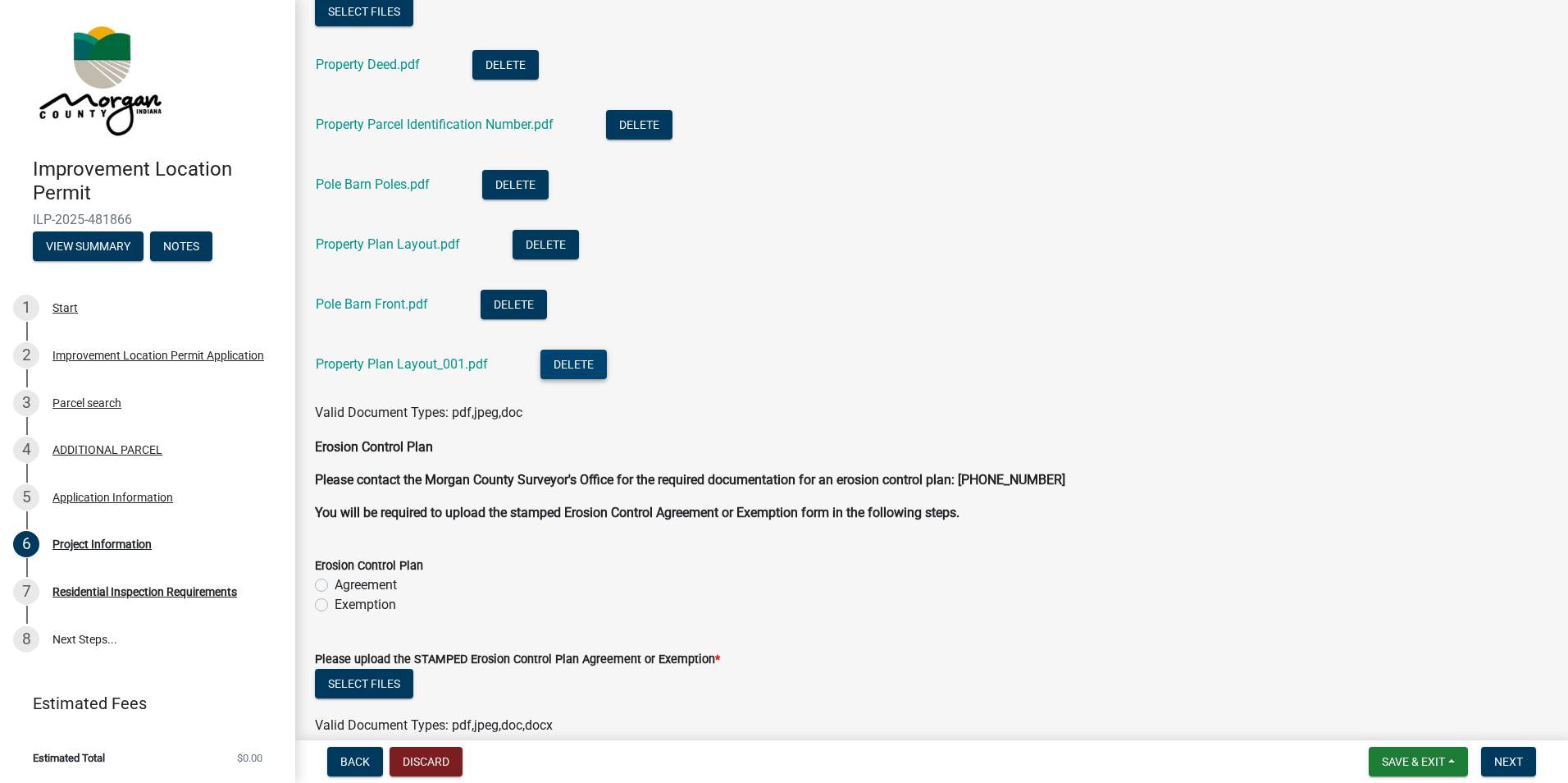
click at [580, 362] on button "Delete" at bounding box center [574, 365] width 66 height 30
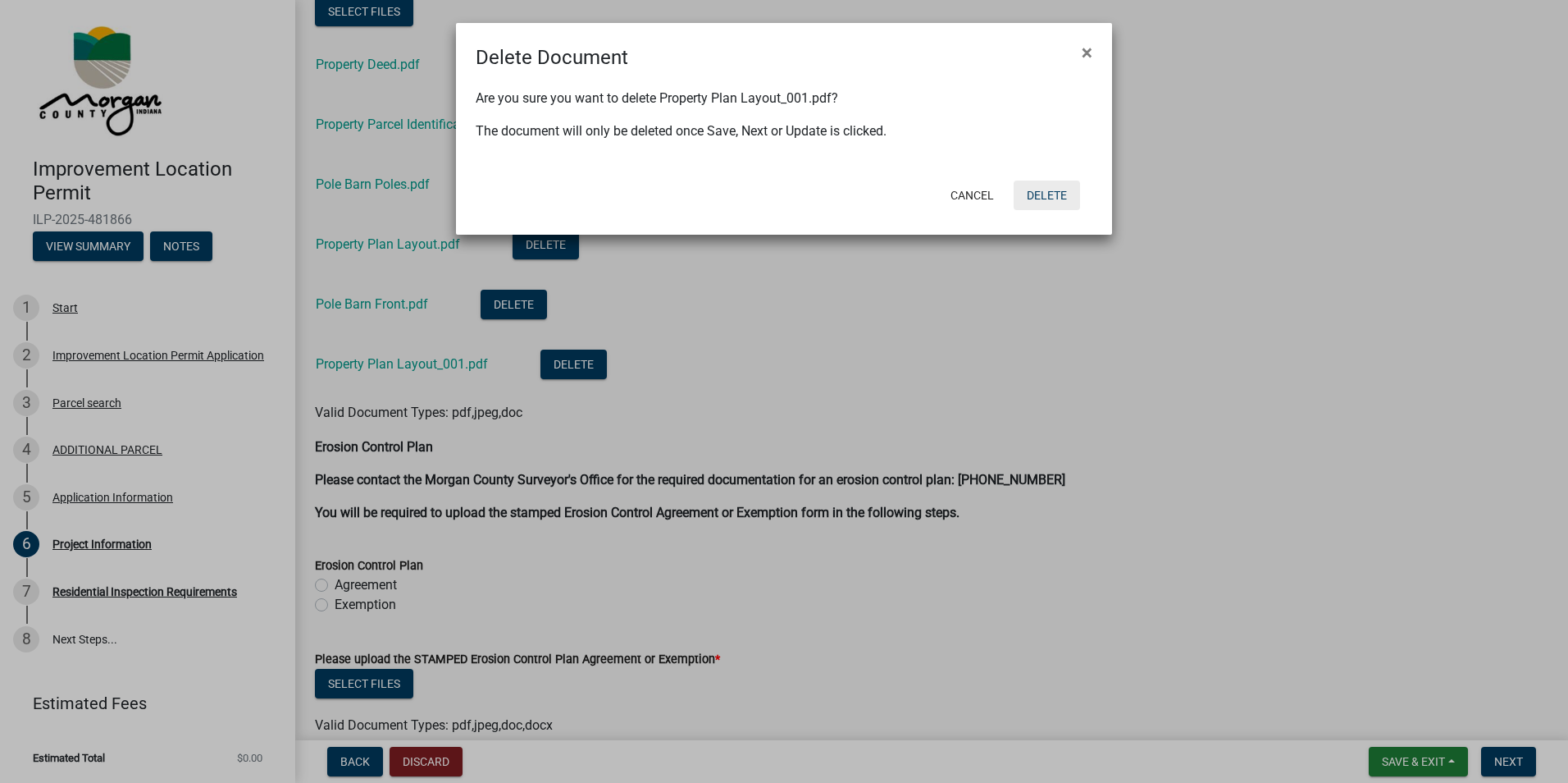
click at [1064, 198] on button "Delete" at bounding box center [1047, 195] width 66 height 30
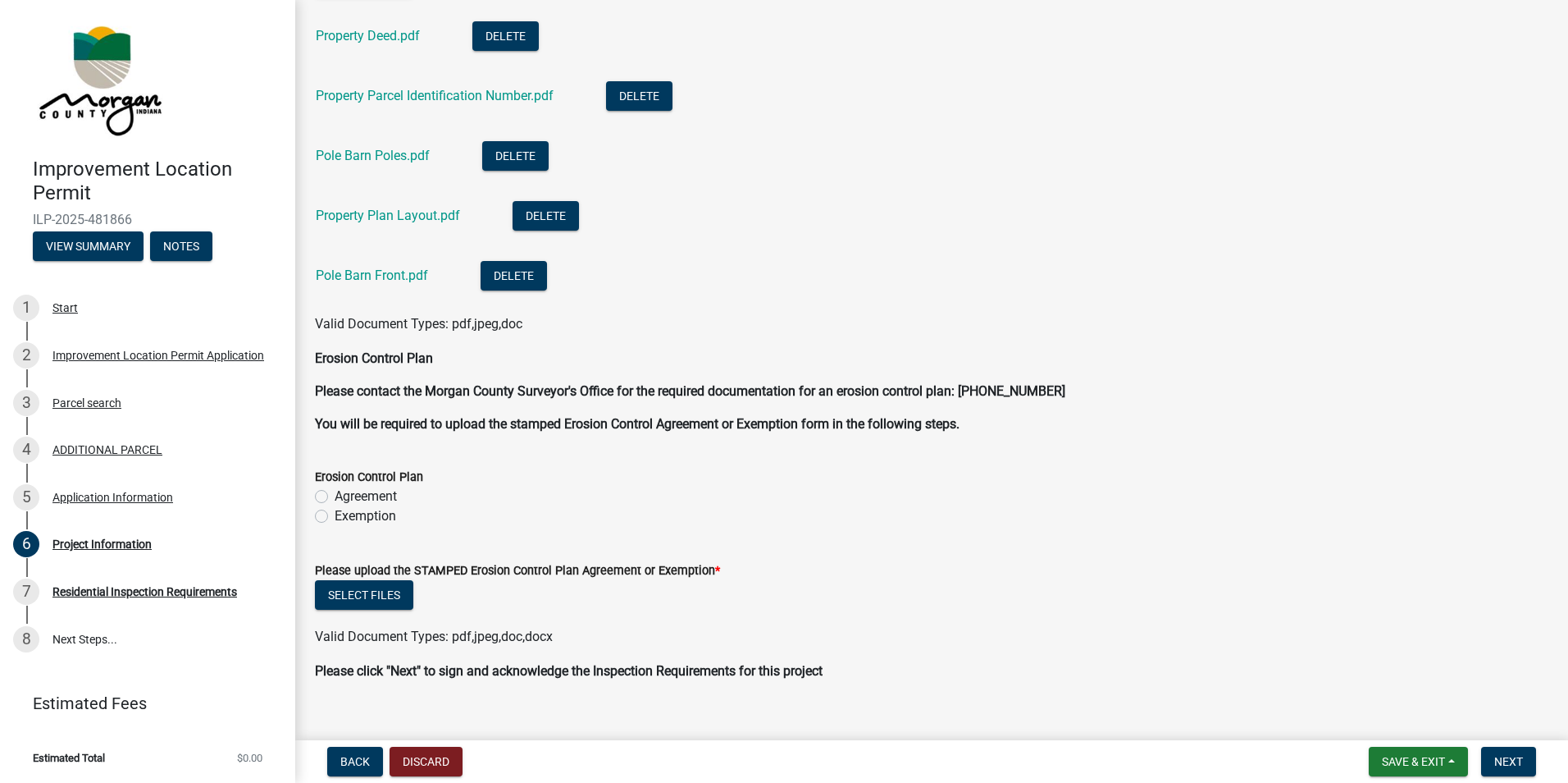
scroll to position [3828, 0]
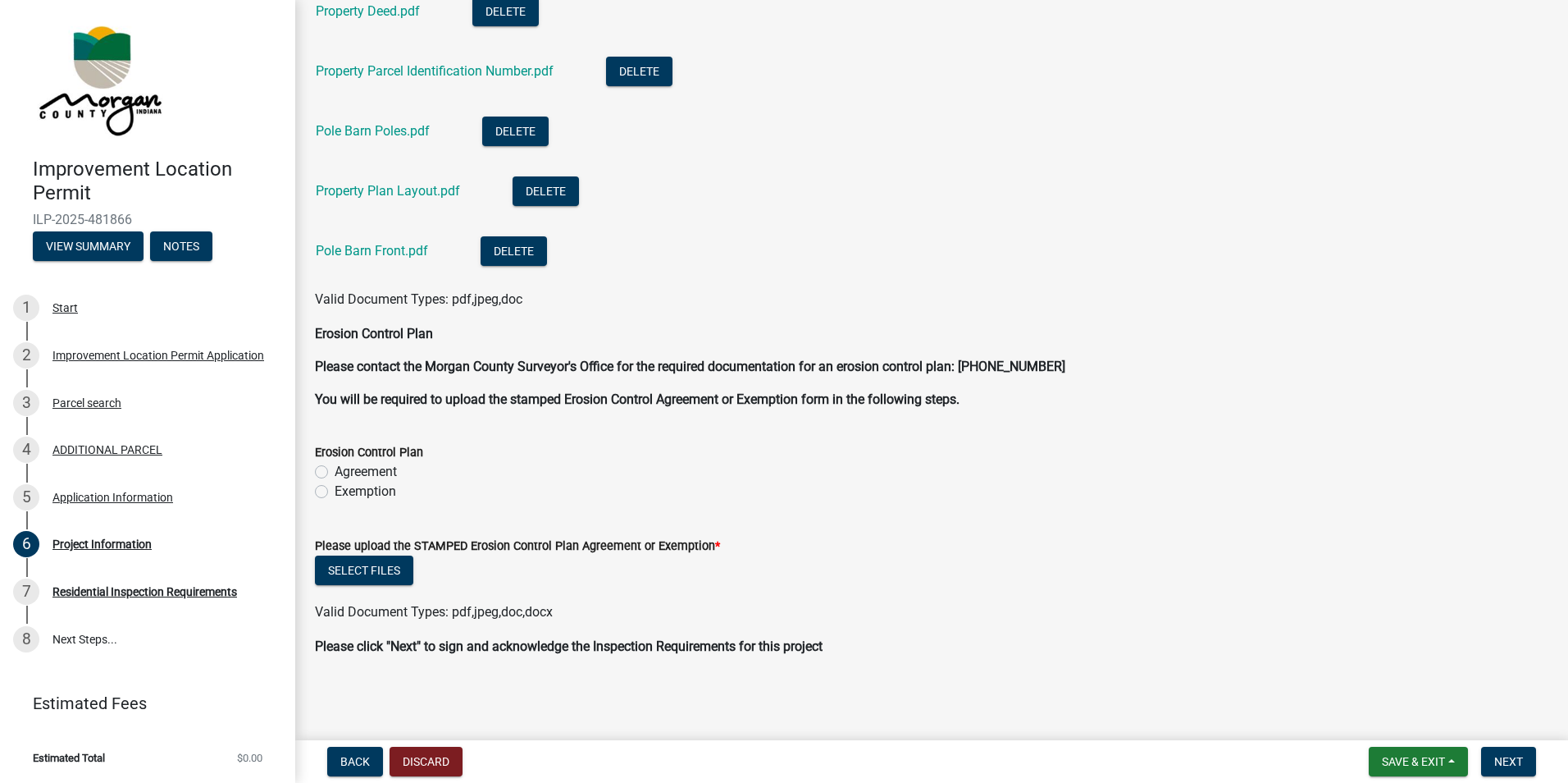
click at [335, 486] on label "Exemption" at bounding box center [366, 491] width 61 height 20
click at [335, 486] on input "Exemption" at bounding box center [340, 486] width 11 height 11
radio input "true"
click at [335, 470] on label "Agreement" at bounding box center [366, 472] width 62 height 20
click at [335, 470] on input "Agreement" at bounding box center [340, 467] width 11 height 11
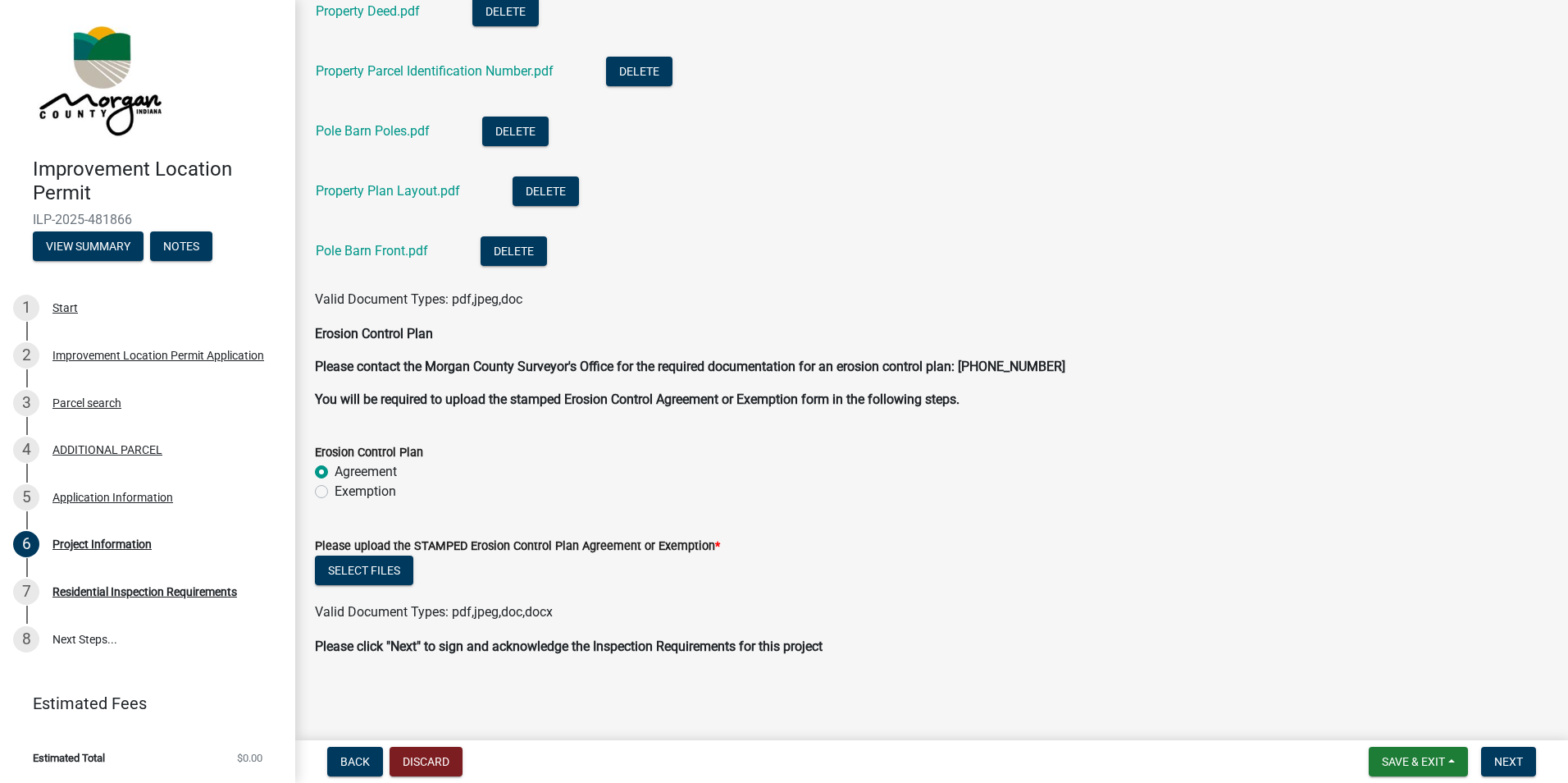
radio input "true"
click at [335, 489] on label "Exemption" at bounding box center [366, 491] width 61 height 20
click at [335, 489] on input "Exemption" at bounding box center [340, 486] width 11 height 11
radio input "true"
click at [351, 568] on button "Select files" at bounding box center [364, 570] width 98 height 30
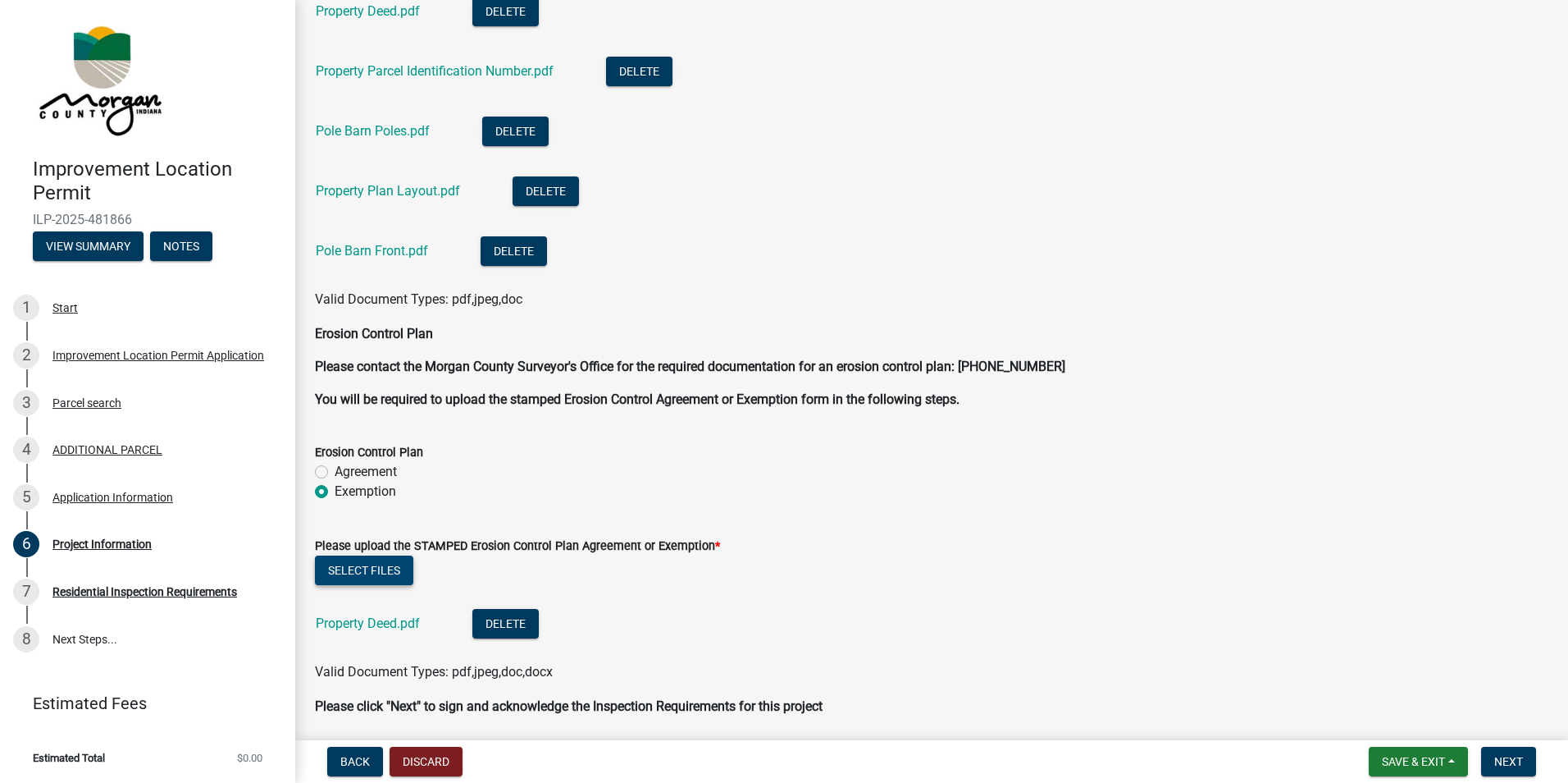
scroll to position [3888, 0]
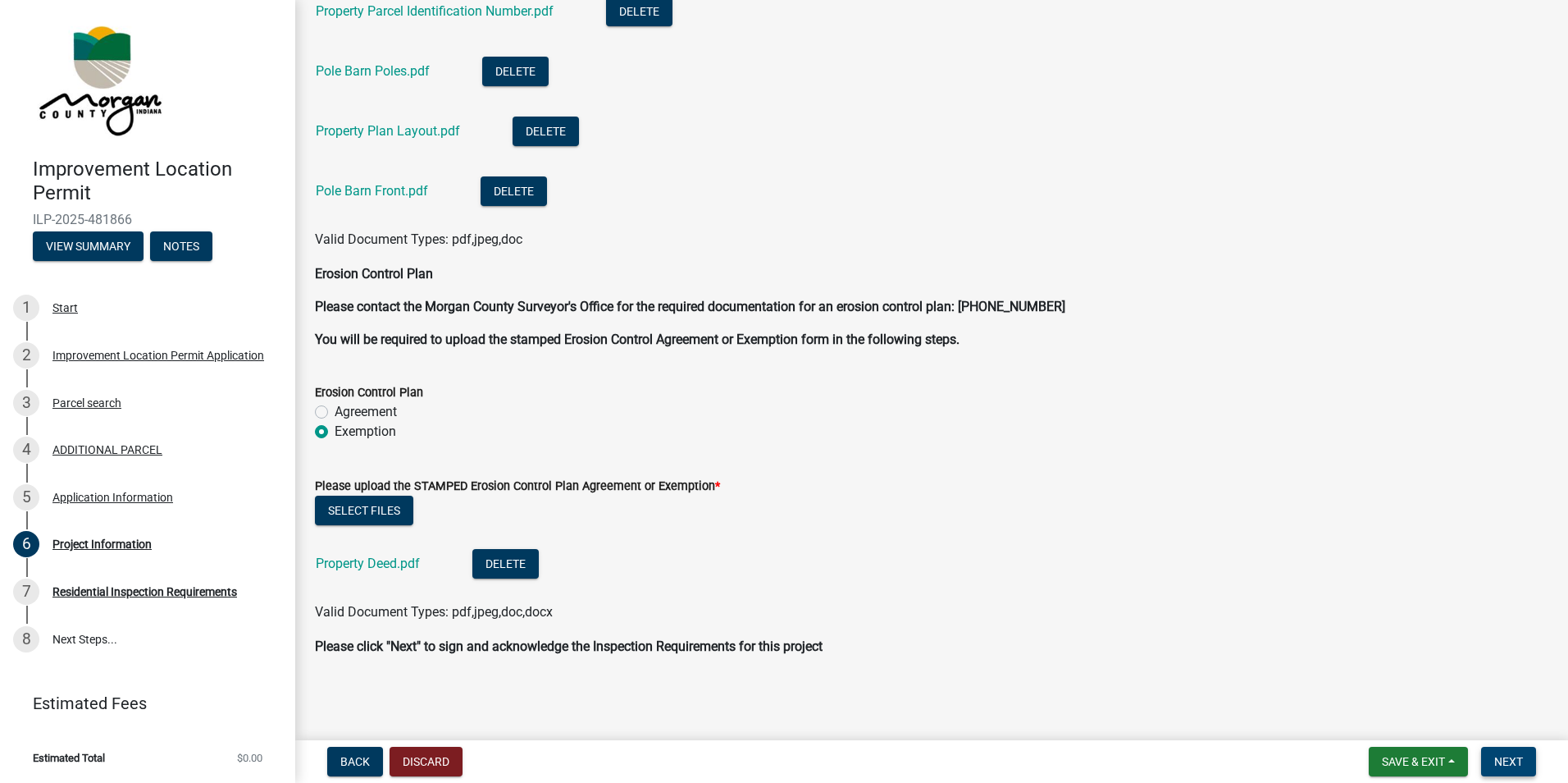
drag, startPoint x: 1503, startPoint y: 764, endPoint x: 1272, endPoint y: 536, distance: 324.6
click at [1501, 761] on span "Next" at bounding box center [1509, 761] width 29 height 13
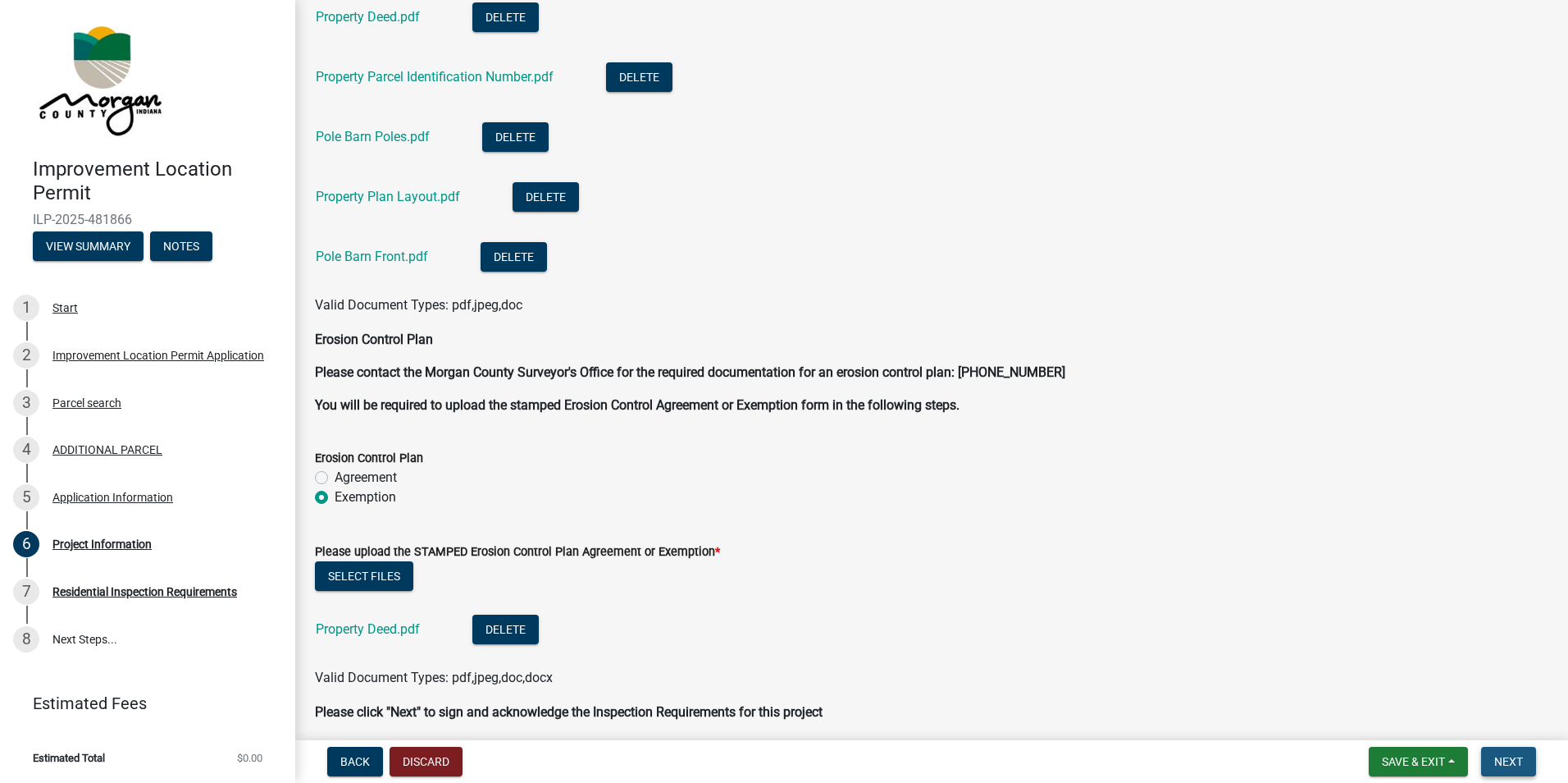
scroll to position [3953, 0]
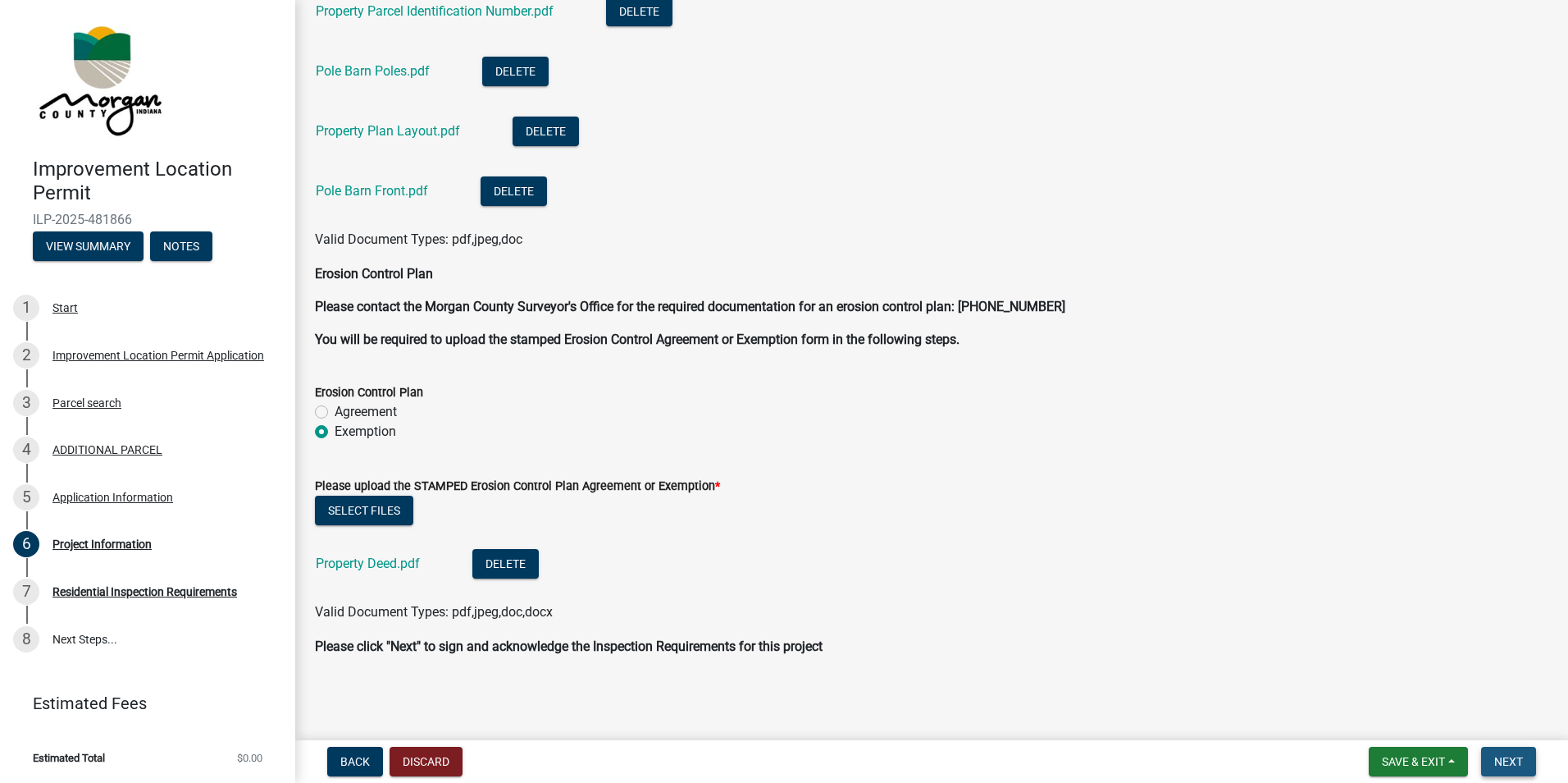
drag, startPoint x: 1518, startPoint y: 759, endPoint x: 1390, endPoint y: 643, distance: 172.7
click at [1516, 757] on span "Next" at bounding box center [1509, 761] width 29 height 13
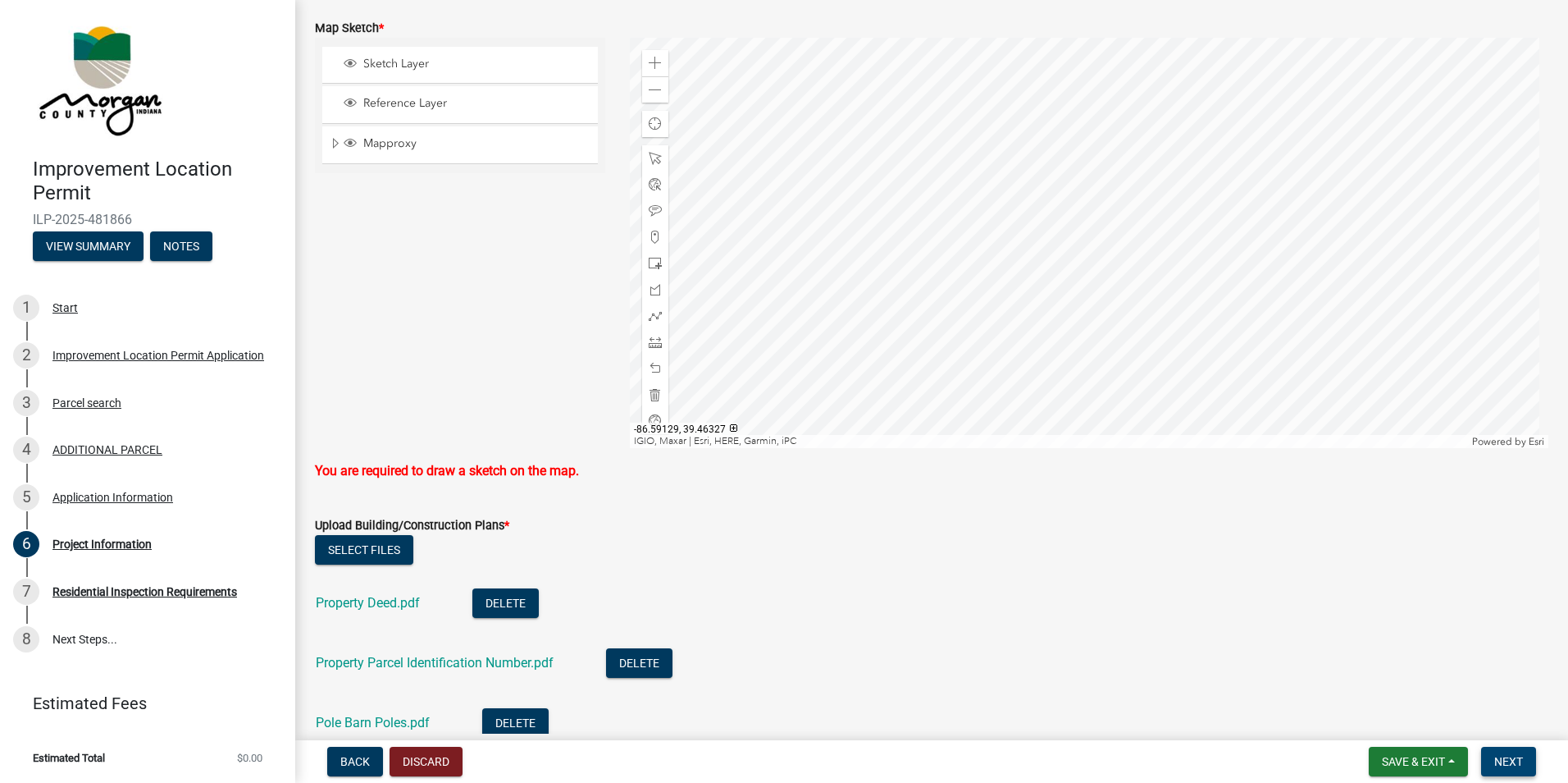
scroll to position [3215, 0]
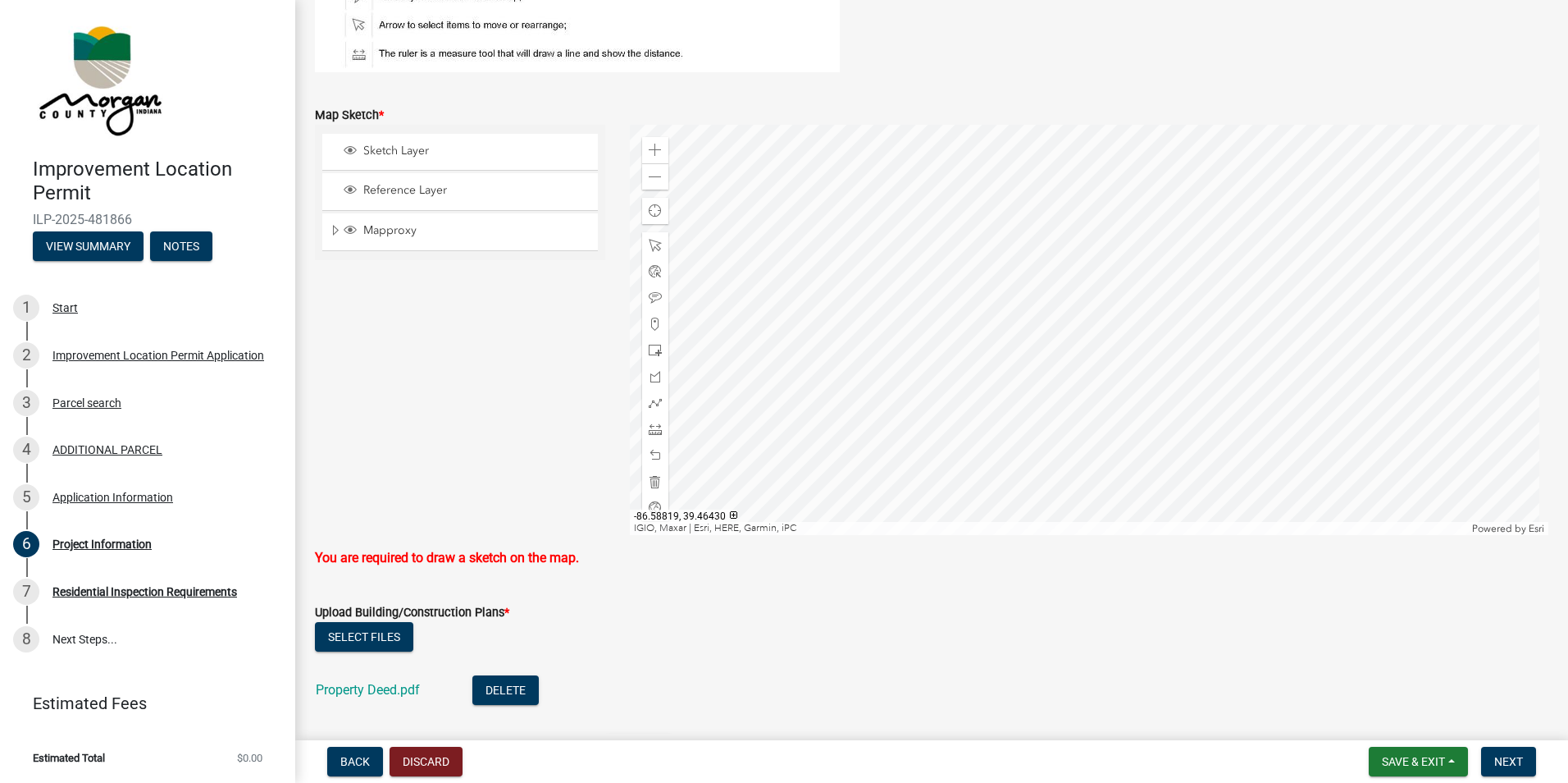
click at [1038, 336] on div at bounding box center [1089, 330] width 920 height 411
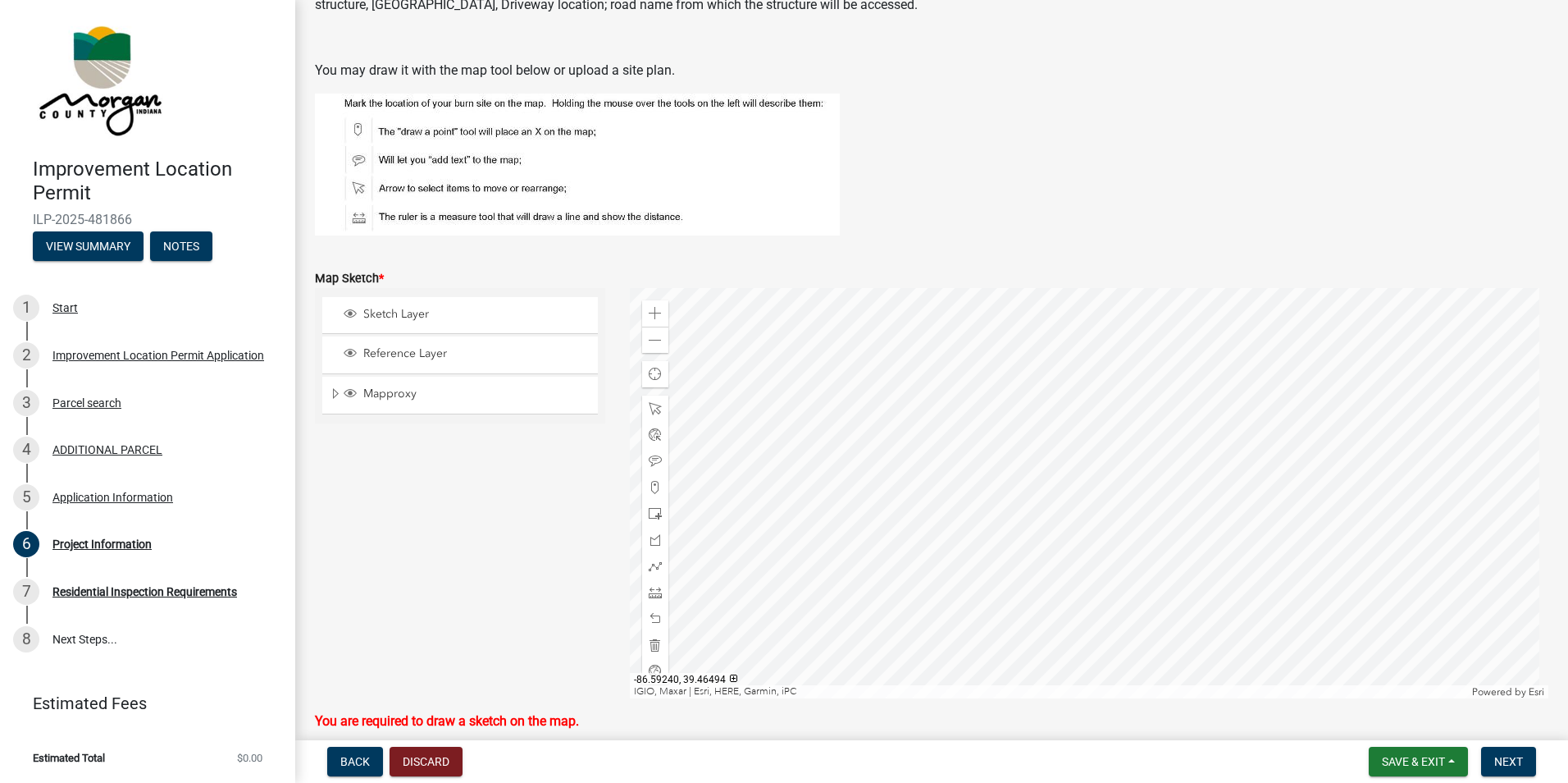
scroll to position [3051, 0]
click at [368, 314] on span "Sketch Layer" at bounding box center [475, 315] width 233 height 15
click at [351, 347] on span "Layer List" at bounding box center [351, 354] width 13 height 13
click at [356, 403] on span "Layer List" at bounding box center [351, 396] width 18 height 17
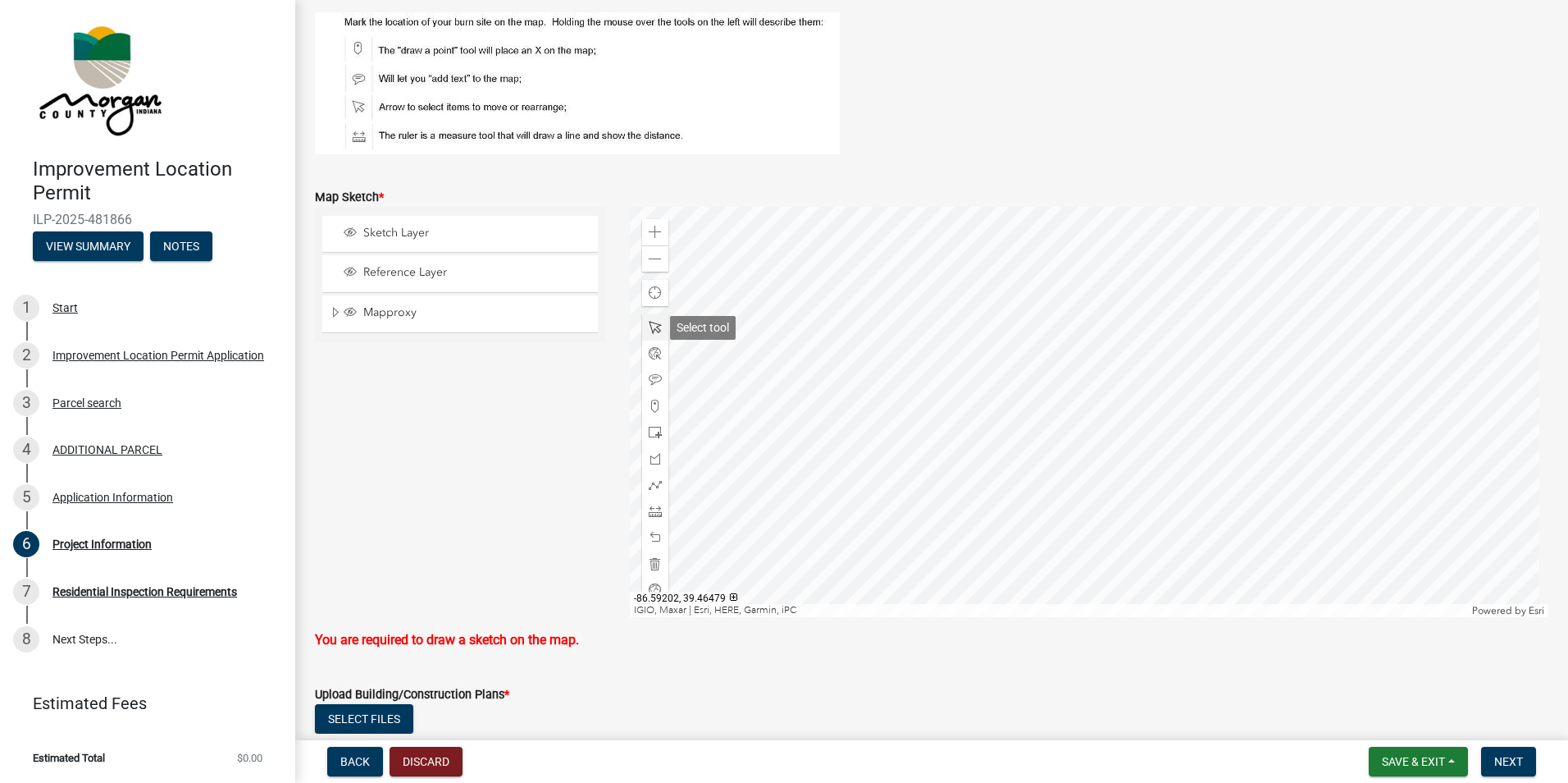
click at [649, 327] on span at bounding box center [656, 327] width 13 height 13
click at [403, 484] on div "Sketch Layer Reference Layer Mapproxy Roads Interstate labels Major Roads label…" at bounding box center [460, 412] width 315 height 411
click at [359, 719] on button "Select files" at bounding box center [364, 719] width 98 height 30
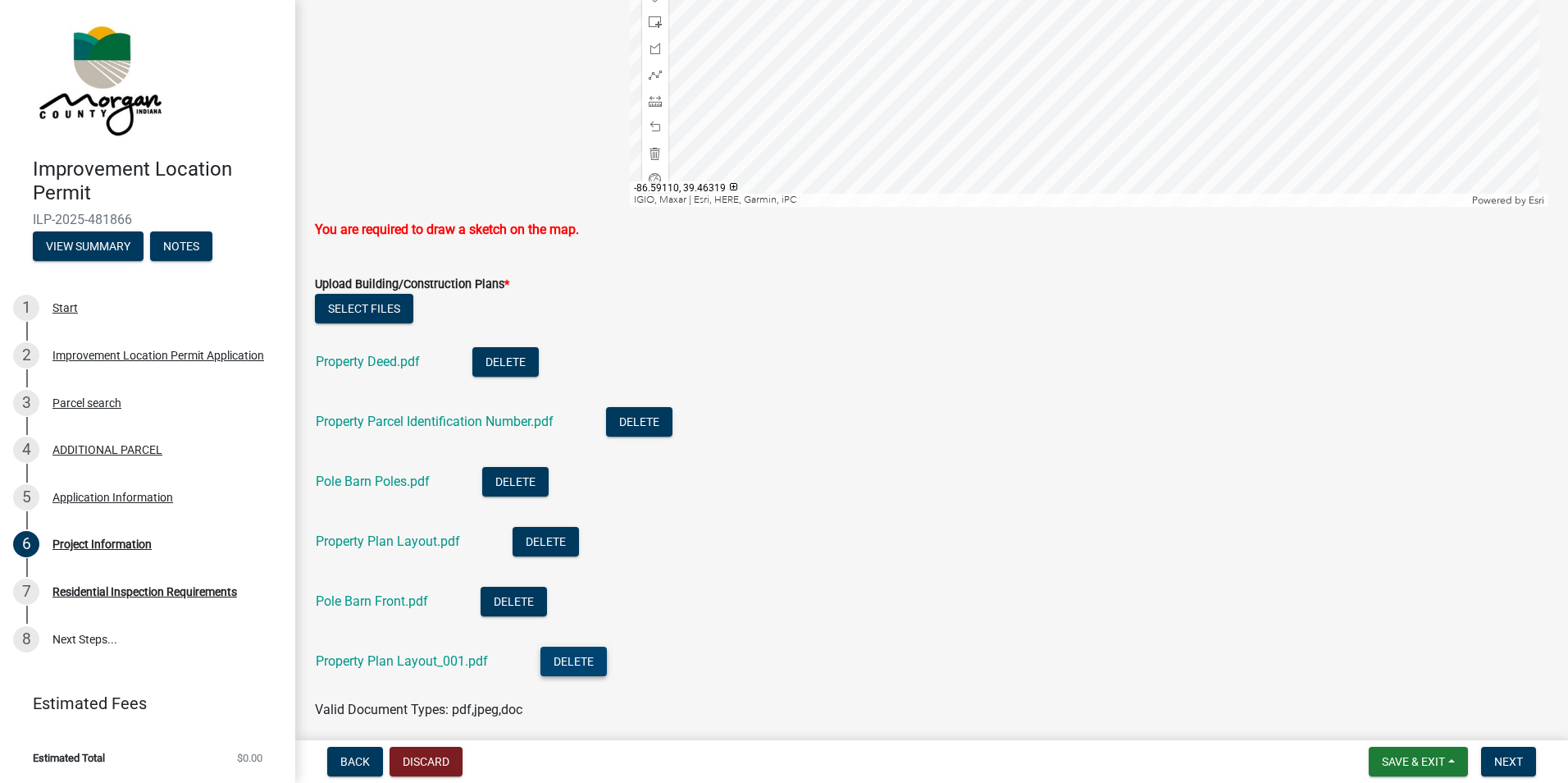
click at [576, 666] on button "Delete" at bounding box center [574, 662] width 66 height 30
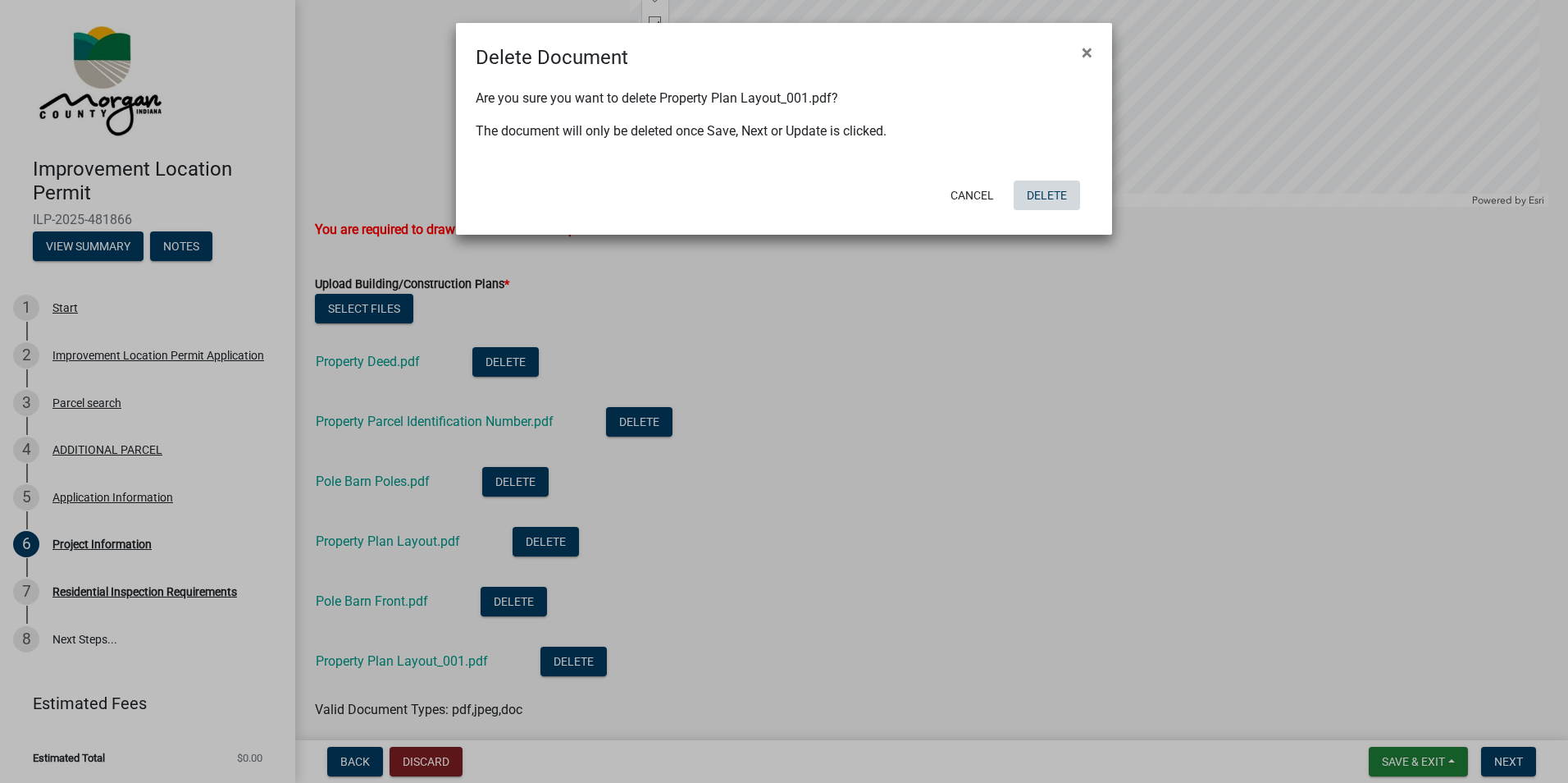
drag, startPoint x: 1040, startPoint y: 185, endPoint x: 1044, endPoint y: 212, distance: 27.3
click at [1040, 187] on button "Delete" at bounding box center [1047, 195] width 66 height 30
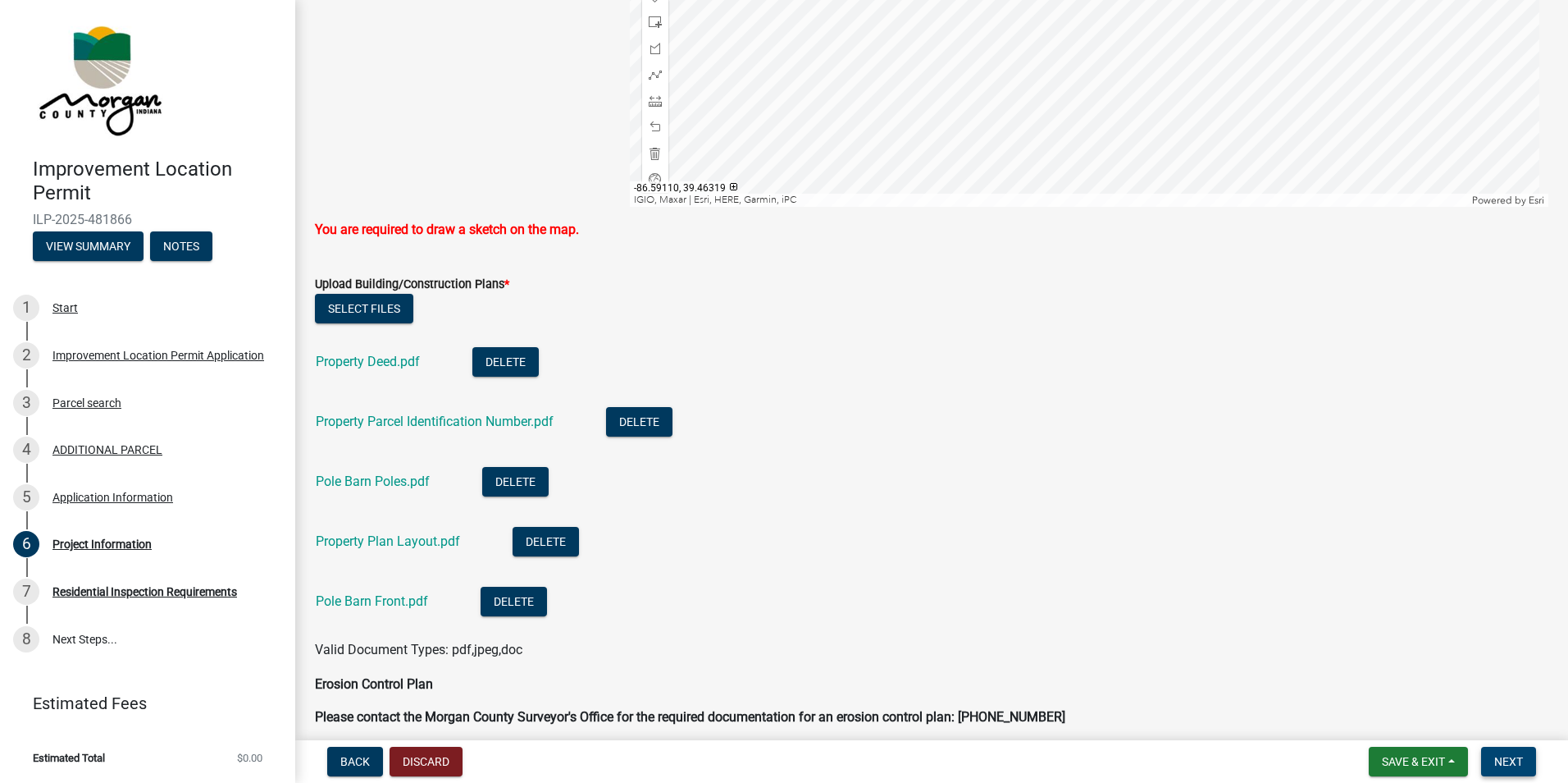
click at [1504, 766] on span "Next" at bounding box center [1509, 761] width 29 height 13
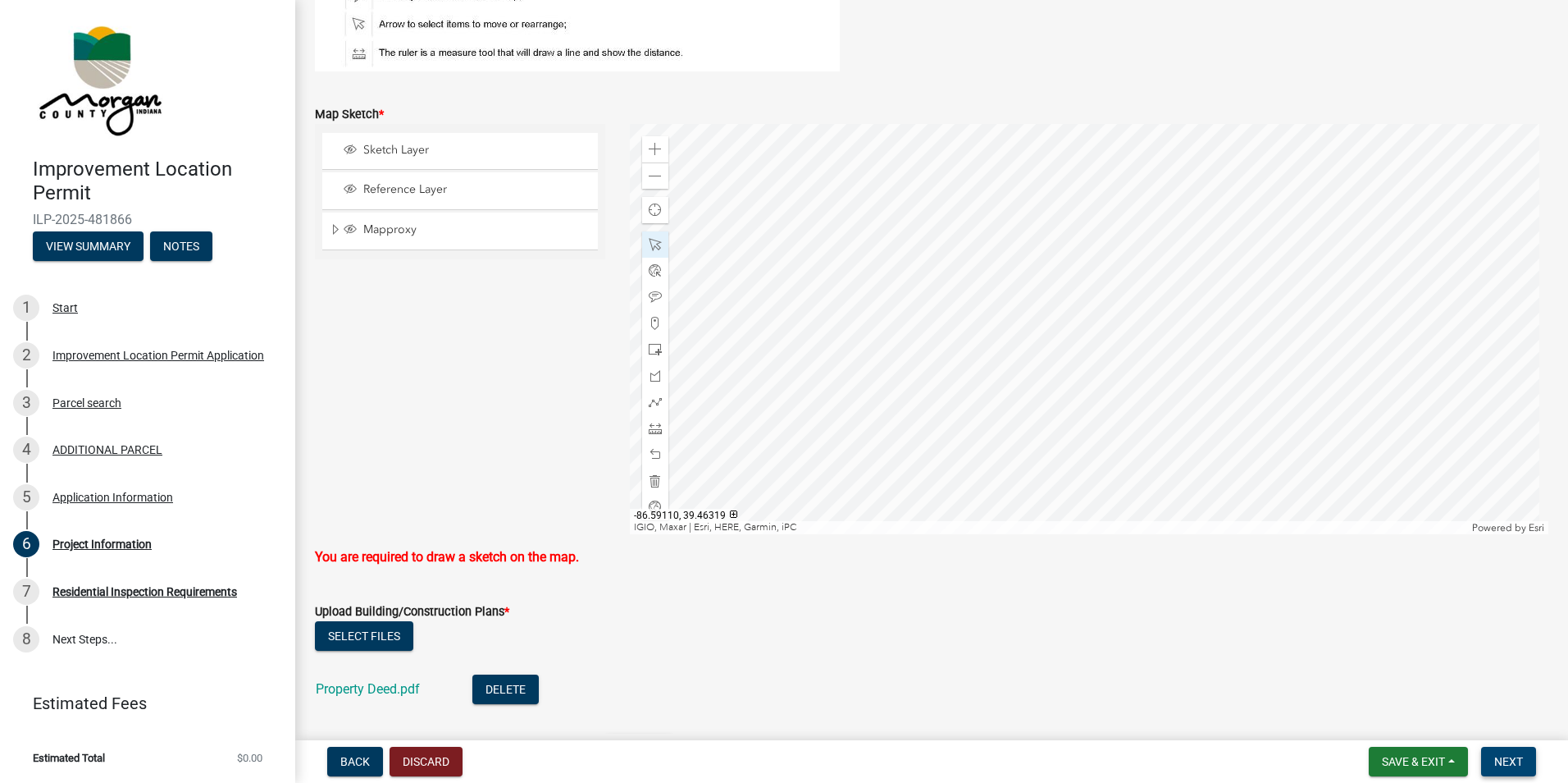
scroll to position [3215, 0]
click at [475, 421] on div "Sketch Layer Reference Layer Mapproxy Roads Interstate labels Major Roads label…" at bounding box center [460, 330] width 315 height 411
click at [966, 280] on div at bounding box center [1089, 330] width 920 height 411
click at [654, 154] on span at bounding box center [656, 150] width 13 height 13
click at [652, 176] on span at bounding box center [656, 177] width 13 height 13
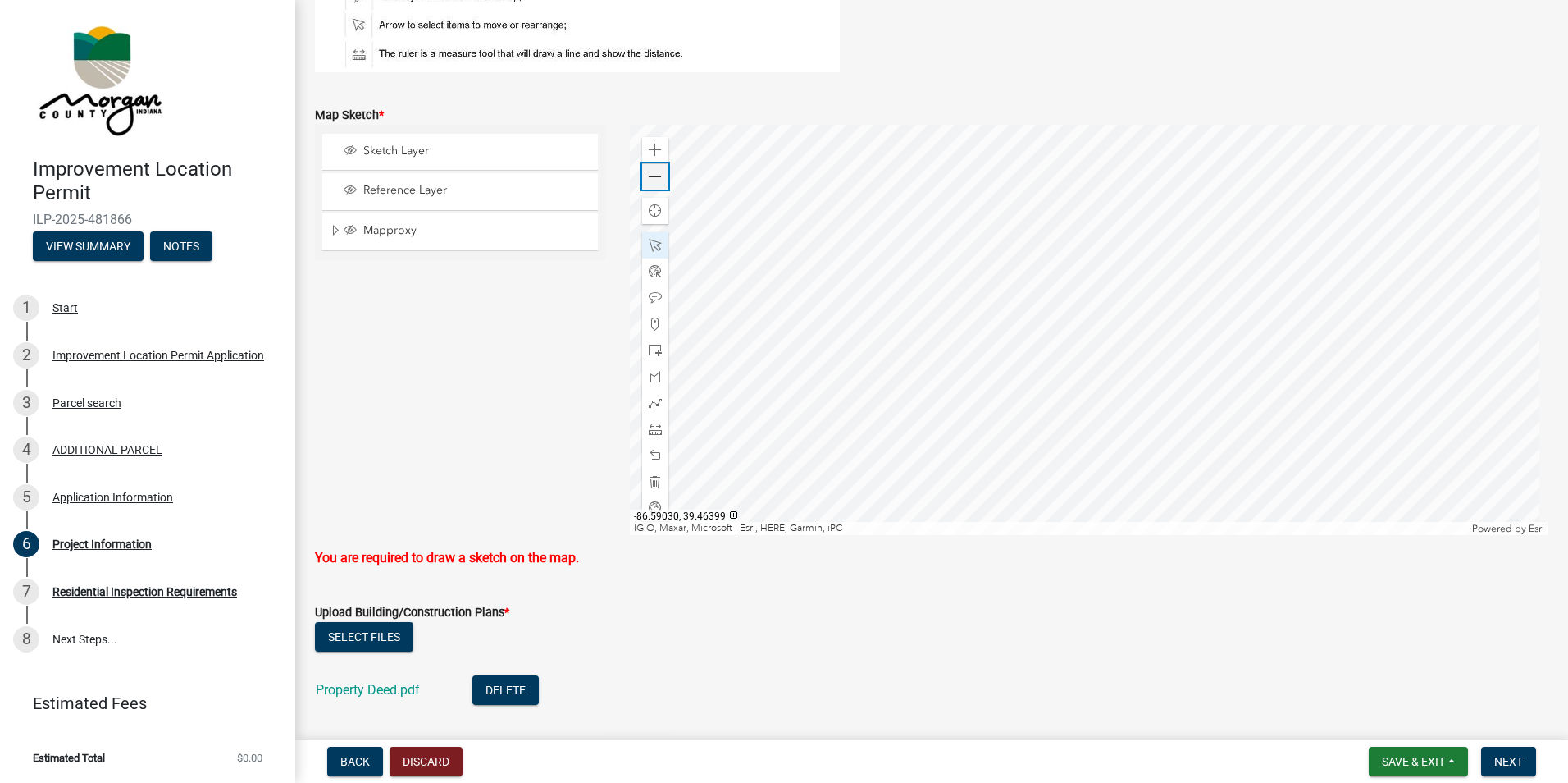
click at [652, 176] on span at bounding box center [656, 177] width 13 height 13
click at [657, 399] on span at bounding box center [656, 403] width 13 height 13
click at [649, 149] on span at bounding box center [656, 150] width 13 height 13
click at [402, 150] on span "Sketch Layer" at bounding box center [475, 151] width 233 height 15
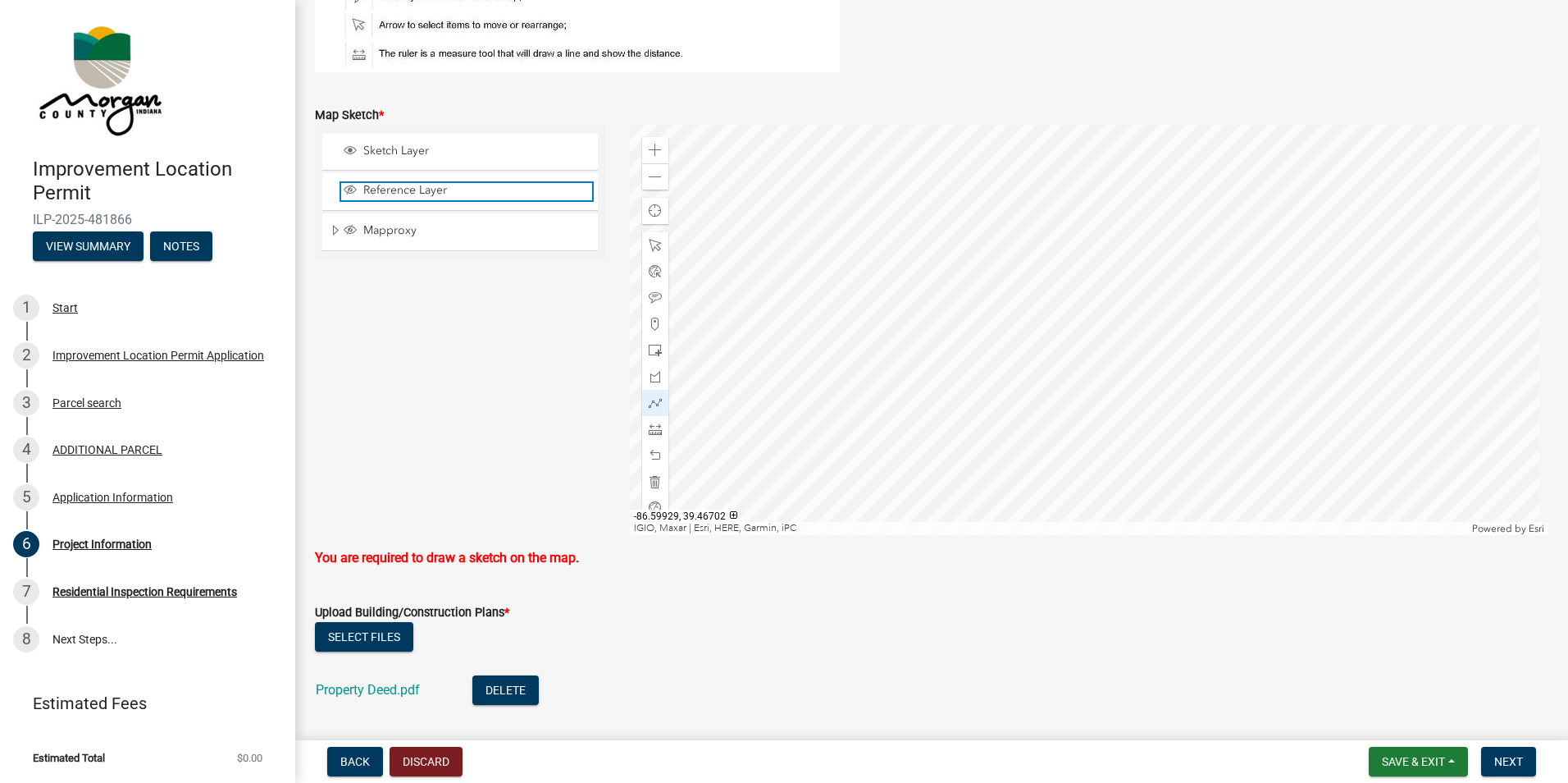
click at [367, 189] on span "Reference Layer" at bounding box center [475, 190] width 233 height 15
click at [1082, 277] on div at bounding box center [1089, 330] width 920 height 411
click at [649, 408] on span at bounding box center [656, 403] width 13 height 13
click at [659, 244] on div at bounding box center [656, 245] width 27 height 27
click at [1062, 264] on div at bounding box center [1089, 330] width 920 height 411
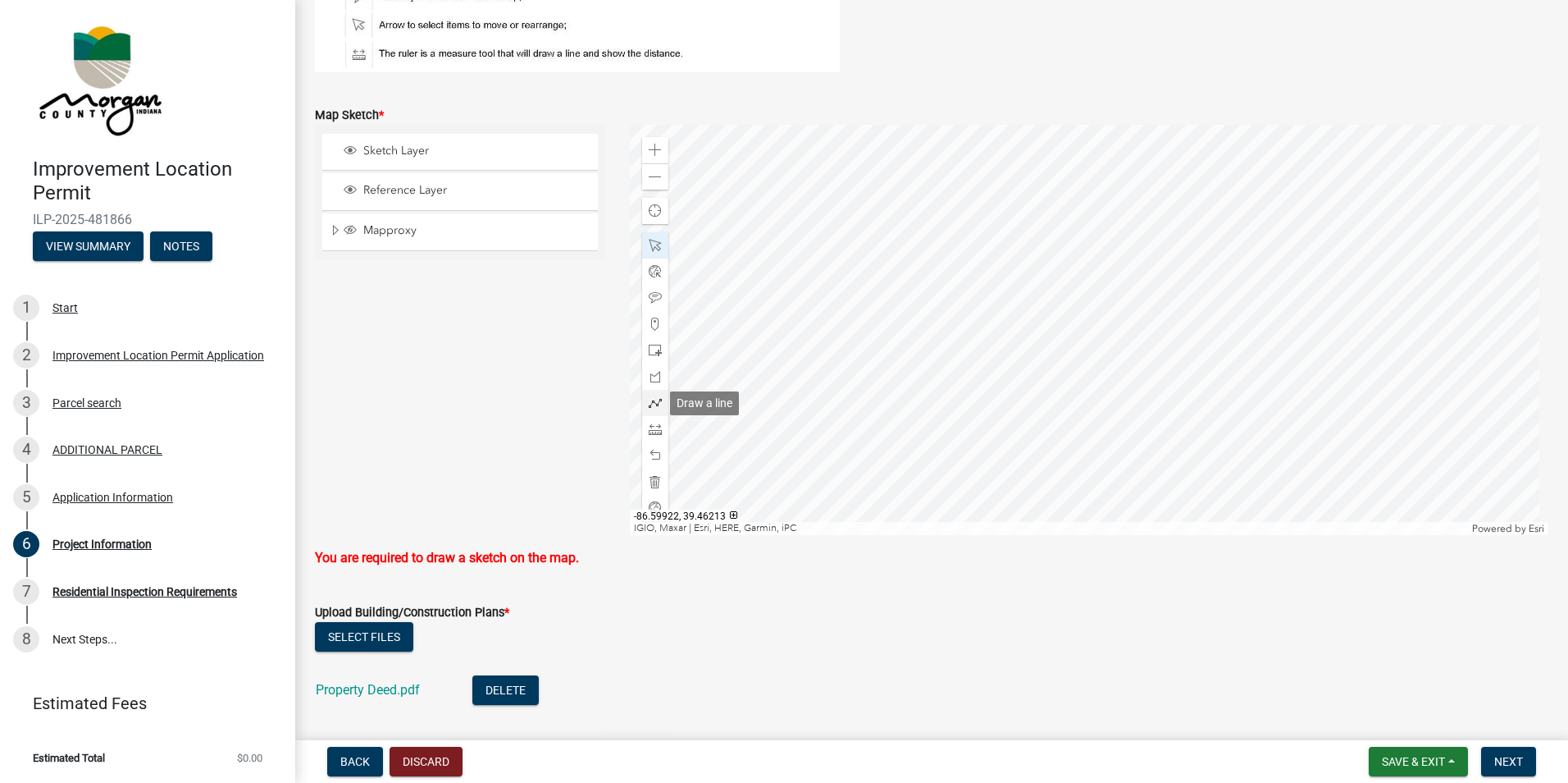
click at [652, 401] on span at bounding box center [656, 403] width 13 height 13
click at [1083, 265] on div at bounding box center [1089, 330] width 920 height 411
click at [1084, 268] on div at bounding box center [1089, 330] width 920 height 411
click at [1082, 269] on div at bounding box center [1089, 330] width 920 height 411
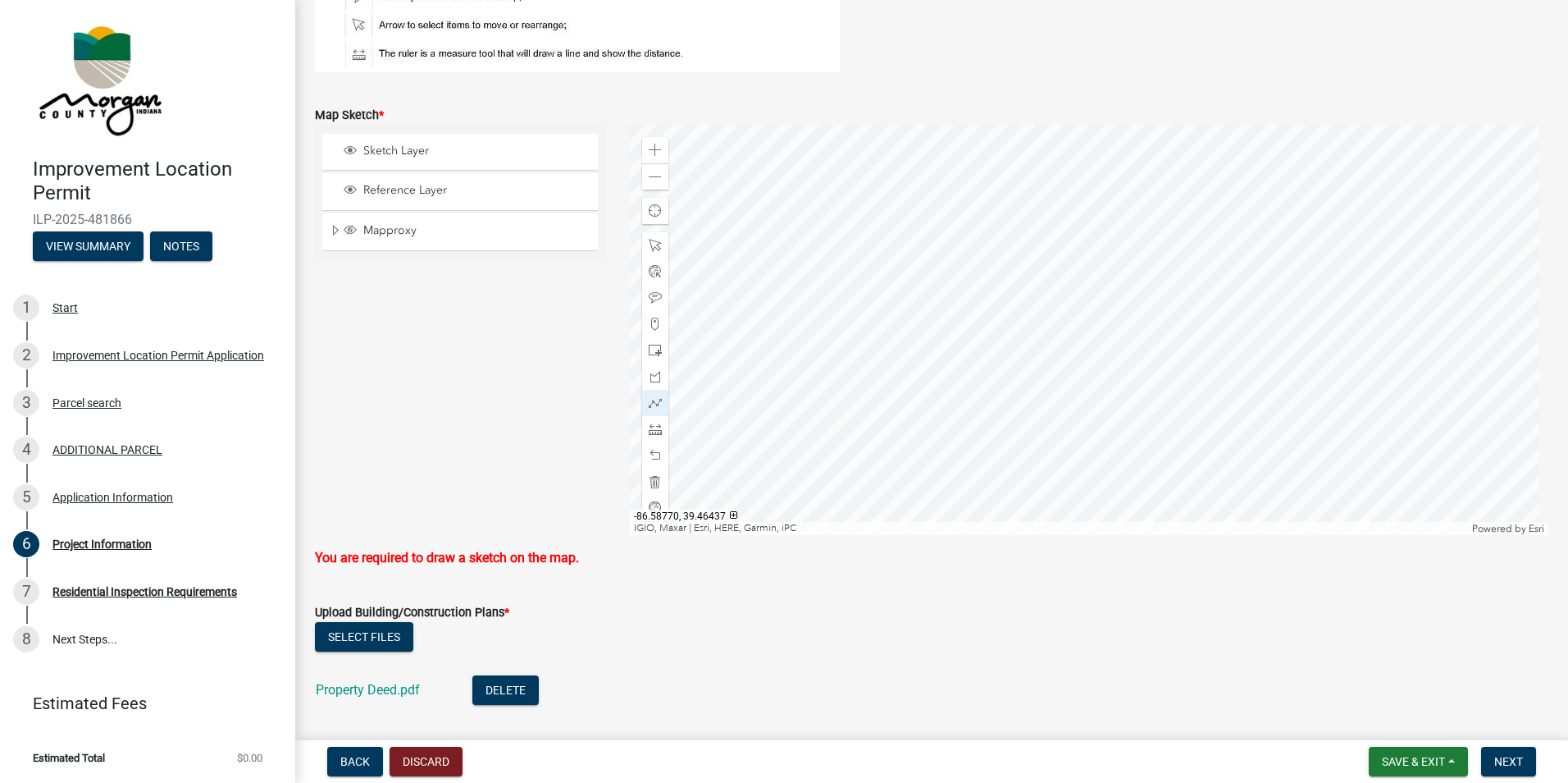
click at [1074, 270] on div at bounding box center [1089, 330] width 920 height 411
click at [1069, 270] on div at bounding box center [1089, 330] width 920 height 411
click at [1069, 270] on div at bounding box center [1089, 330] width 920 height 411
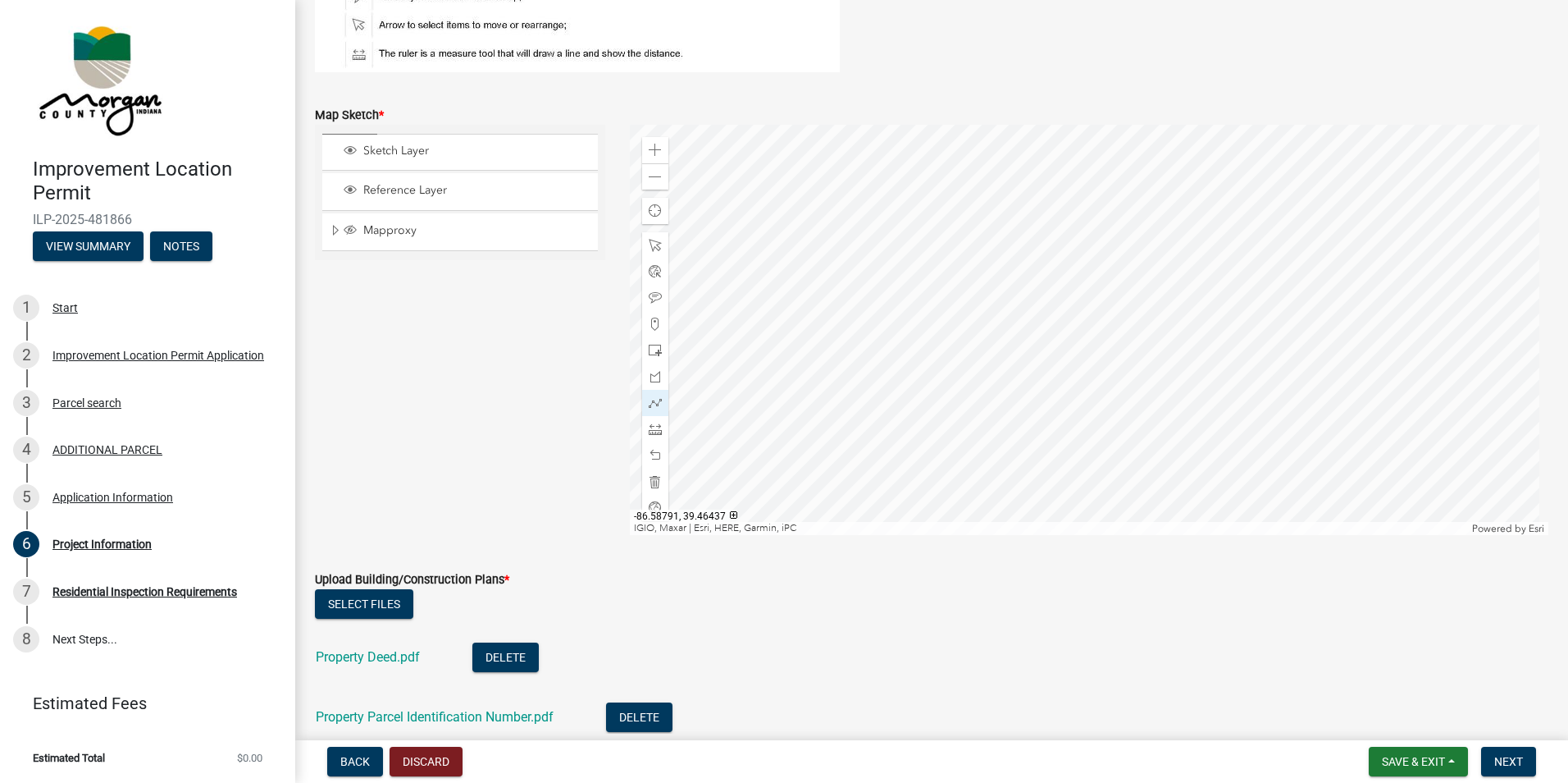
click at [1065, 270] on div at bounding box center [1089, 330] width 920 height 411
click at [1504, 763] on span "Next" at bounding box center [1509, 761] width 29 height 13
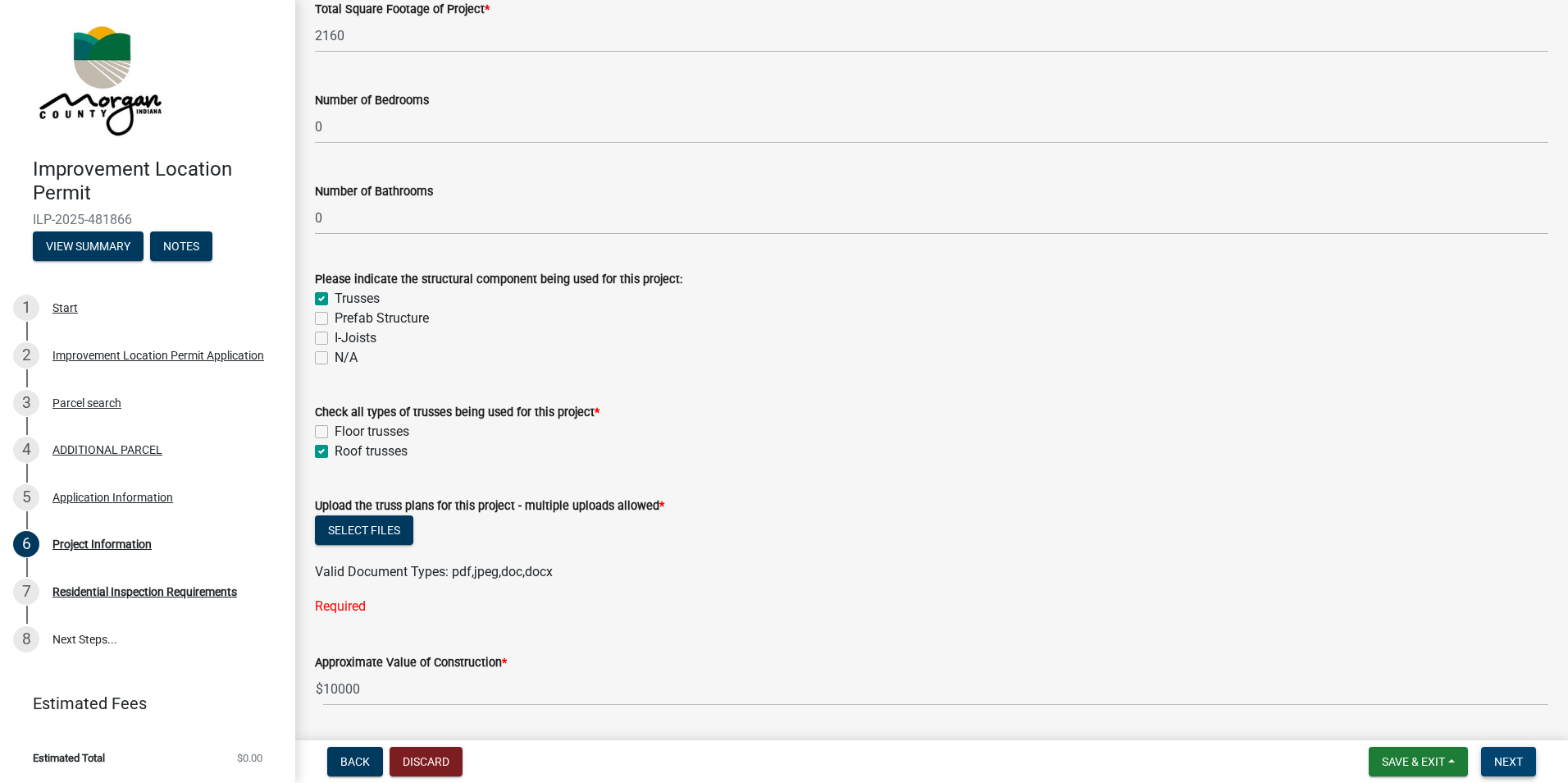
scroll to position [1459, 0]
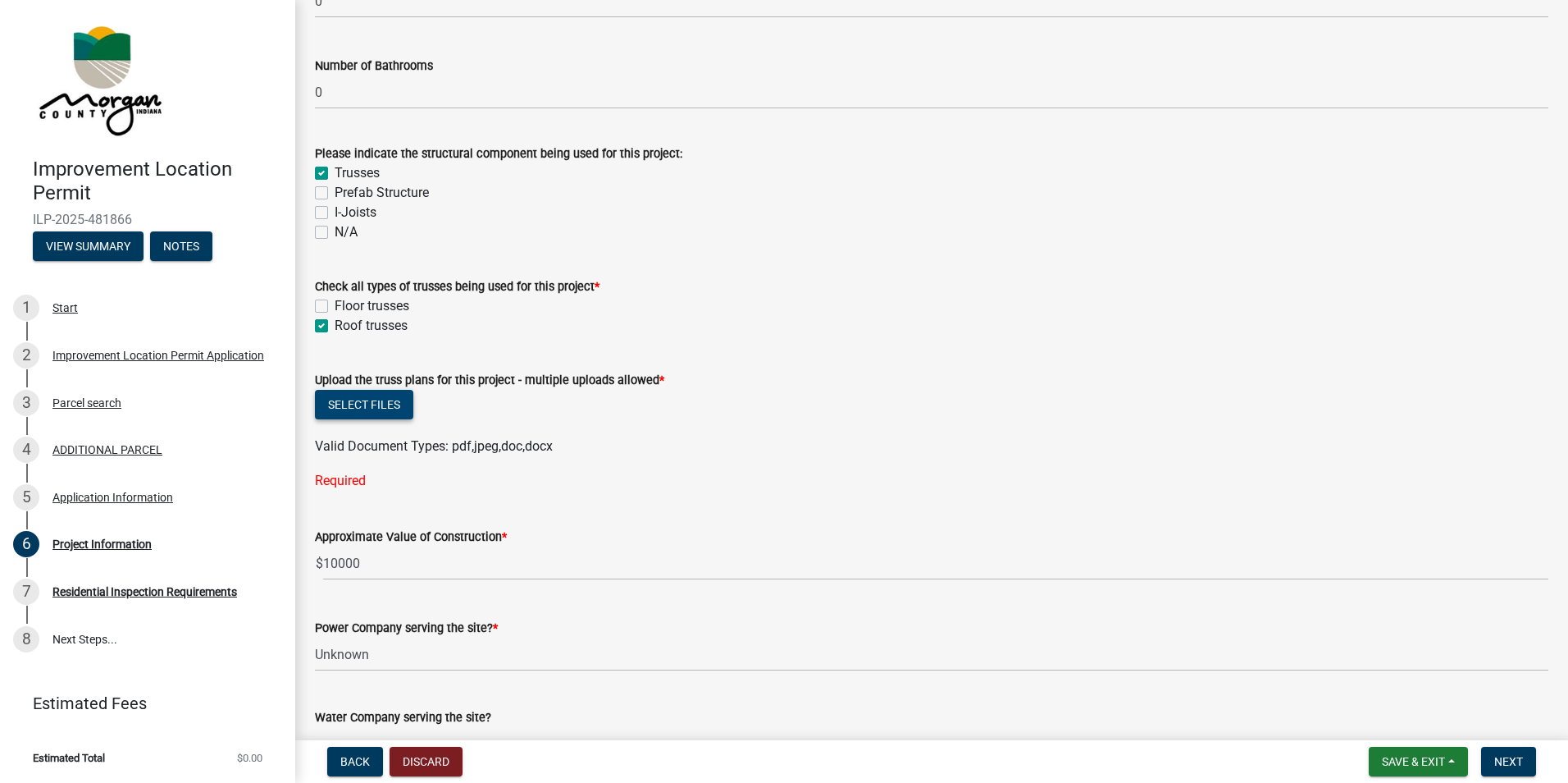
click at [333, 409] on button "Select files" at bounding box center [364, 405] width 98 height 30
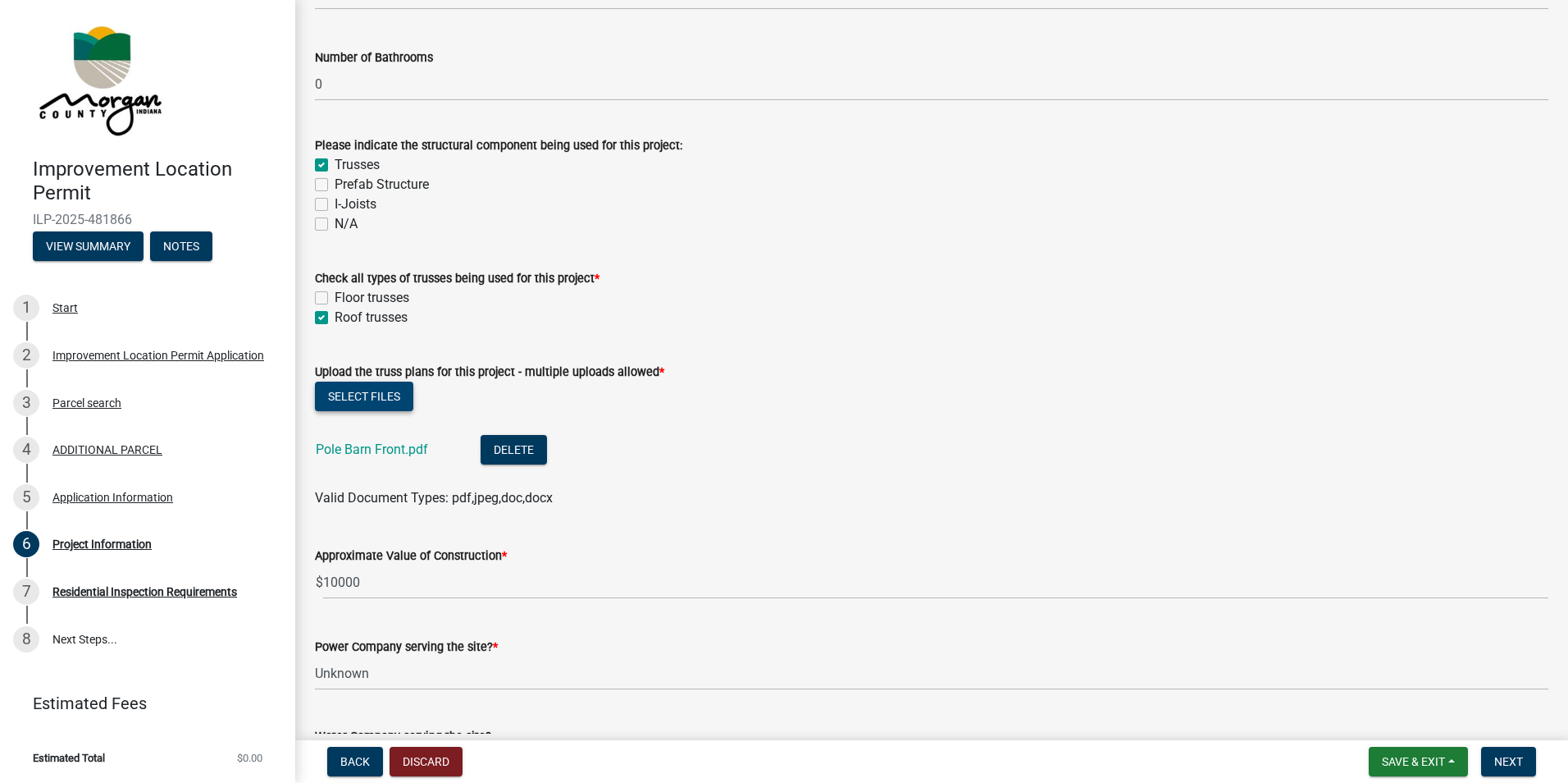
scroll to position [1541, 0]
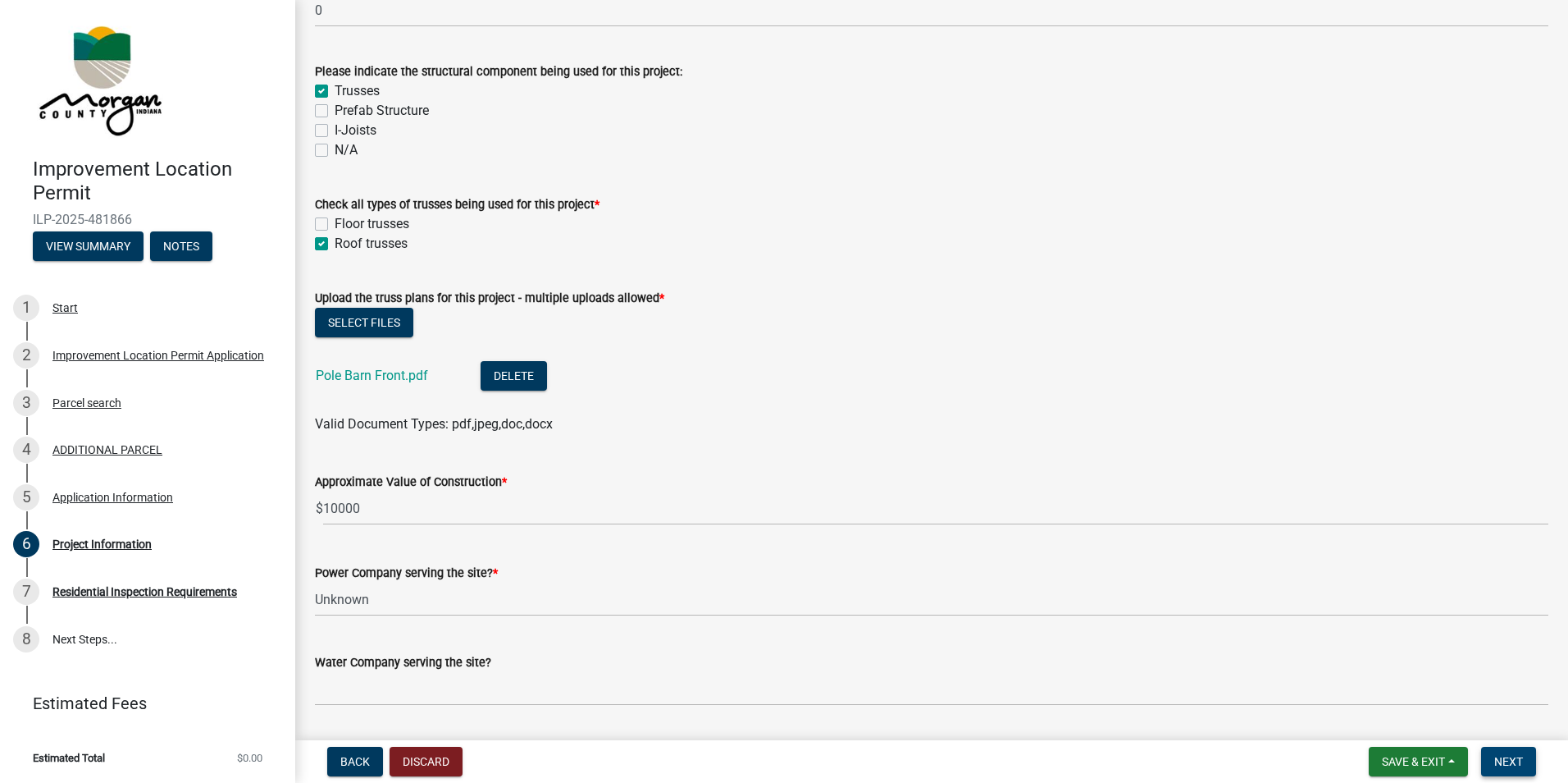
drag, startPoint x: 1511, startPoint y: 759, endPoint x: 1399, endPoint y: 663, distance: 147.5
click at [1511, 759] on span "Next" at bounding box center [1509, 761] width 29 height 13
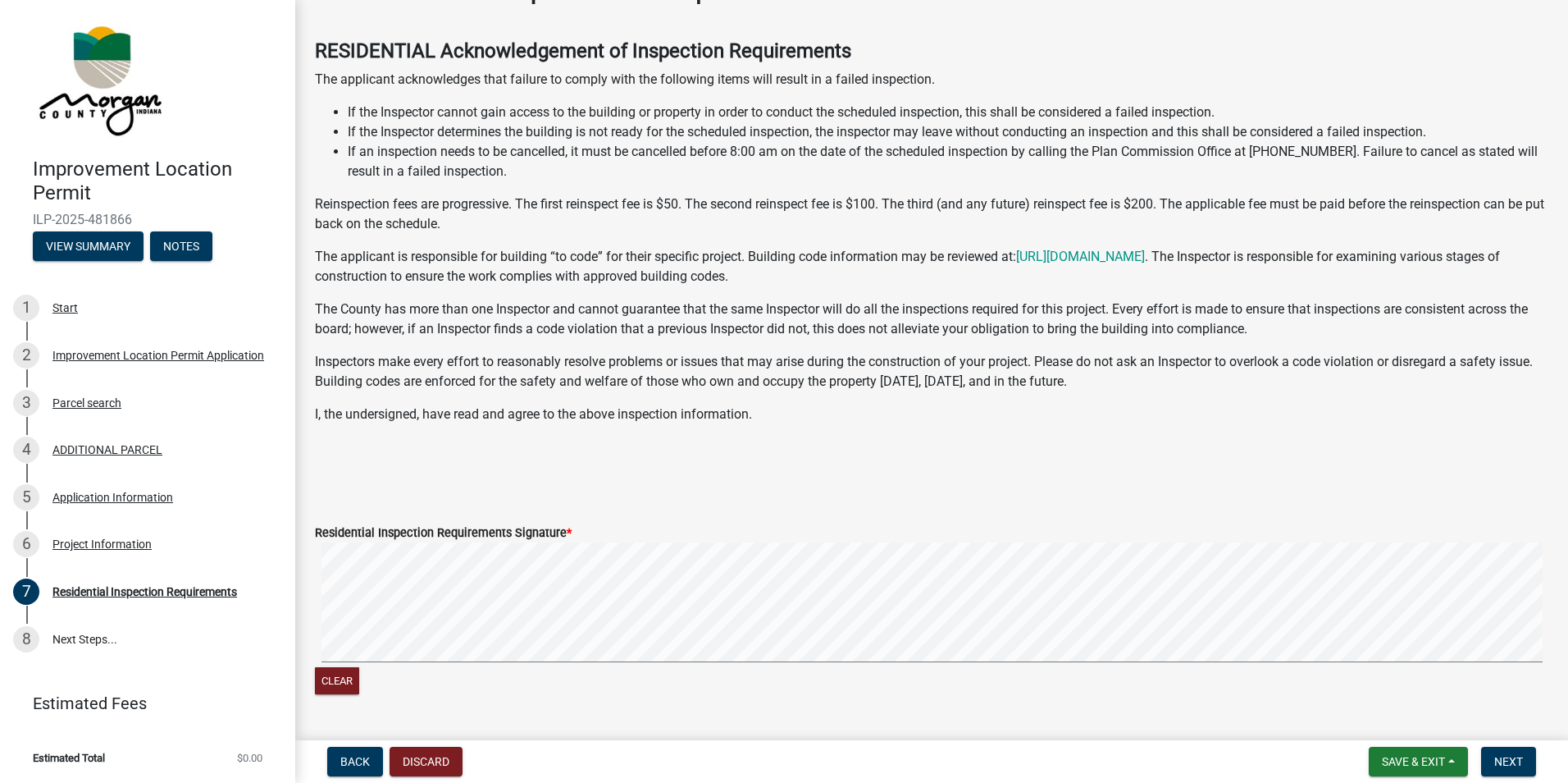
scroll to position [273, 0]
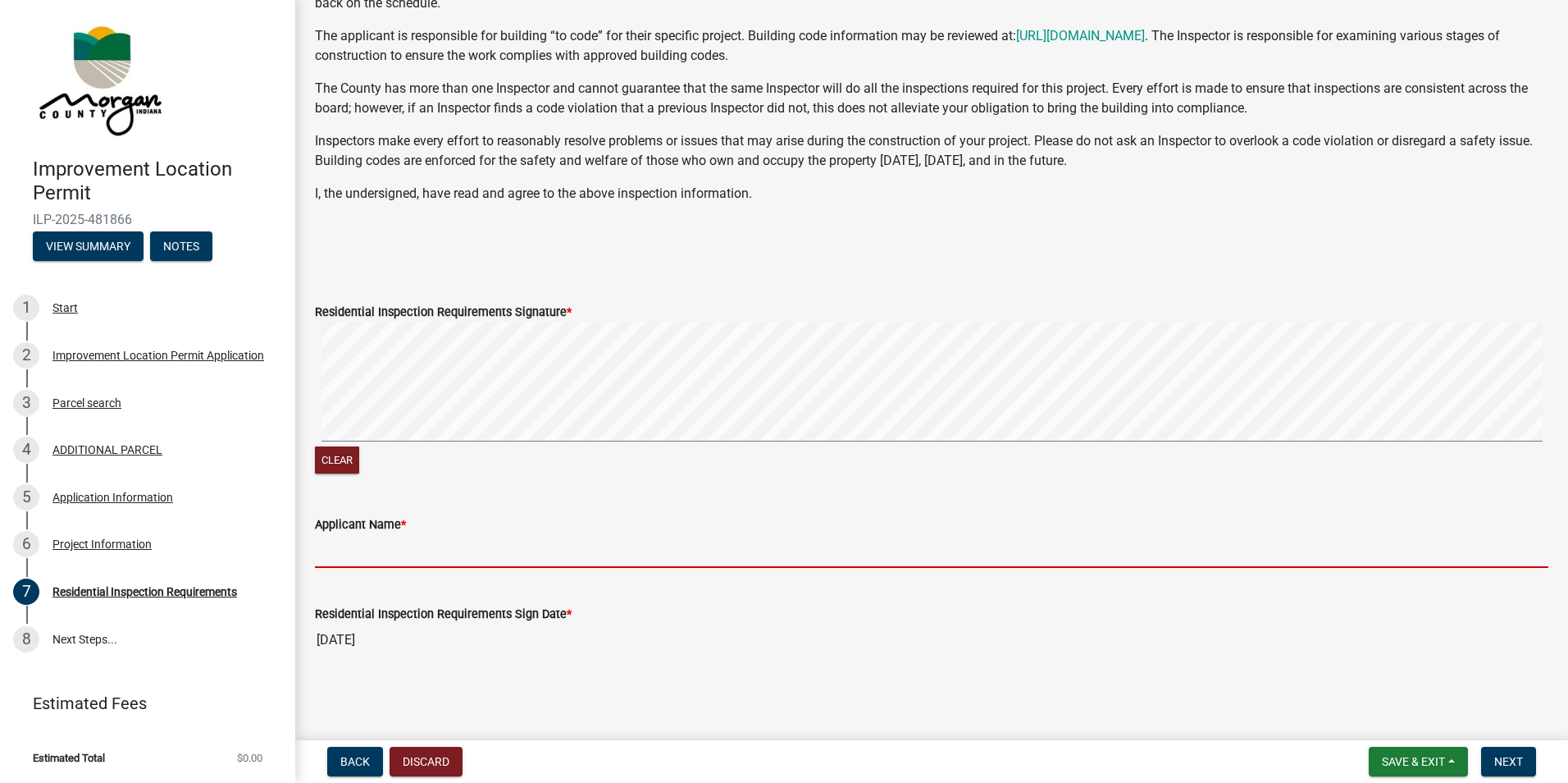
click at [344, 542] on input "Applicant Name *" at bounding box center [931, 551] width 1234 height 33
type input "C"
click at [342, 470] on button "Clear" at bounding box center [337, 460] width 44 height 27
click at [322, 553] on input "Applicant Name *" at bounding box center [931, 551] width 1234 height 33
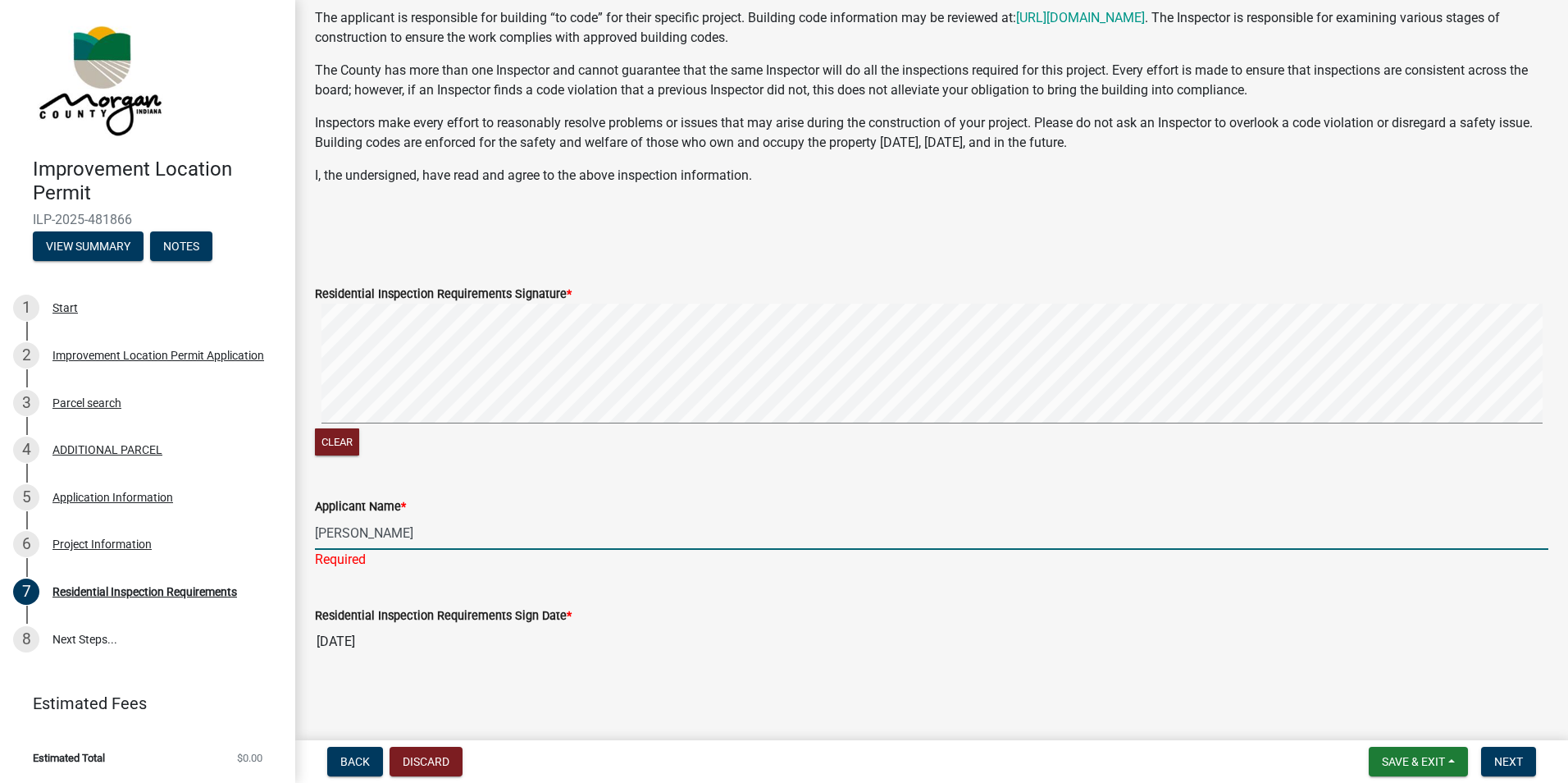
scroll to position [293, 0]
type input "Jim Alfrey"
drag, startPoint x: 1513, startPoint y: 756, endPoint x: 1443, endPoint y: 693, distance: 94.2
click at [1511, 755] on span "Next" at bounding box center [1509, 761] width 29 height 13
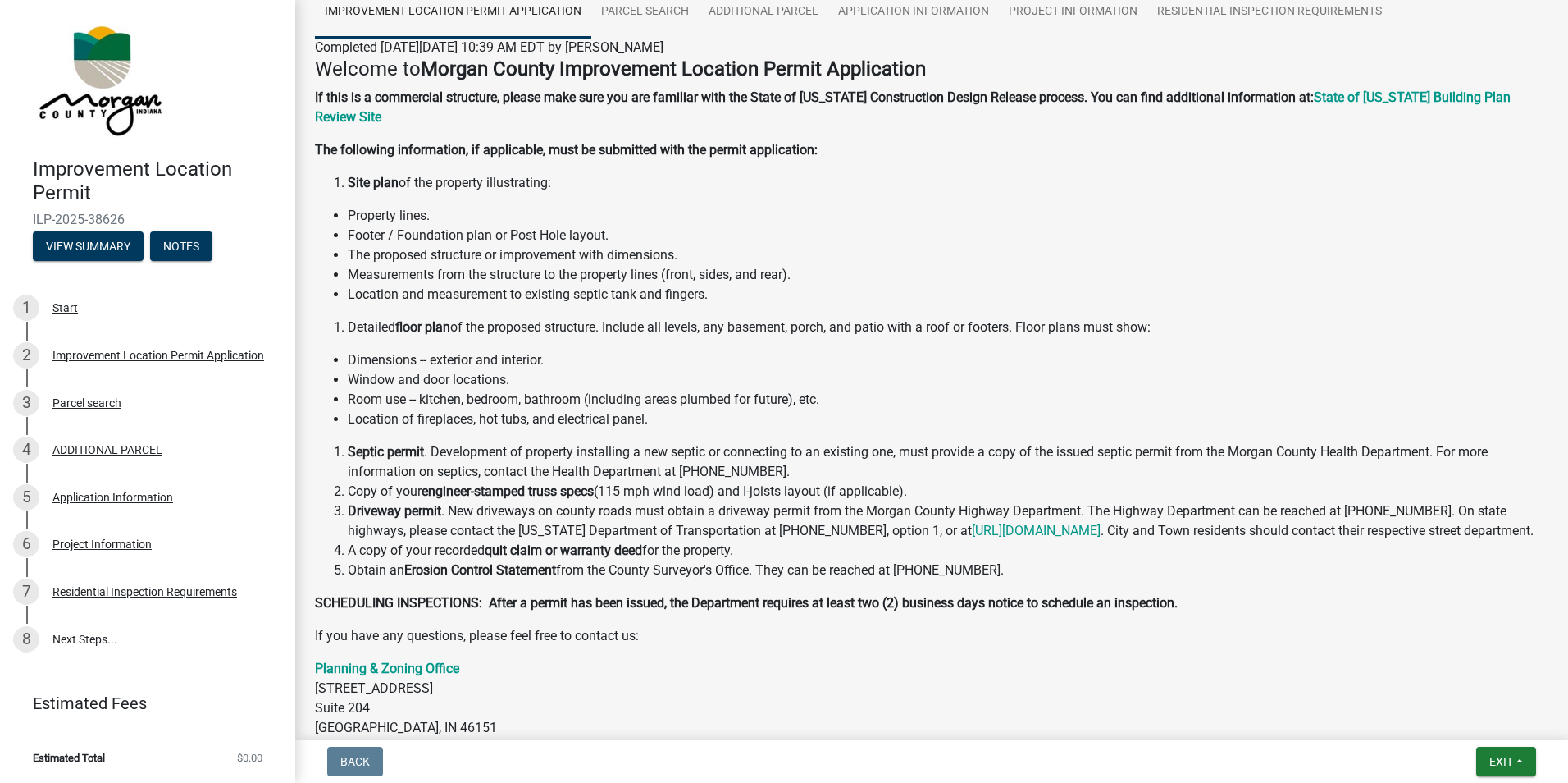
scroll to position [292, 0]
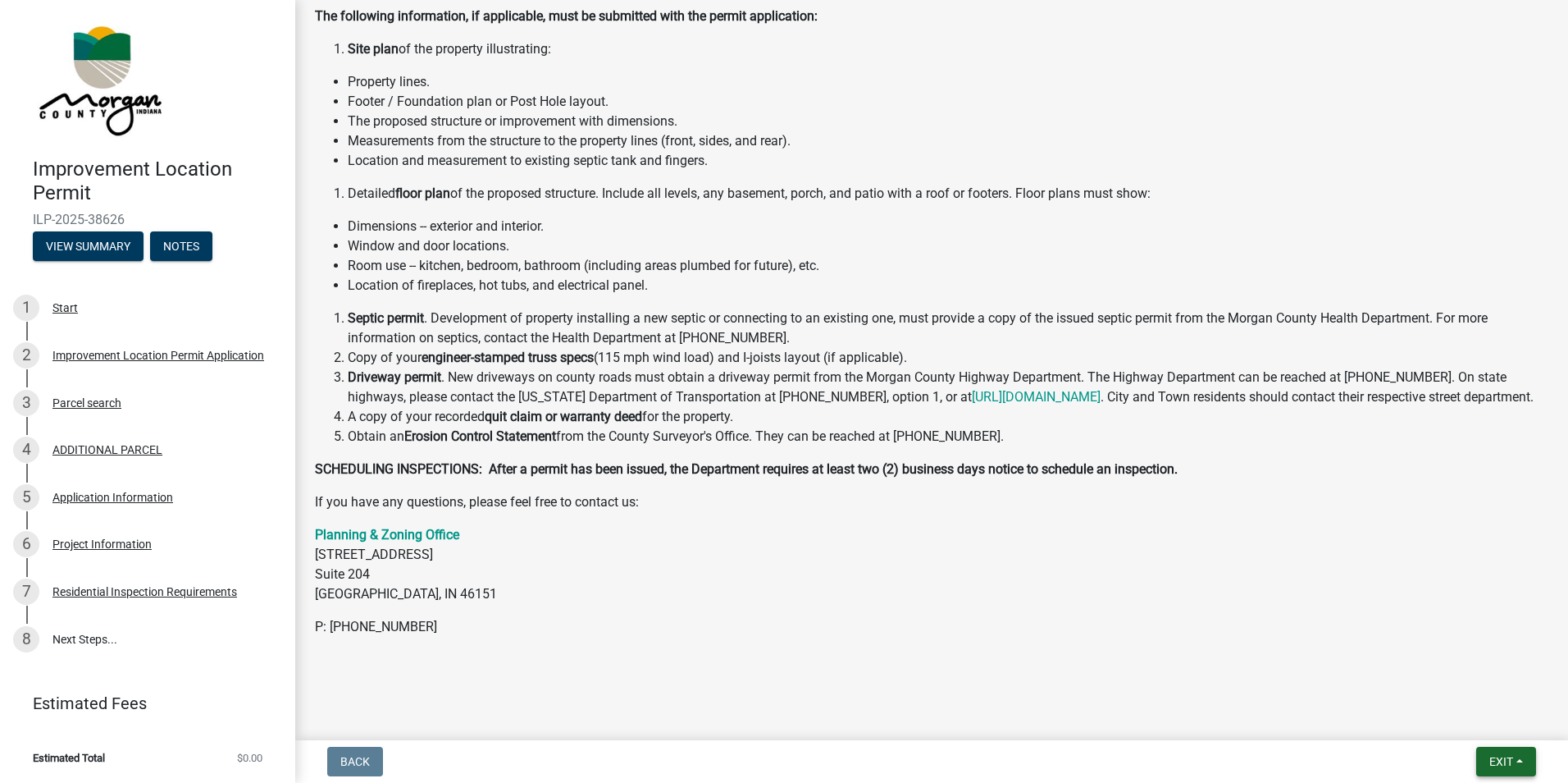
click at [1504, 752] on button "Exit" at bounding box center [1507, 761] width 60 height 30
click at [1310, 548] on p "Planning & Zoning Office 180 S Main Street Suite 204 Martinsville, IN 46151" at bounding box center [931, 564] width 1234 height 79
click at [1487, 761] on button "Exit" at bounding box center [1507, 761] width 60 height 30
click at [1431, 677] on button "Save" at bounding box center [1471, 679] width 131 height 39
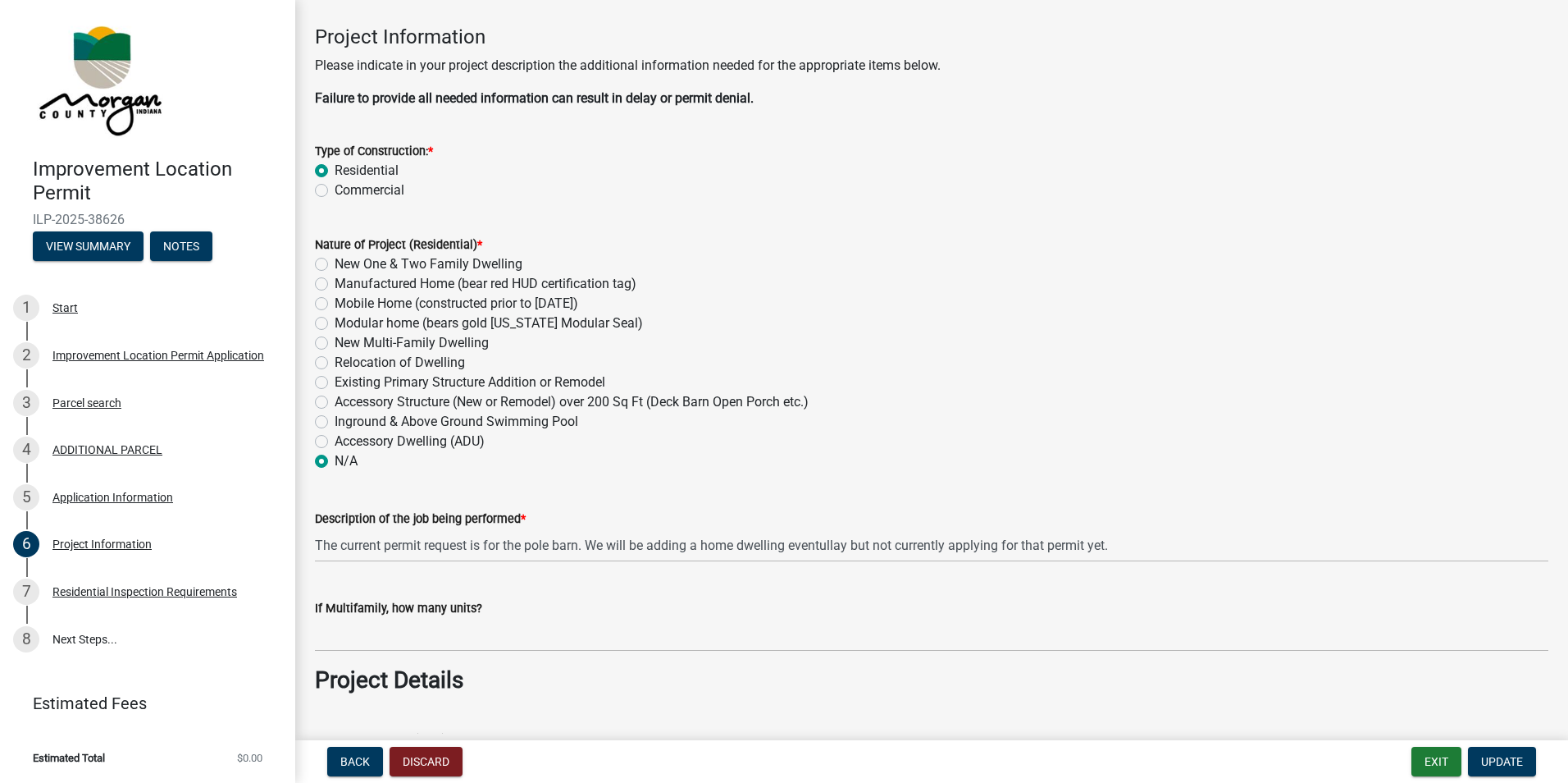
scroll to position [0, 0]
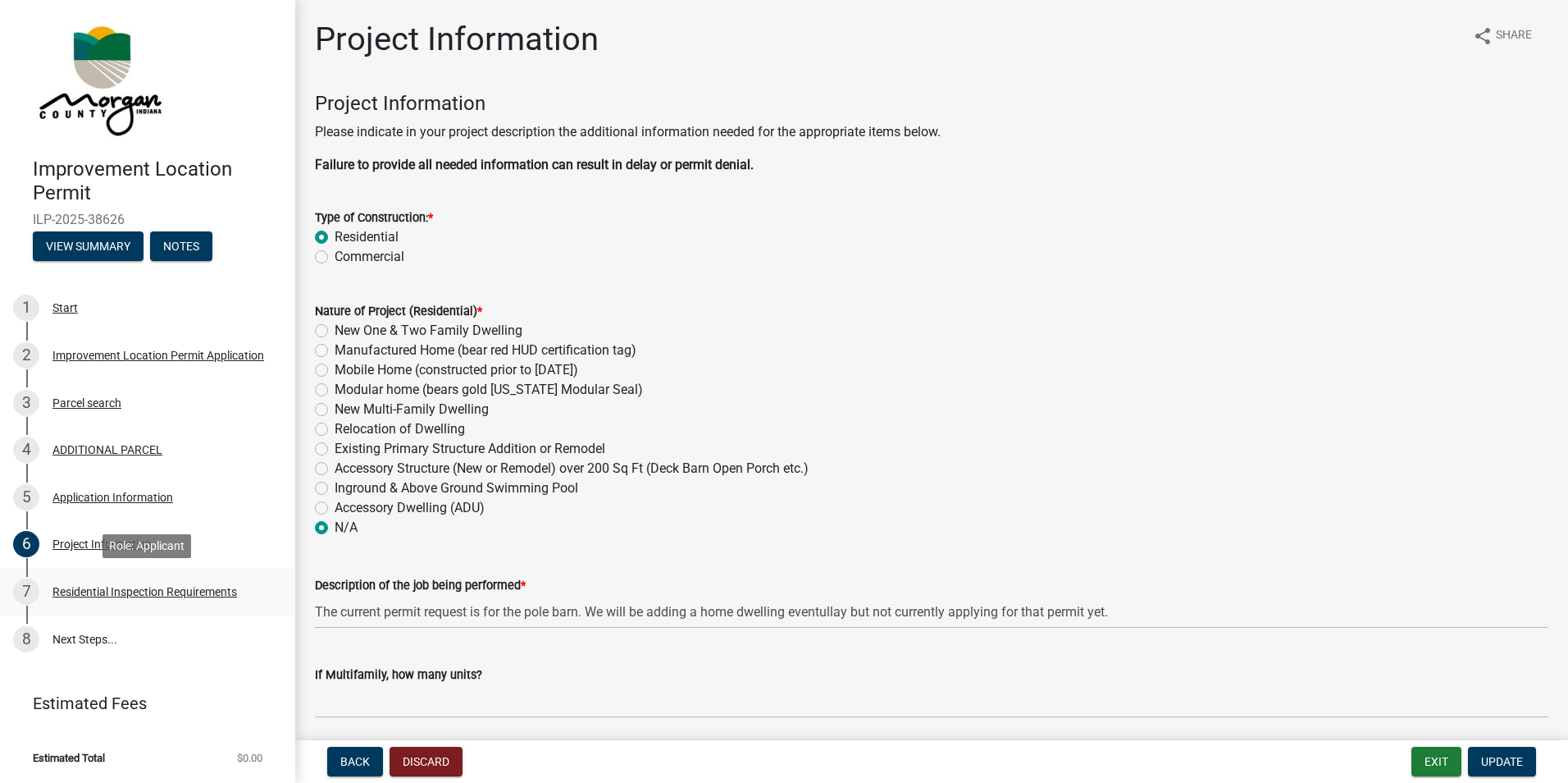
click at [61, 594] on div "Residential Inspection Requirements" at bounding box center [145, 592] width 184 height 12
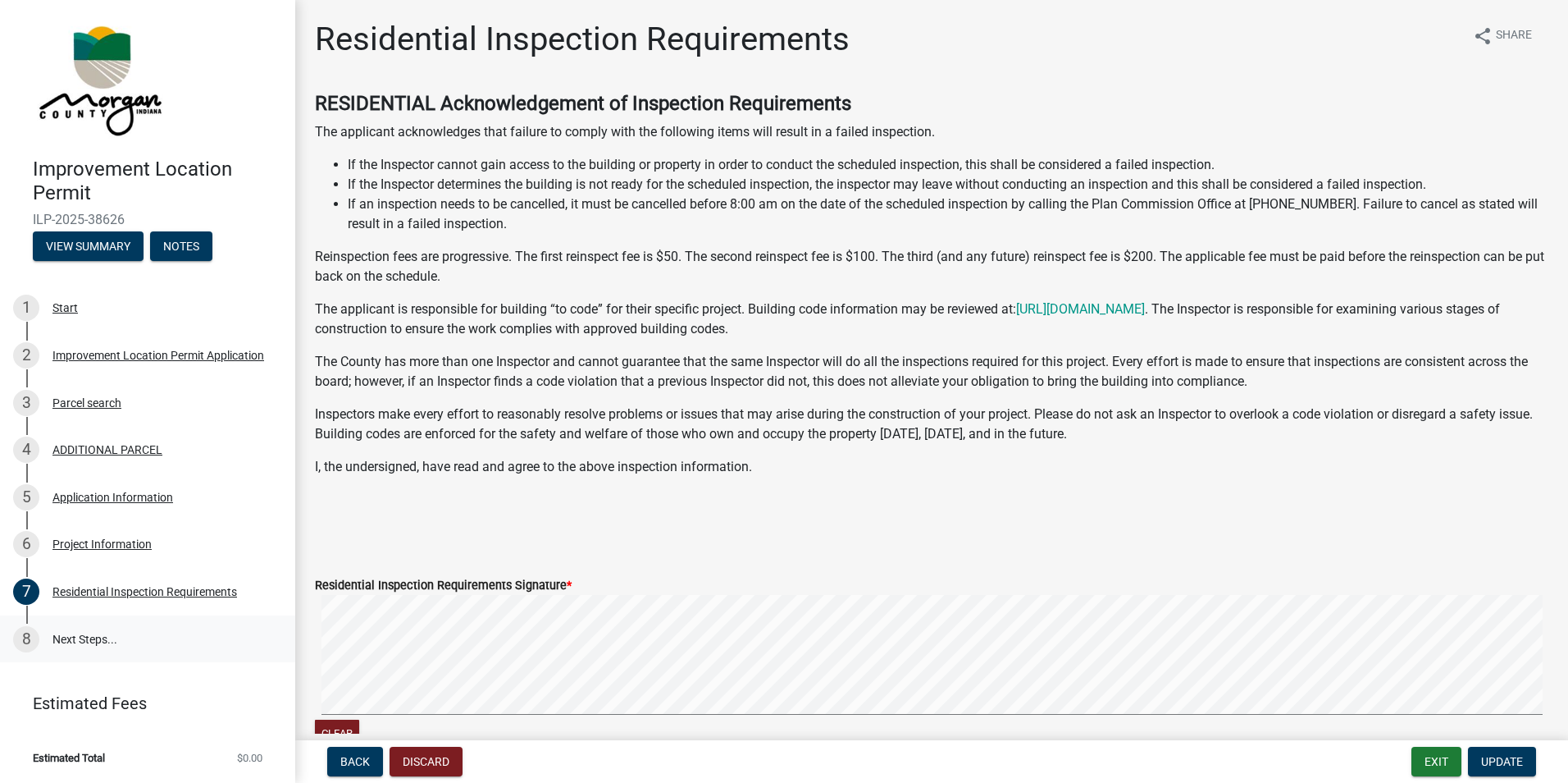
click at [66, 637] on link "8 Next Steps..." at bounding box center [147, 638] width 295 height 47
click at [83, 633] on link "8 Next Steps..." at bounding box center [147, 638] width 295 height 47
click at [72, 637] on link "8 Next Steps..." at bounding box center [147, 638] width 295 height 47
click at [72, 638] on link "8 Next Steps..." at bounding box center [147, 638] width 295 height 47
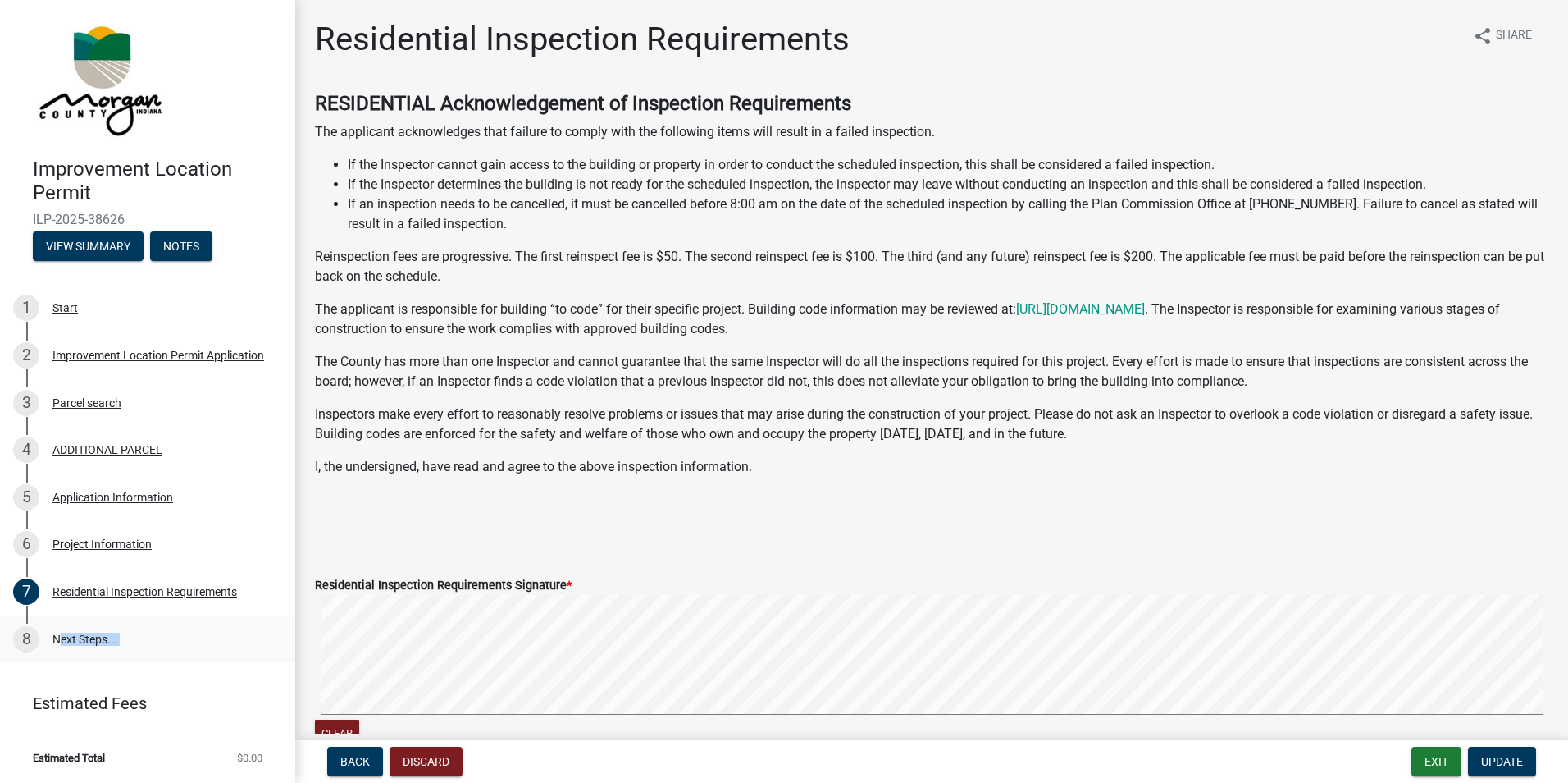
click at [72, 638] on link "8 Next Steps..." at bounding box center [147, 638] width 295 height 47
click at [72, 637] on link "8 Next Steps..." at bounding box center [147, 638] width 295 height 47
click at [92, 635] on link "8 Next Steps..." at bounding box center [147, 638] width 295 height 47
click at [122, 633] on link "8 Next Steps..." at bounding box center [147, 638] width 295 height 47
click at [84, 636] on link "8 Next Steps..." at bounding box center [147, 638] width 295 height 47
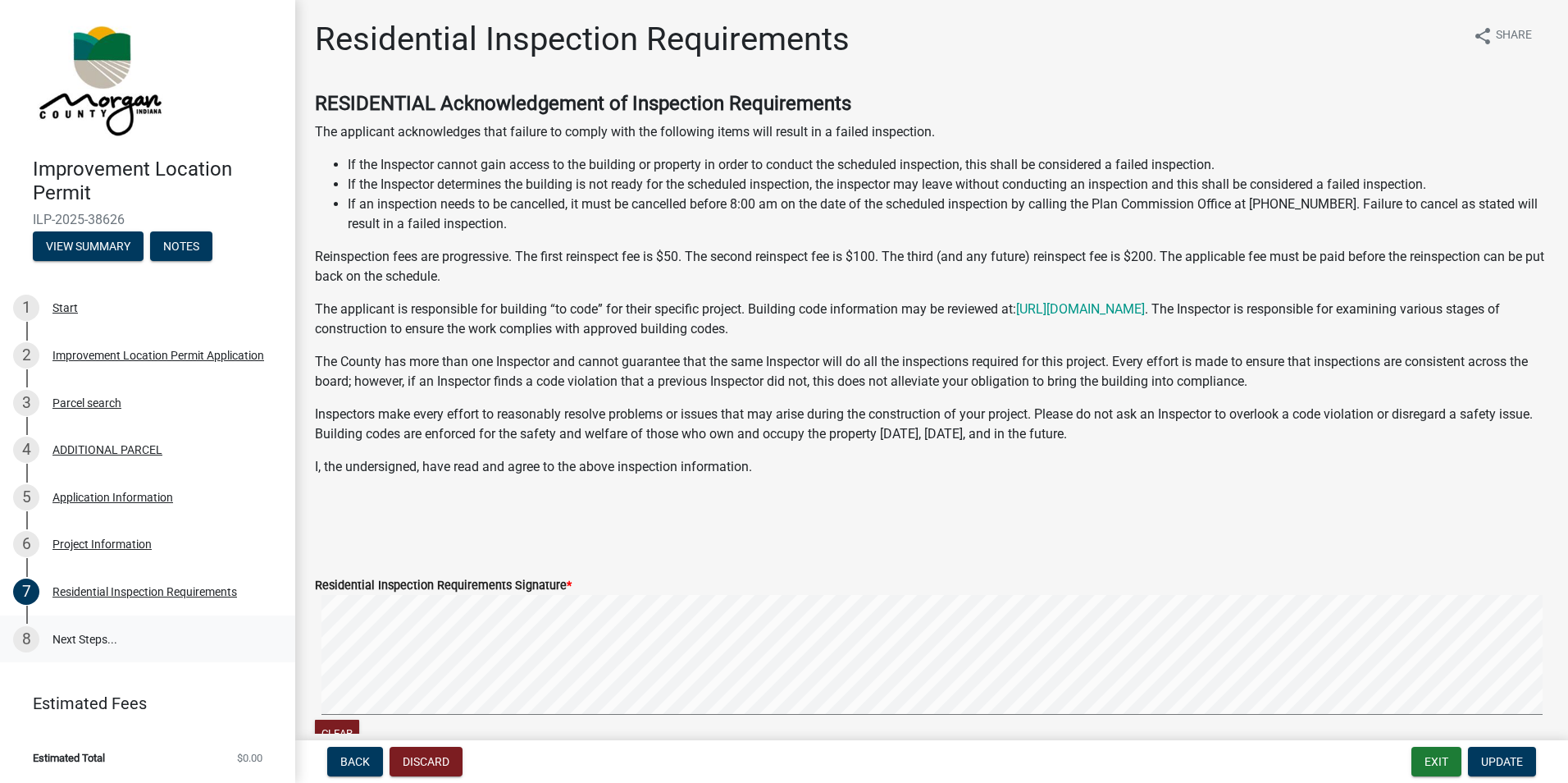
click at [20, 642] on div "8" at bounding box center [27, 639] width 27 height 27
click at [81, 623] on link "8 Next Steps..." at bounding box center [147, 638] width 295 height 47
click at [74, 631] on link "8 Next Steps..." at bounding box center [147, 638] width 295 height 47
click at [1442, 763] on button "Exit" at bounding box center [1437, 761] width 50 height 30
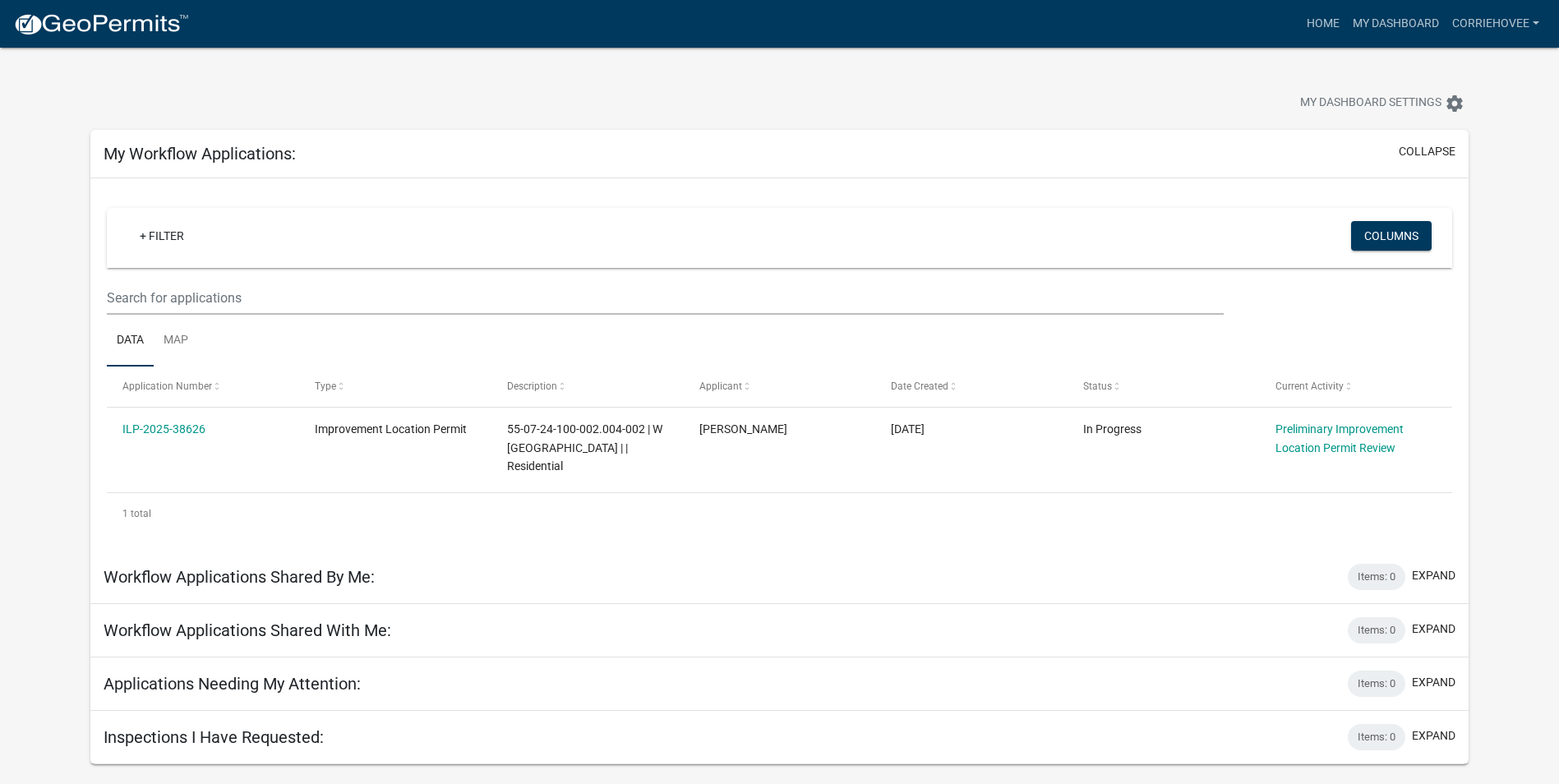
click at [0, 399] on app-user-applications "more_horiz Home My Dashboard corriehovee Account Logout My Dashboard Settings s…" at bounding box center [779, 405] width 1559 height 717
click at [32, 429] on app-user-applications "more_horiz Home My Dashboard corriehovee Account Logout My Dashboard Settings s…" at bounding box center [779, 405] width 1559 height 717
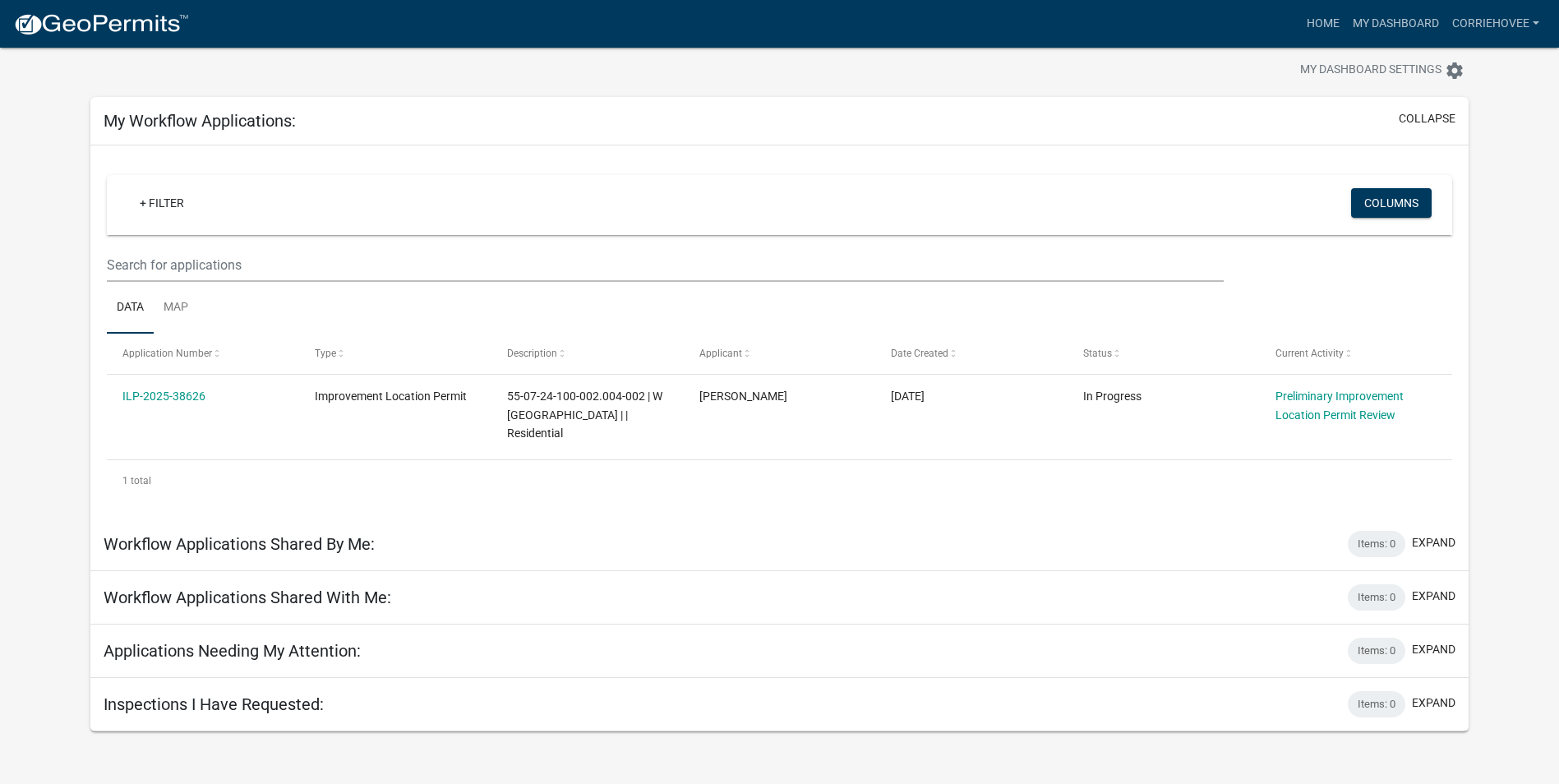
scroll to position [47, 0]
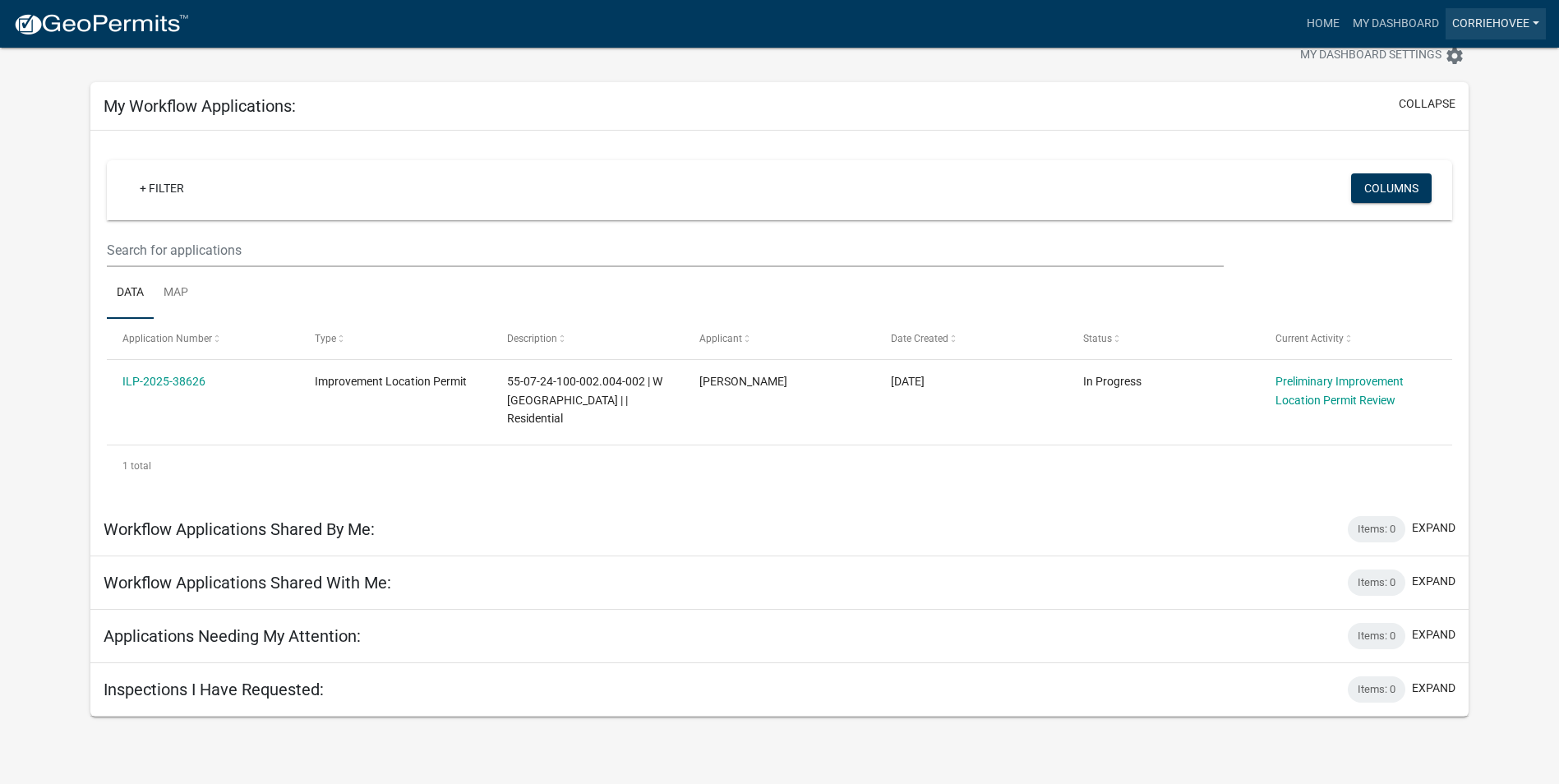
click at [1479, 21] on link "corriehovee" at bounding box center [1495, 24] width 100 height 32
click at [1446, 124] on link "Logout" at bounding box center [1480, 120] width 132 height 39
